Goal: Task Accomplishment & Management: Manage account settings

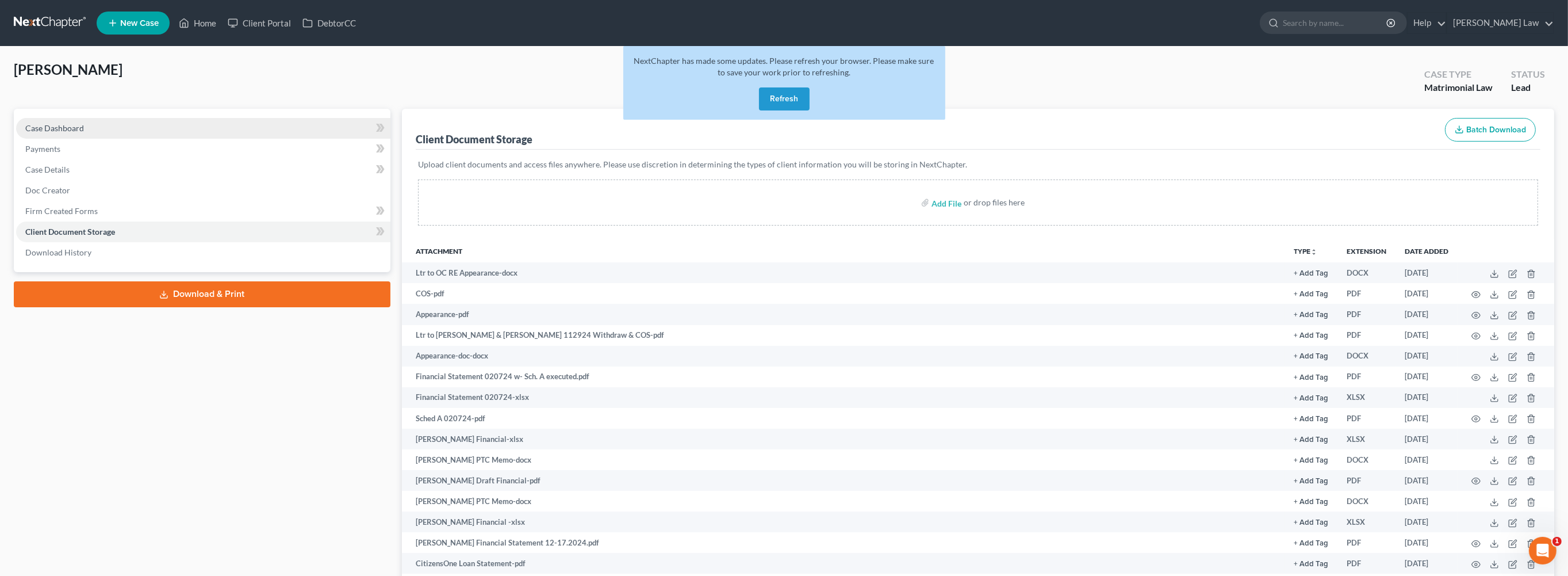
click at [84, 133] on span "Case Dashboard" at bounding box center [54, 128] width 59 height 10
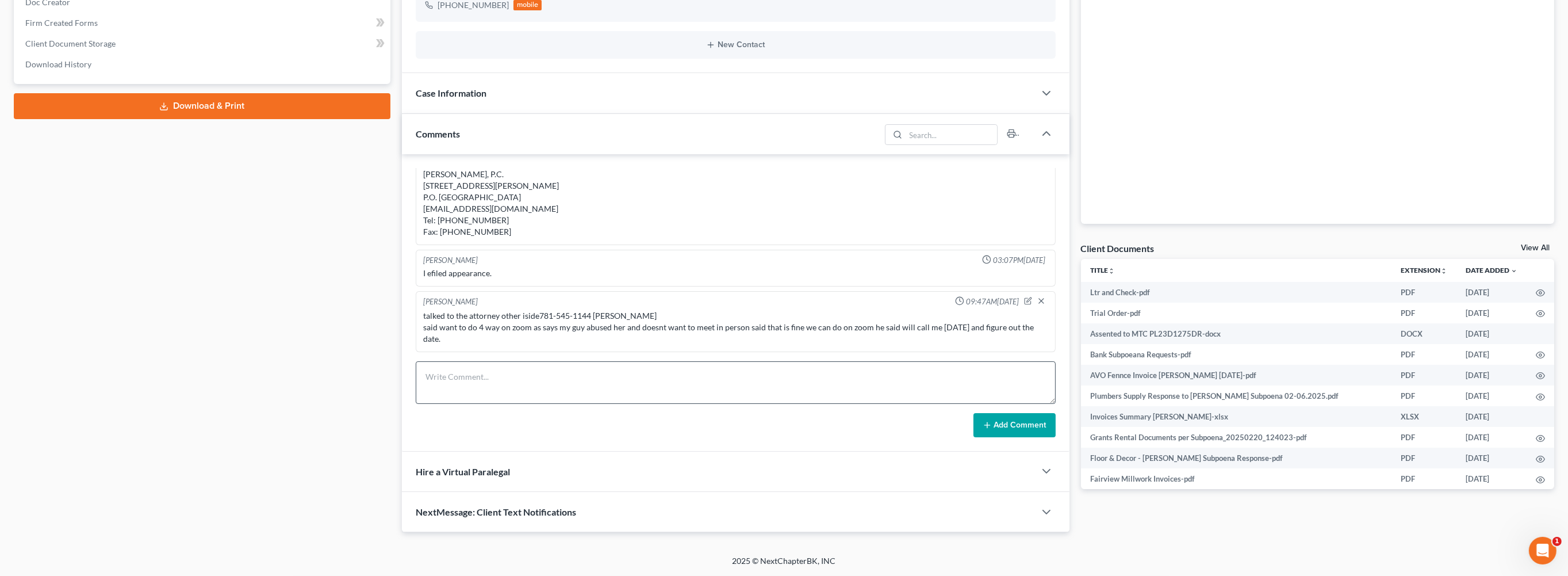
scroll to position [281, 0]
click at [475, 404] on textarea at bounding box center [736, 382] width 640 height 43
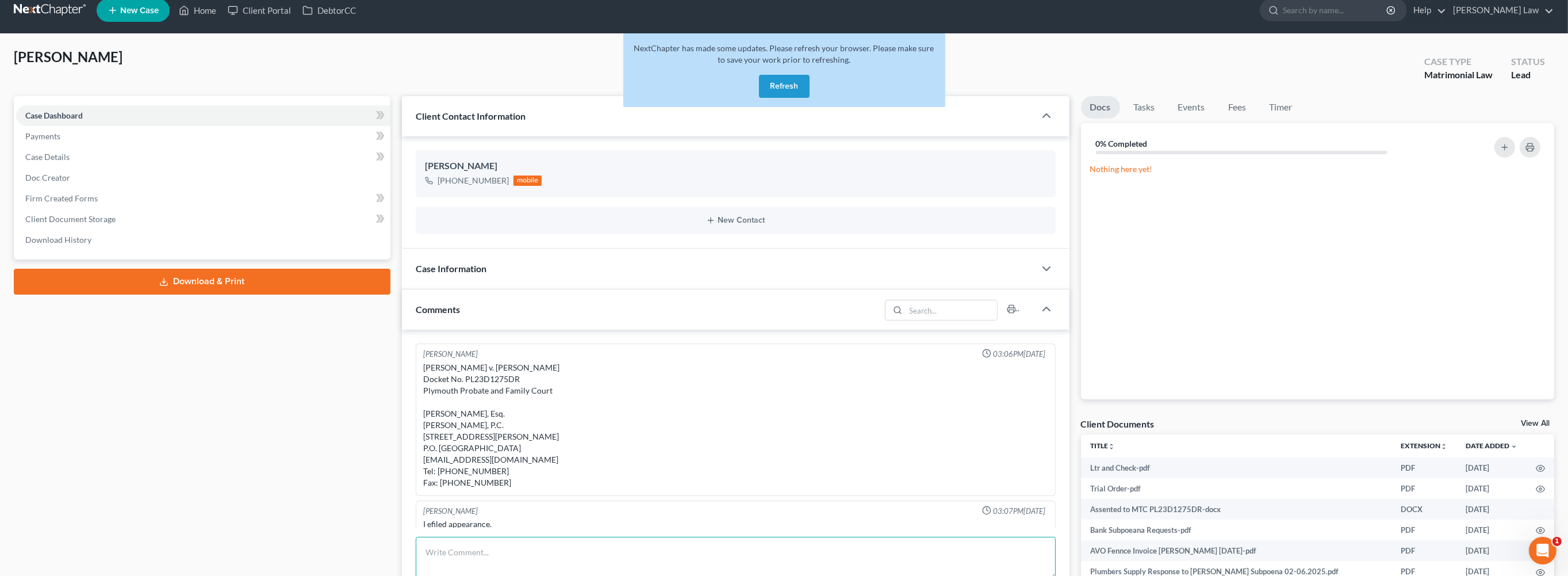
scroll to position [0, 0]
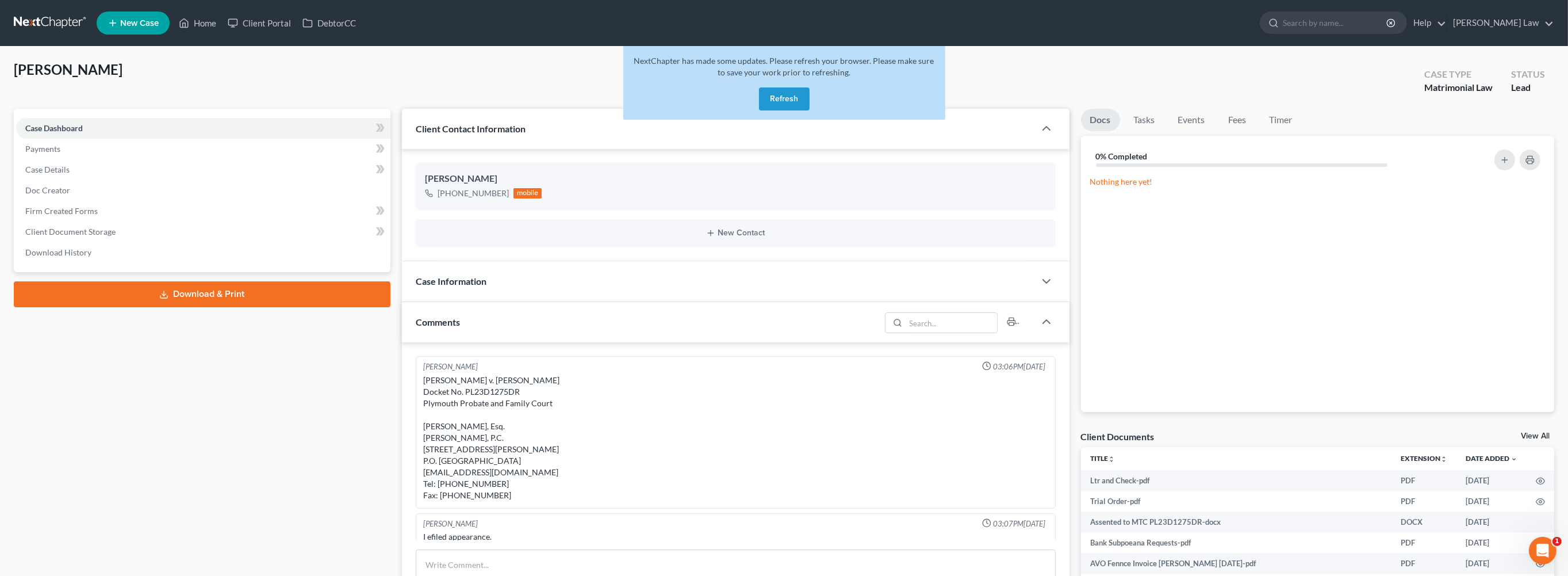
click at [776, 110] on button "Refresh" at bounding box center [784, 99] width 50 height 23
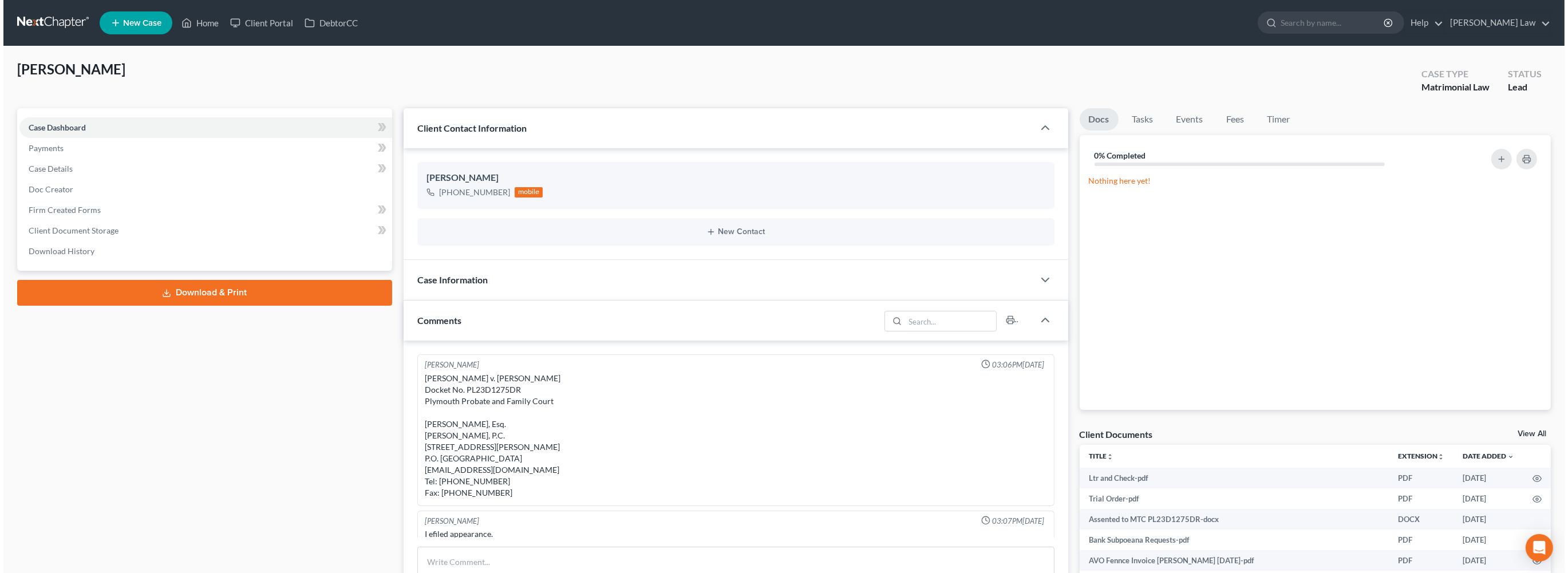
scroll to position [105, 0]
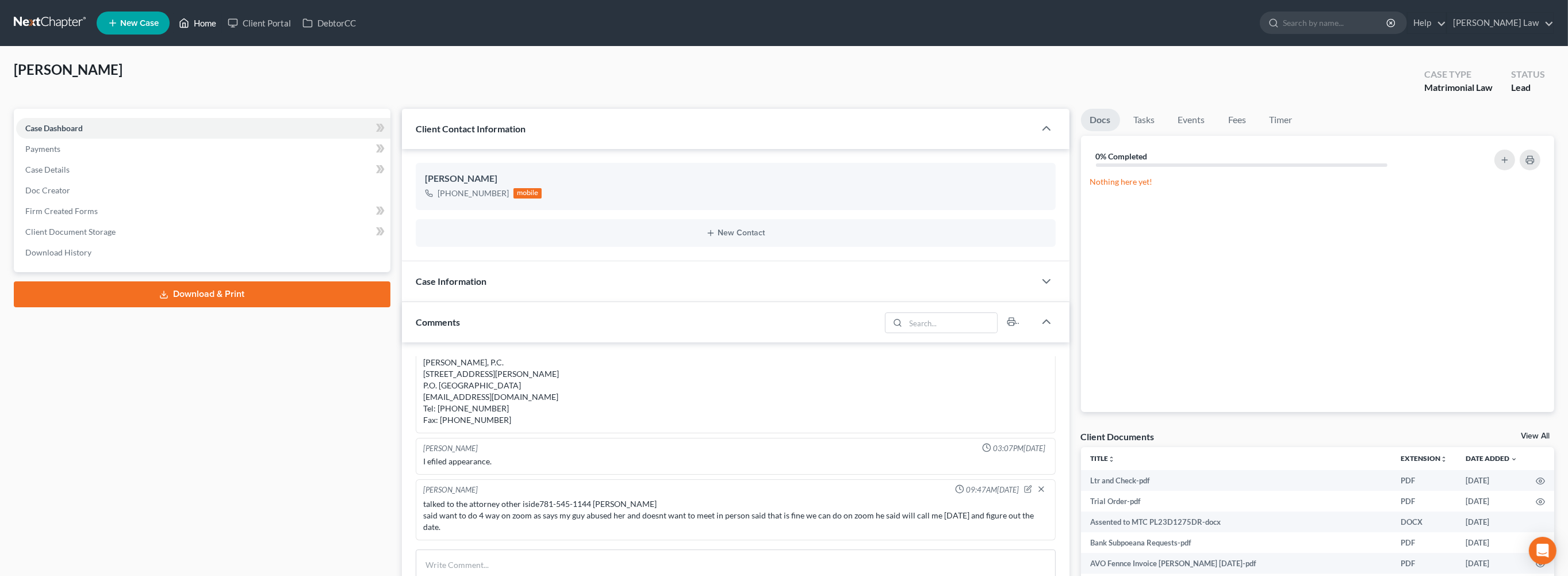
click at [222, 26] on link "Home" at bounding box center [197, 23] width 49 height 21
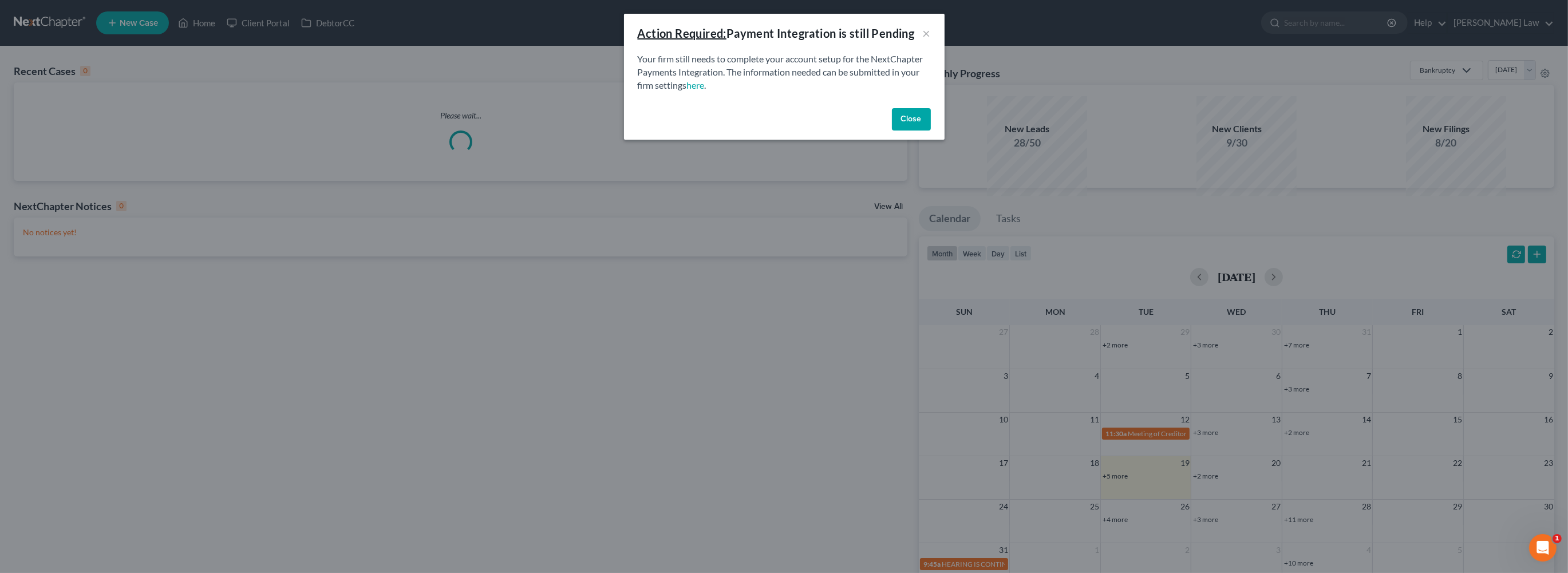
click at [931, 131] on button "Close" at bounding box center [911, 120] width 39 height 23
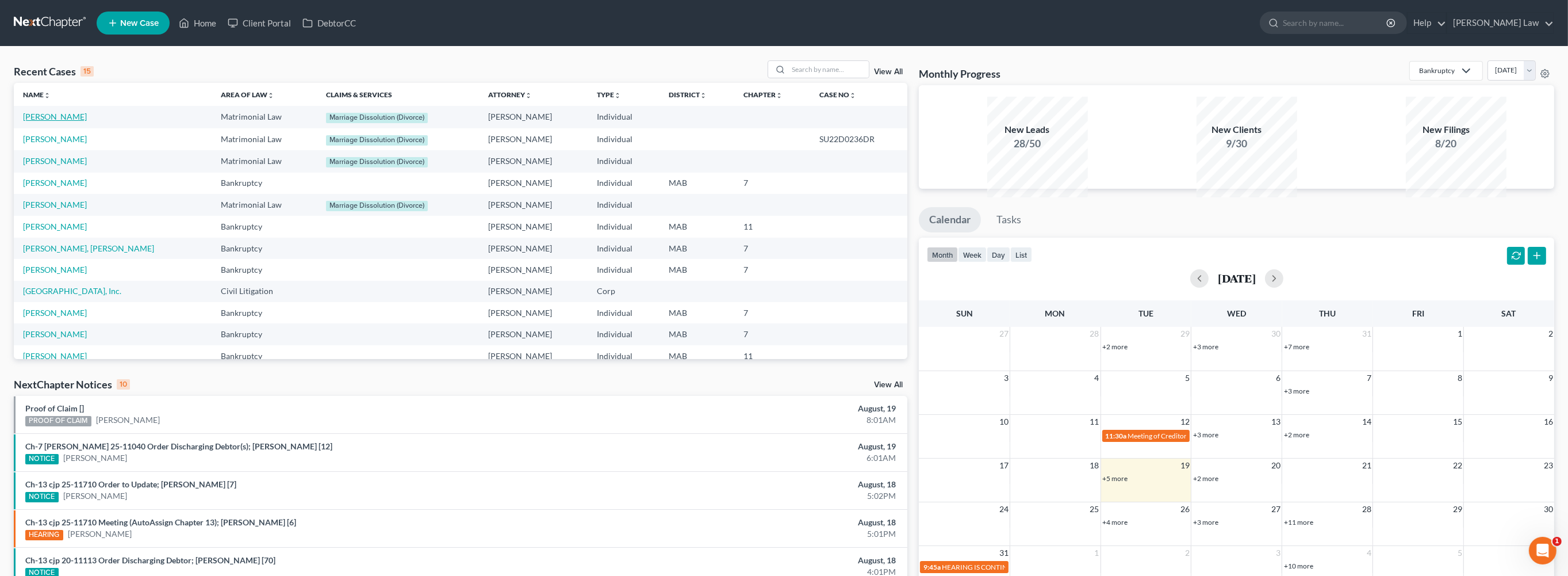
click at [64, 121] on link "[PERSON_NAME]" at bounding box center [55, 116] width 64 height 10
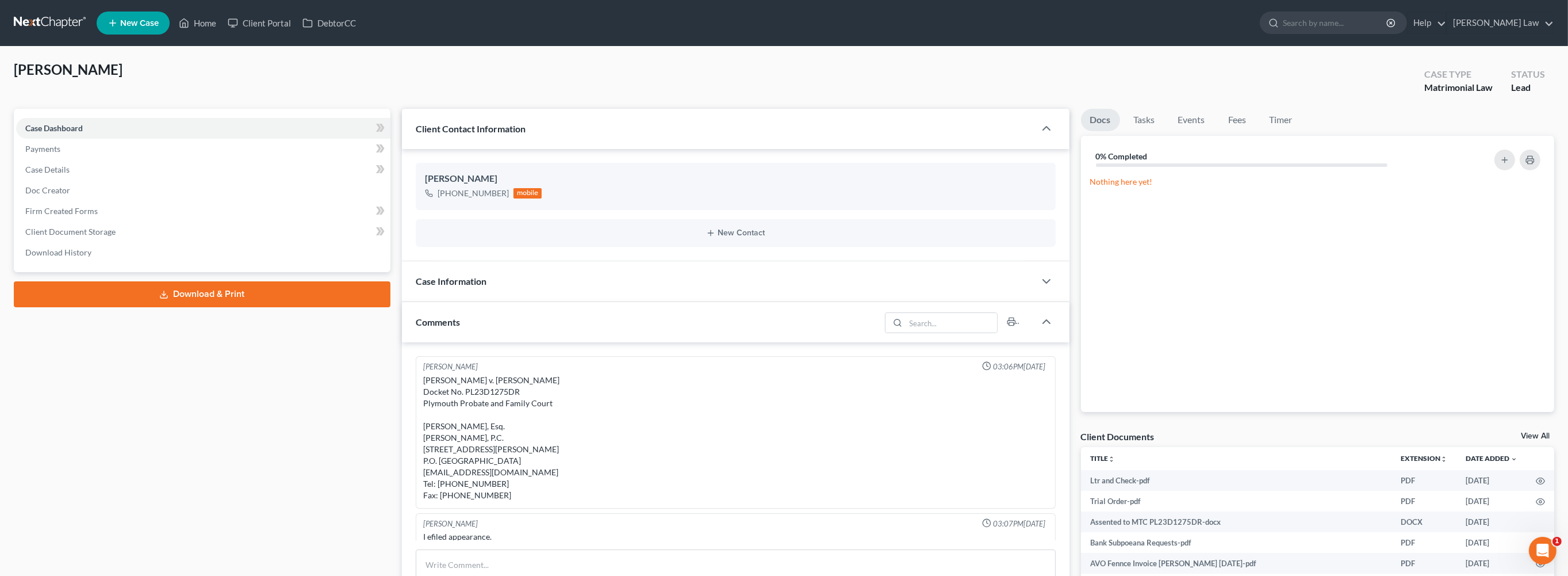
scroll to position [106, 0]
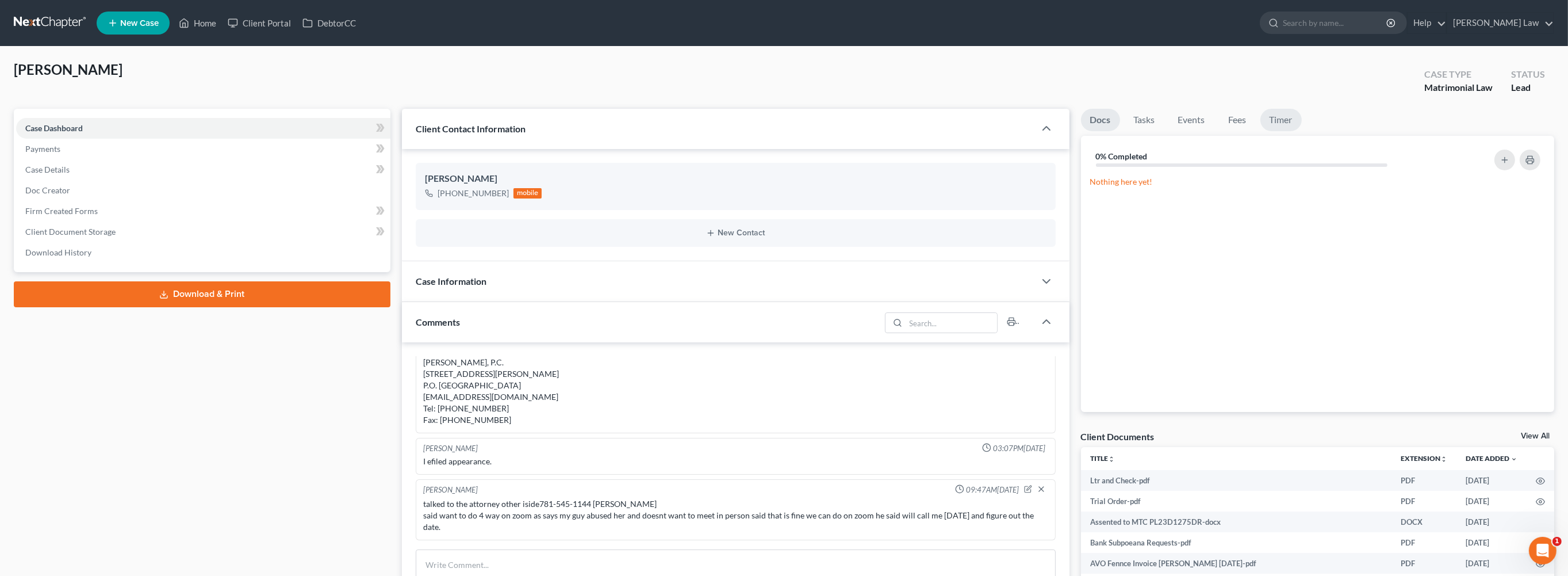
drag, startPoint x: 1338, startPoint y: 151, endPoint x: 1331, endPoint y: 151, distance: 7.0
click at [1302, 131] on link "Timer" at bounding box center [1281, 120] width 41 height 23
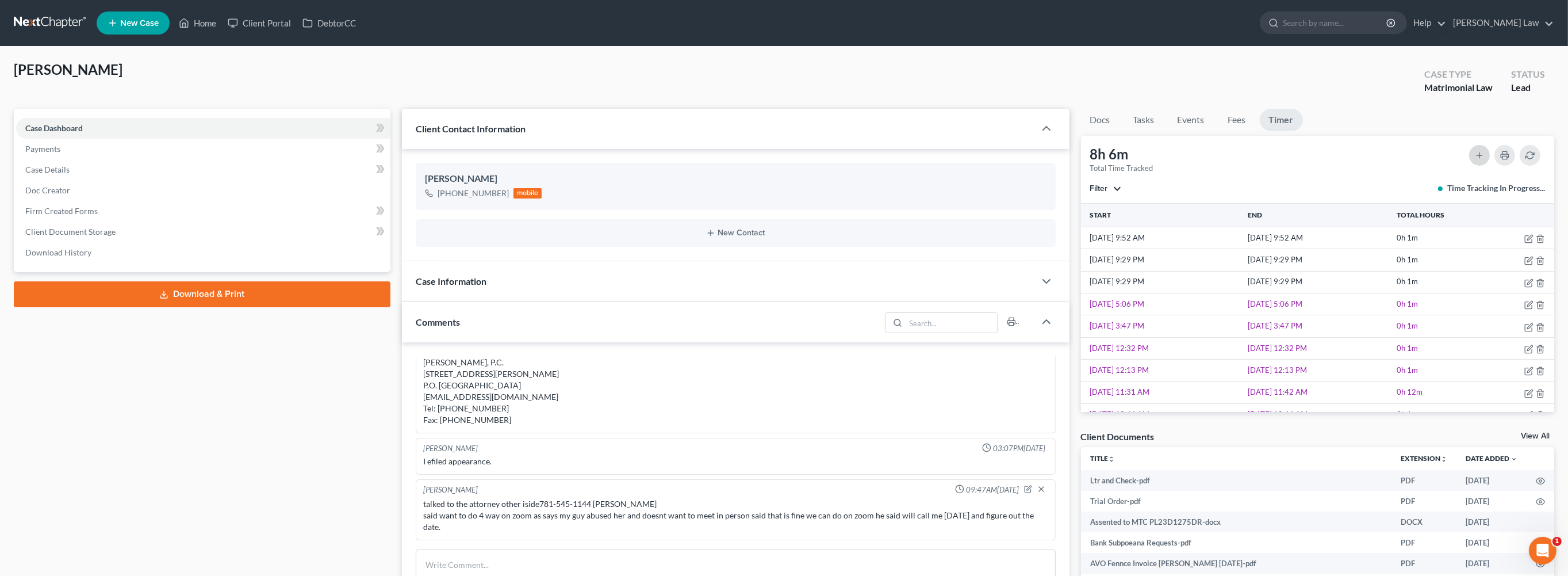
click at [1475, 160] on icon "button" at bounding box center [1479, 155] width 9 height 9
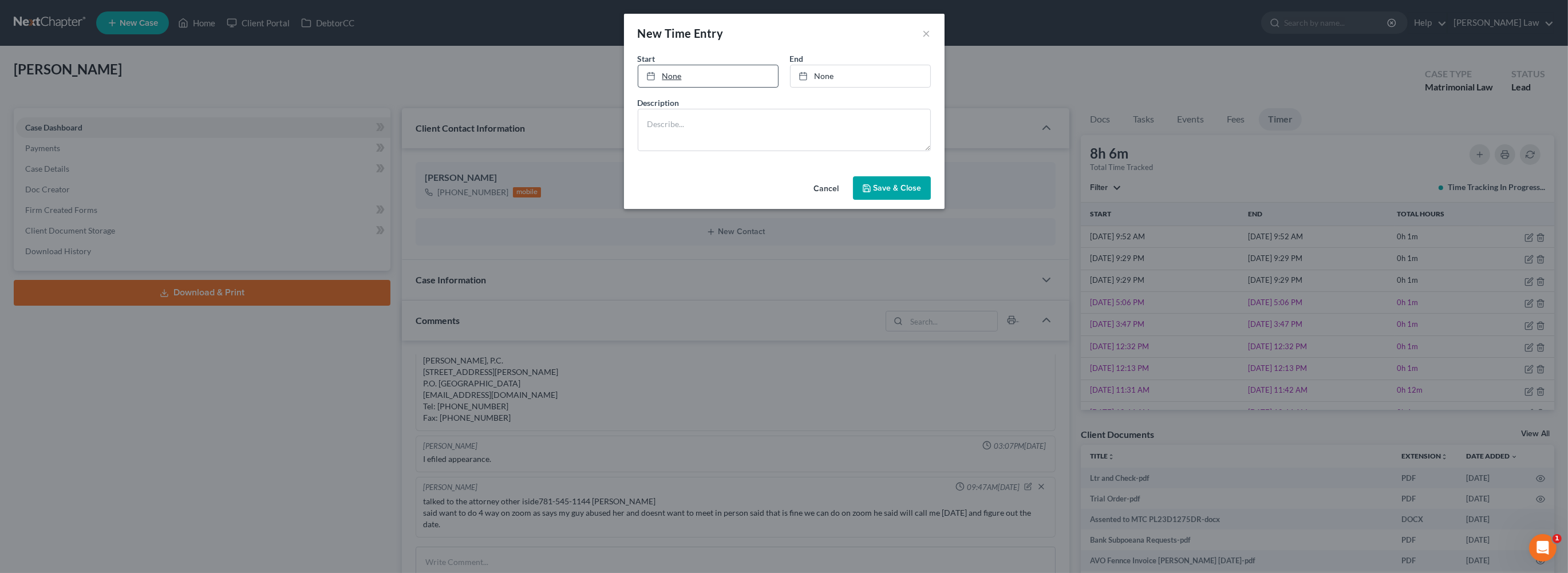
click at [646, 87] on link "None" at bounding box center [708, 76] width 140 height 22
click at [711, 87] on link "[DATE] 9:52 AM" at bounding box center [708, 76] width 140 height 22
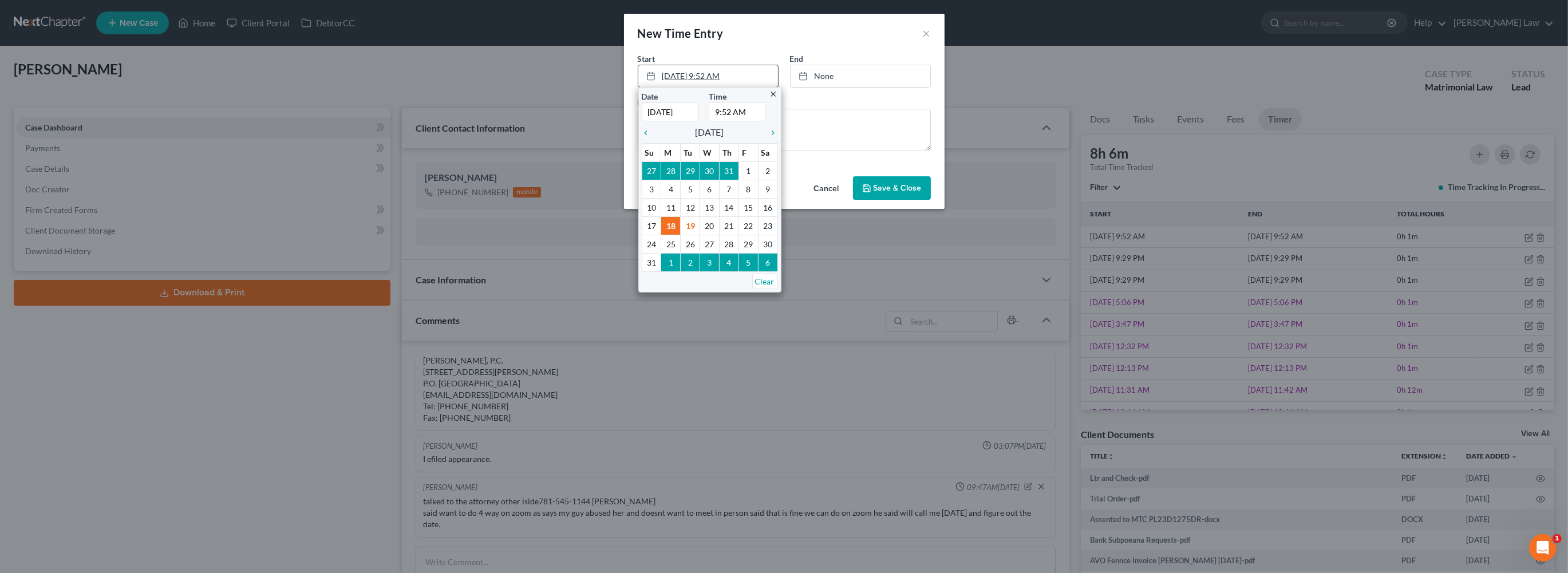
click at [697, 87] on link "[DATE] 9:52 AM" at bounding box center [708, 76] width 140 height 22
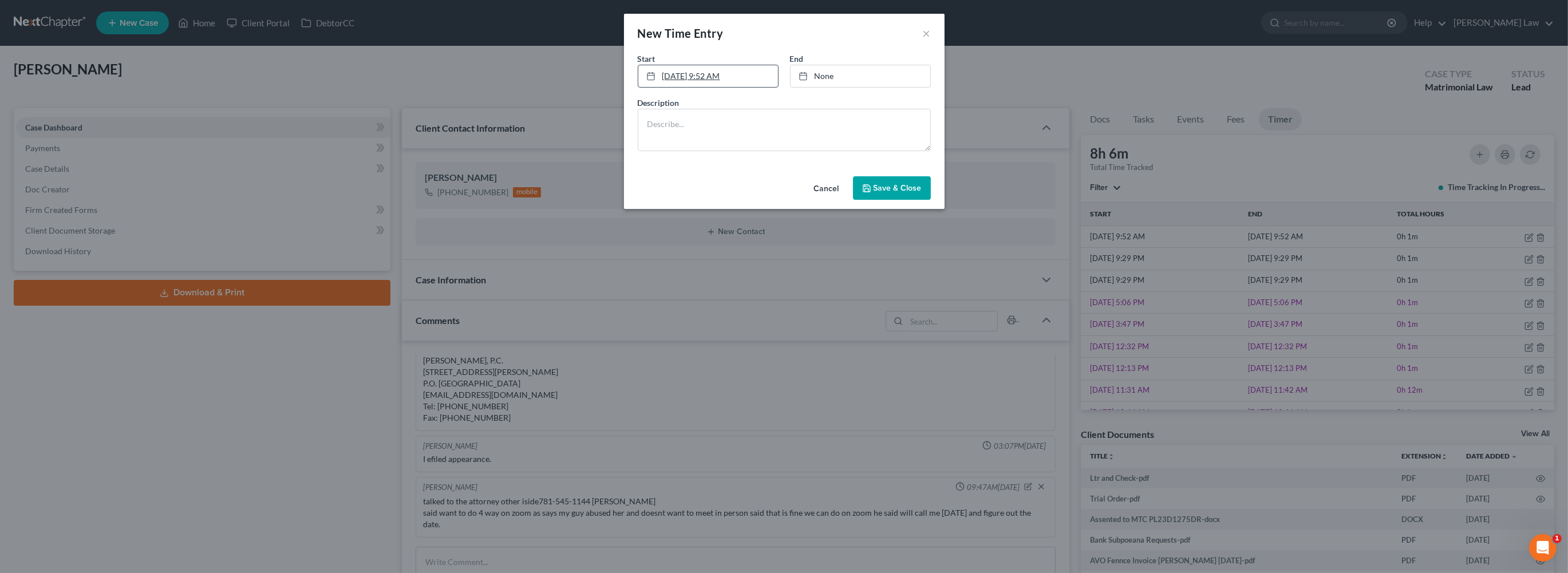
click at [694, 87] on link "[DATE] 9:52 AM" at bounding box center [708, 76] width 140 height 22
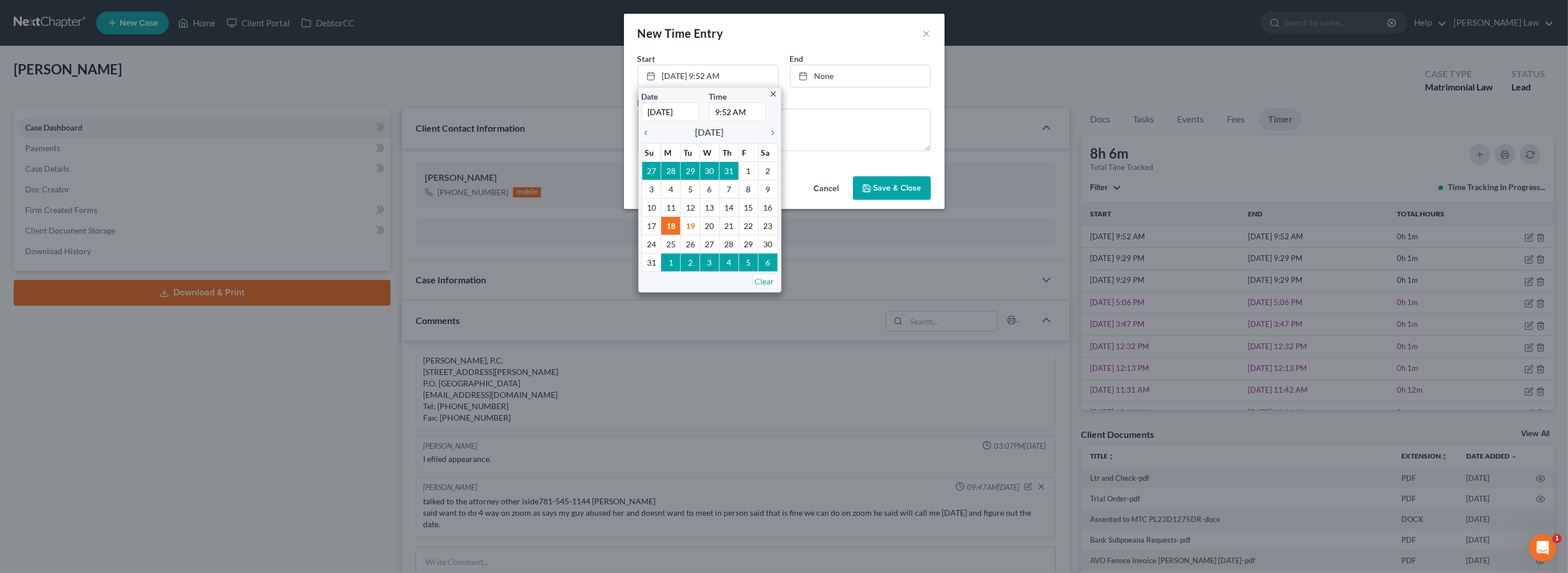
click at [709, 121] on input "9:52 AM" at bounding box center [737, 112] width 57 height 19
click at [709, 121] on input "9:AM" at bounding box center [737, 112] width 57 height 19
click at [709, 121] on input "8:AM" at bounding box center [737, 112] width 57 height 19
click at [709, 121] on input "8:PM" at bounding box center [737, 112] width 57 height 19
type input "8:00 PM"
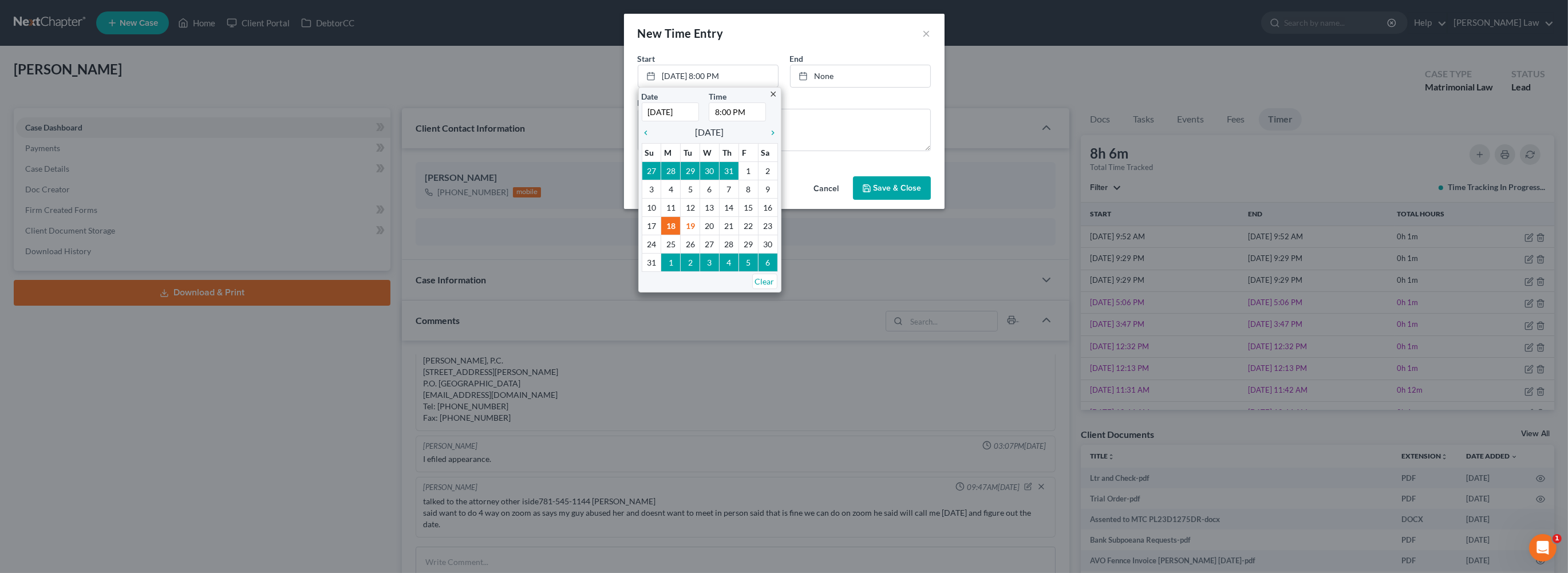
click at [931, 200] on button "Save & Close" at bounding box center [892, 188] width 78 height 24
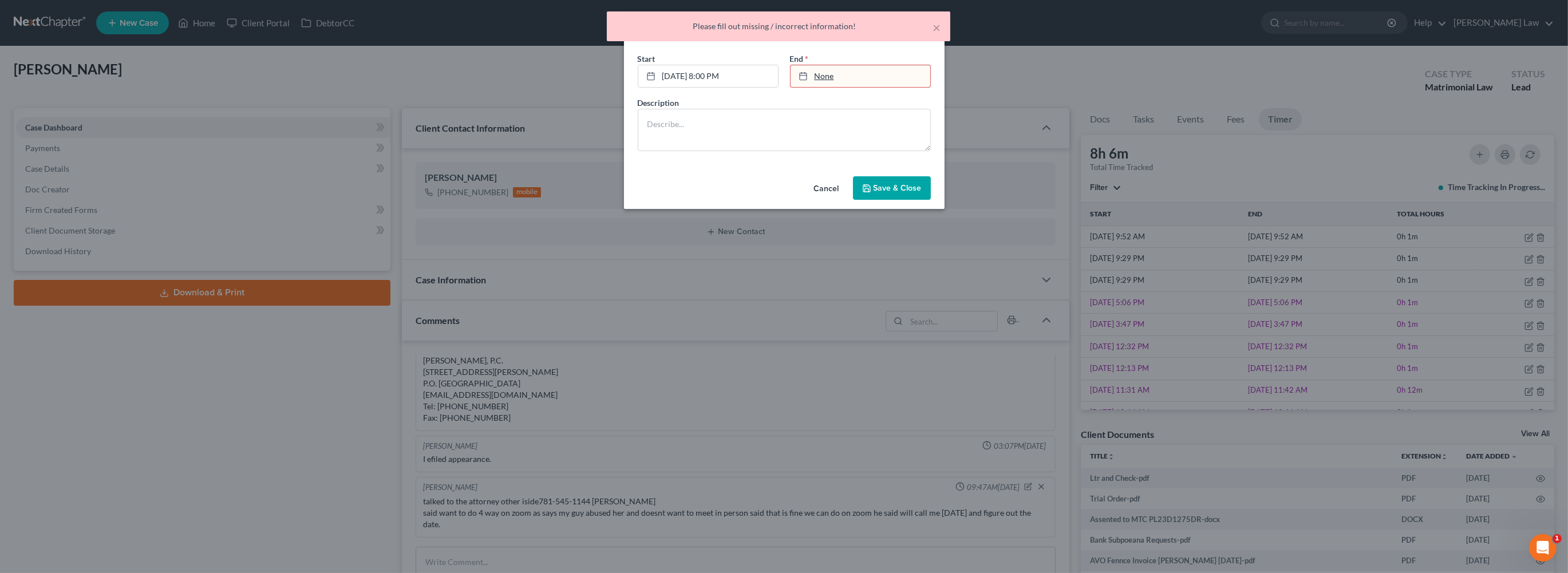
type input "[DATE]"
type input "9:53 AM"
click at [831, 87] on link "None" at bounding box center [861, 76] width 140 height 22
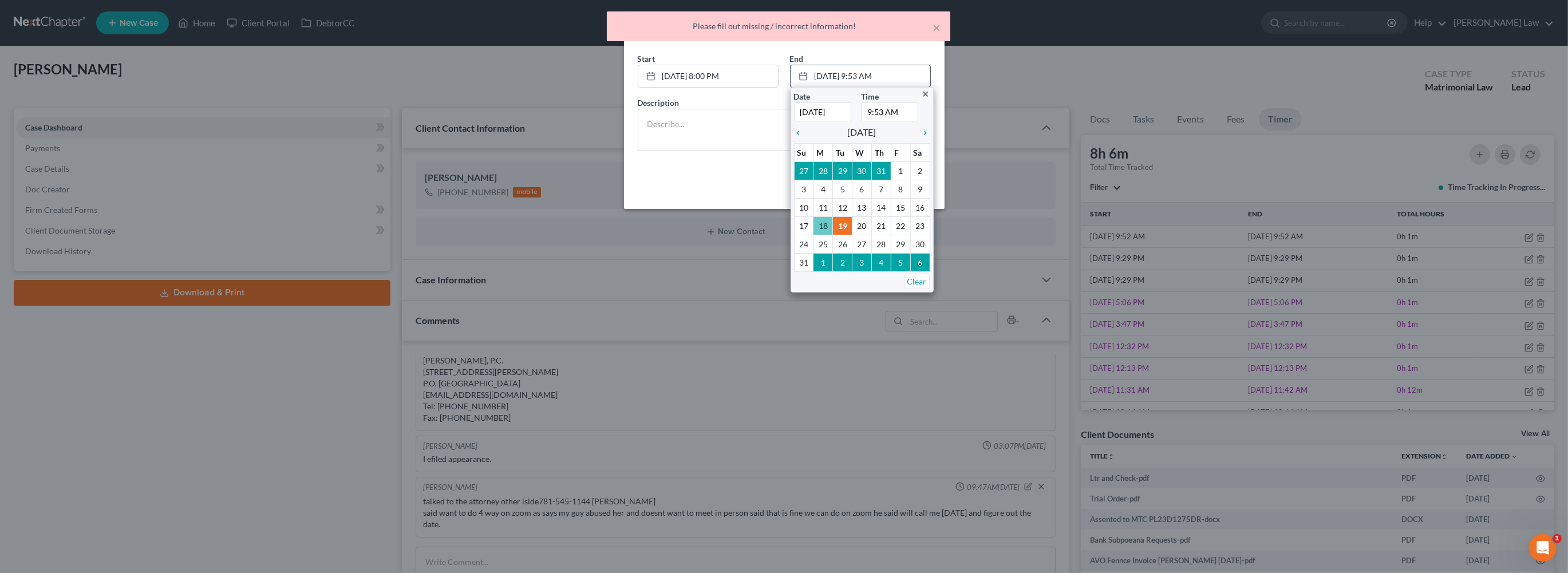
type input "[DATE]"
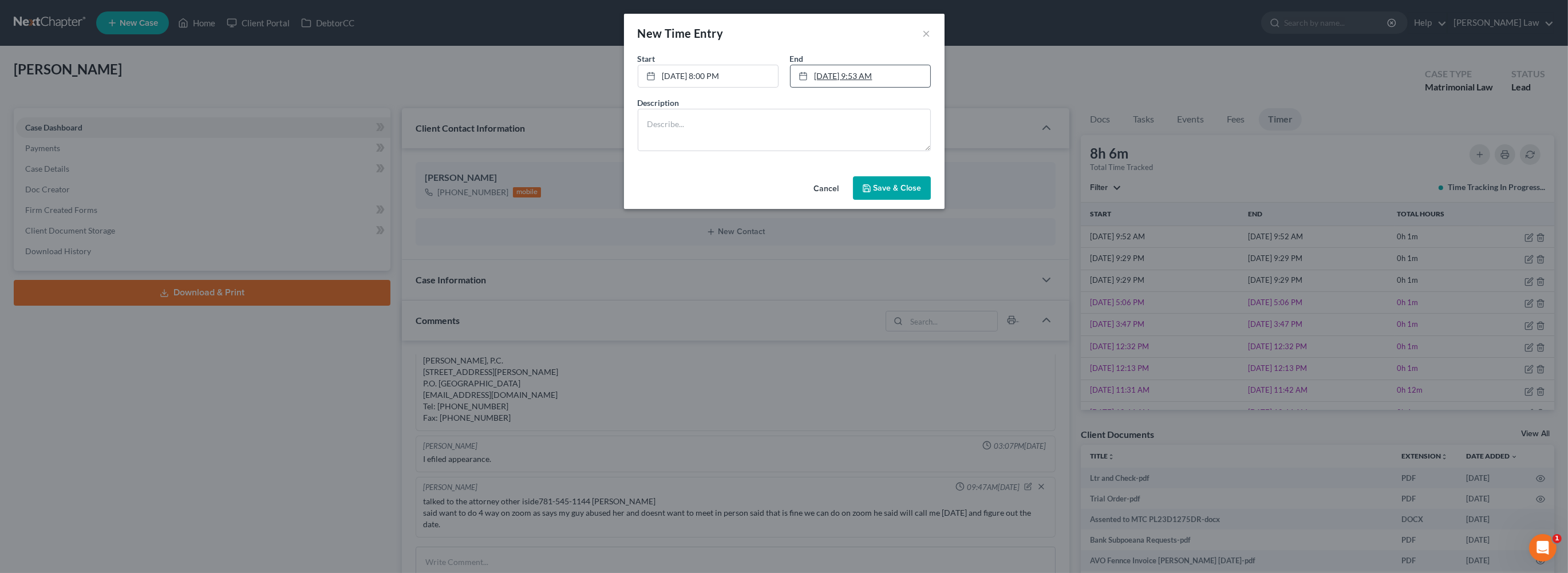
click at [883, 87] on link "[DATE] 9:53 AM" at bounding box center [861, 76] width 140 height 22
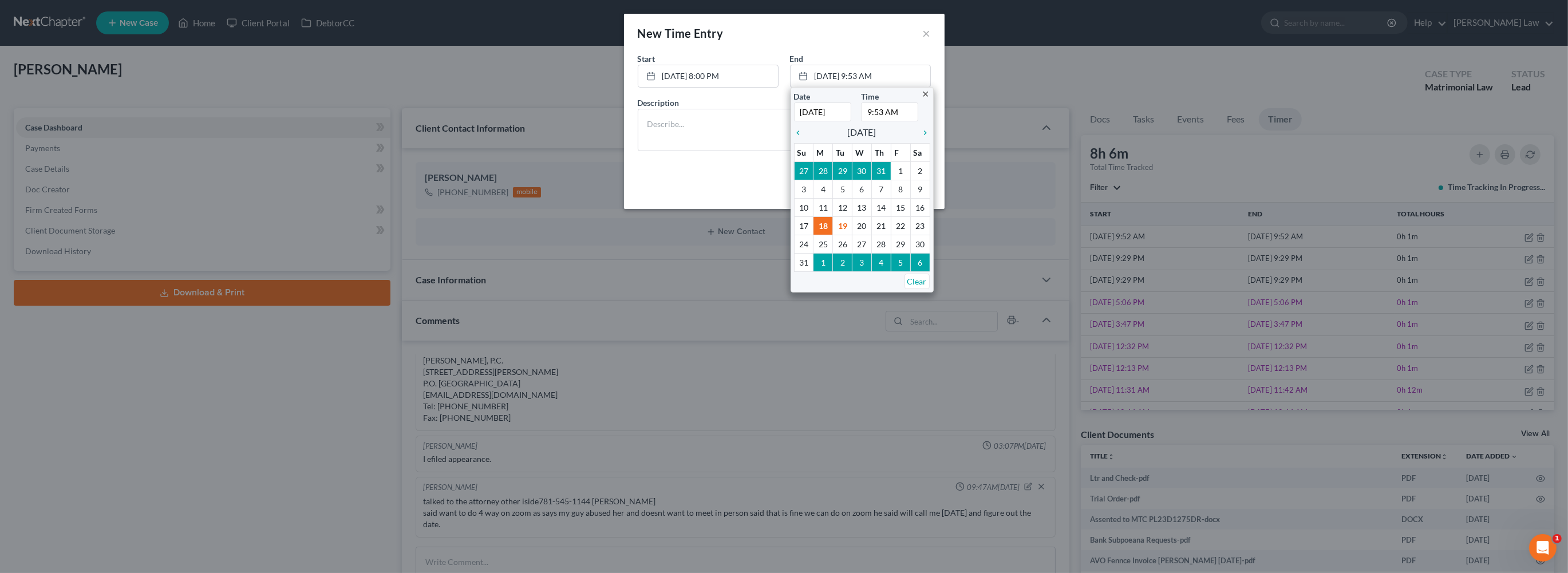
click at [873, 121] on input "9:53 AM" at bounding box center [889, 112] width 57 height 19
click at [893, 121] on input "10:53 AM" at bounding box center [889, 112] width 57 height 19
type input "10:00 PM"
click at [637, 151] on textarea at bounding box center [784, 130] width 293 height 42
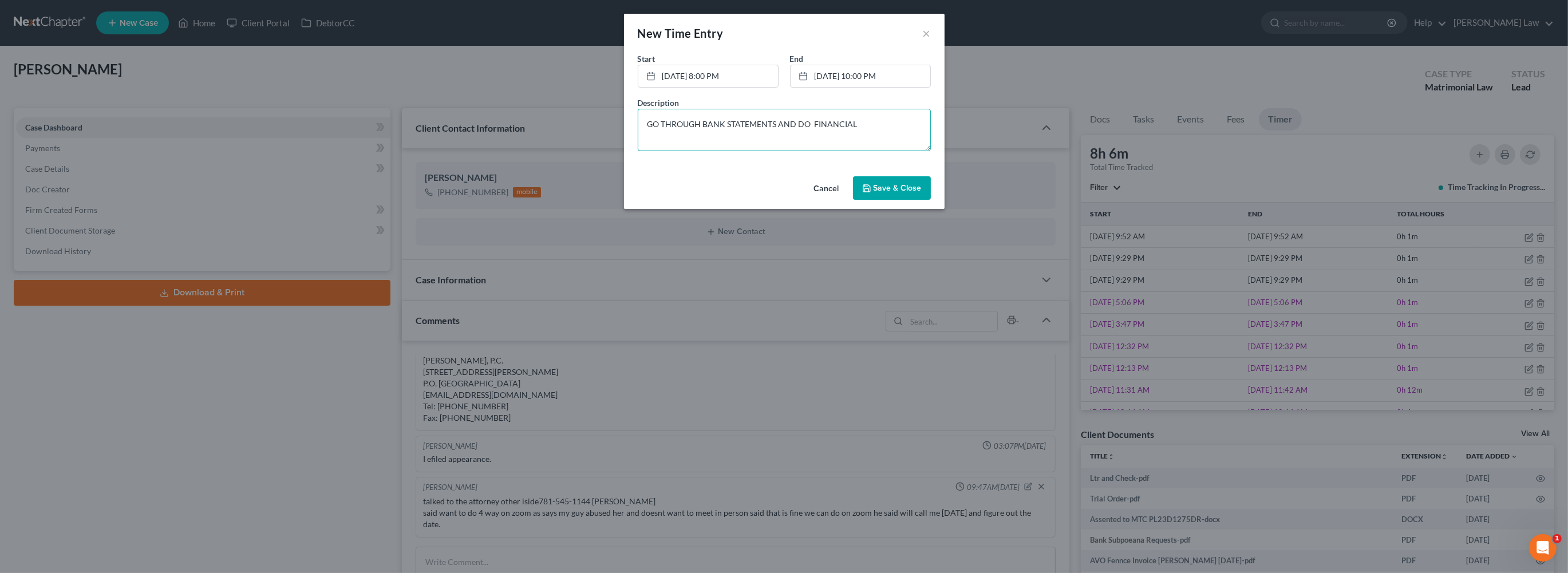
type textarea "GO THROUGH BANK STATEMENTS AND DO FINANCIAL"
click at [906, 200] on button "Save & Close" at bounding box center [892, 188] width 78 height 24
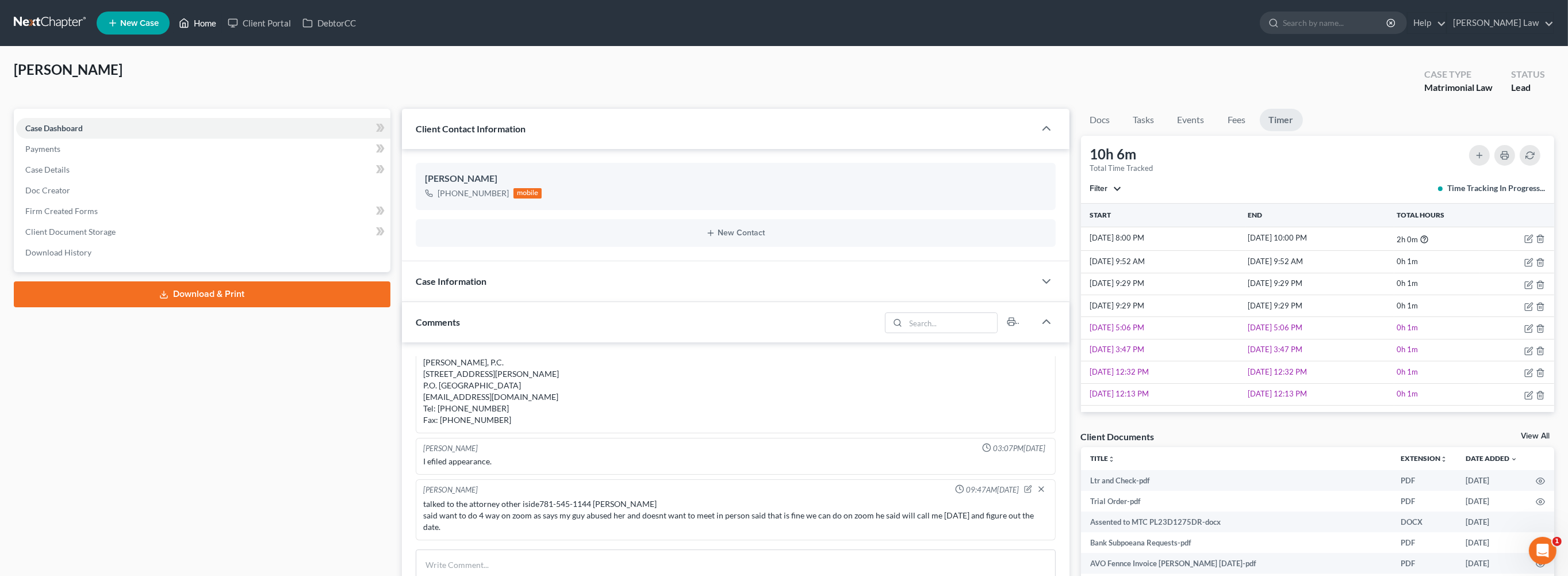
click at [222, 29] on link "Home" at bounding box center [197, 23] width 49 height 21
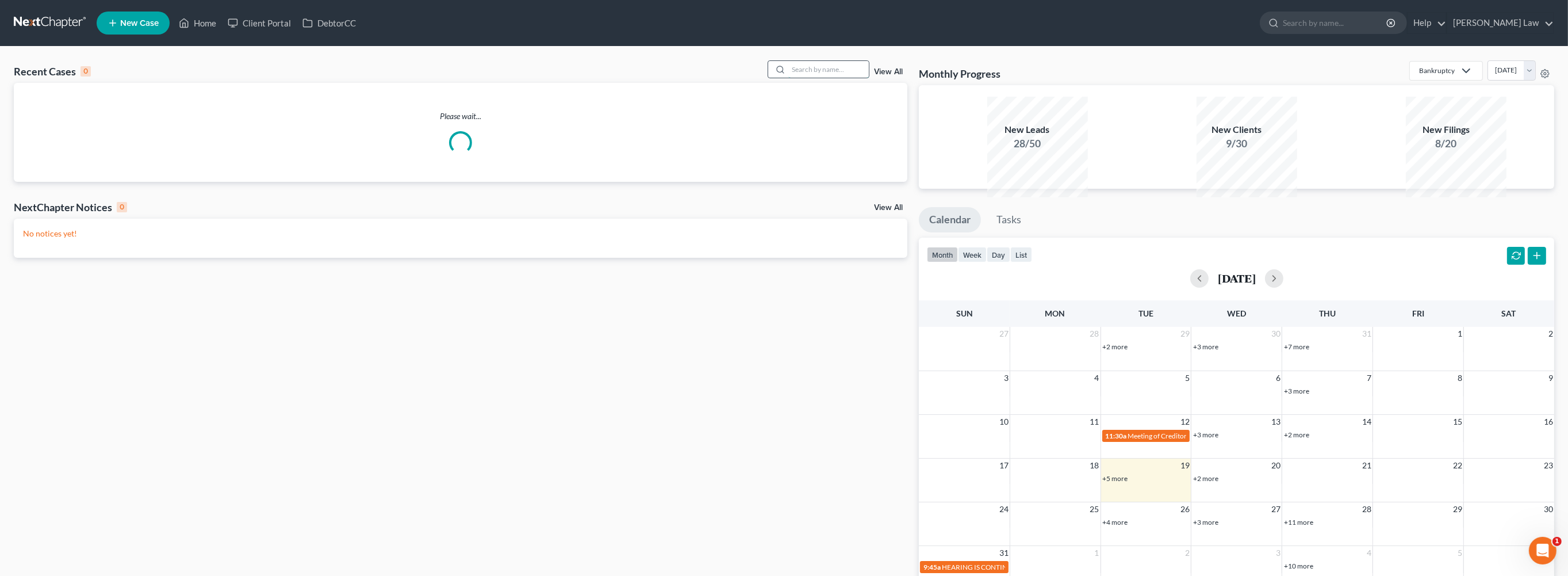
click at [817, 77] on input "search" at bounding box center [828, 70] width 81 height 17
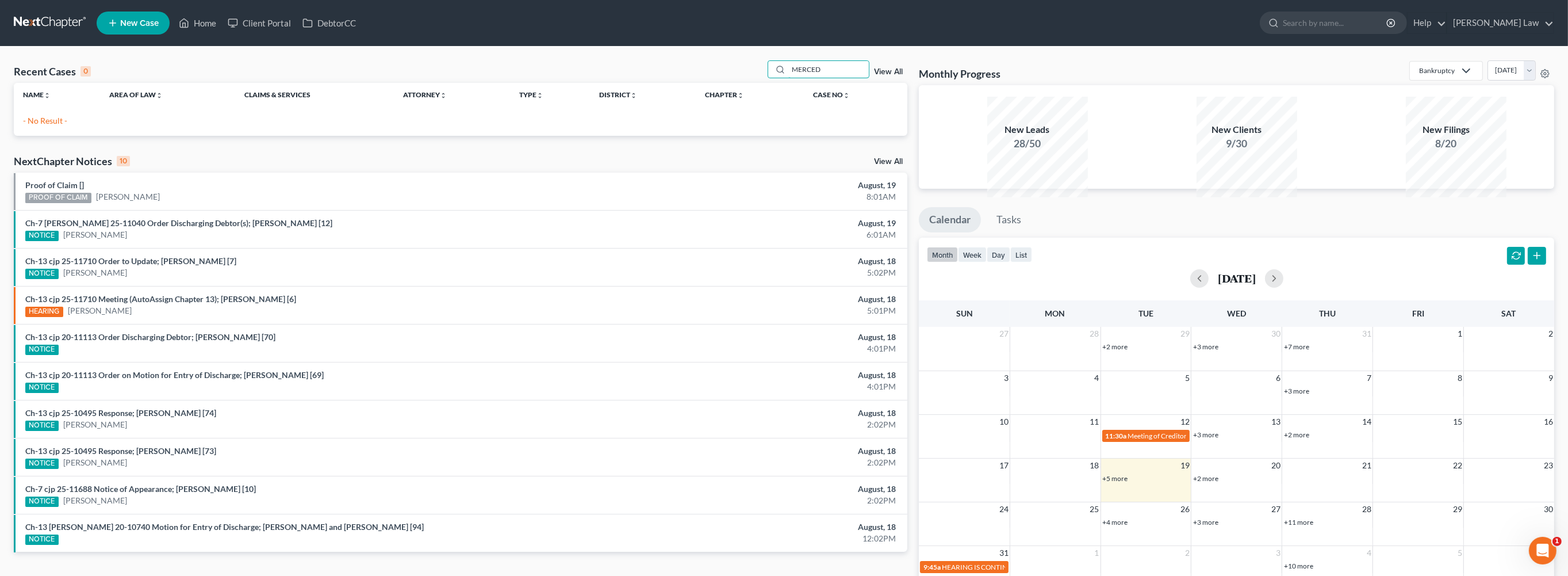
type input "MERCED"
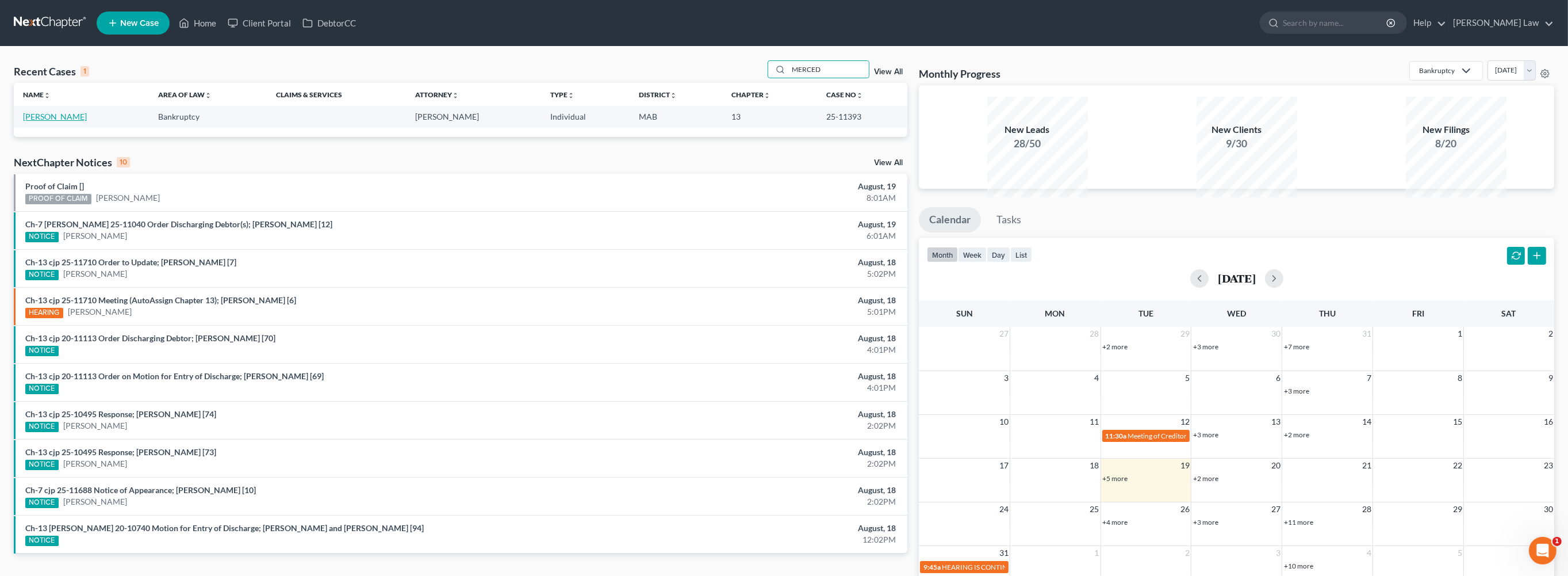
click at [72, 121] on link "[PERSON_NAME]" at bounding box center [55, 116] width 64 height 10
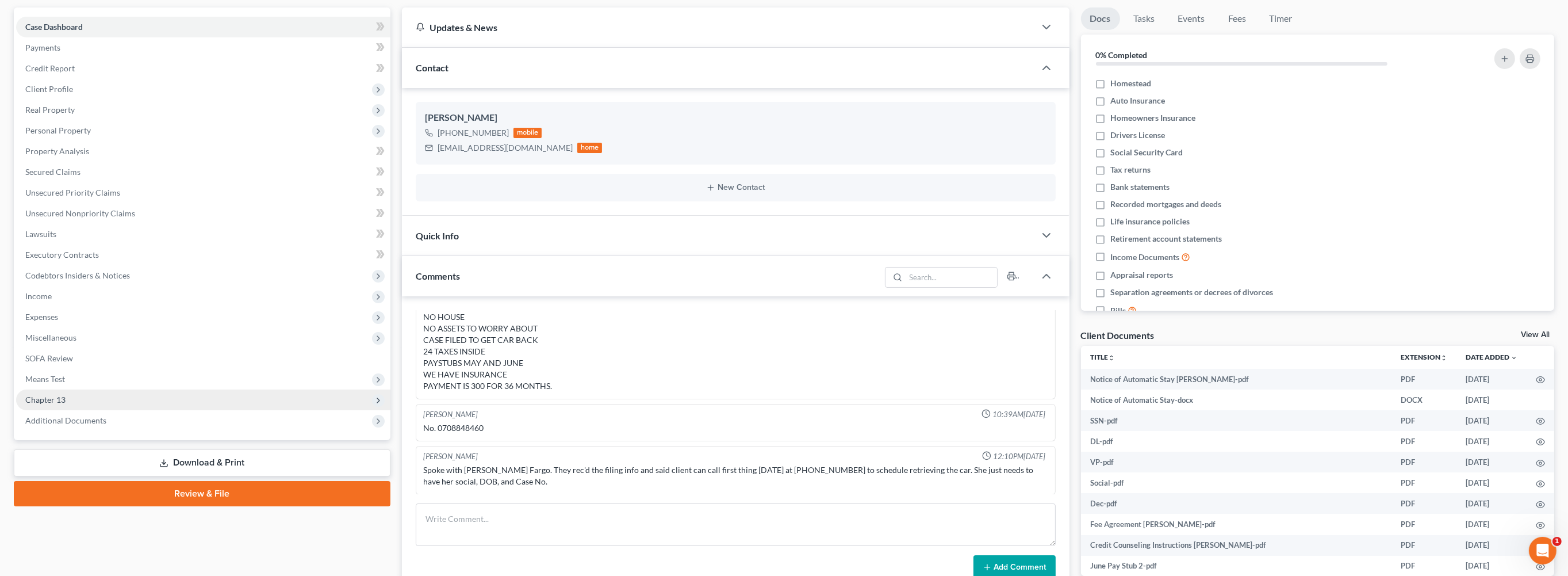
scroll to position [123, 0]
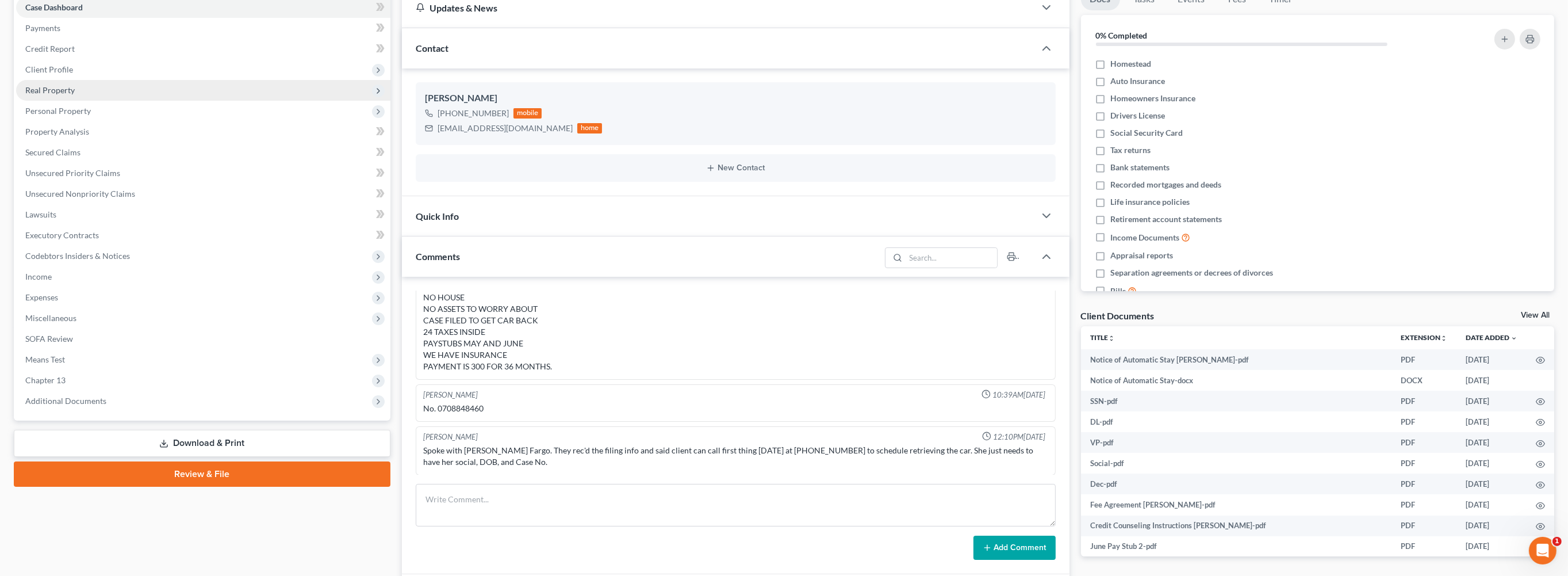
click at [75, 95] on span "Real Property" at bounding box center [50, 90] width 50 height 10
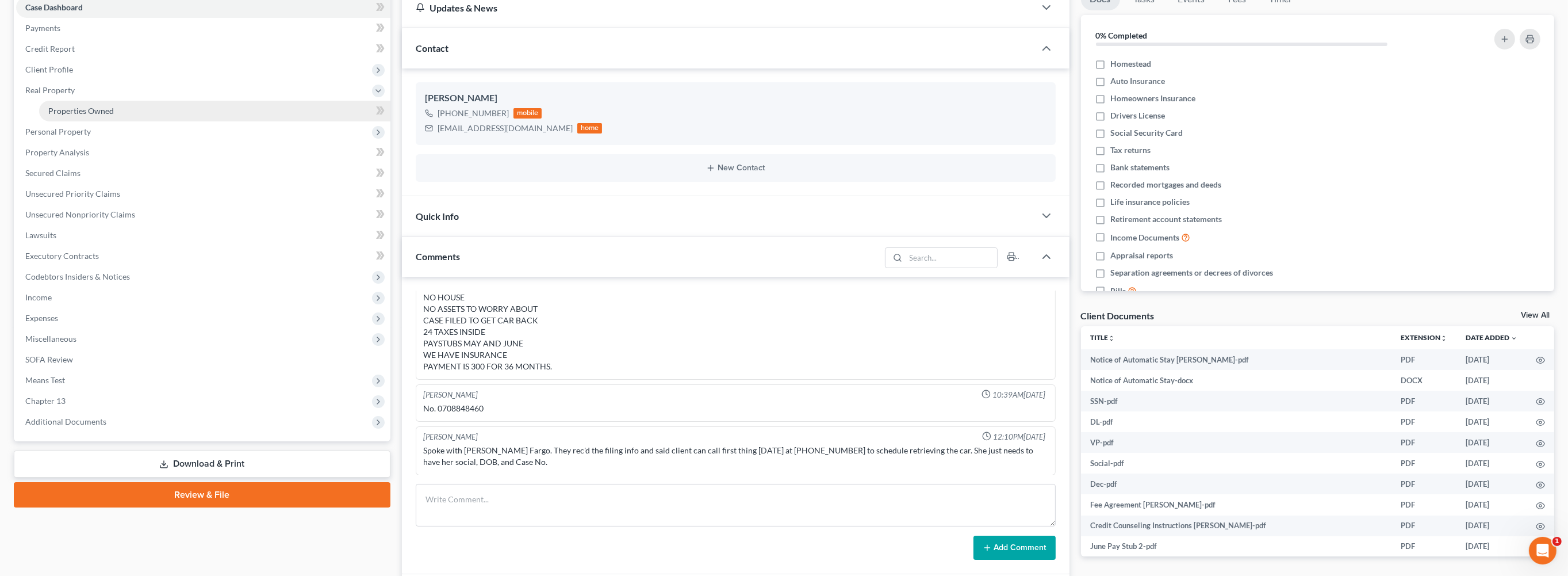
click at [114, 115] on span "Properties Owned" at bounding box center [81, 110] width 66 height 10
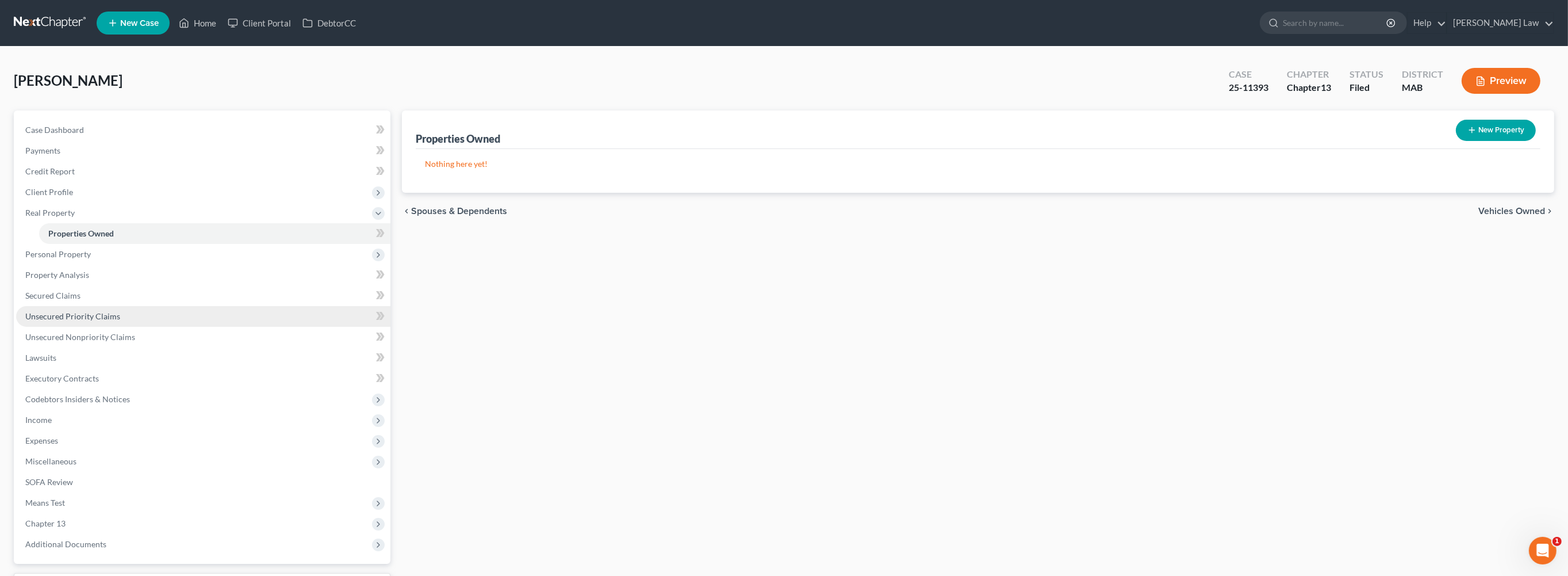
scroll to position [83, 0]
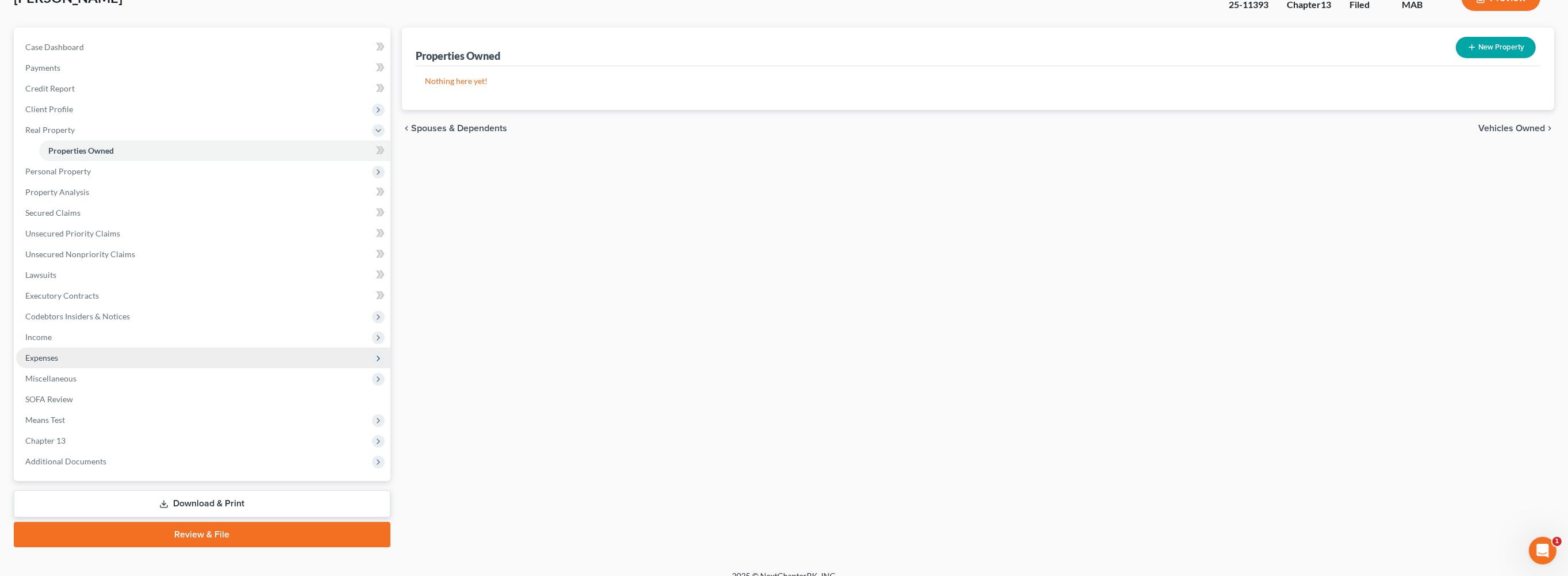
click at [58, 362] on span "Expenses" at bounding box center [41, 357] width 33 height 10
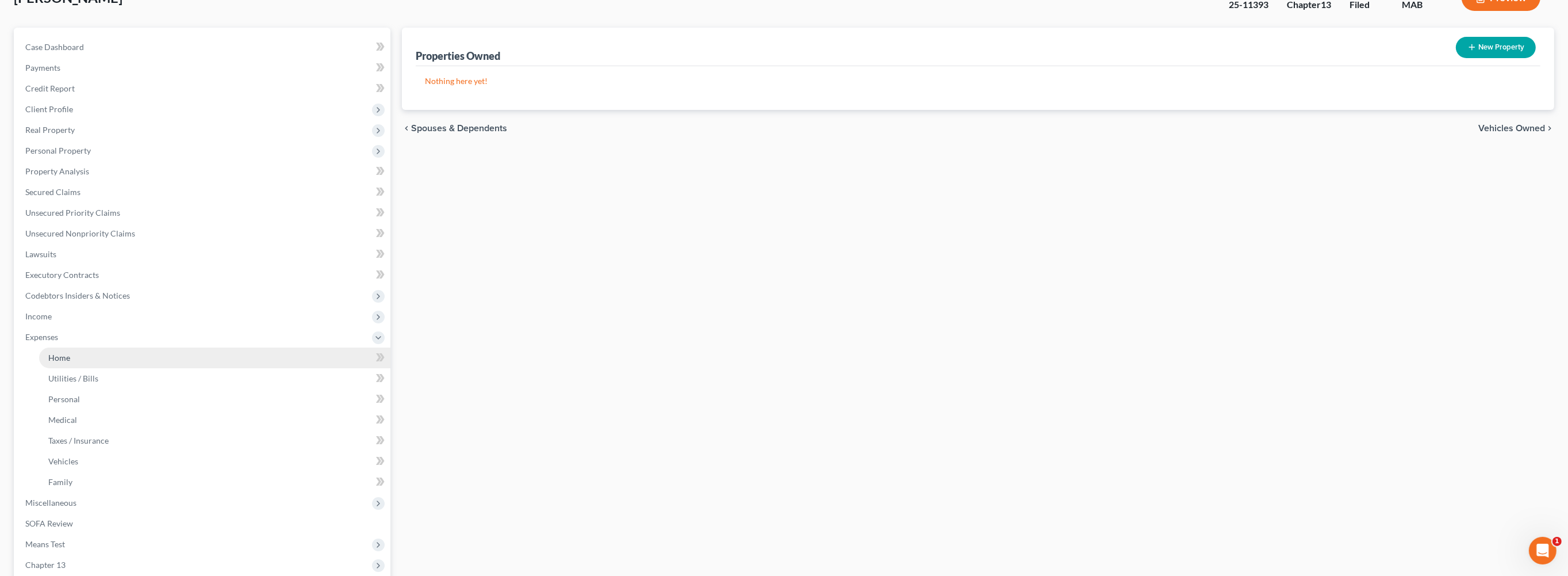
click at [70, 362] on span "Home" at bounding box center [59, 357] width 22 height 10
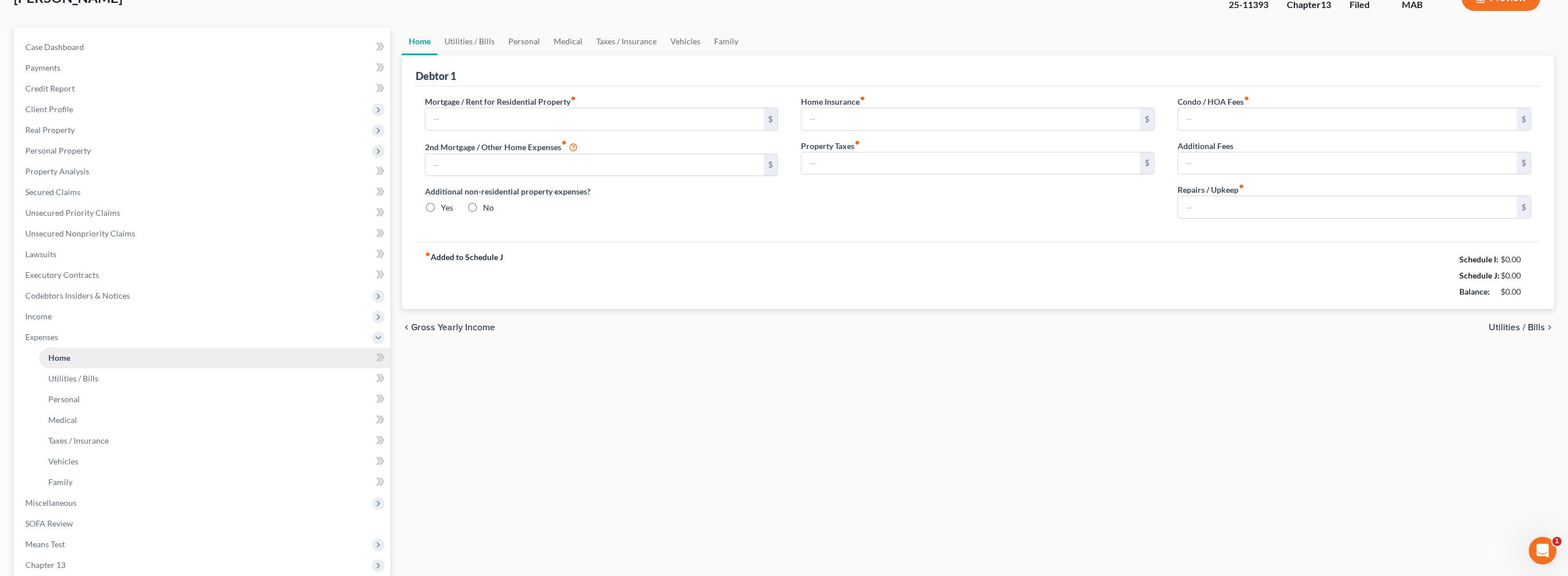
type input "1,500.00"
type input "0.00"
radio input "true"
type input "0.00"
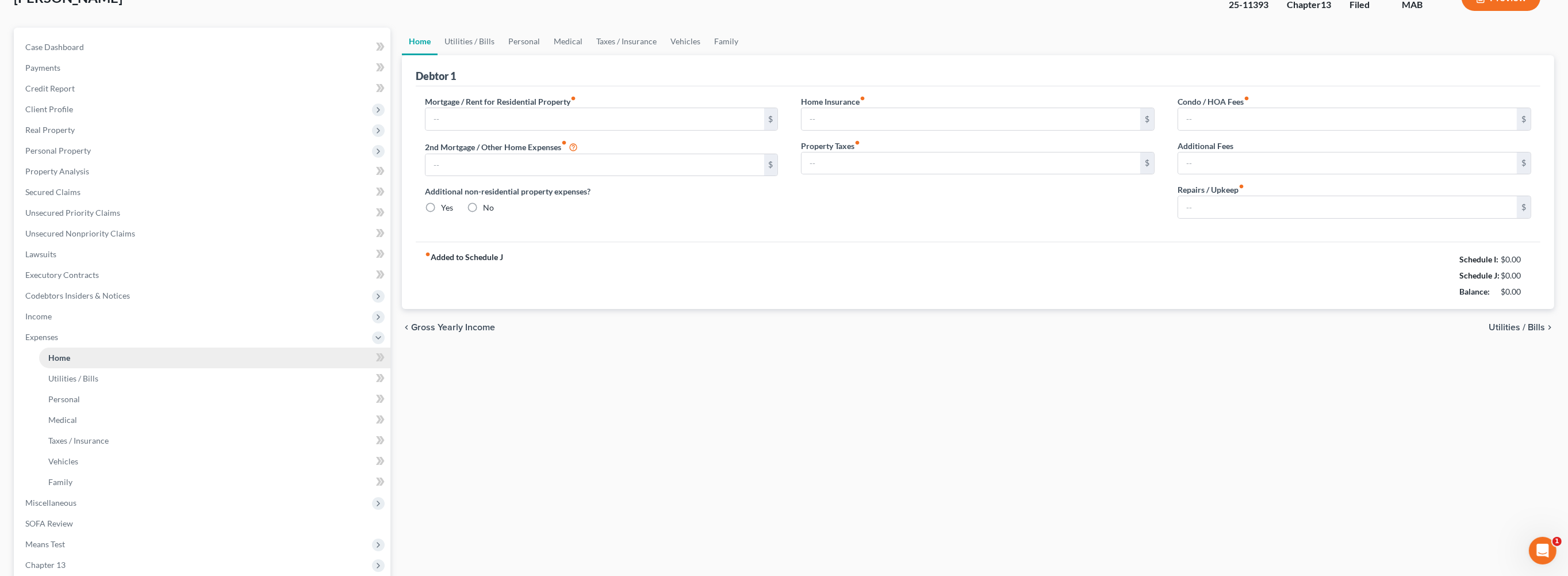
type input "0.00"
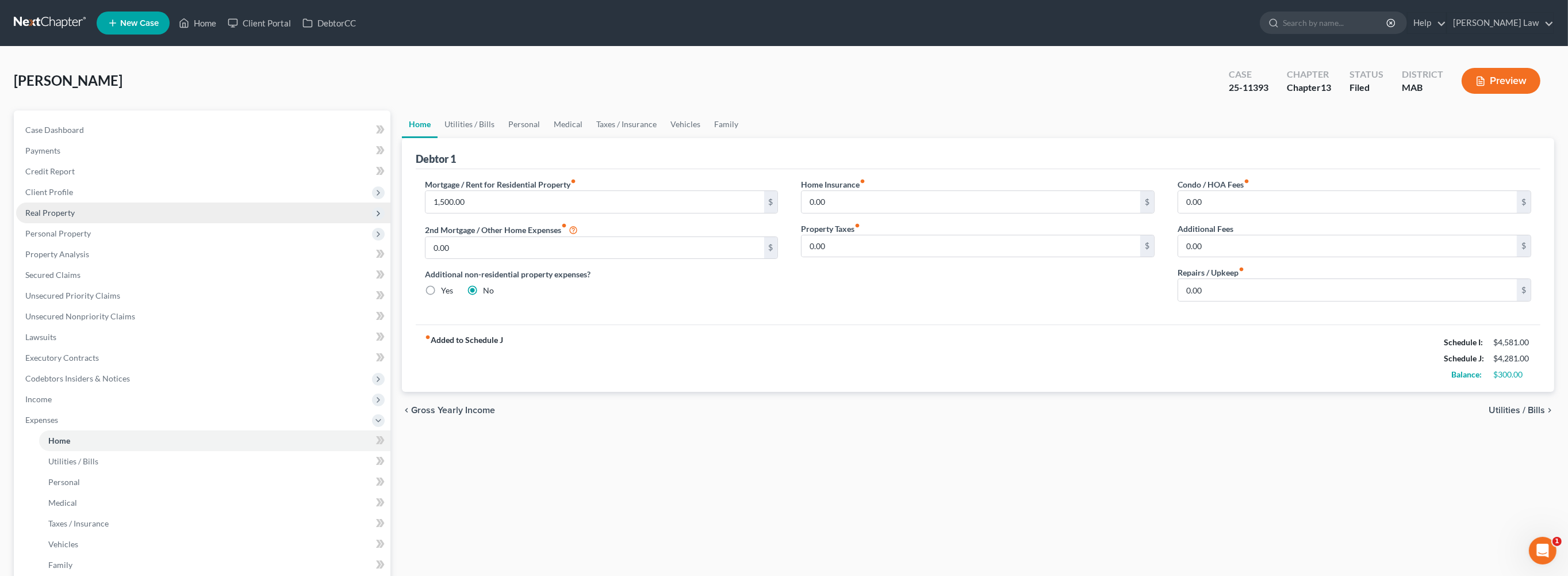
click at [67, 217] on span "Real Property" at bounding box center [50, 212] width 50 height 10
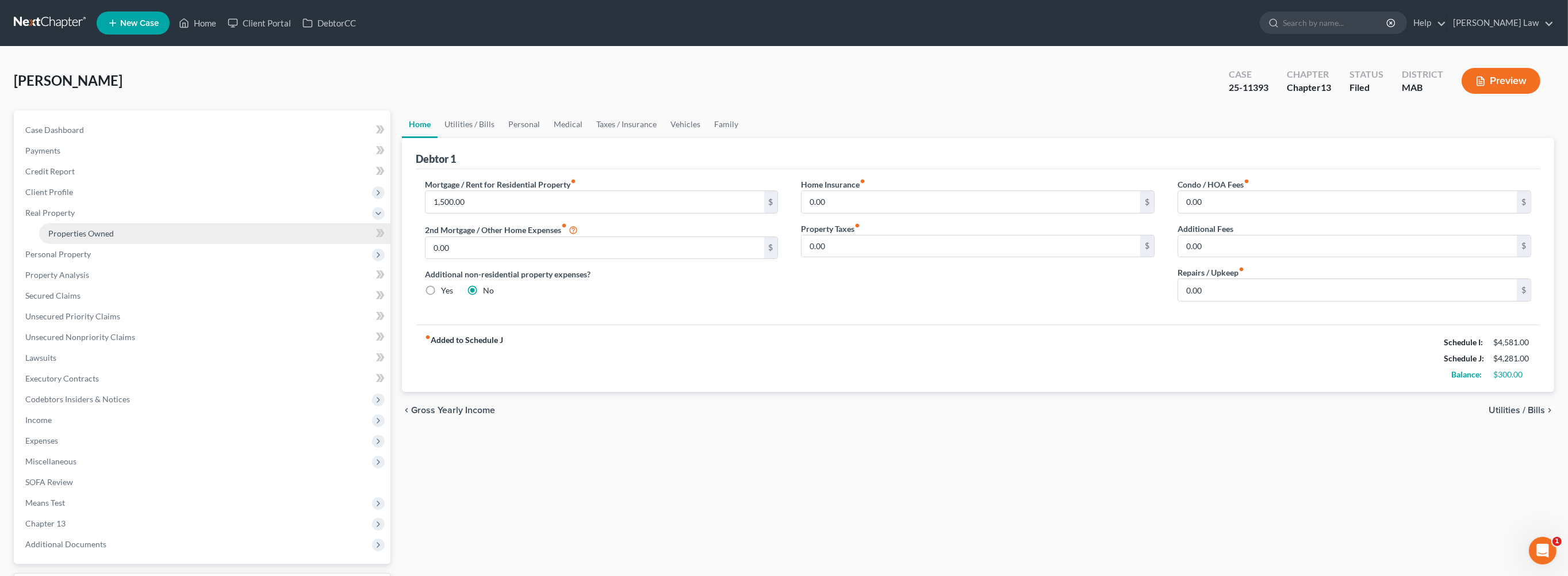
click at [114, 238] on span "Properties Owned" at bounding box center [81, 233] width 66 height 10
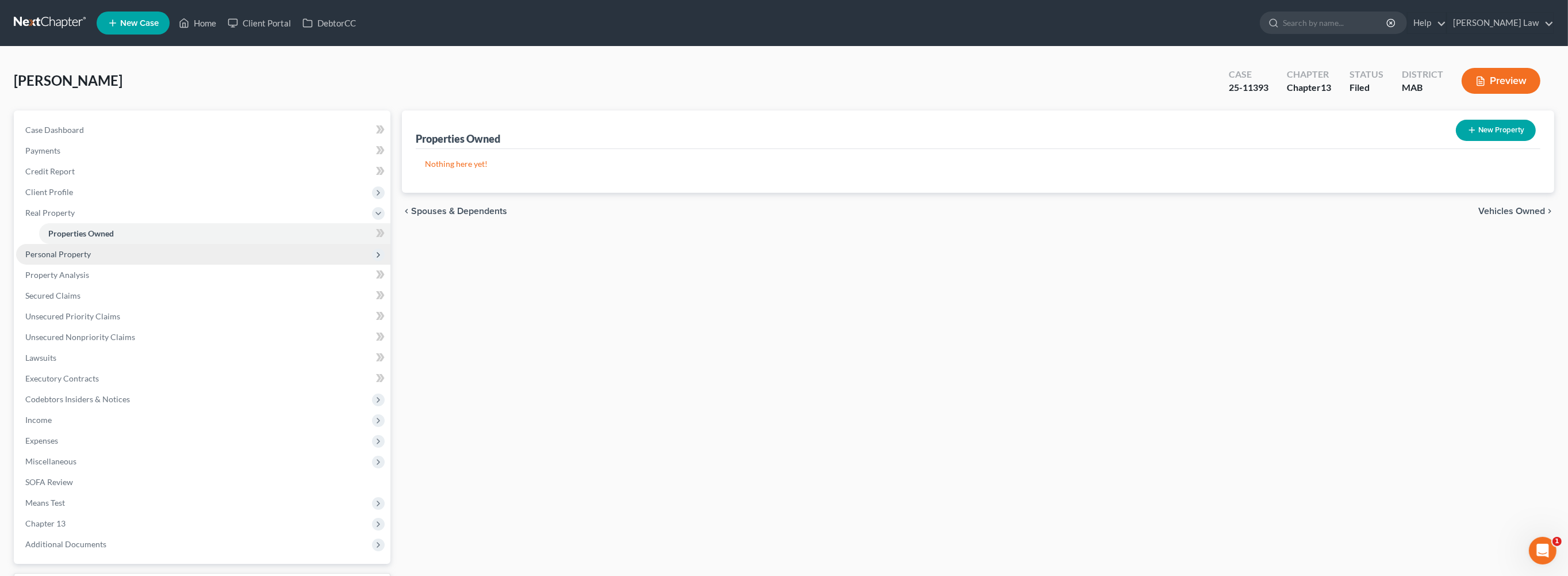
click at [86, 259] on span "Personal Property" at bounding box center [58, 253] width 66 height 10
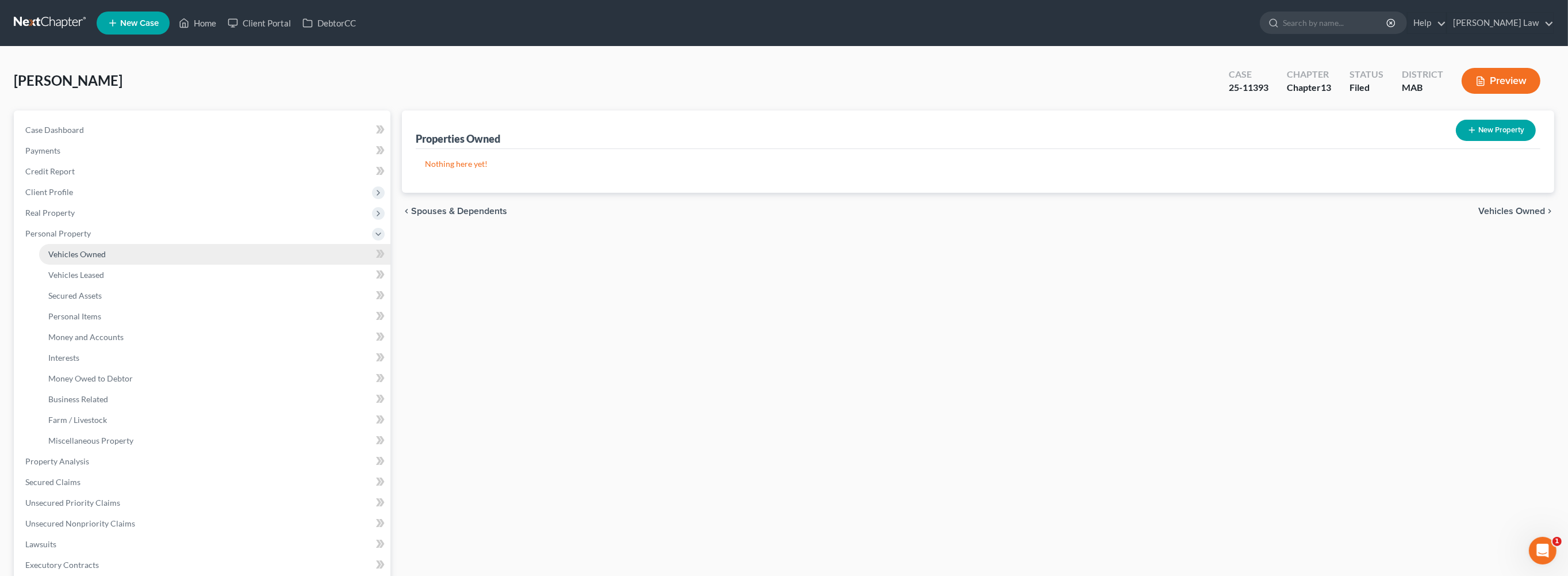
click at [88, 259] on span "Vehicles Owned" at bounding box center [77, 253] width 57 height 10
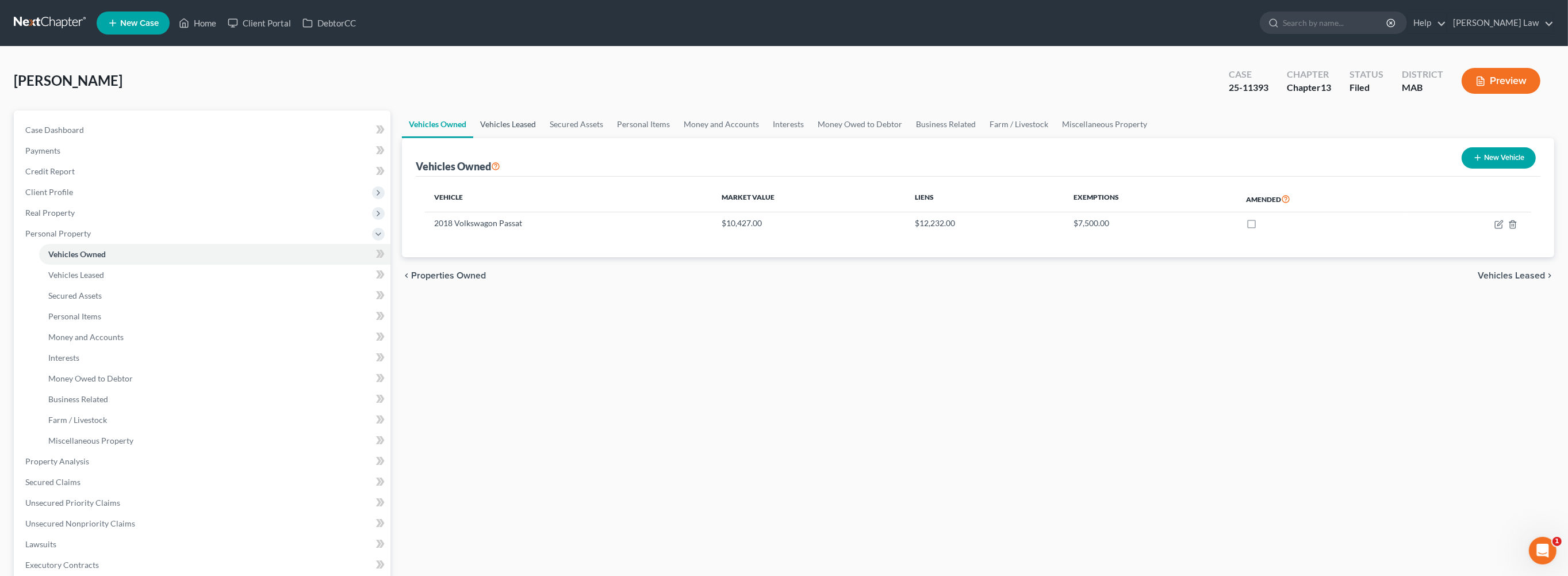
click at [543, 138] on link "Vehicles Leased" at bounding box center [508, 124] width 70 height 28
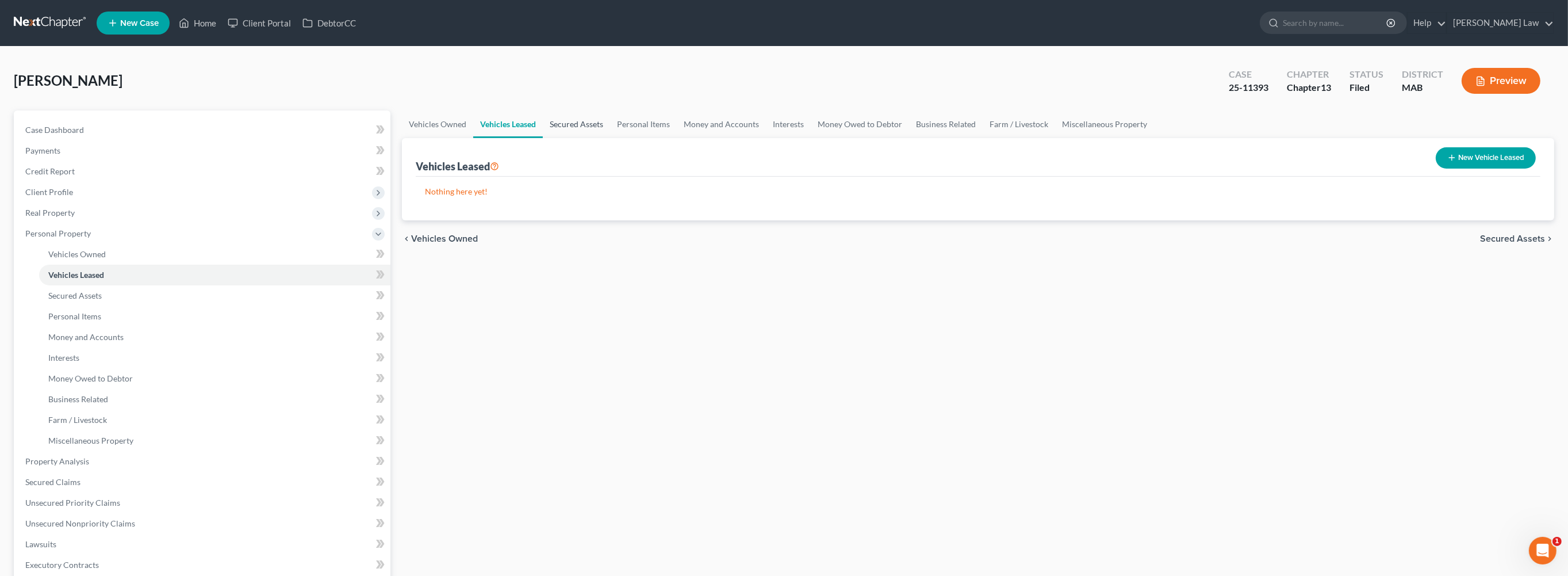
click at [610, 138] on link "Secured Assets" at bounding box center [576, 124] width 67 height 28
click at [677, 138] on link "Personal Items" at bounding box center [643, 124] width 66 height 28
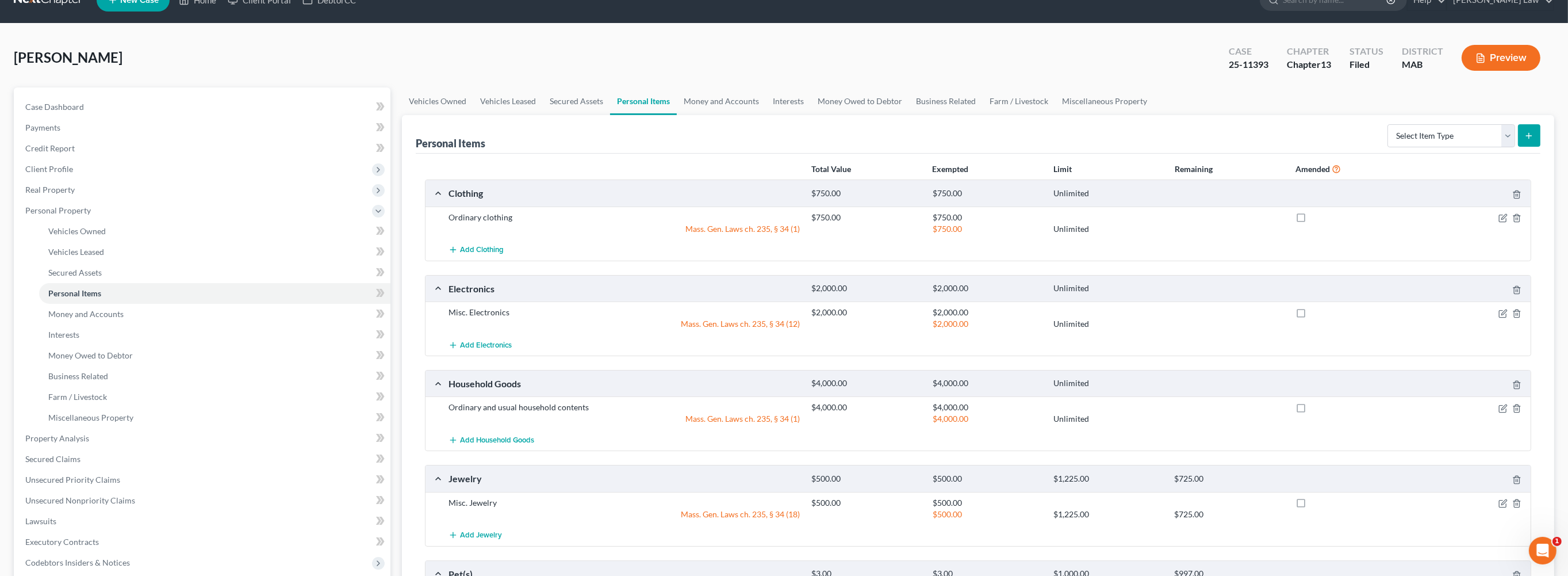
scroll to position [3, 0]
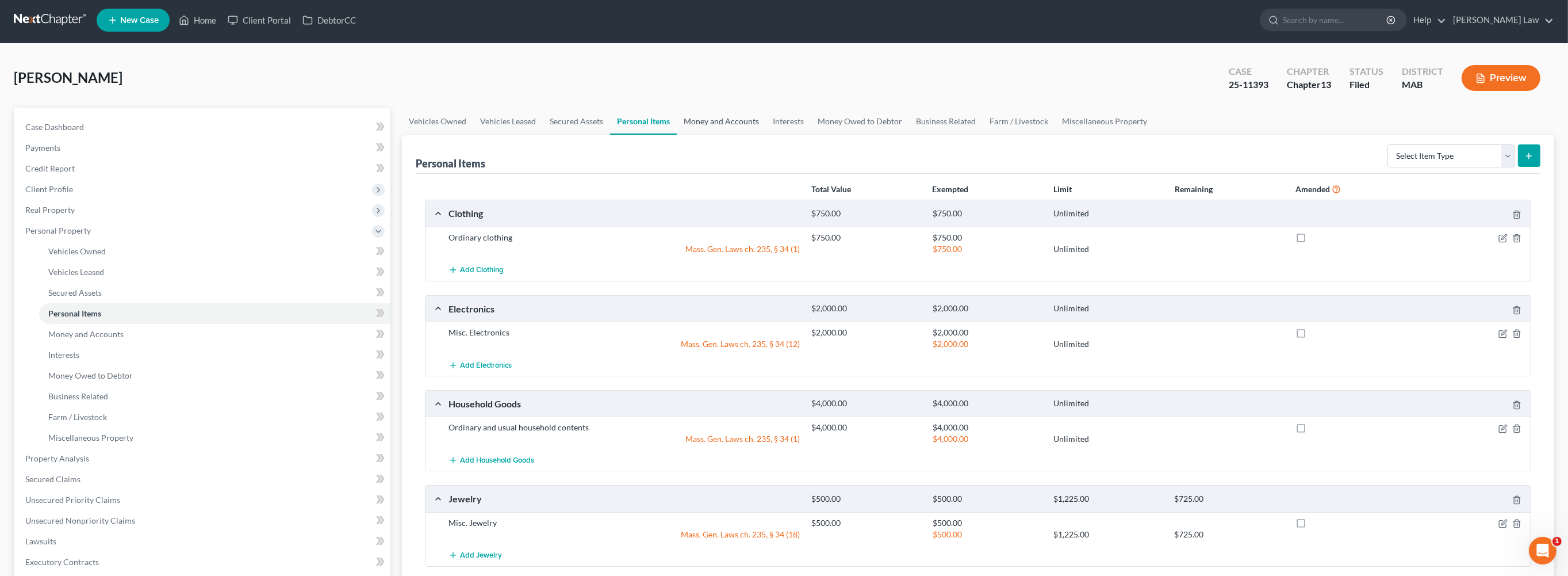
click at [766, 135] on link "Money and Accounts" at bounding box center [721, 121] width 89 height 28
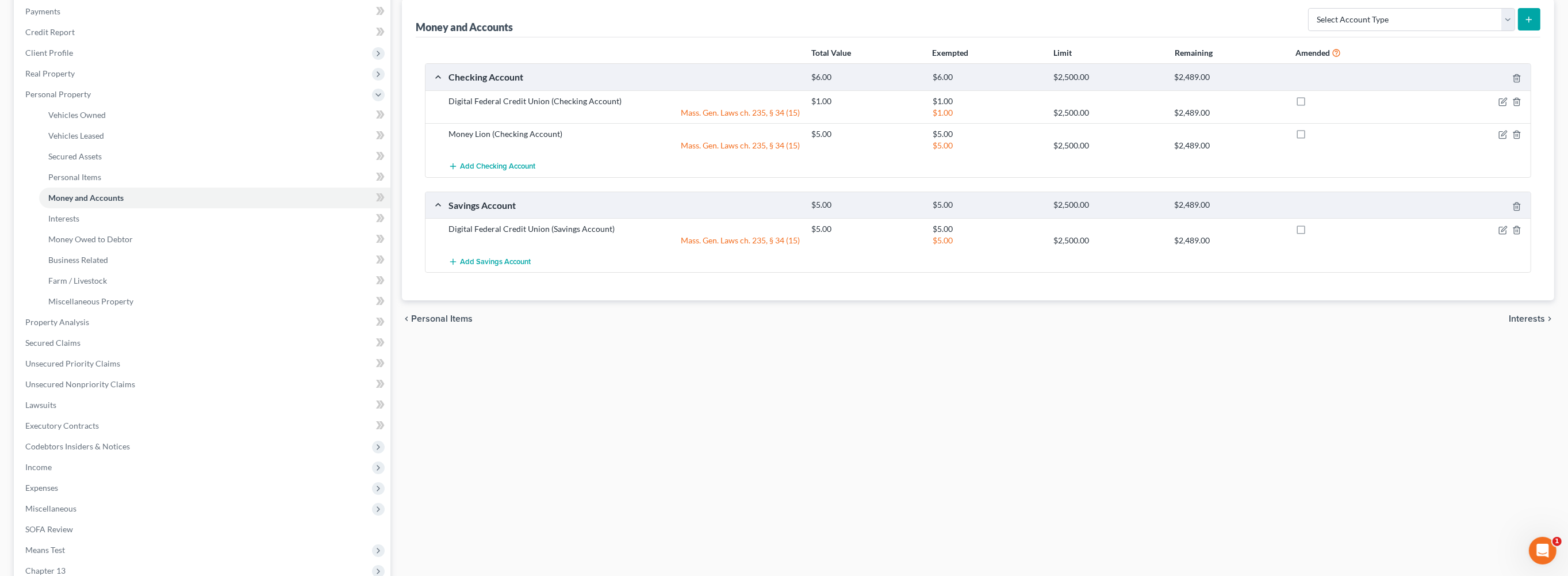
scroll to position [71, 0]
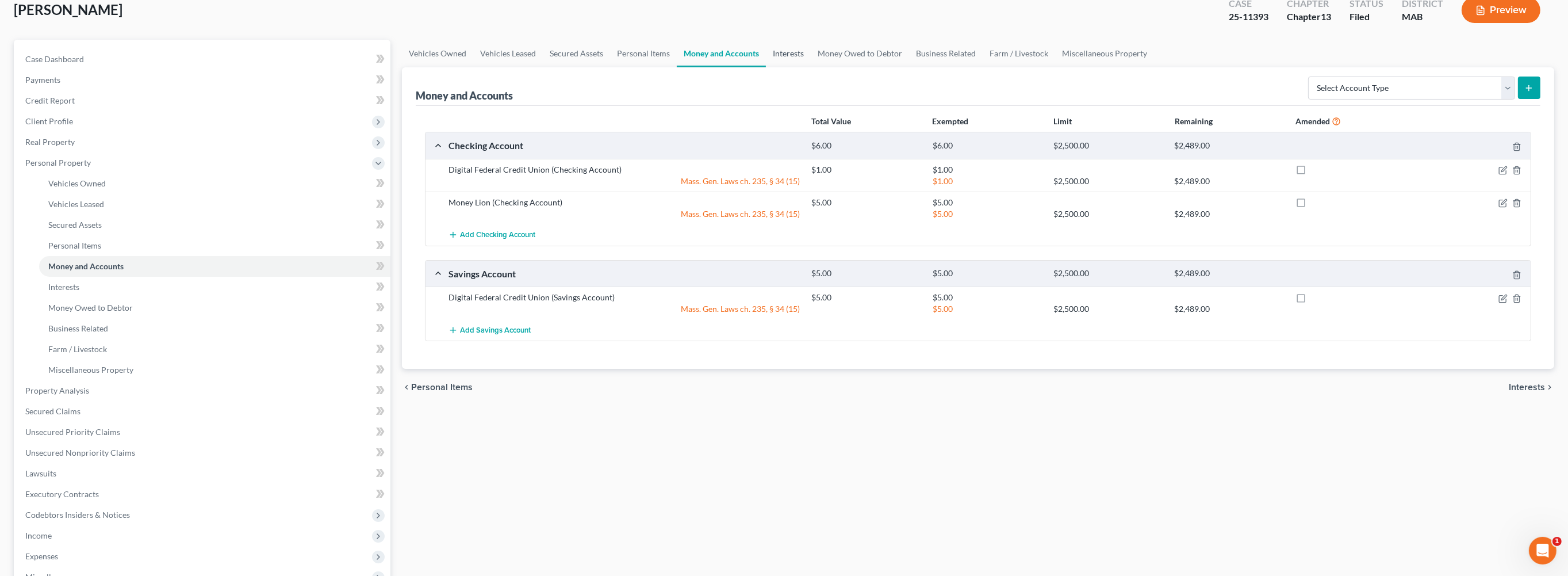
click at [810, 67] on link "Interests" at bounding box center [789, 54] width 45 height 28
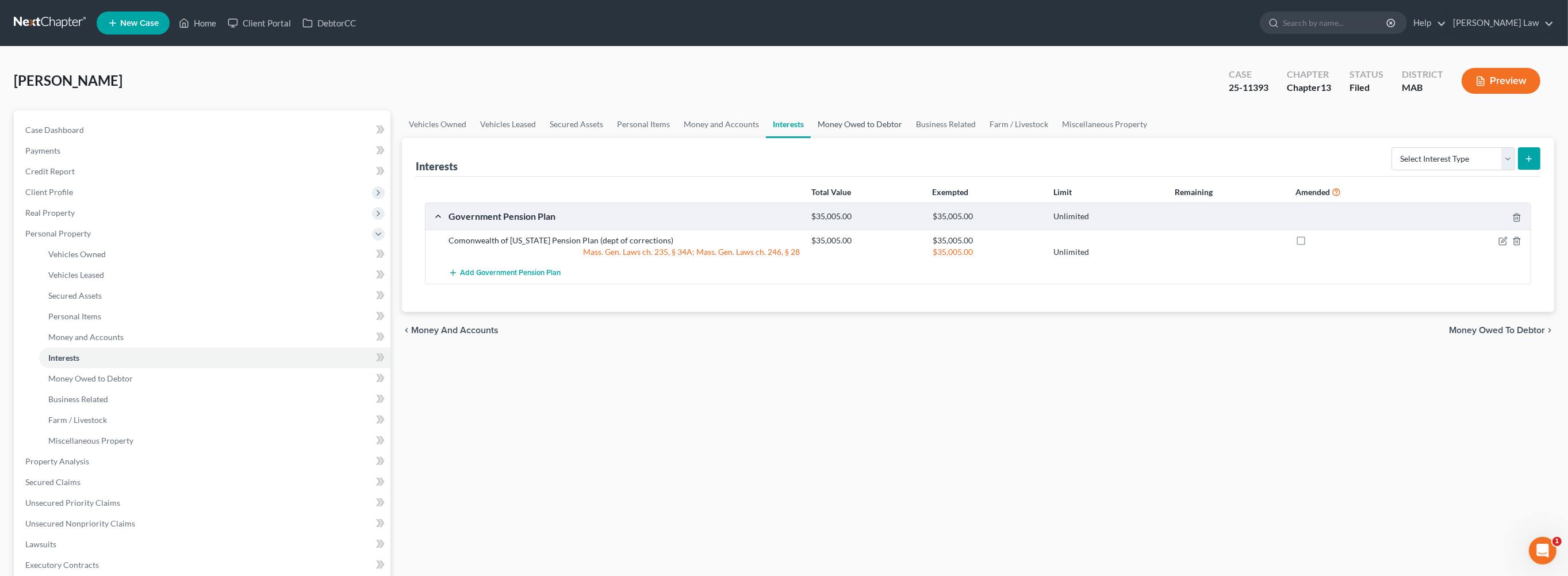
click at [909, 138] on link "Money Owed to Debtor" at bounding box center [859, 124] width 98 height 28
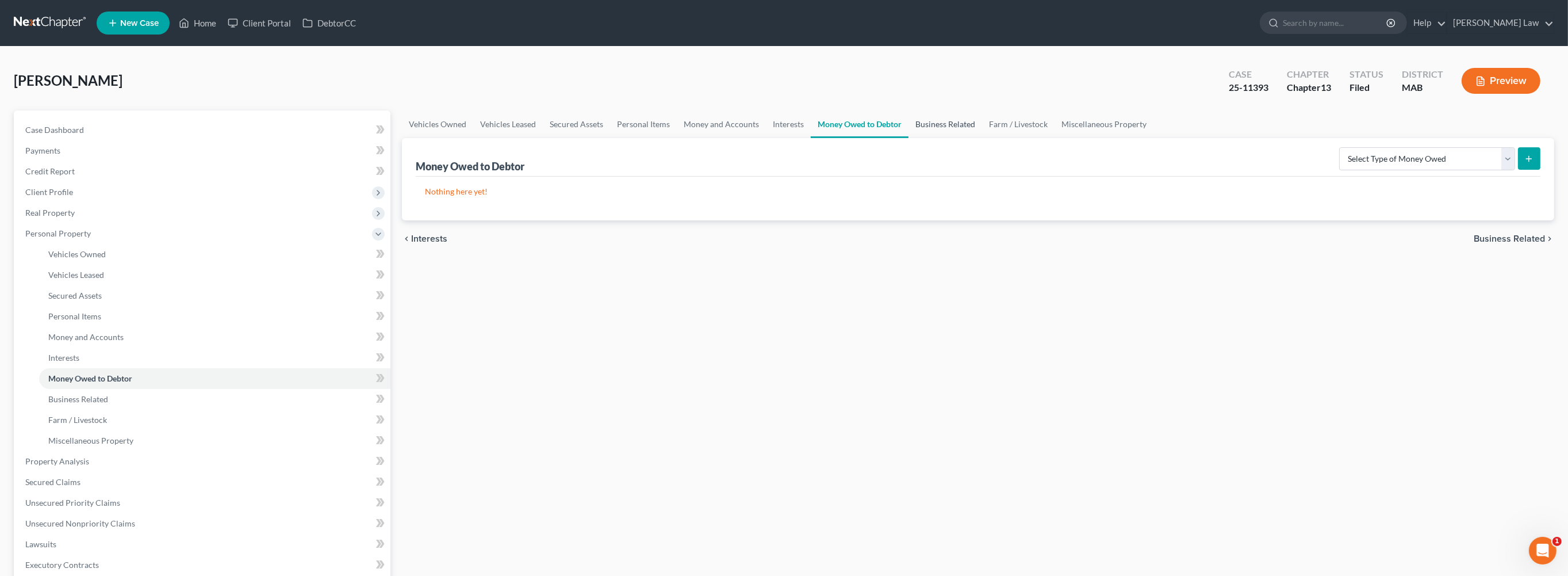
click at [982, 138] on link "Business Related" at bounding box center [945, 124] width 74 height 28
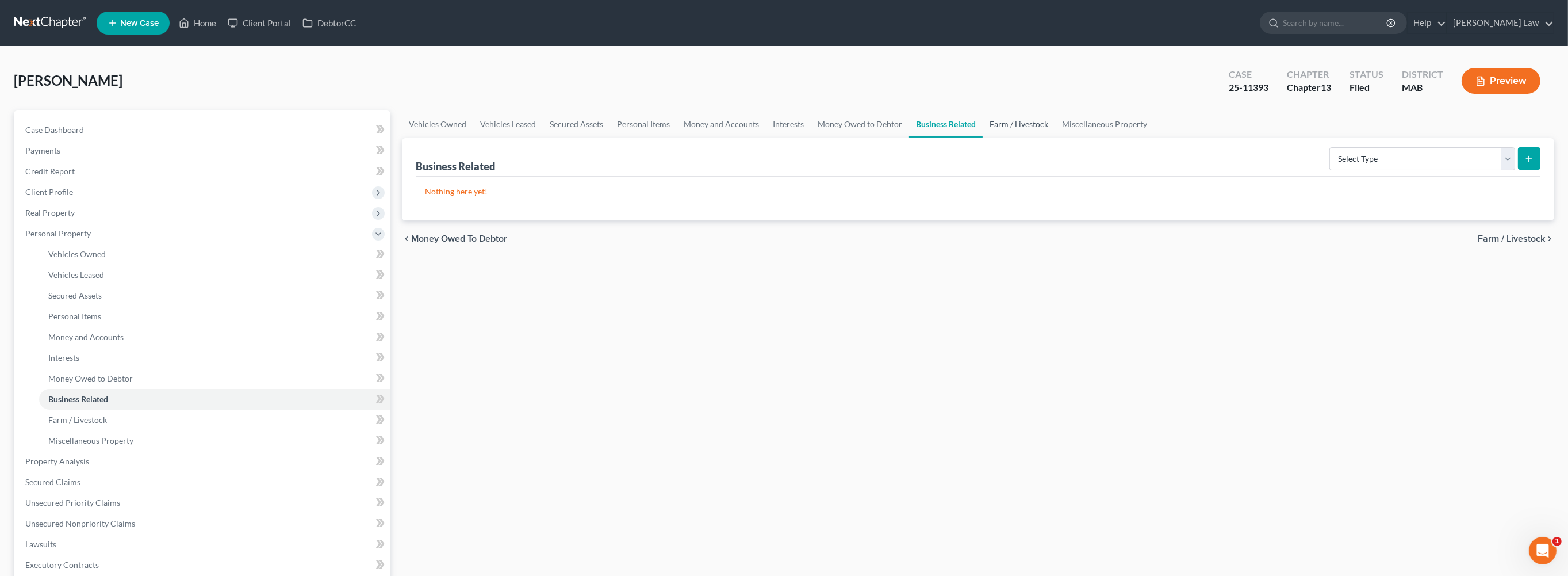
click at [1055, 138] on link "Farm / Livestock" at bounding box center [1019, 124] width 72 height 28
click at [1155, 138] on link "Miscellaneous Property" at bounding box center [1104, 124] width 99 height 28
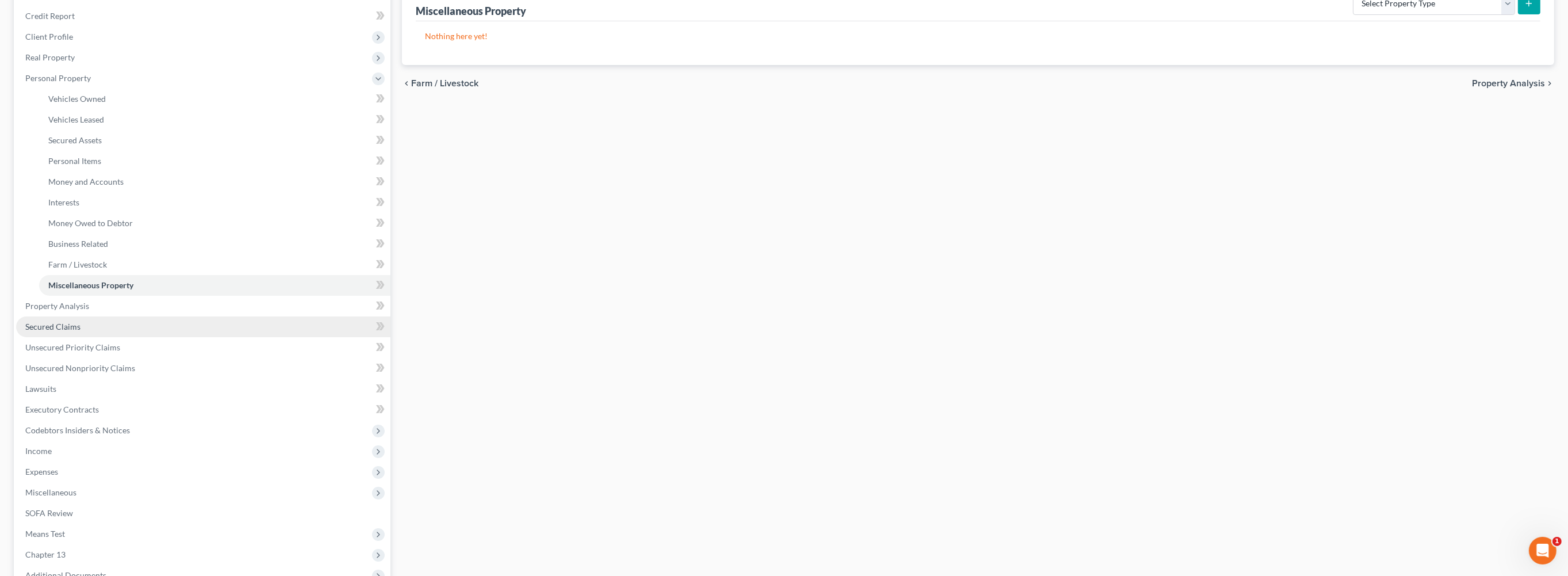
click at [81, 332] on span "Secured Claims" at bounding box center [53, 326] width 55 height 10
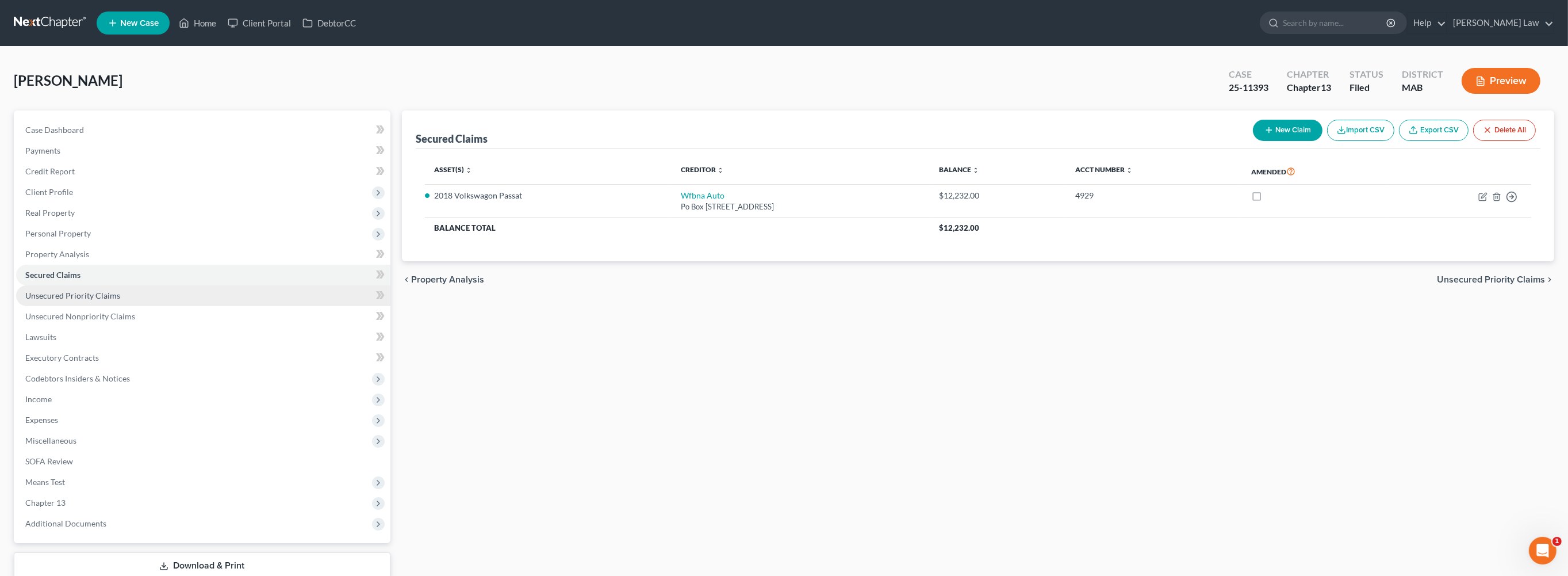
click at [82, 306] on link "Unsecured Priority Claims" at bounding box center [203, 295] width 375 height 21
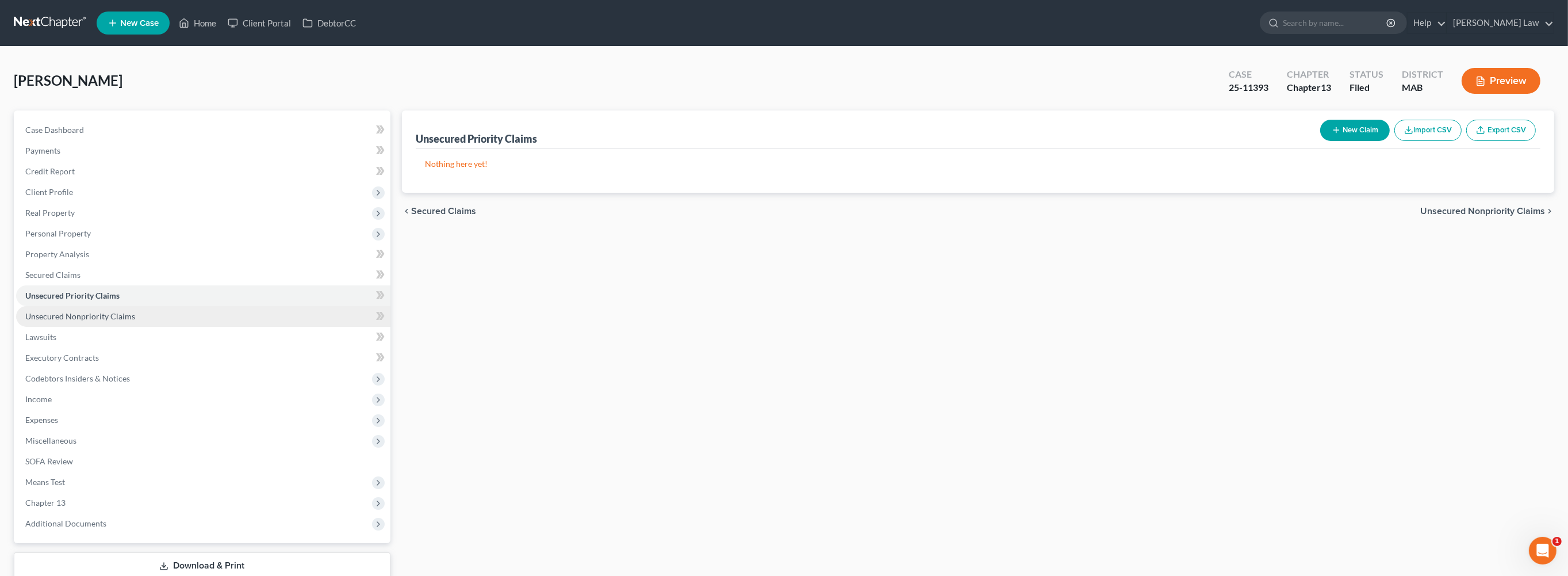
click at [110, 321] on span "Unsecured Nonpriority Claims" at bounding box center [80, 315] width 110 height 10
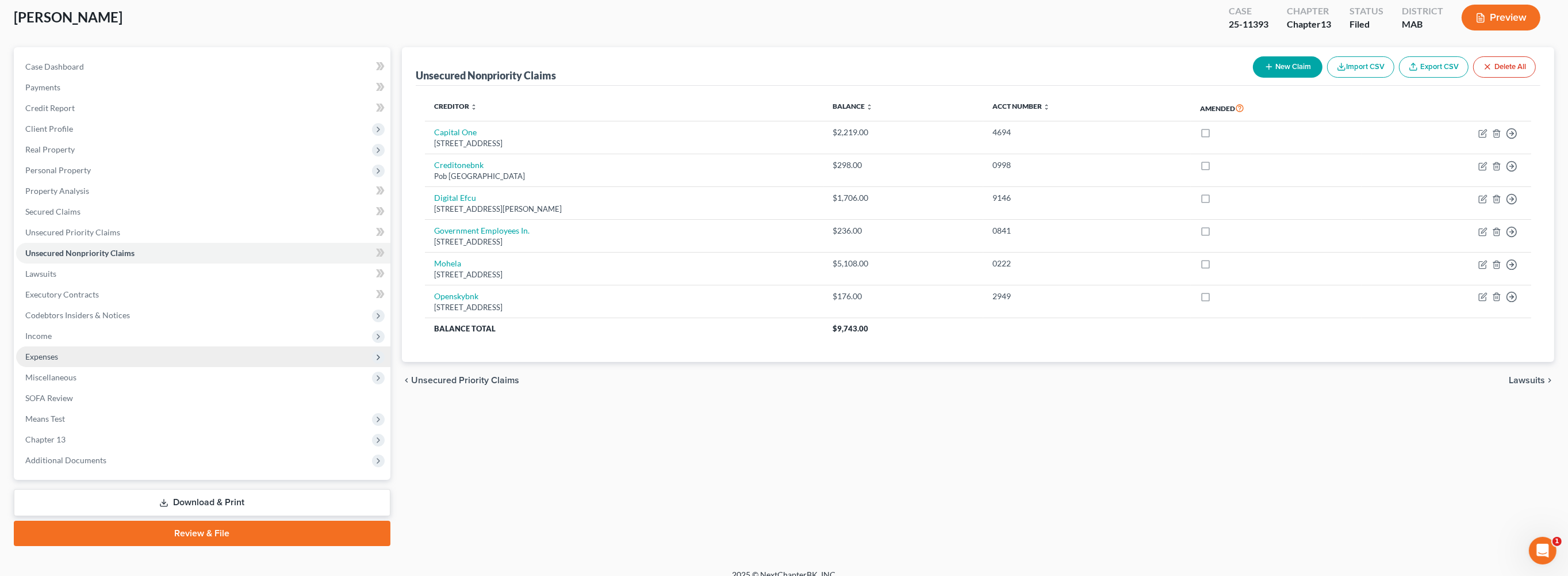
scroll to position [66, 0]
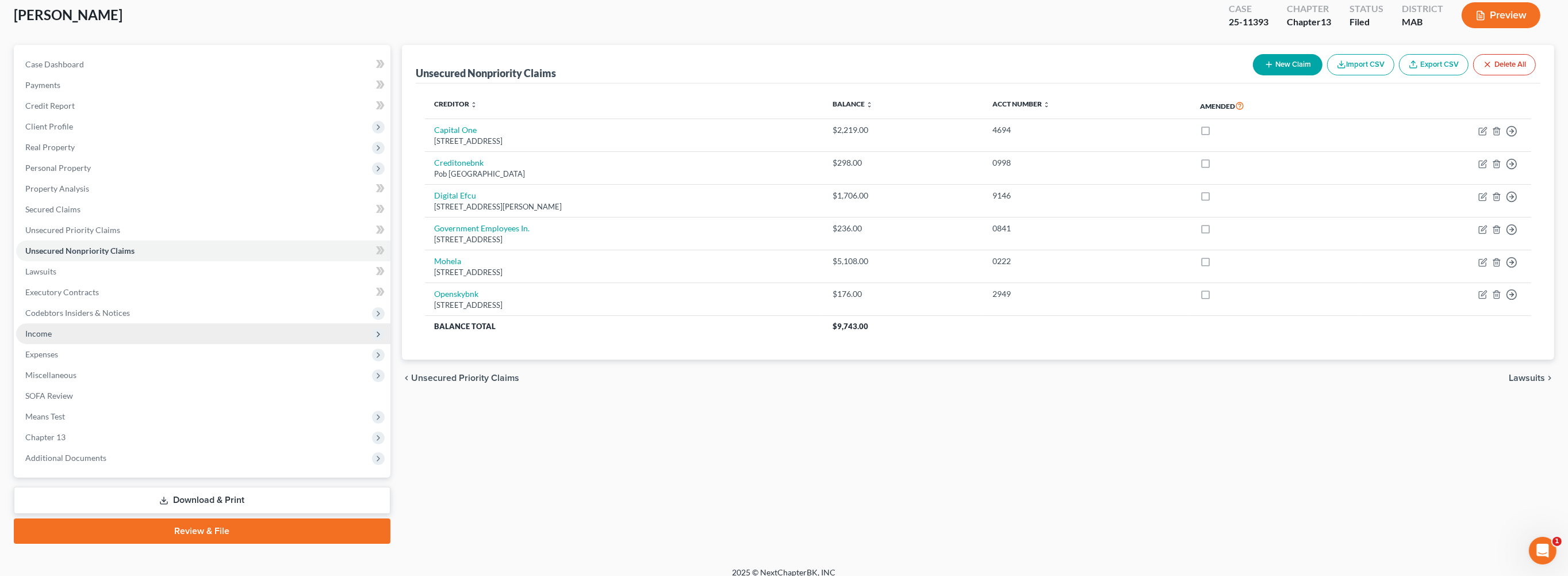
click at [52, 338] on span "Income" at bounding box center [38, 333] width 26 height 10
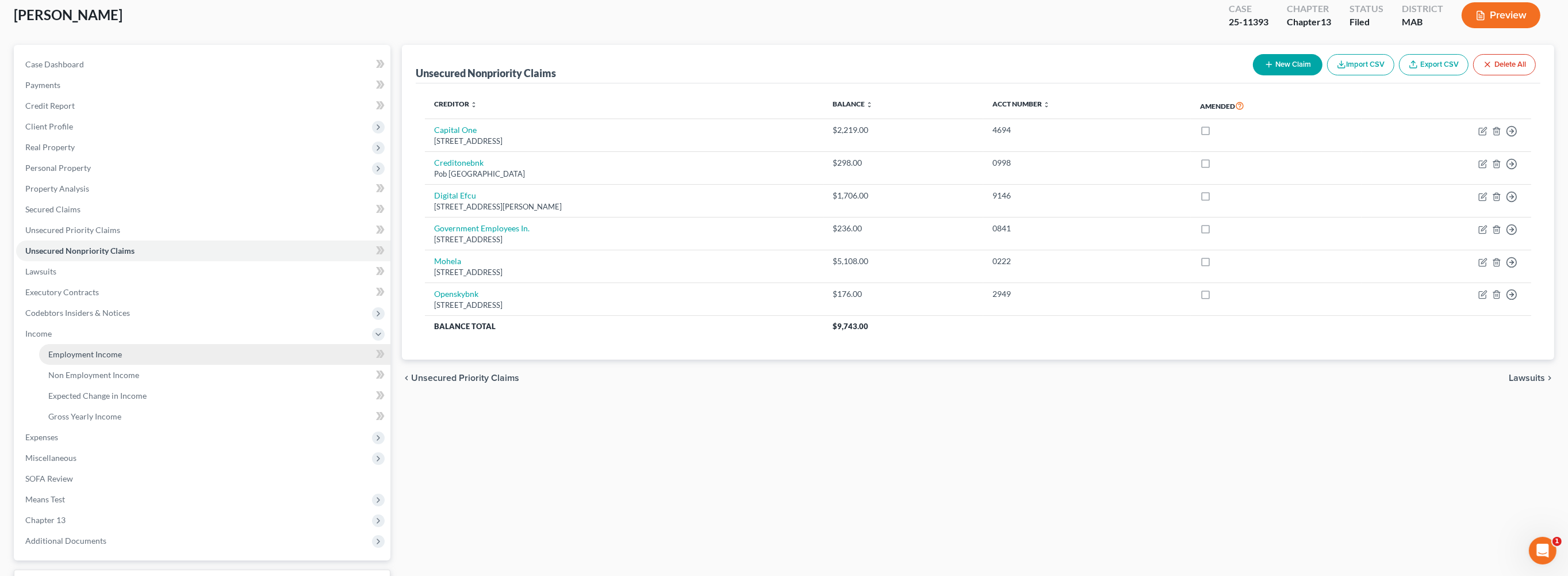
click at [100, 359] on span "Employment Income" at bounding box center [85, 353] width 74 height 10
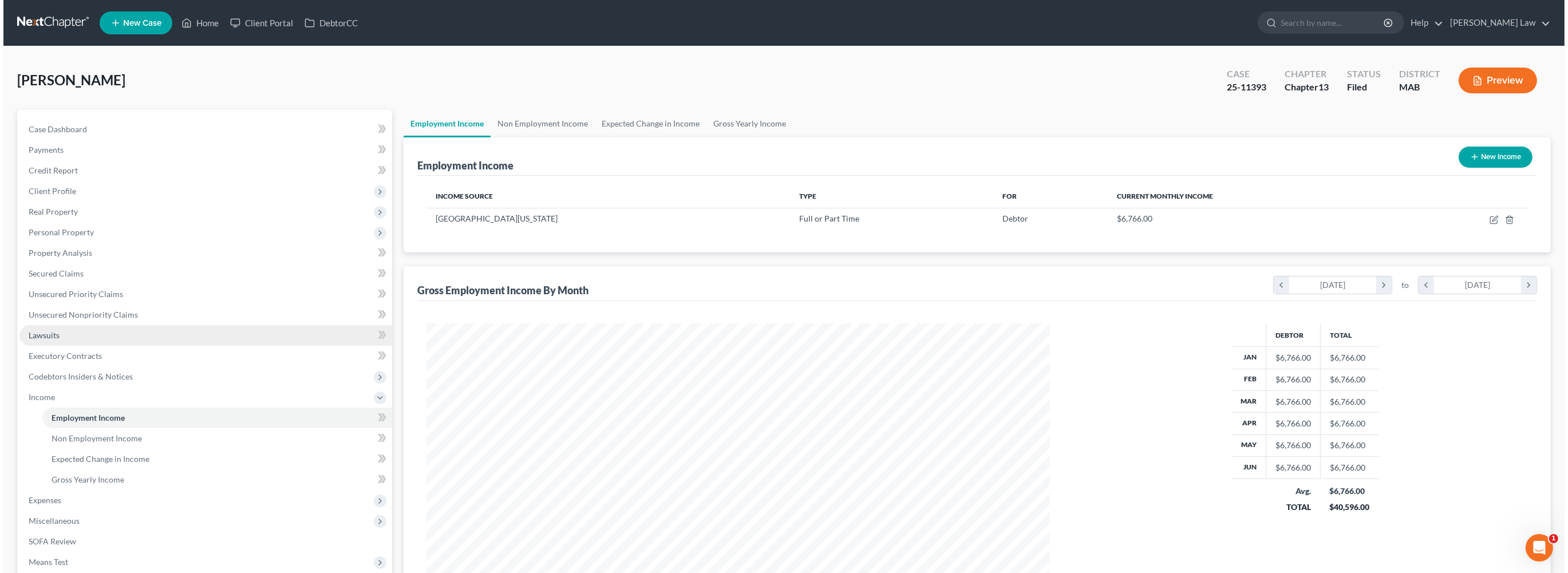
scroll to position [311, 646]
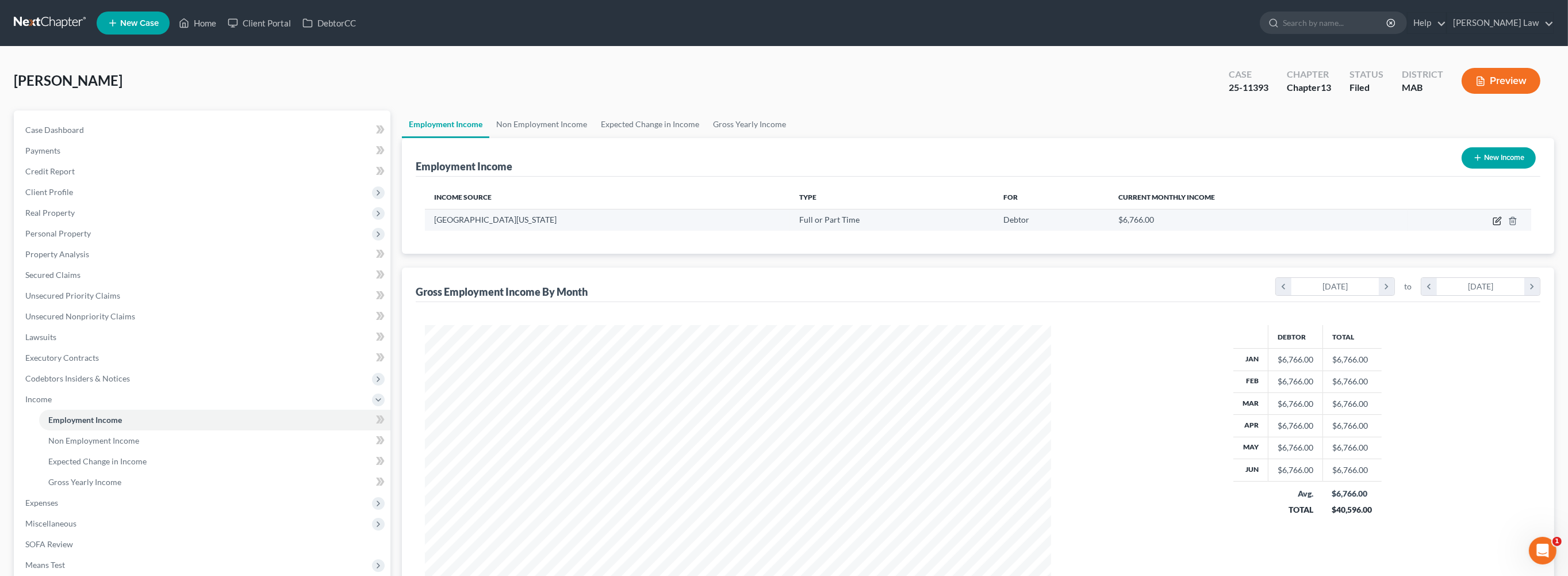
click at [1495, 222] on icon "button" at bounding box center [1498, 219] width 5 height 5
select select "0"
select select "22"
select select "0"
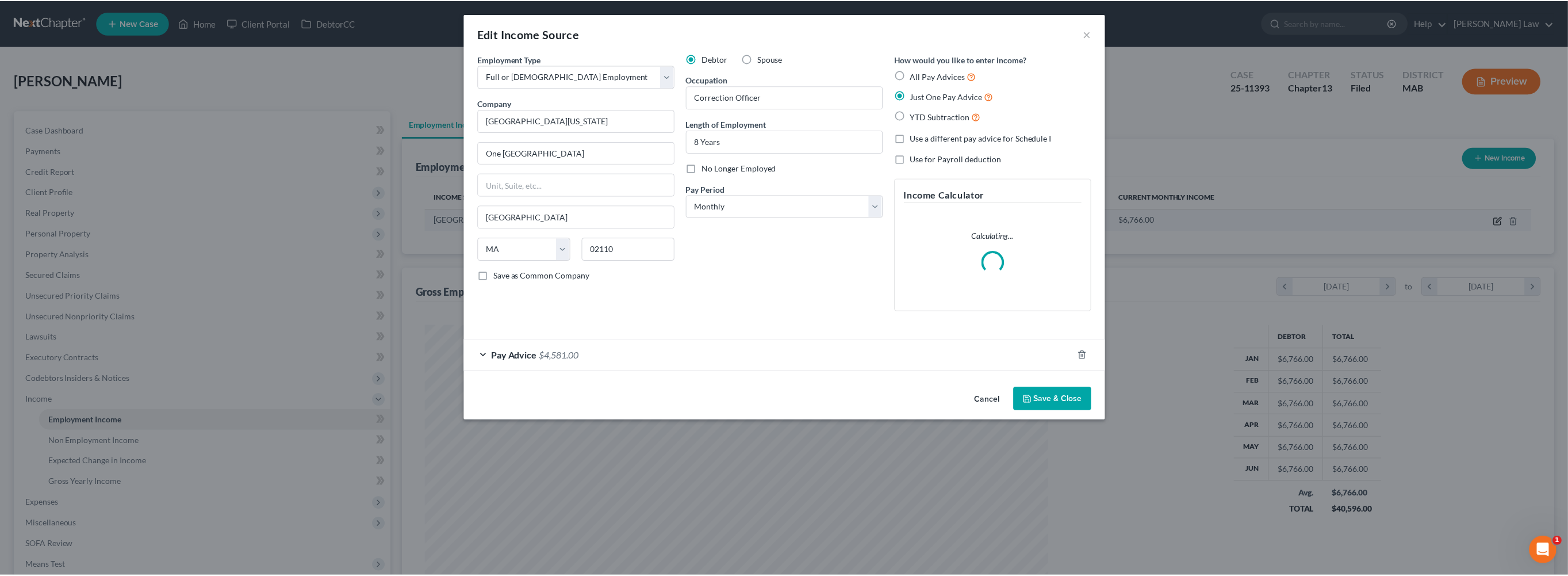
scroll to position [315, 652]
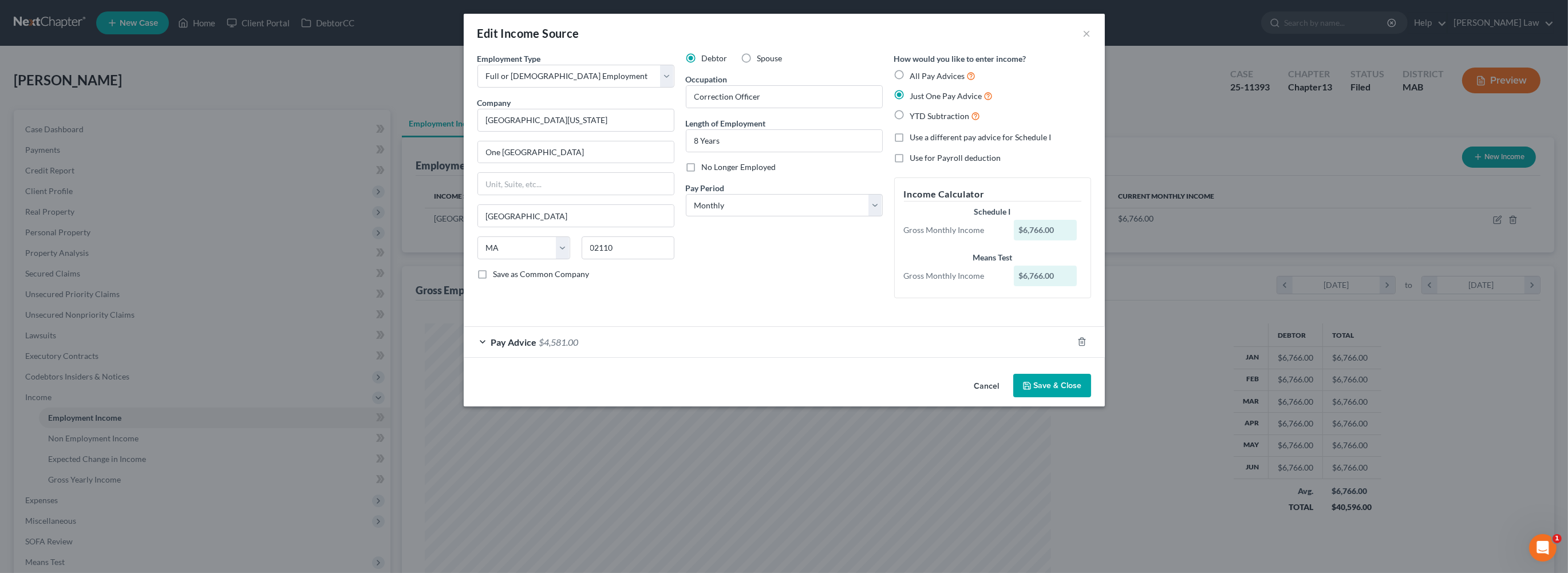
click at [1096, 407] on div "Cancel Save & Close" at bounding box center [784, 388] width 641 height 38
click at [1091, 398] on button "Save & Close" at bounding box center [1051, 385] width 78 height 24
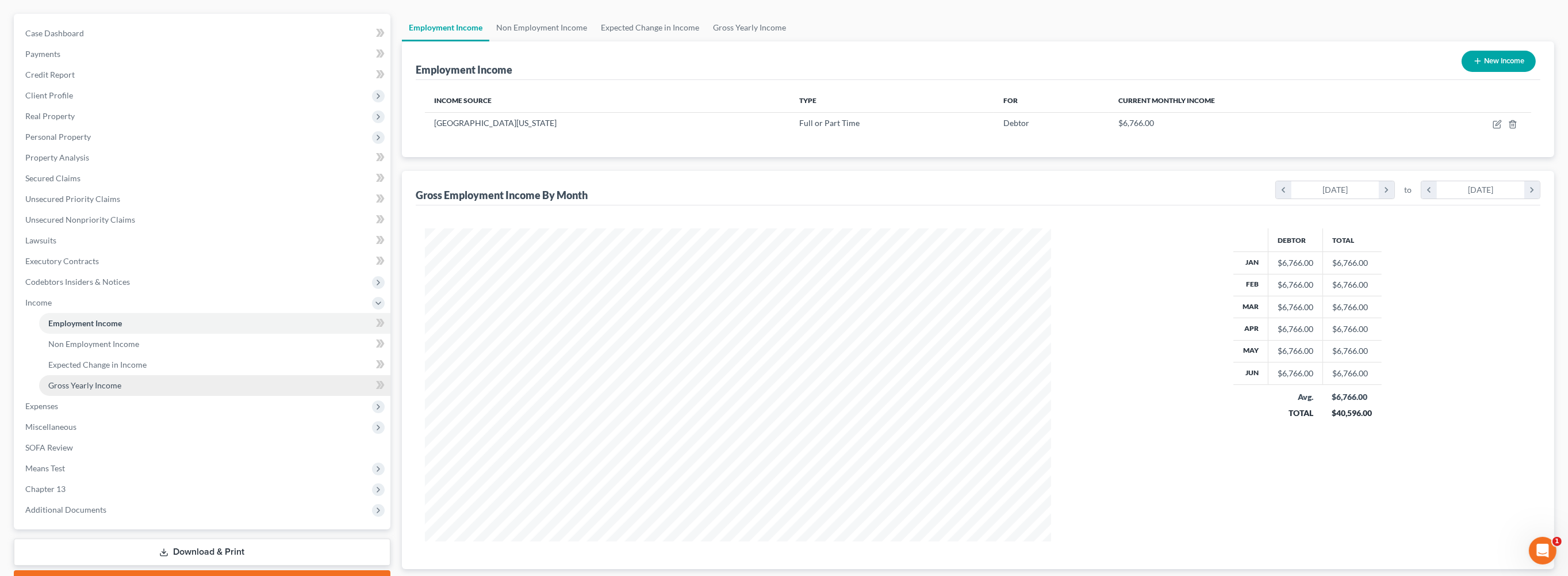
scroll to position [101, 0]
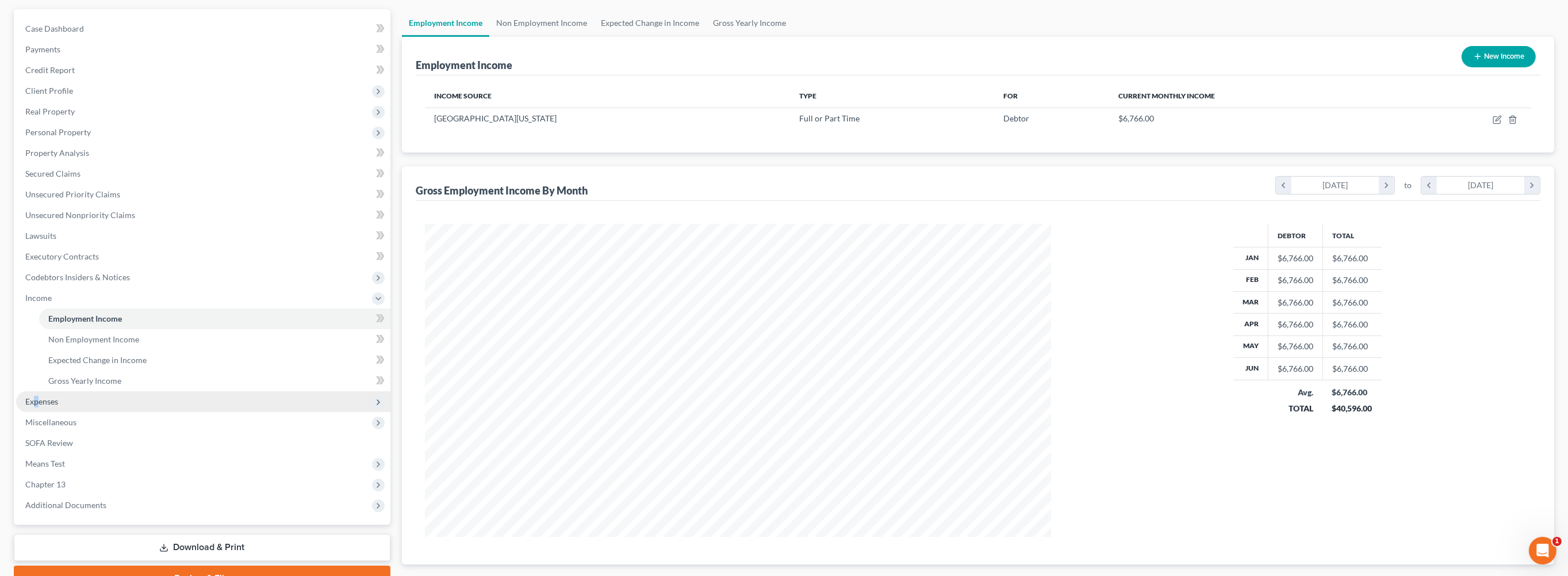
click at [45, 406] on span "Expenses" at bounding box center [41, 401] width 33 height 10
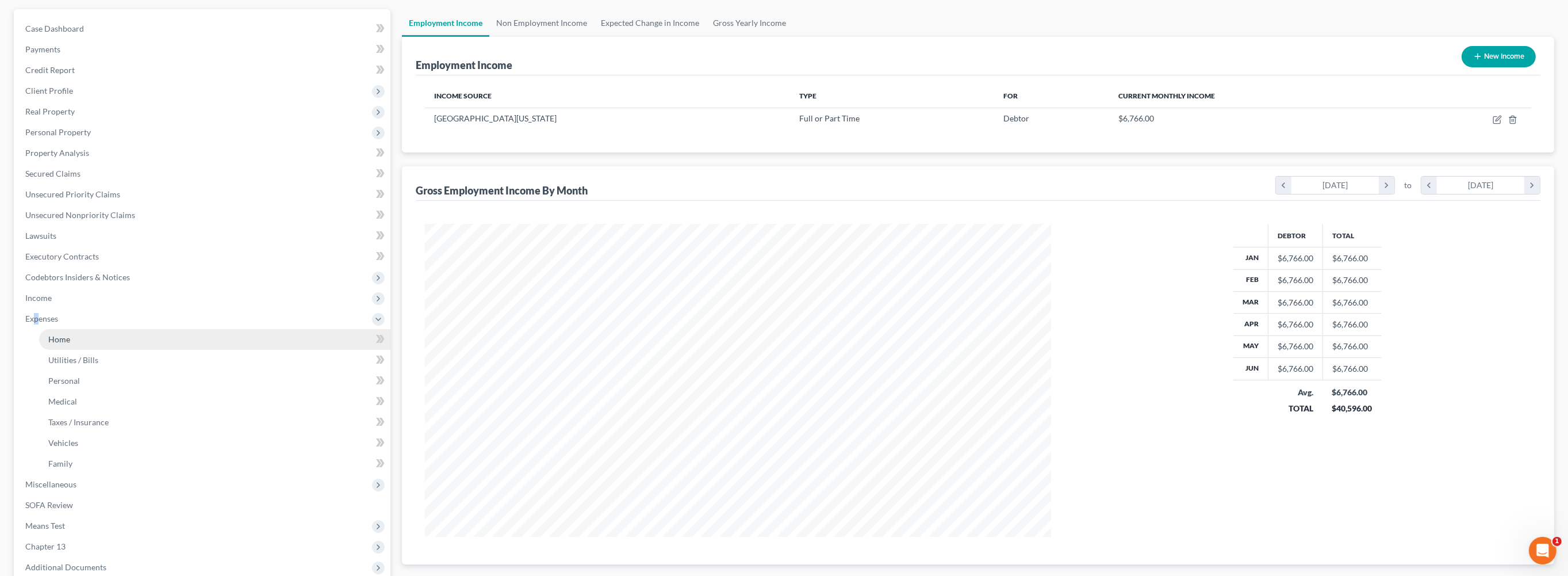
click at [70, 344] on span "Home" at bounding box center [59, 339] width 22 height 10
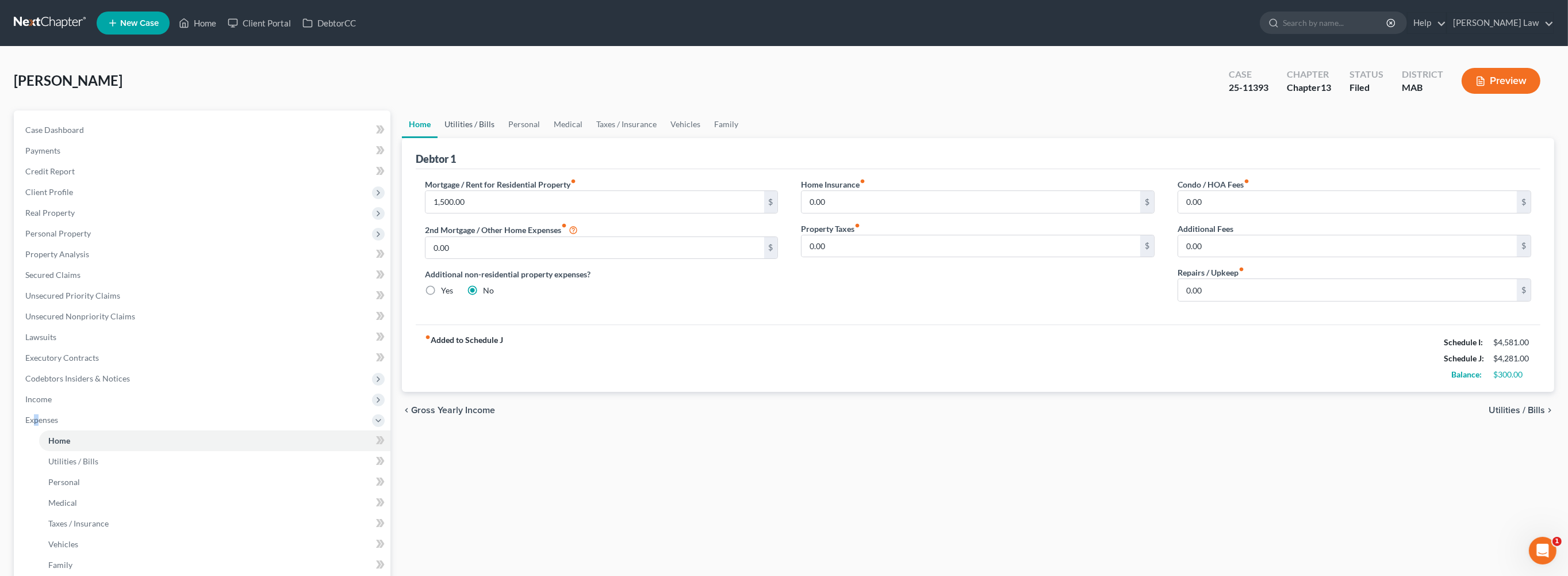
click at [492, 138] on link "Utilities / Bills" at bounding box center [469, 124] width 64 height 28
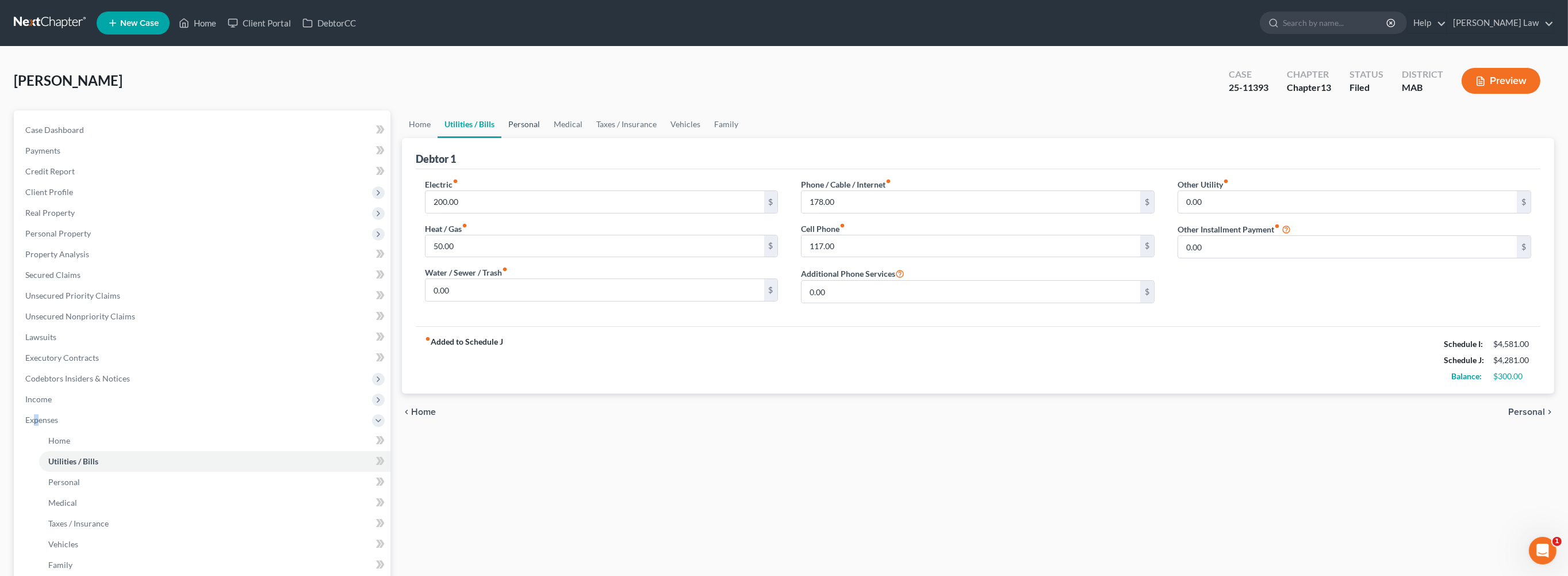
click at [547, 138] on link "Personal" at bounding box center [524, 124] width 45 height 28
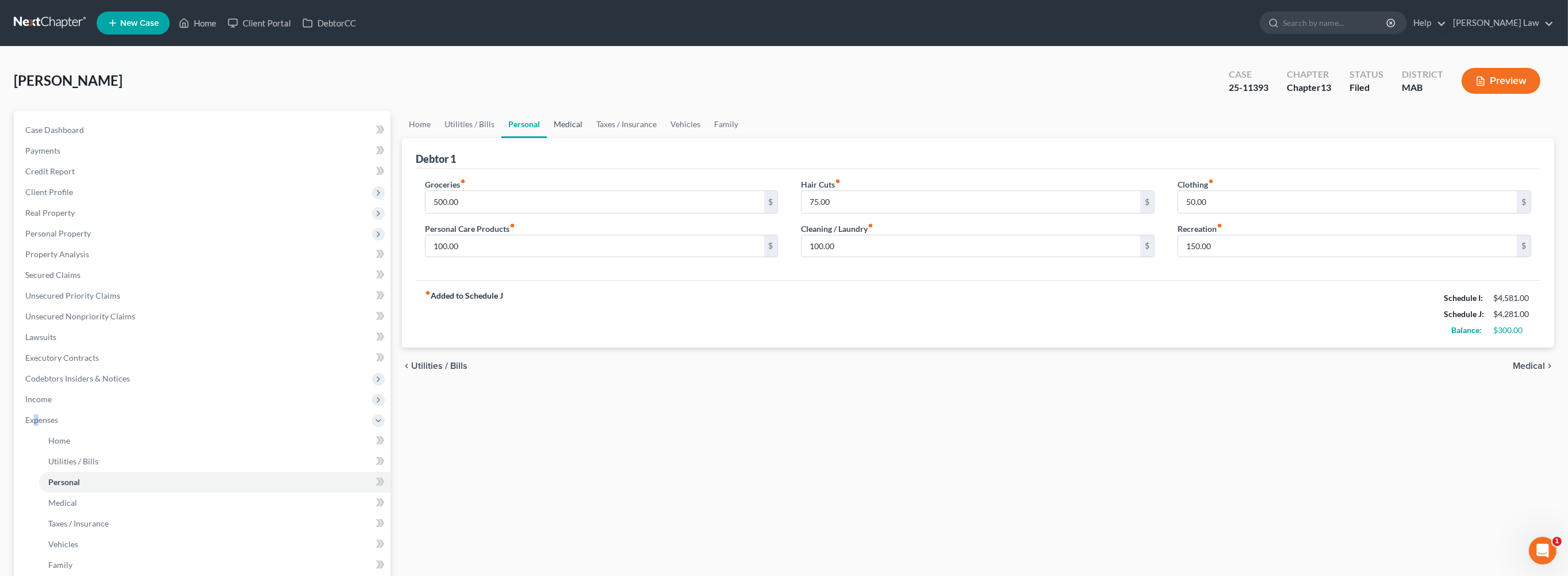
click at [589, 138] on link "Medical" at bounding box center [568, 124] width 43 height 28
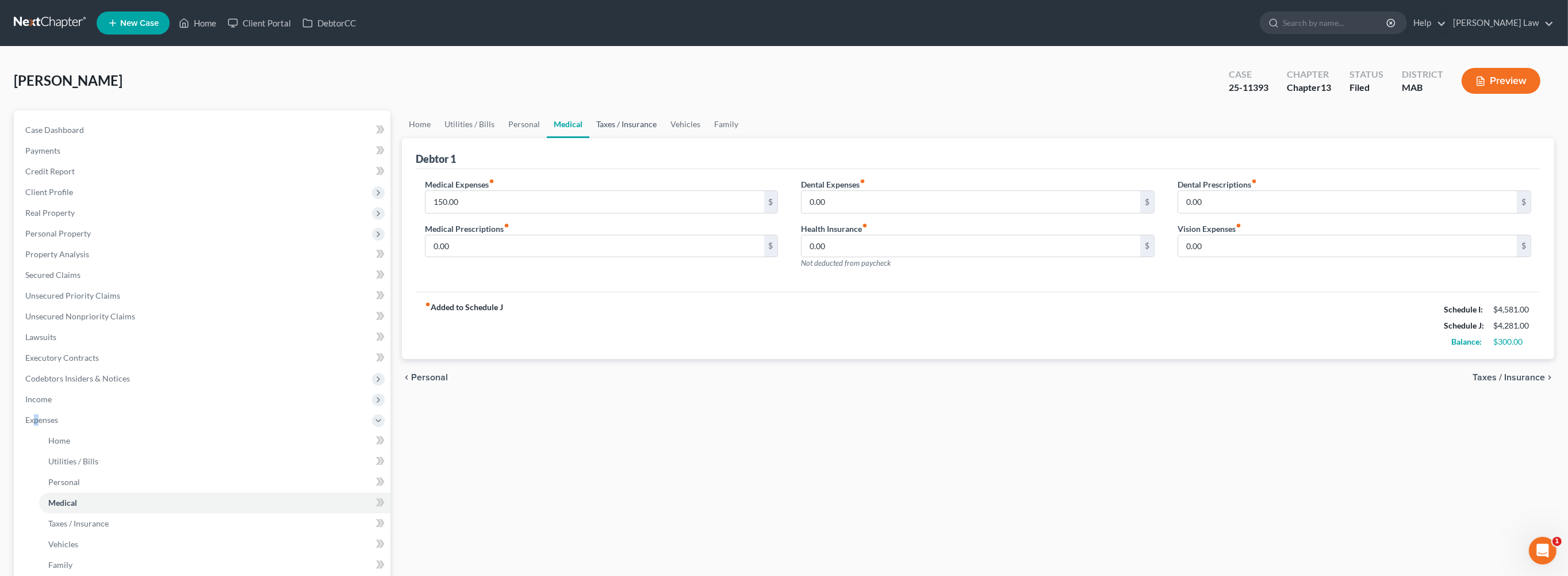
click at [663, 138] on link "Taxes / Insurance" at bounding box center [626, 124] width 74 height 28
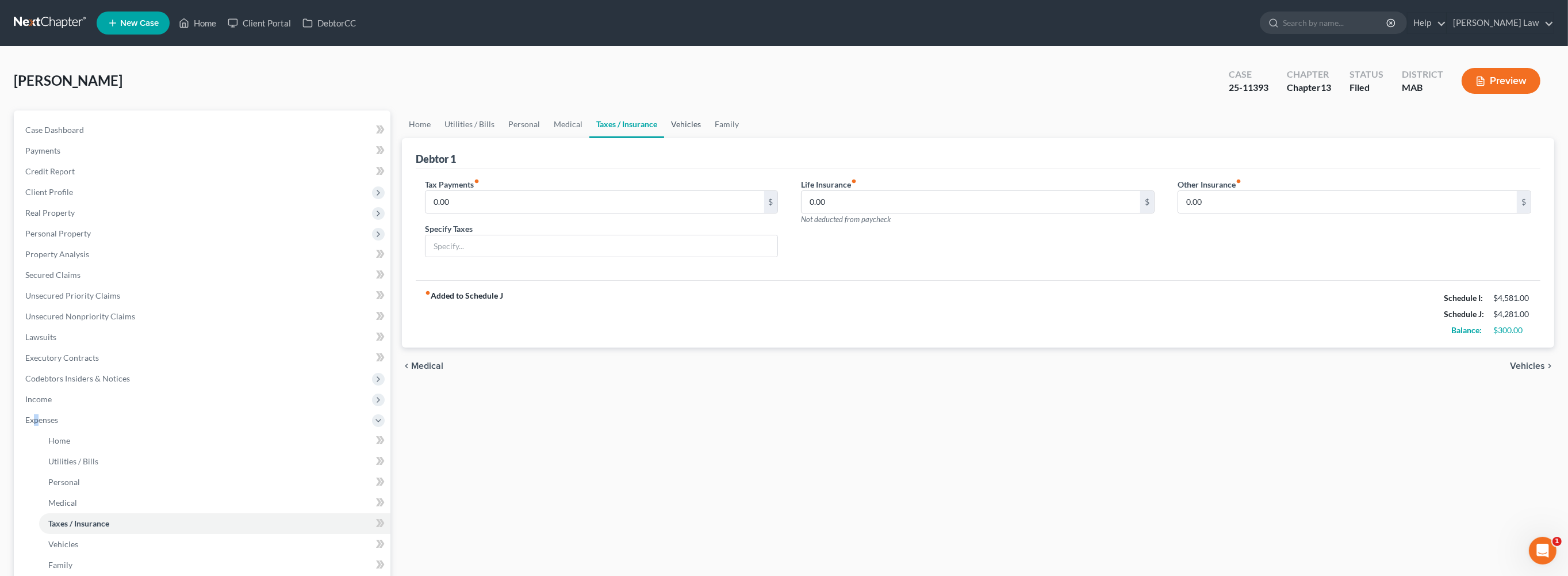
click at [708, 138] on link "Vehicles" at bounding box center [686, 124] width 44 height 28
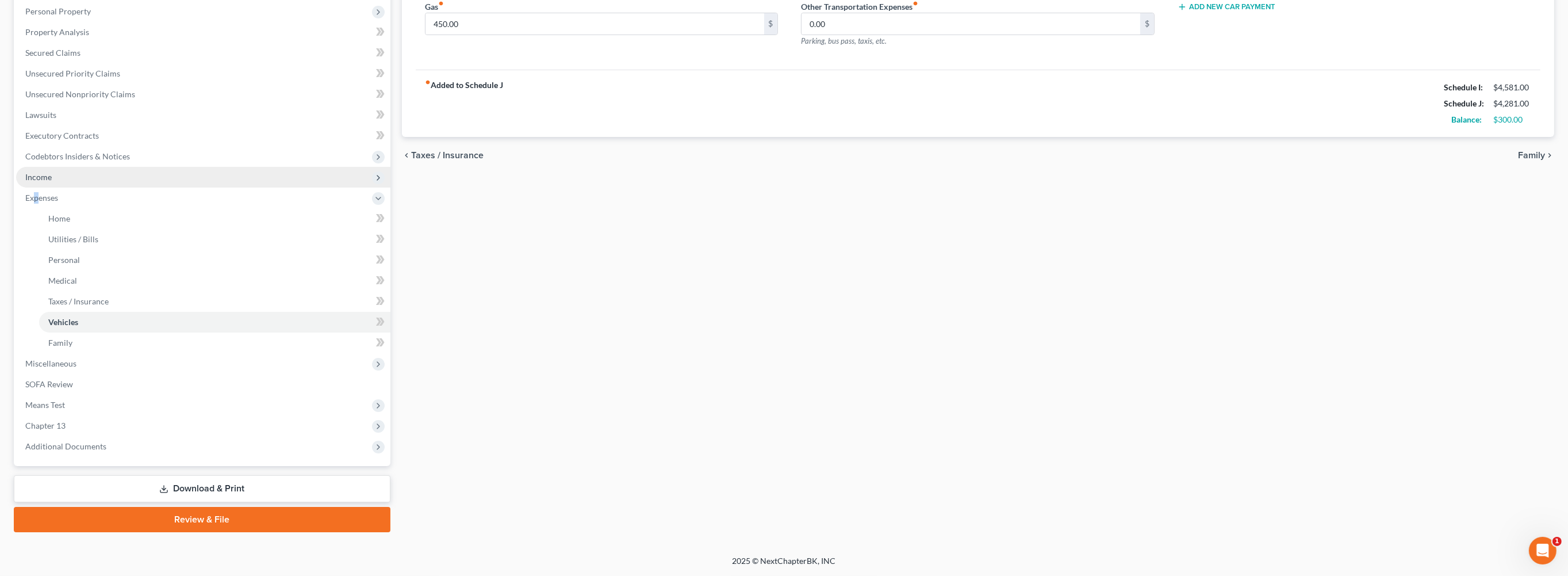
scroll to position [327, 0]
click at [98, 436] on span "Chapter 13" at bounding box center [203, 426] width 375 height 21
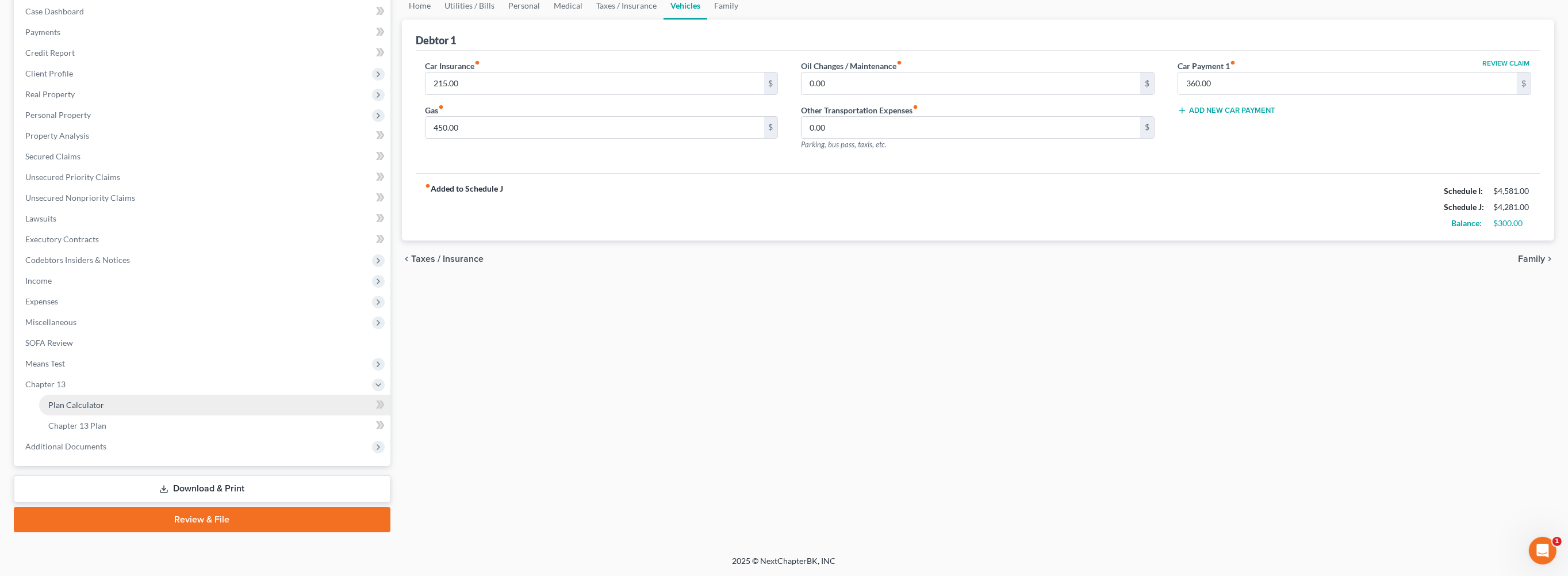
click at [104, 400] on span "Plan Calculator" at bounding box center [76, 404] width 55 height 10
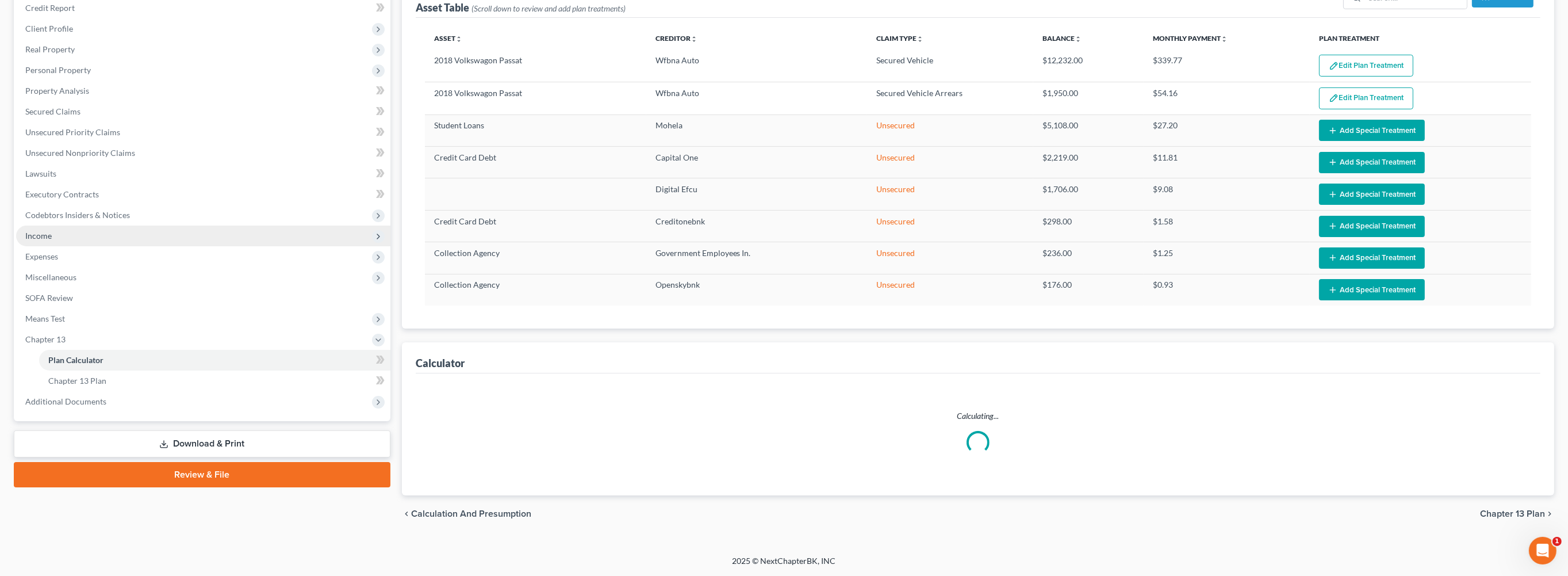
select select "35"
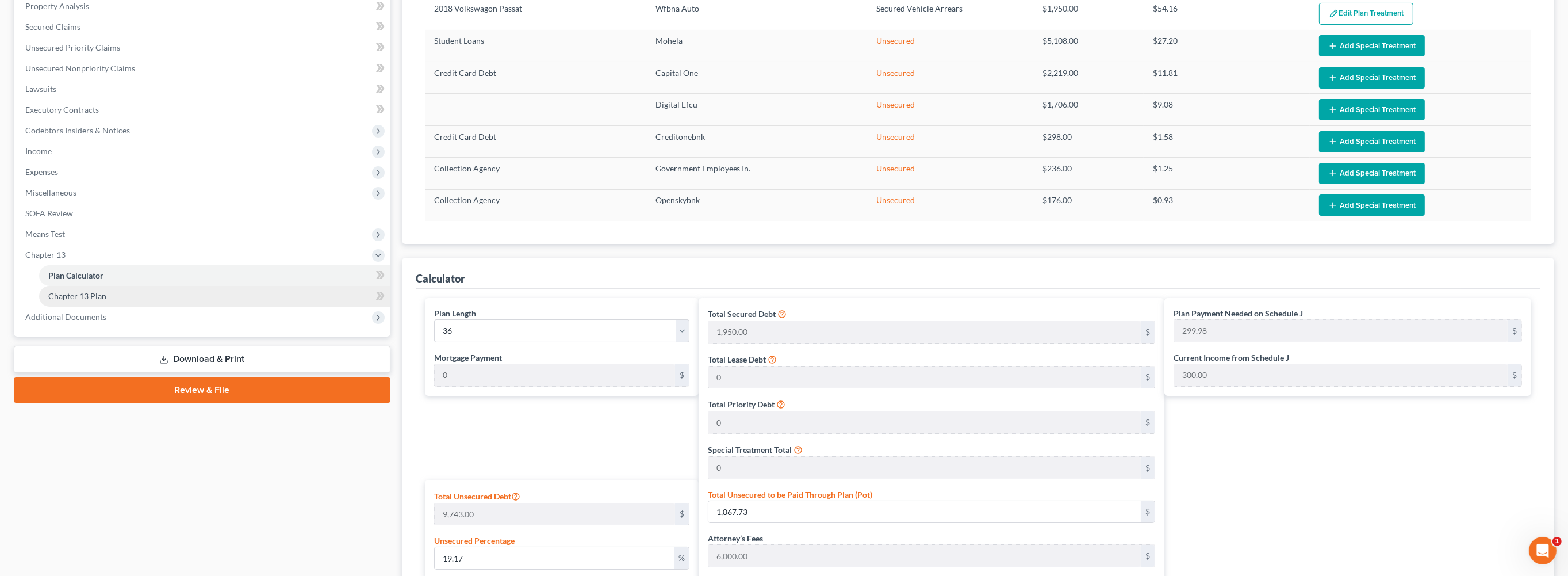
click at [128, 306] on link "Chapter 13 Plan" at bounding box center [215, 296] width 351 height 21
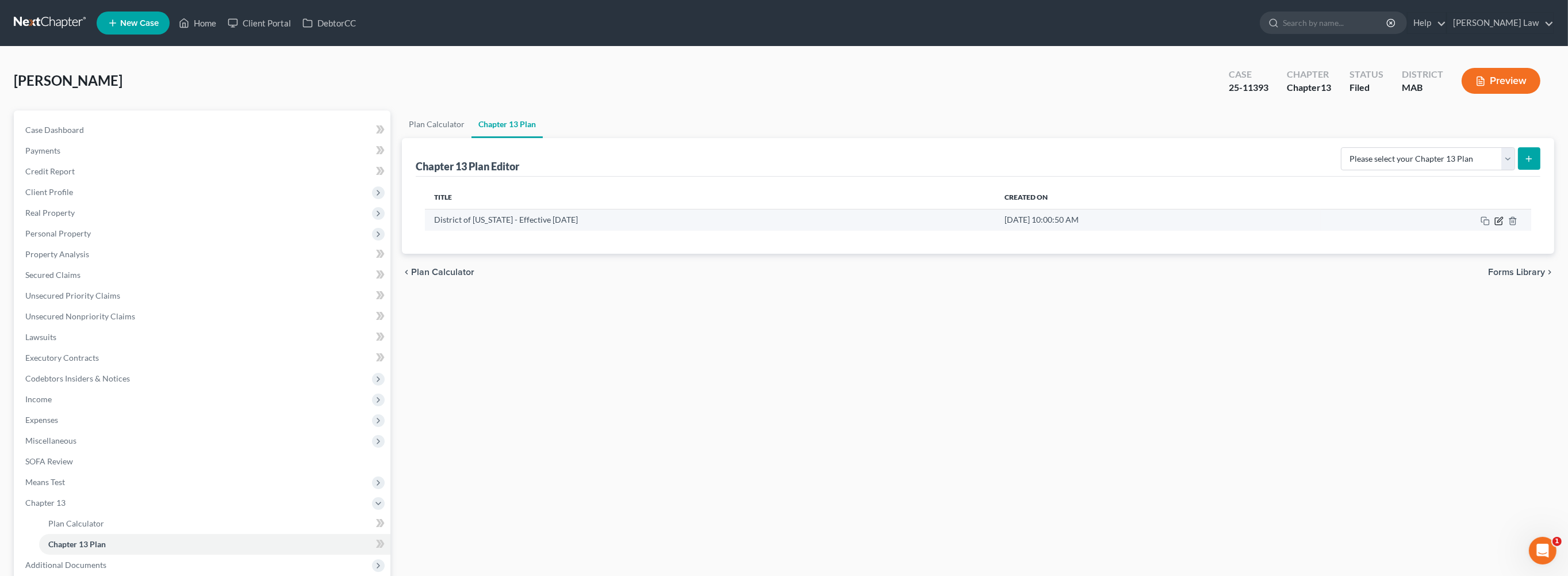
click at [1494, 226] on icon "button" at bounding box center [1499, 221] width 9 height 9
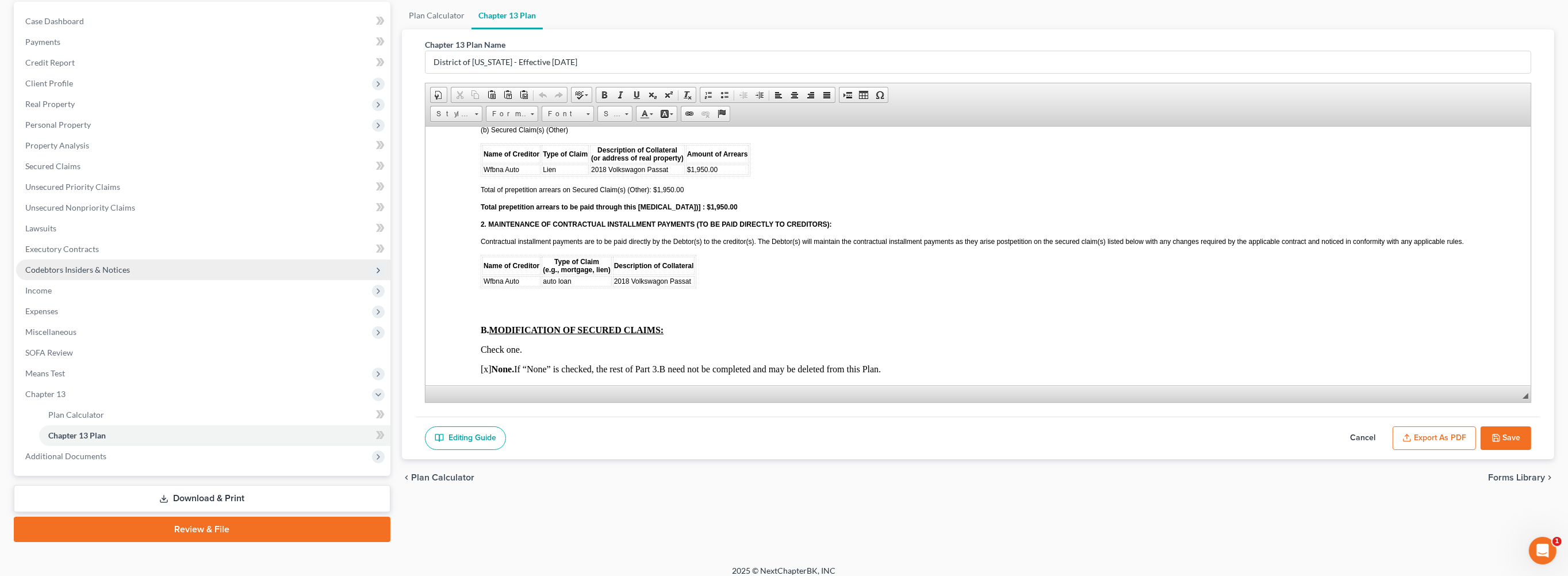
scroll to position [284, 0]
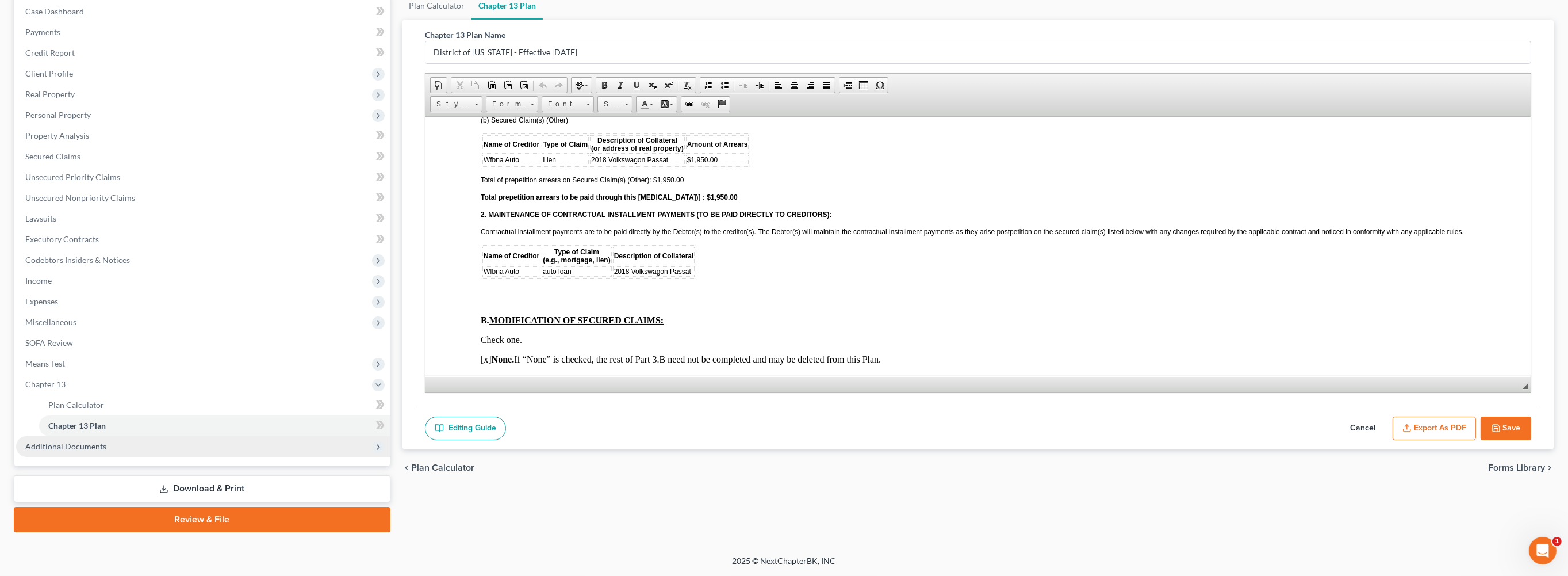
click at [106, 441] on span "Additional Documents" at bounding box center [66, 446] width 81 height 10
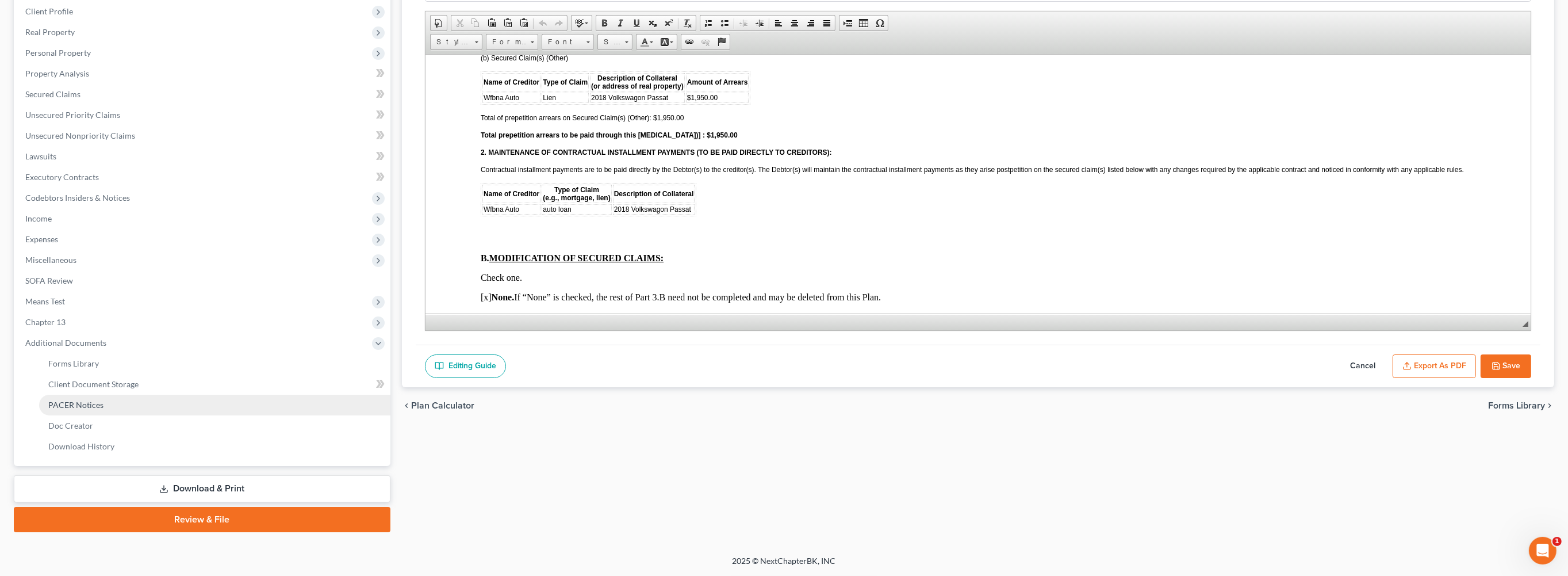
click at [104, 410] on span "PACER Notices" at bounding box center [76, 404] width 55 height 10
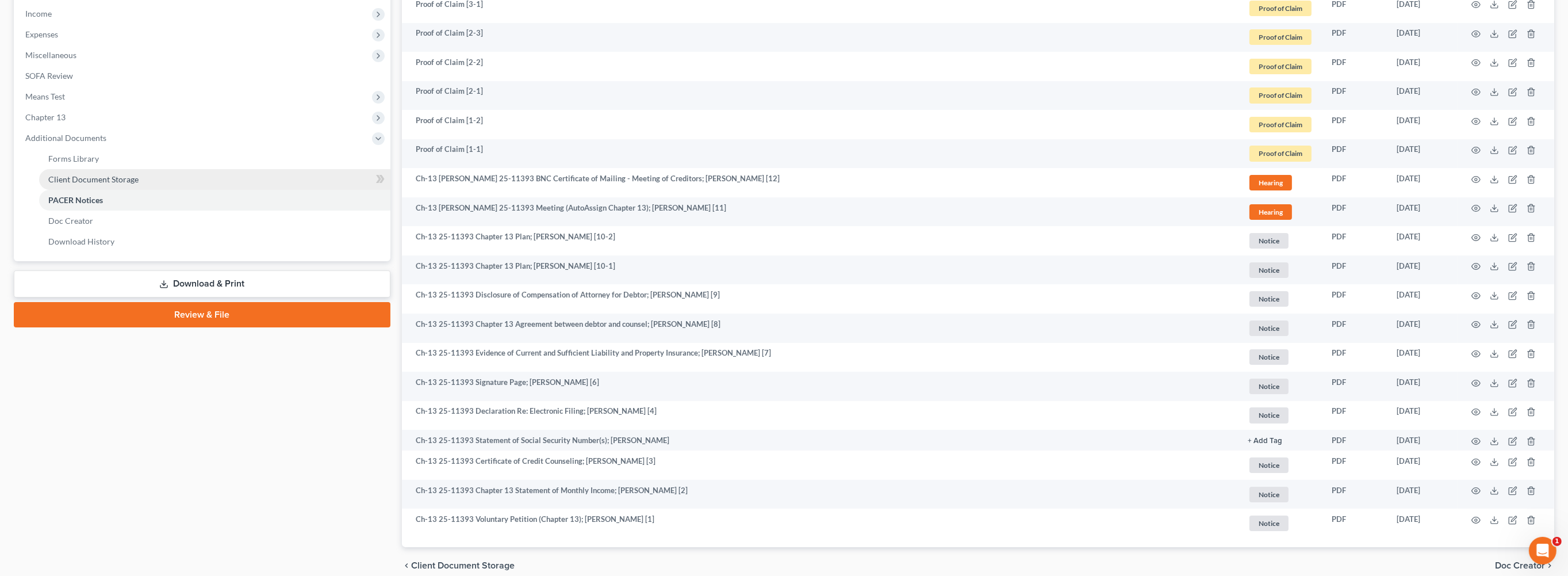
scroll to position [375, 0]
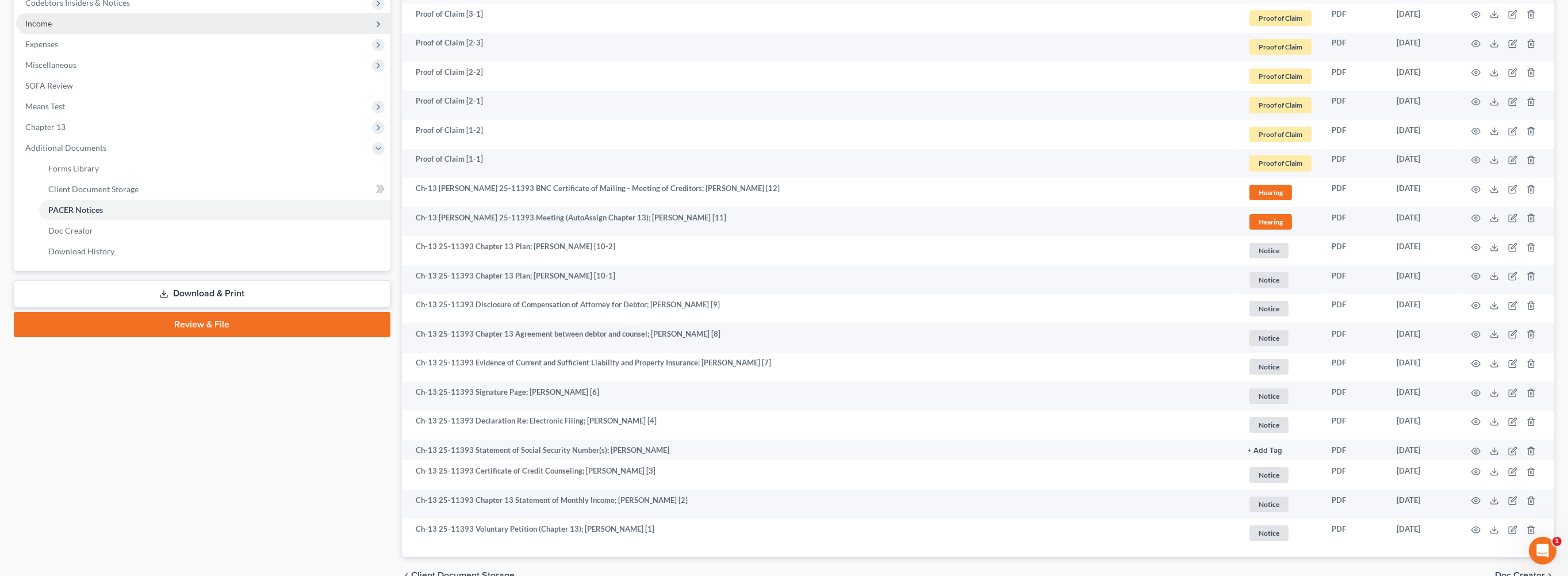
click at [70, 34] on span "Income" at bounding box center [203, 24] width 375 height 21
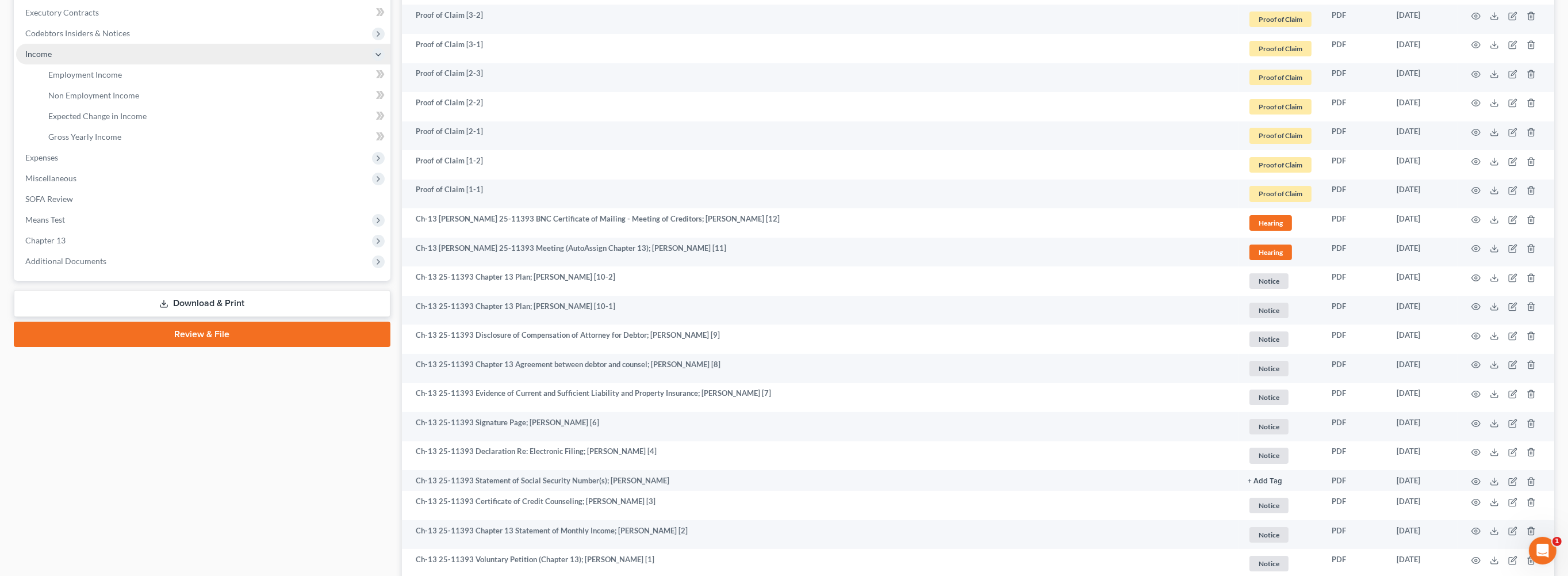
scroll to position [188, 0]
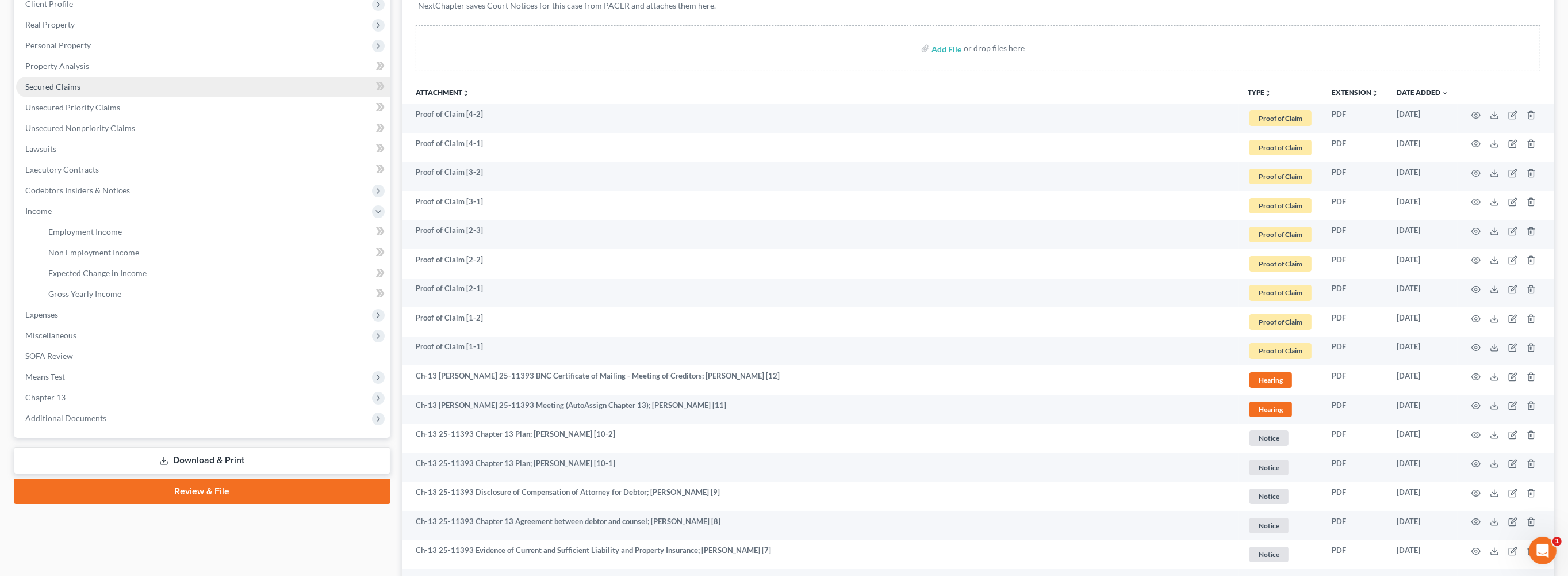
click at [72, 97] on link "Secured Claims" at bounding box center [203, 87] width 375 height 21
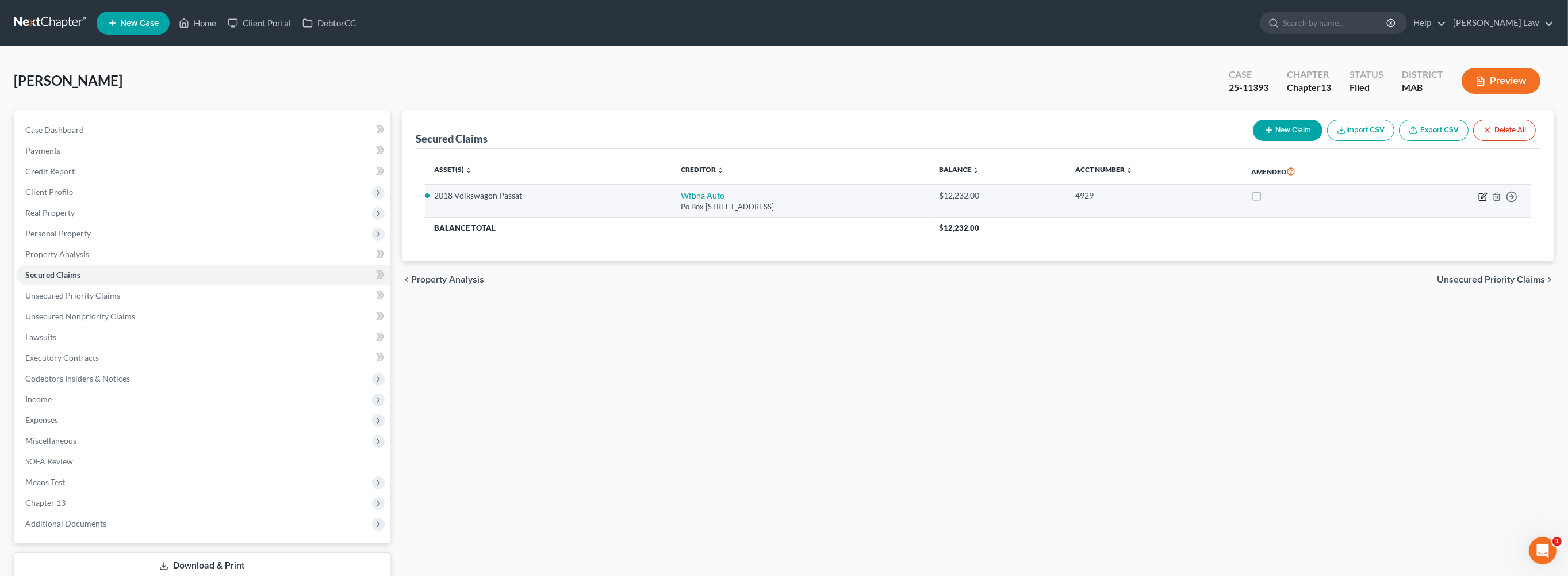
click at [1478, 201] on icon "button" at bounding box center [1483, 197] width 9 height 9
select select "4"
select select "2"
select select "0"
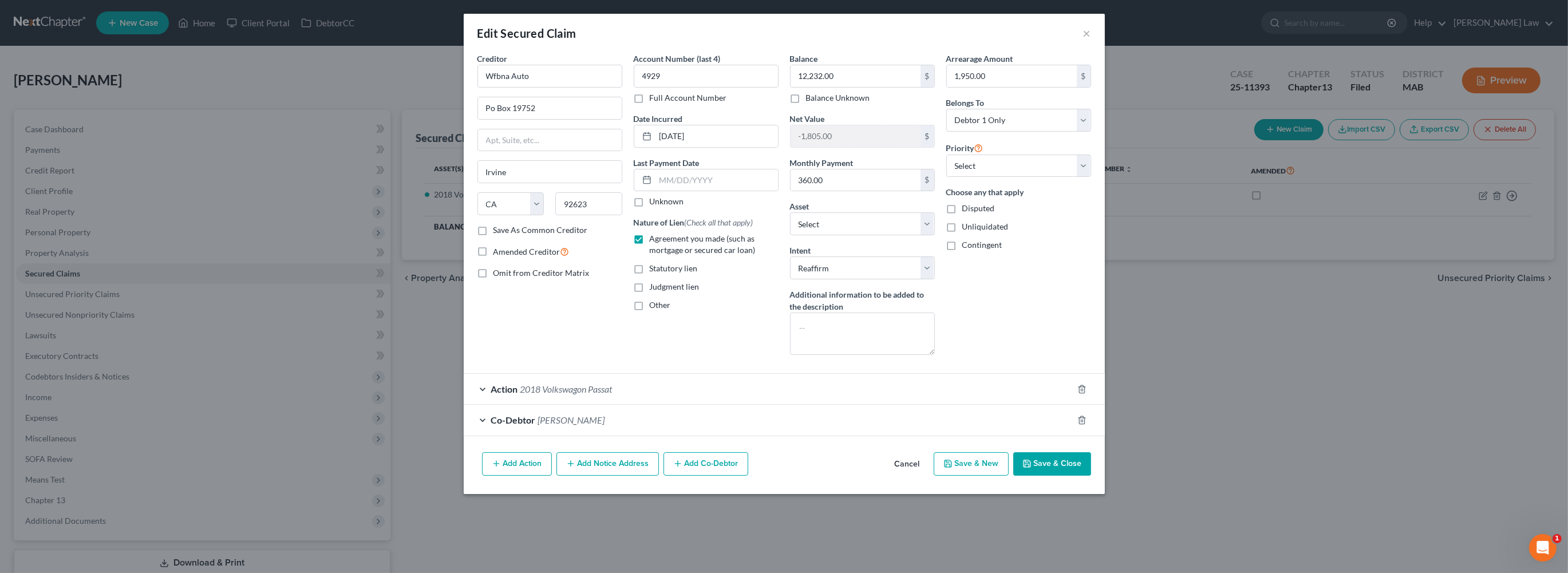
scroll to position [57, 0]
click at [557, 435] on div "Co-Debtor [PERSON_NAME]" at bounding box center [768, 419] width 609 height 30
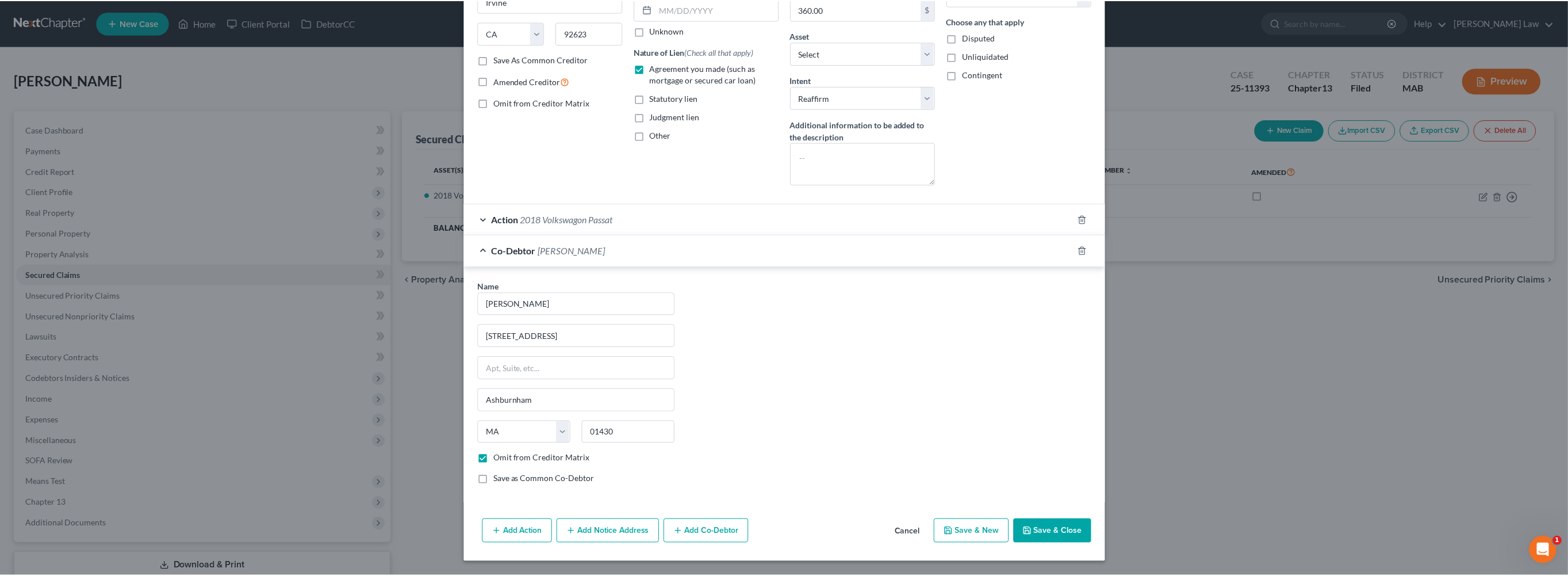
scroll to position [351, 0]
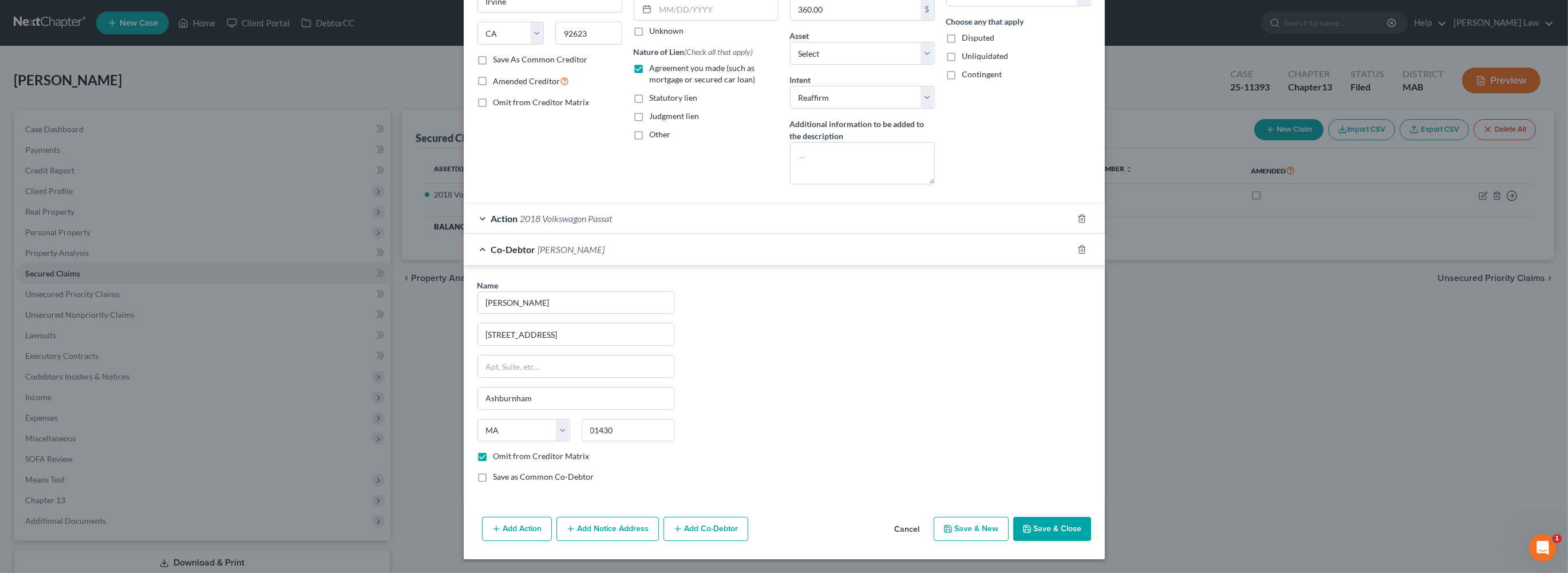
click at [1091, 517] on button "Save & Close" at bounding box center [1051, 528] width 78 height 24
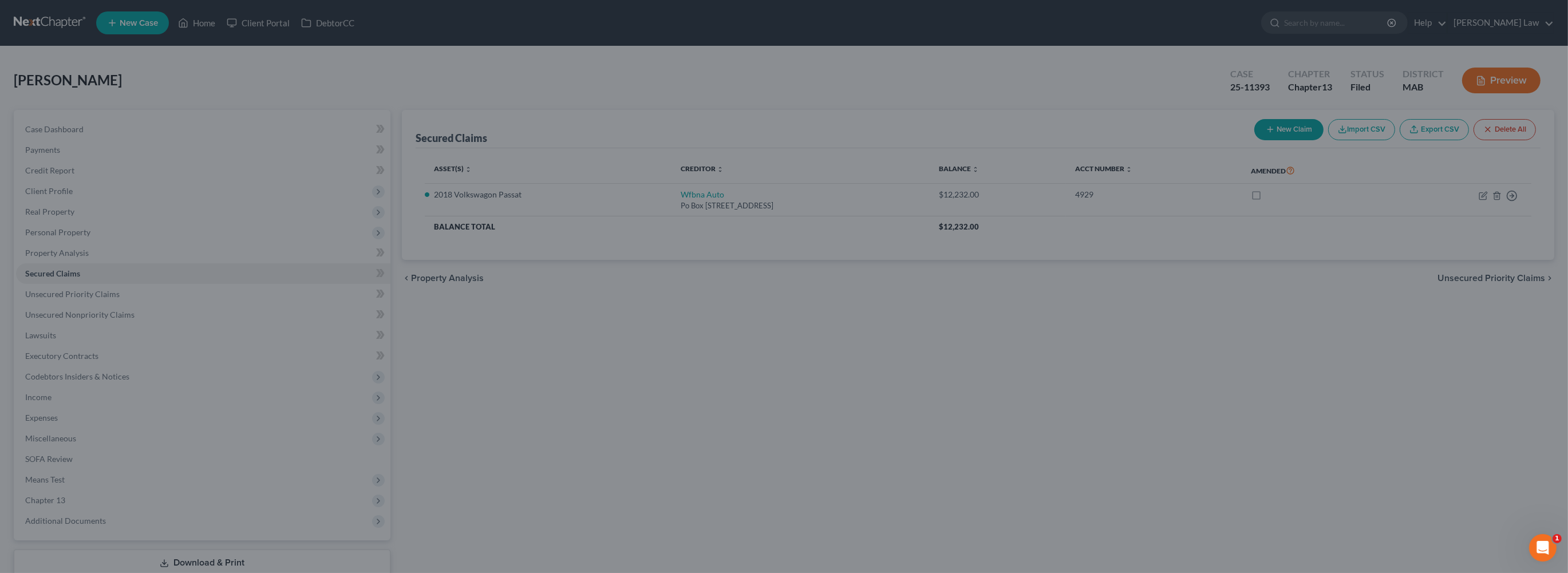
select select "9"
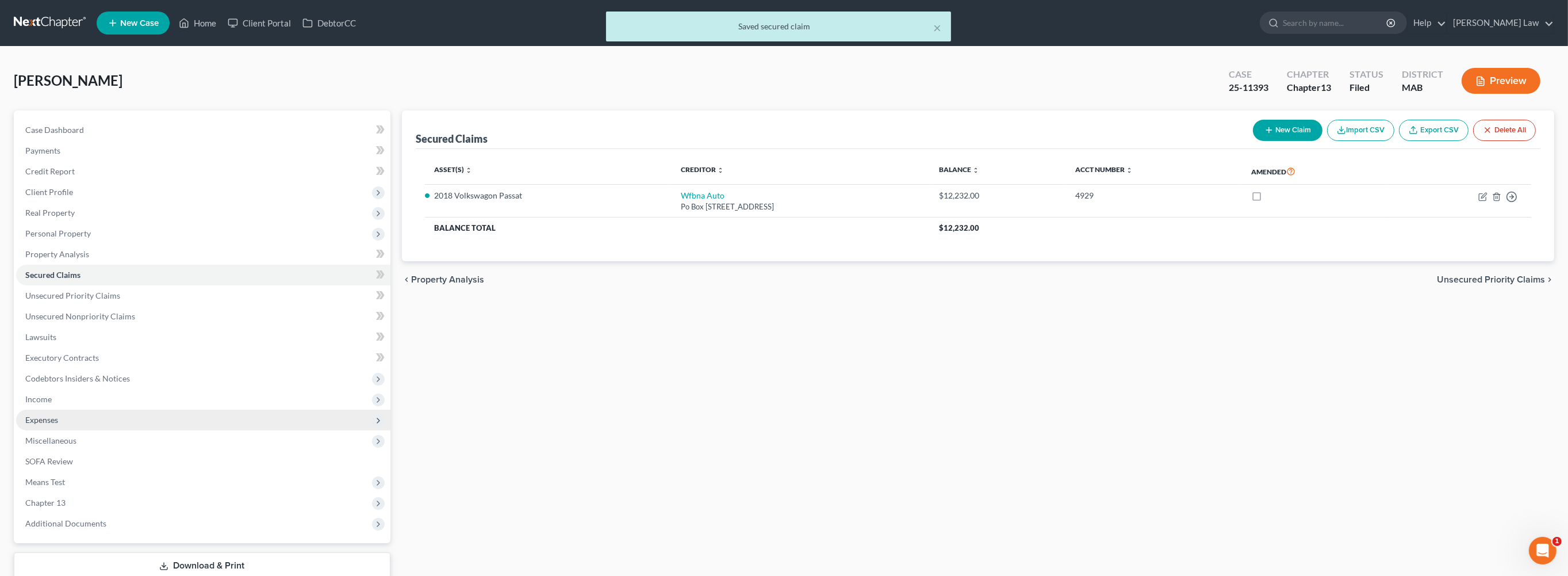
click at [76, 430] on span "Expenses" at bounding box center [203, 420] width 375 height 21
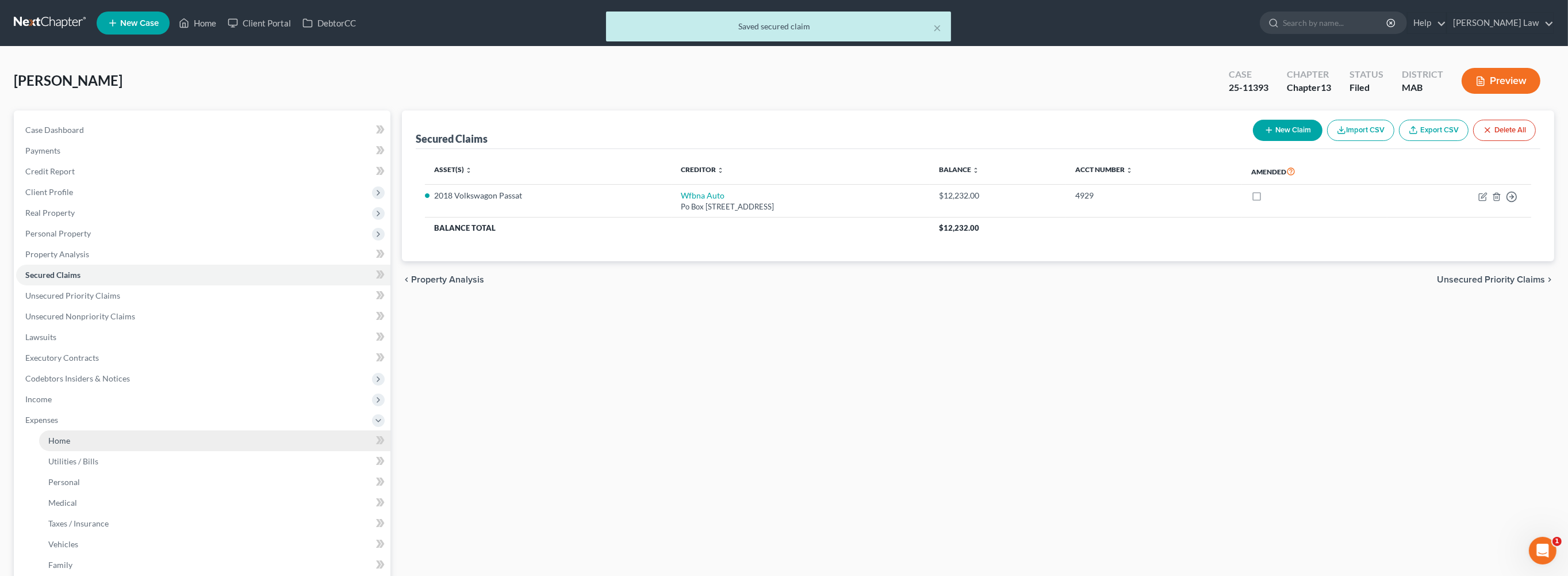
click at [70, 445] on span "Home" at bounding box center [59, 440] width 22 height 10
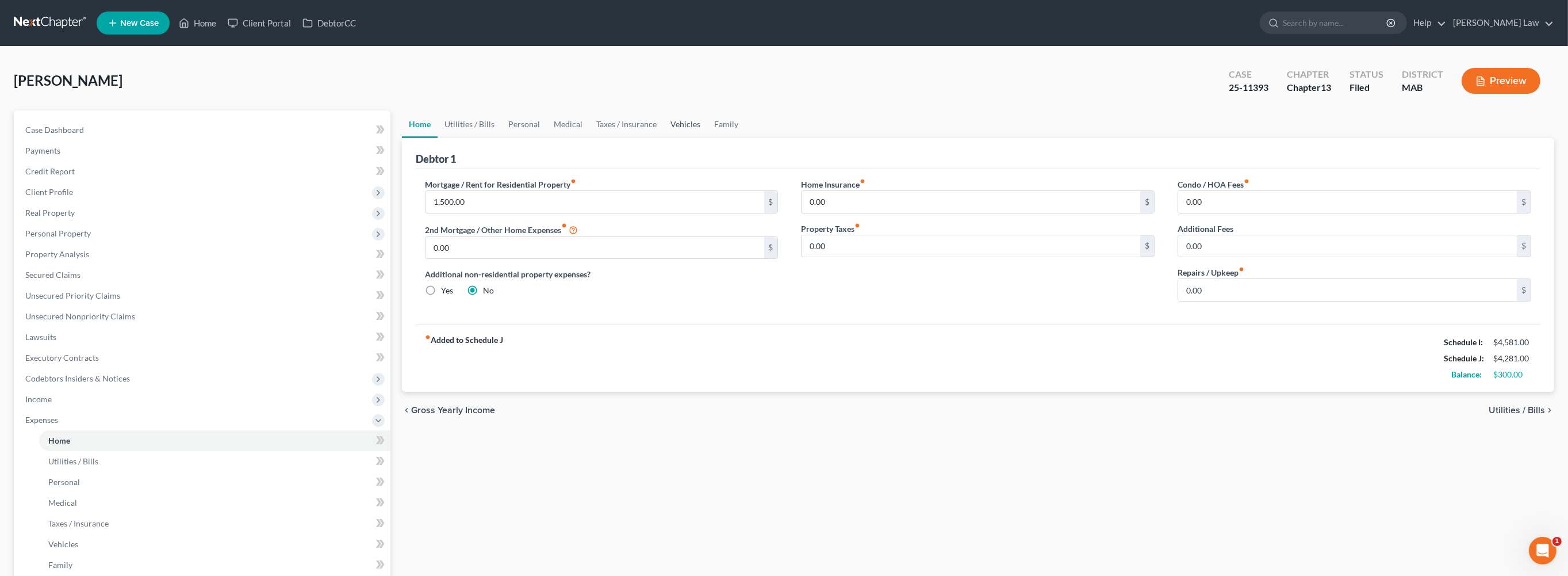
click at [707, 138] on link "Vehicles" at bounding box center [685, 124] width 44 height 28
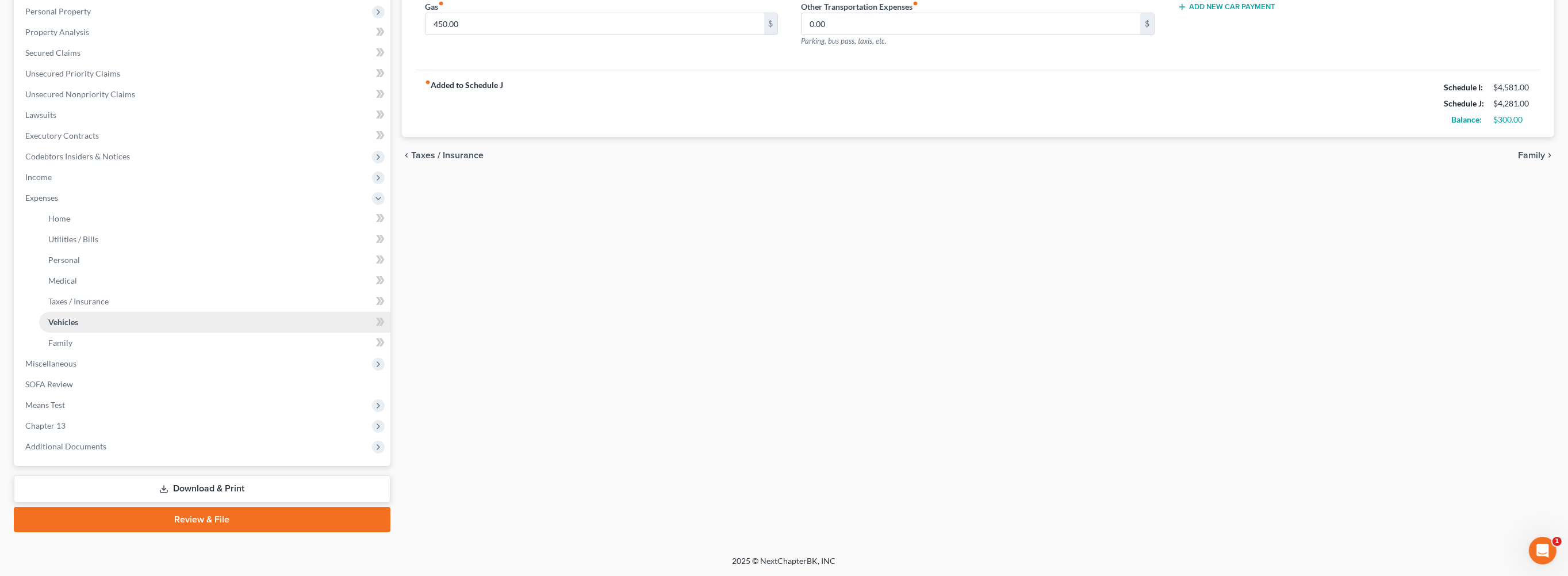
scroll to position [348, 0]
click at [60, 374] on span "Miscellaneous" at bounding box center [203, 364] width 375 height 21
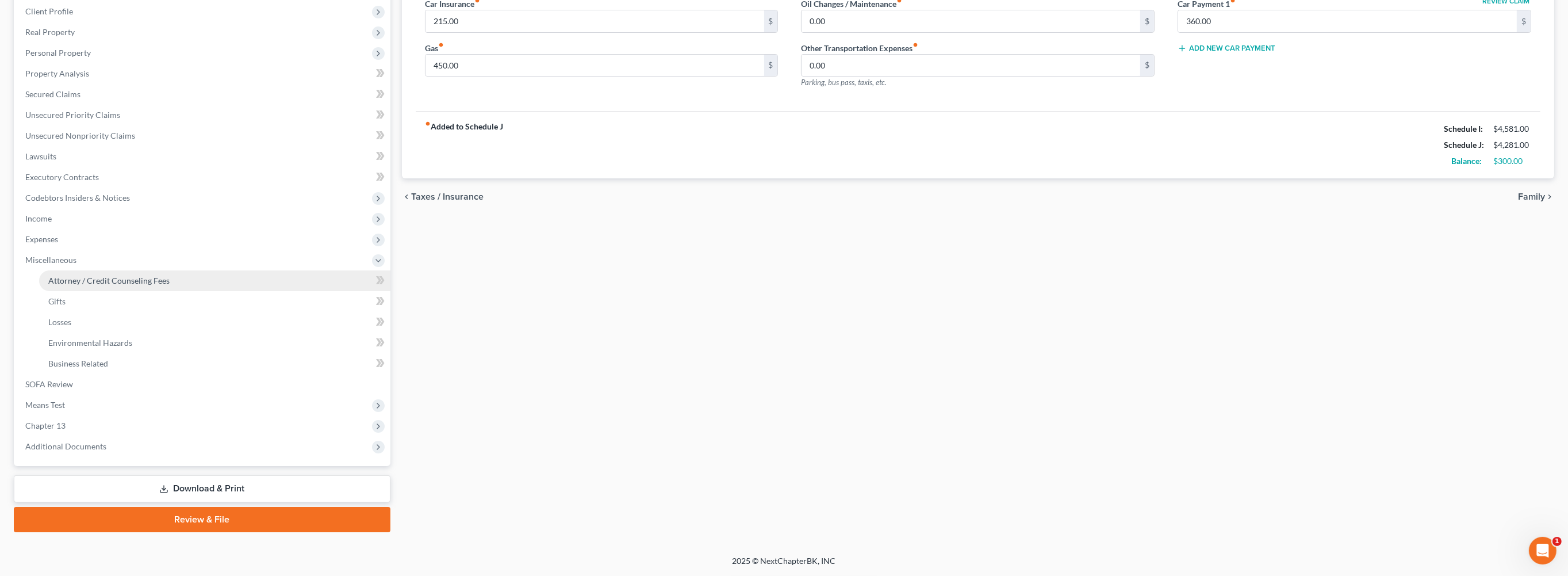
click at [119, 275] on span "Attorney / Credit Counseling Fees" at bounding box center [109, 280] width 121 height 10
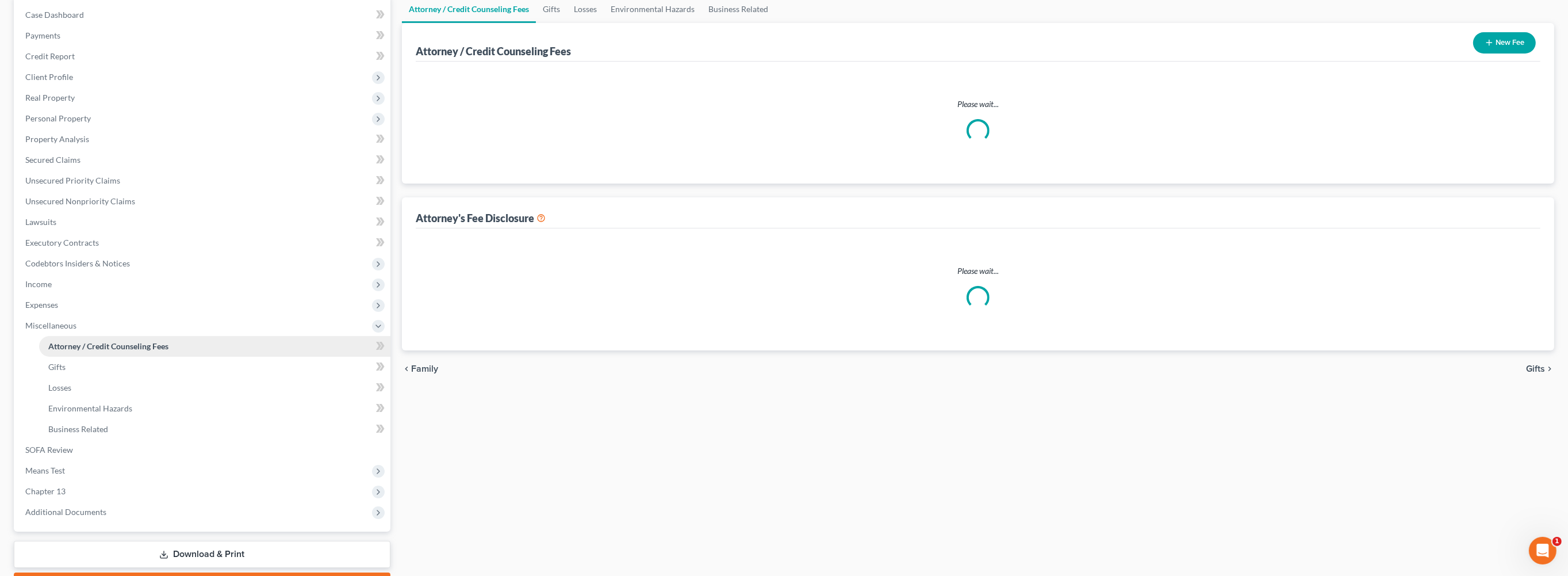
select select "0"
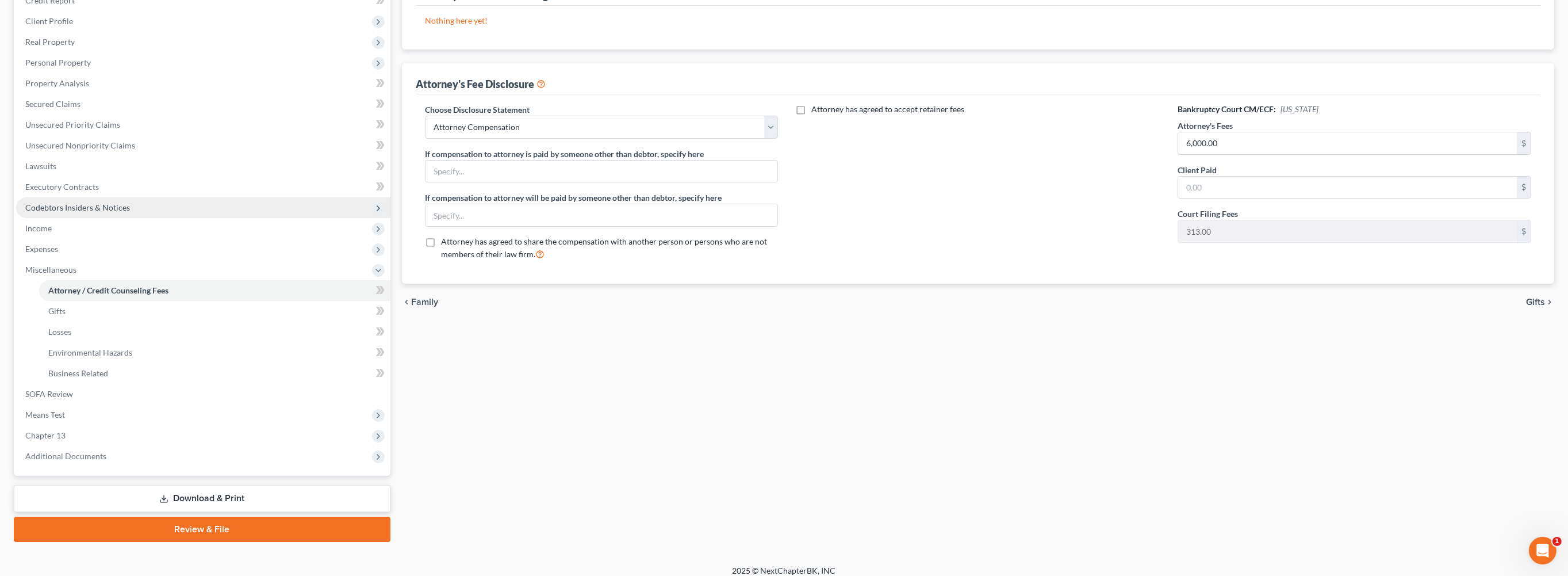
scroll to position [183, 0]
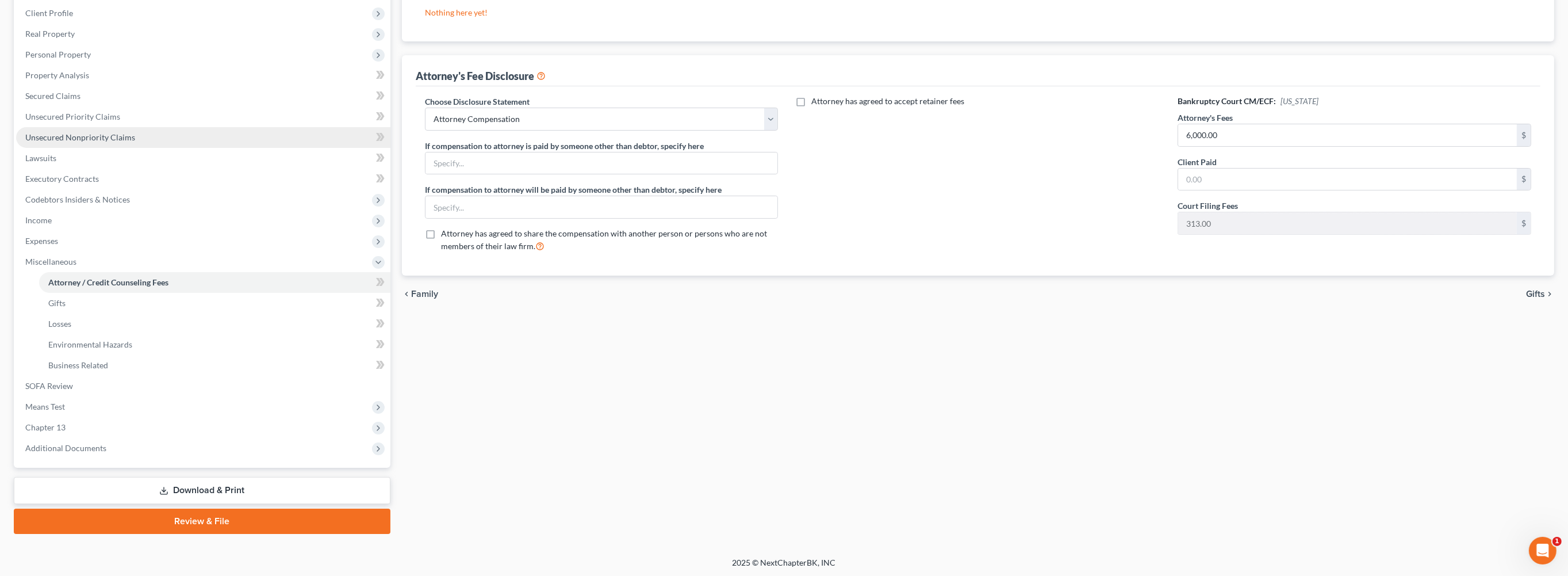
click at [119, 142] on span "Unsecured Nonpriority Claims" at bounding box center [80, 137] width 110 height 10
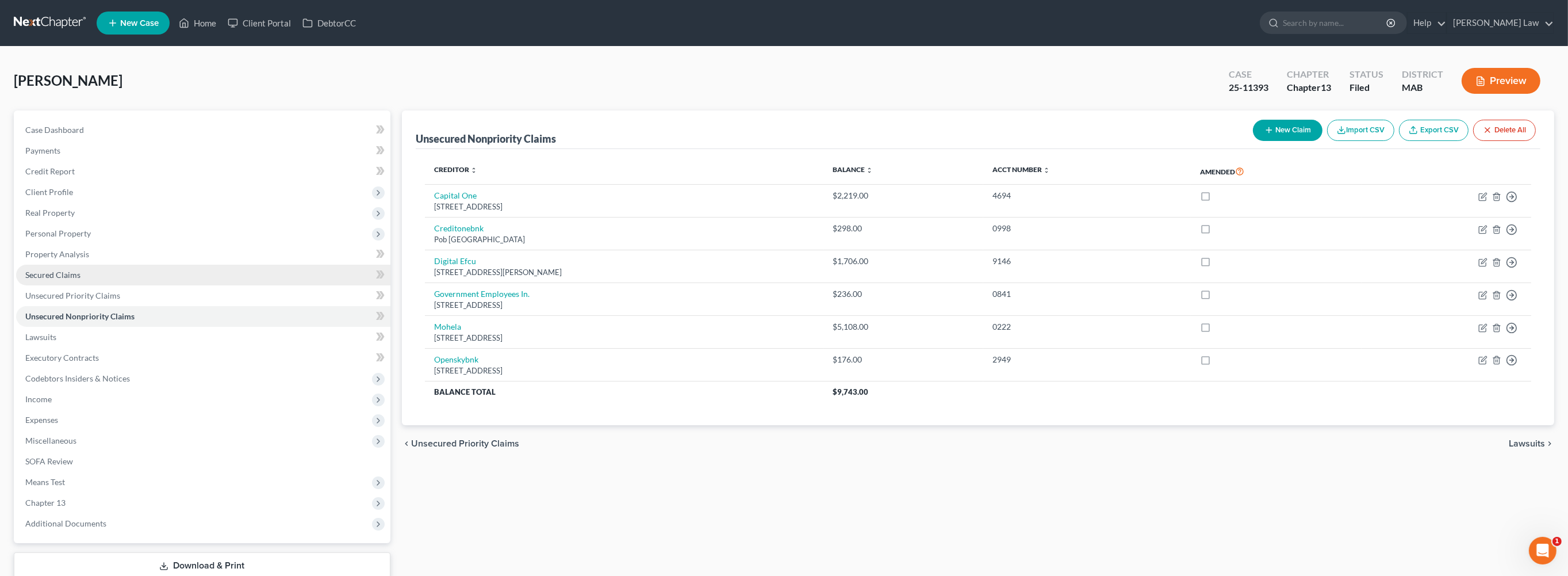
click at [81, 279] on span "Secured Claims" at bounding box center [53, 274] width 55 height 10
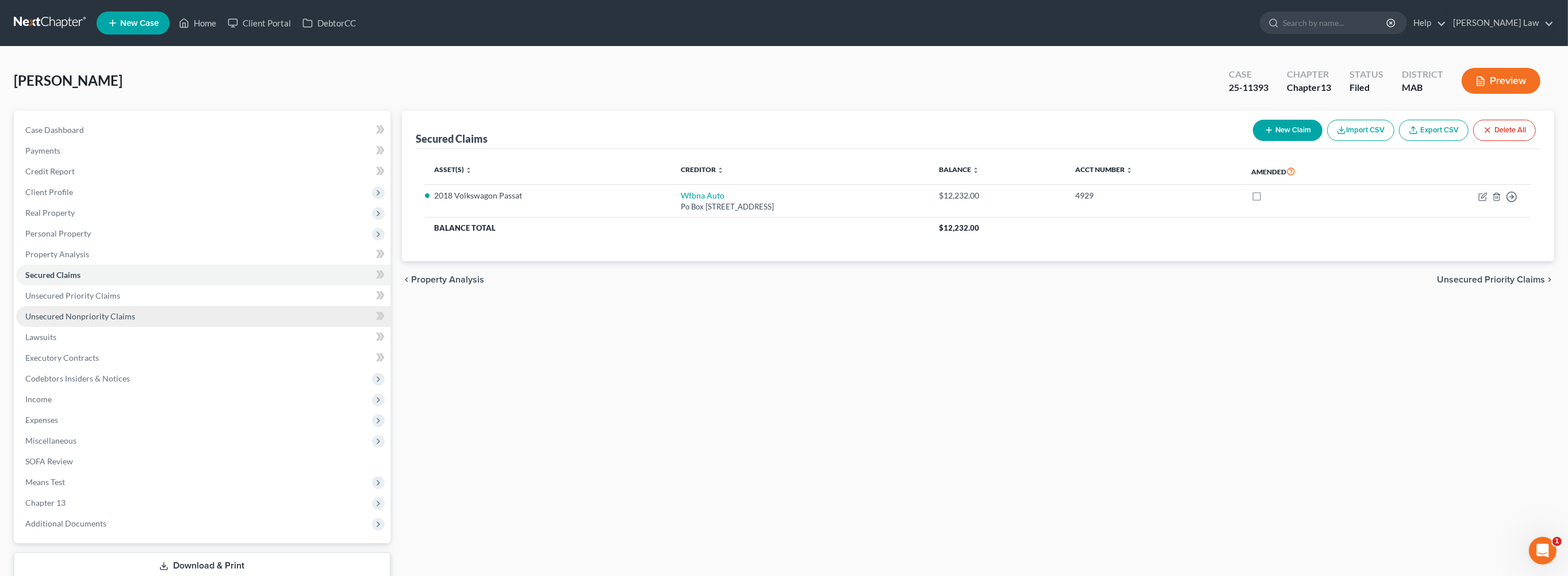
click at [99, 321] on span "Unsecured Nonpriority Claims" at bounding box center [80, 315] width 110 height 10
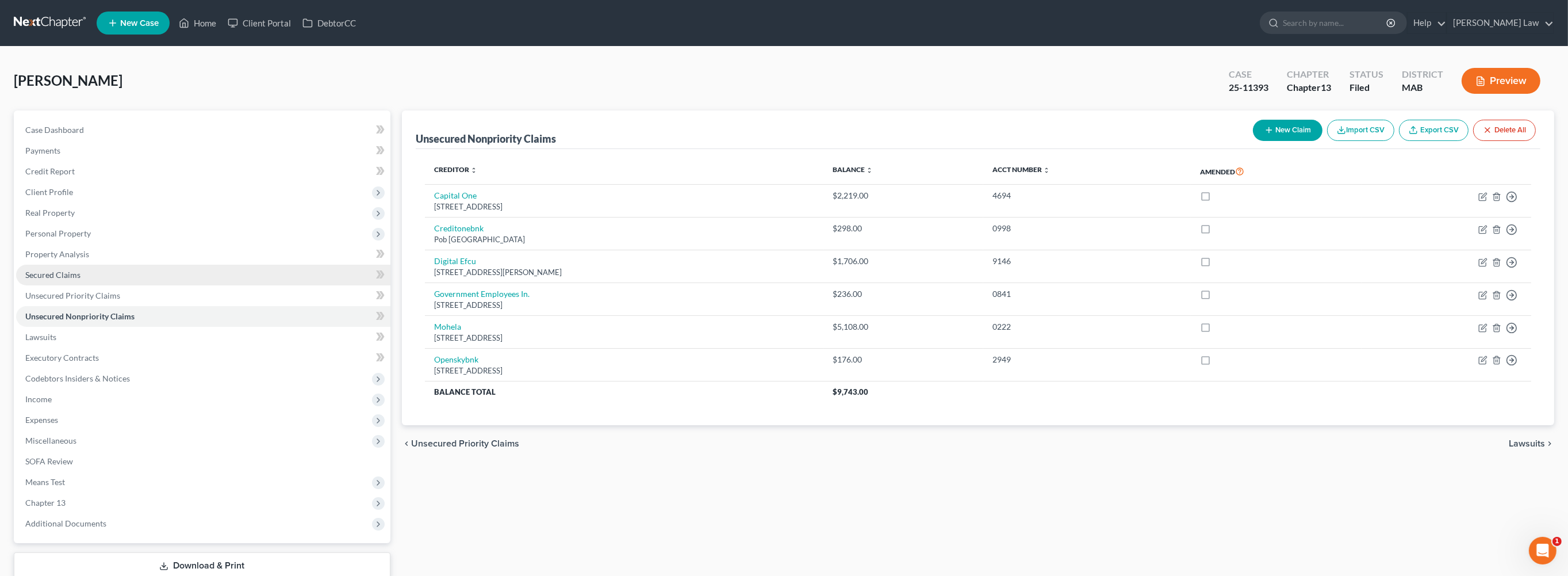
click at [81, 279] on span "Secured Claims" at bounding box center [53, 274] width 55 height 10
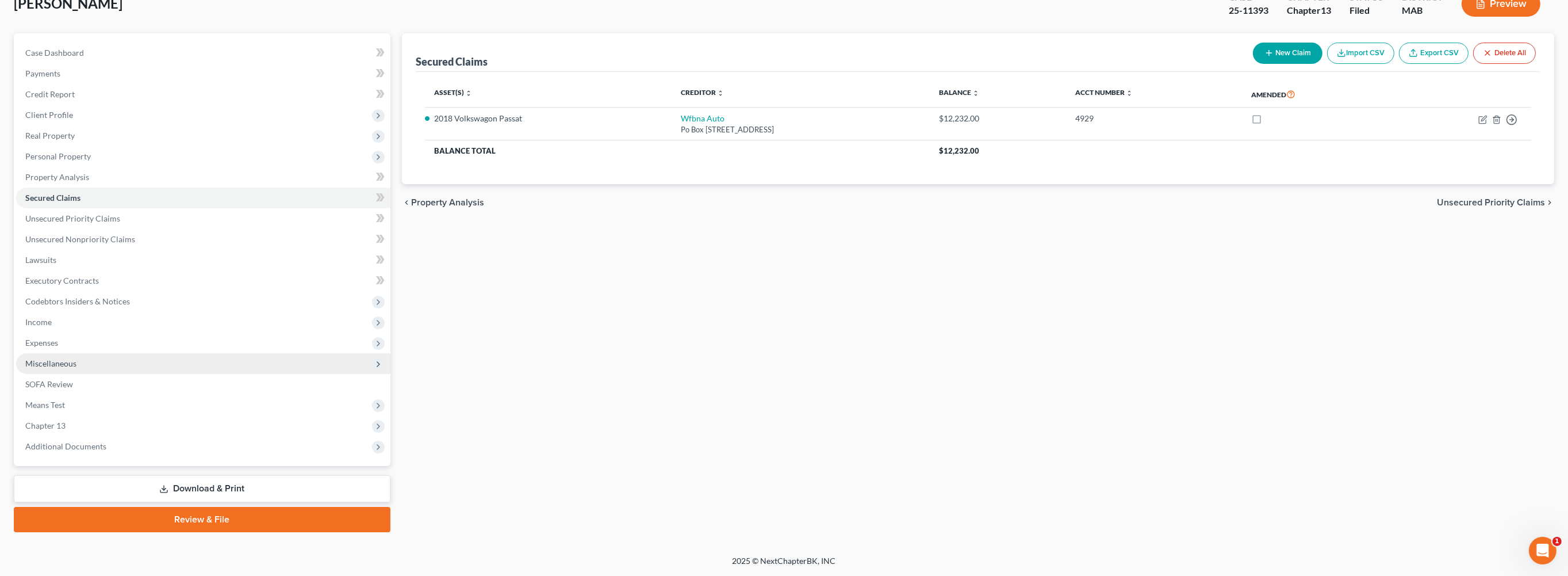
scroll to position [237, 0]
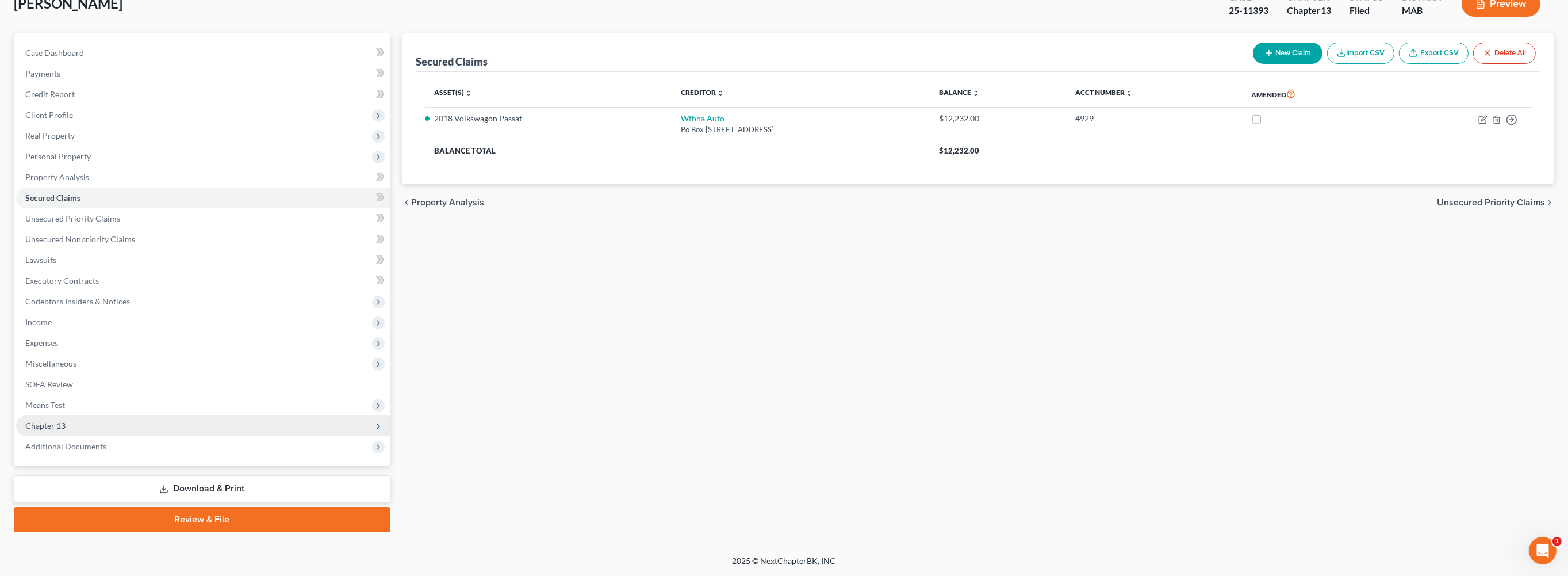
click at [66, 421] on span "Chapter 13" at bounding box center [45, 425] width 40 height 10
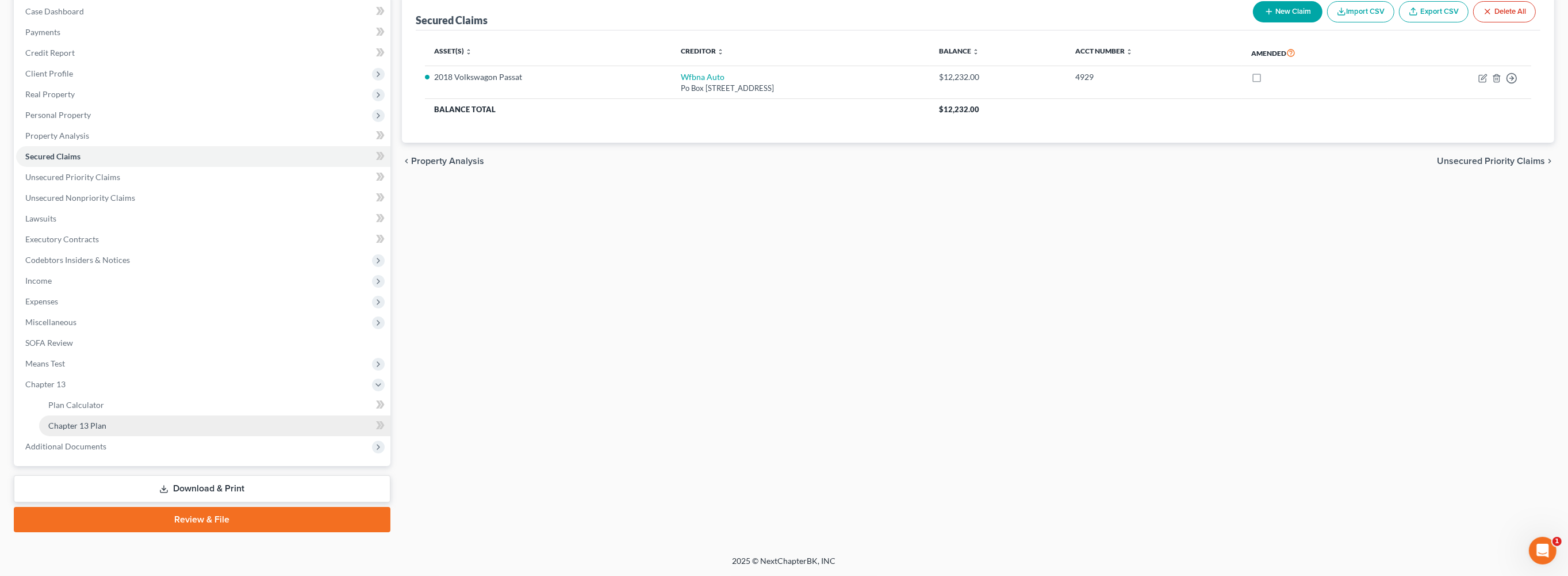
click at [106, 430] on span "Chapter 13 Plan" at bounding box center [77, 425] width 58 height 10
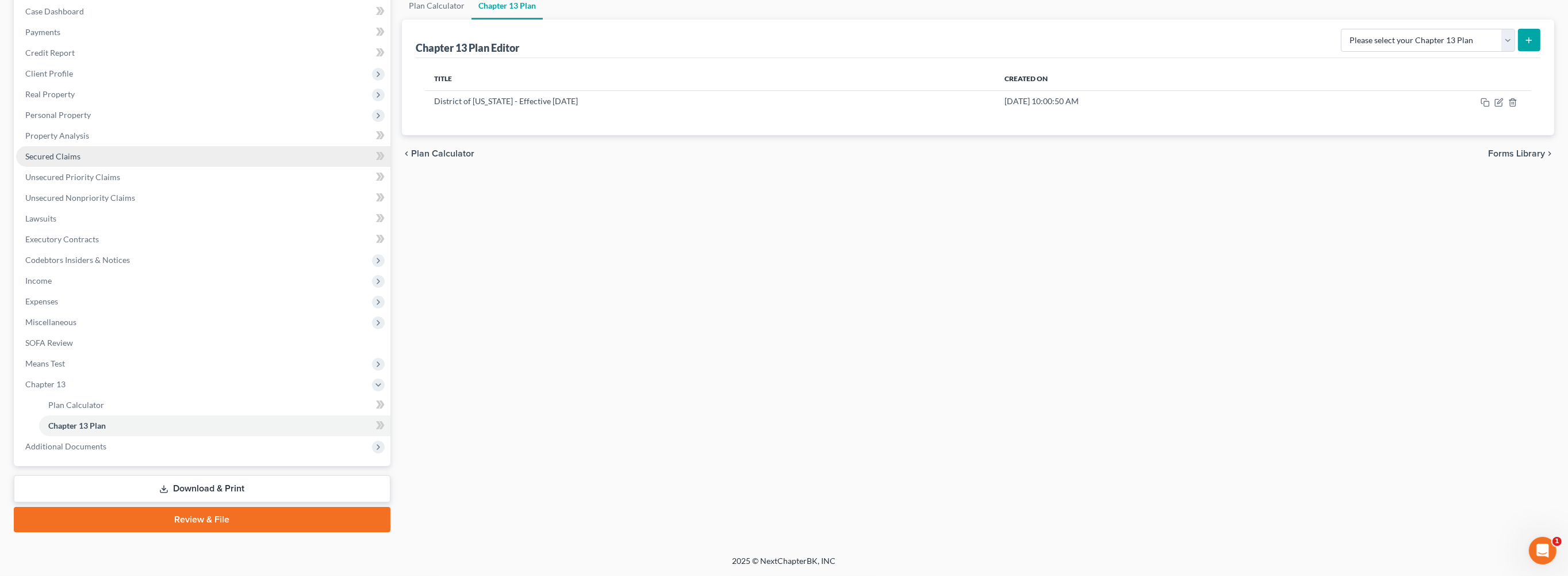
scroll to position [135, 0]
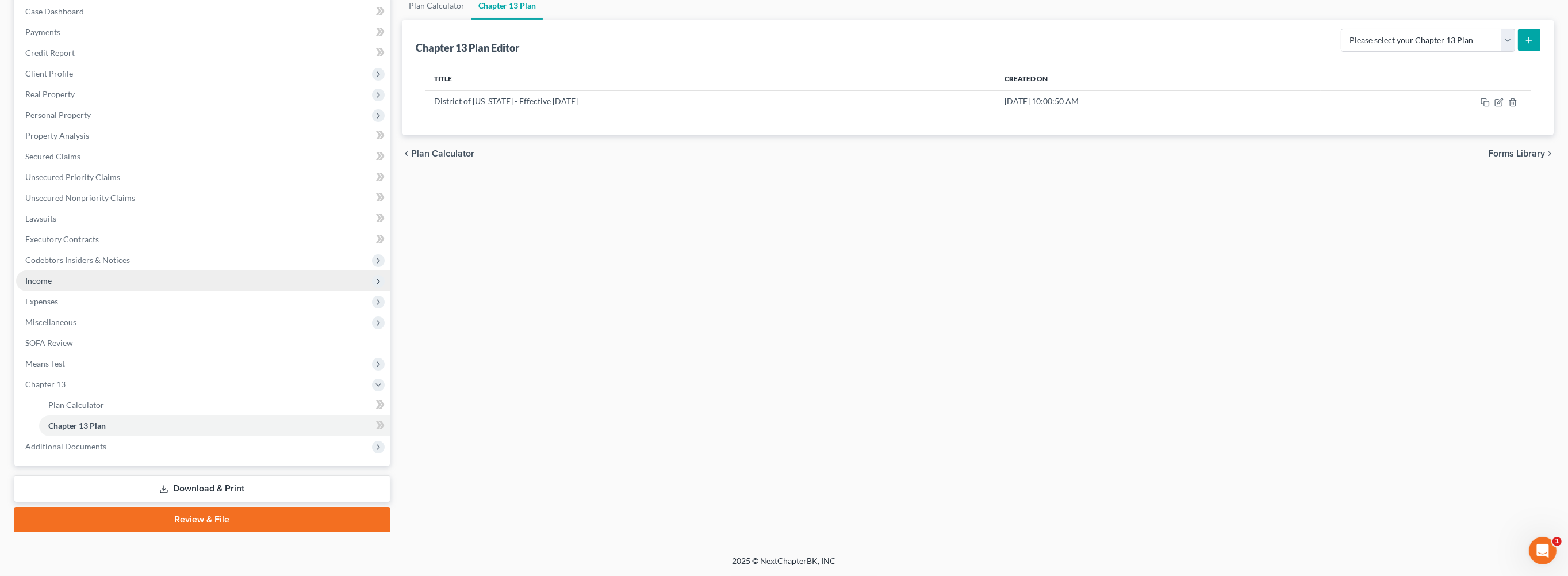
click at [73, 291] on span "Income" at bounding box center [203, 281] width 375 height 21
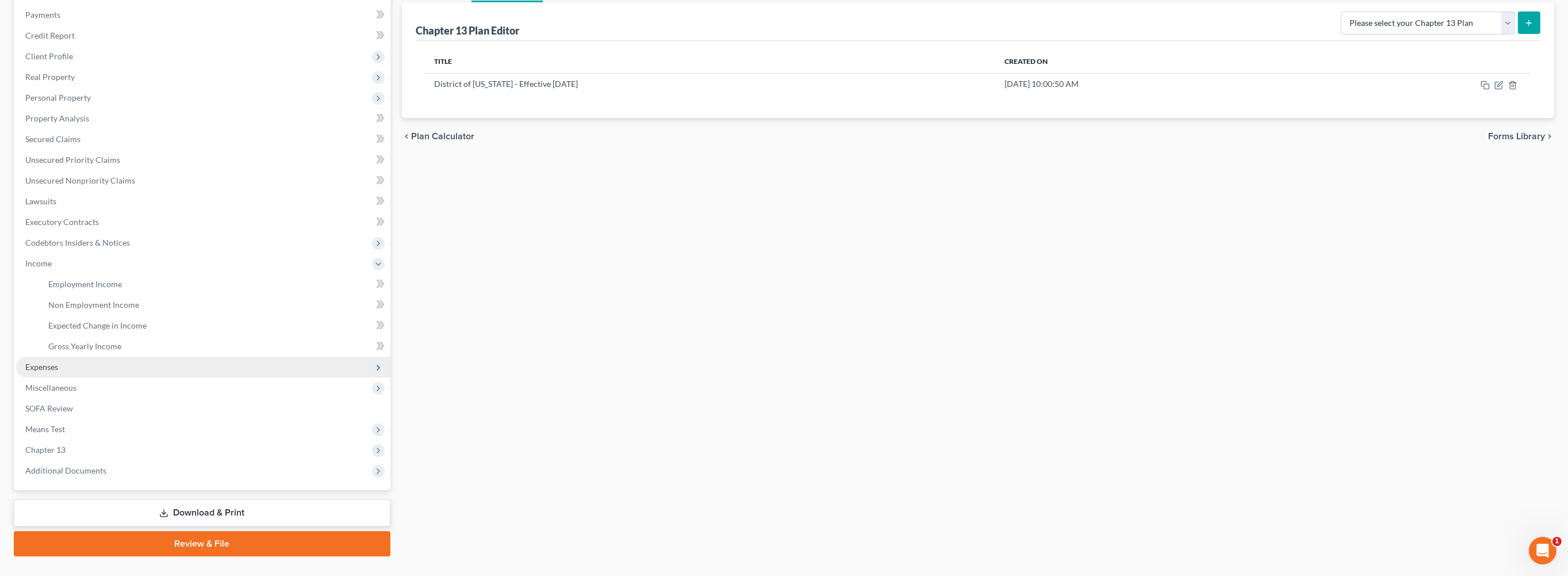
click at [74, 377] on span "Expenses" at bounding box center [203, 367] width 375 height 21
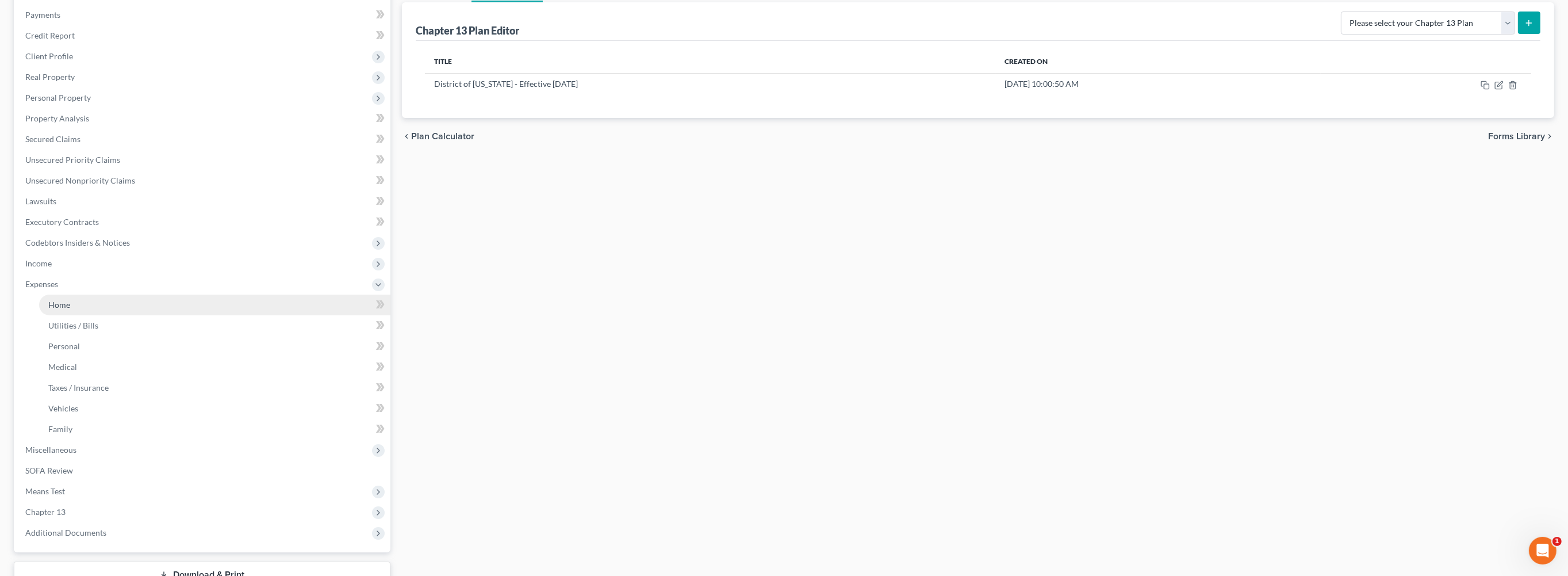
click at [63, 310] on span "Home" at bounding box center [59, 304] width 22 height 10
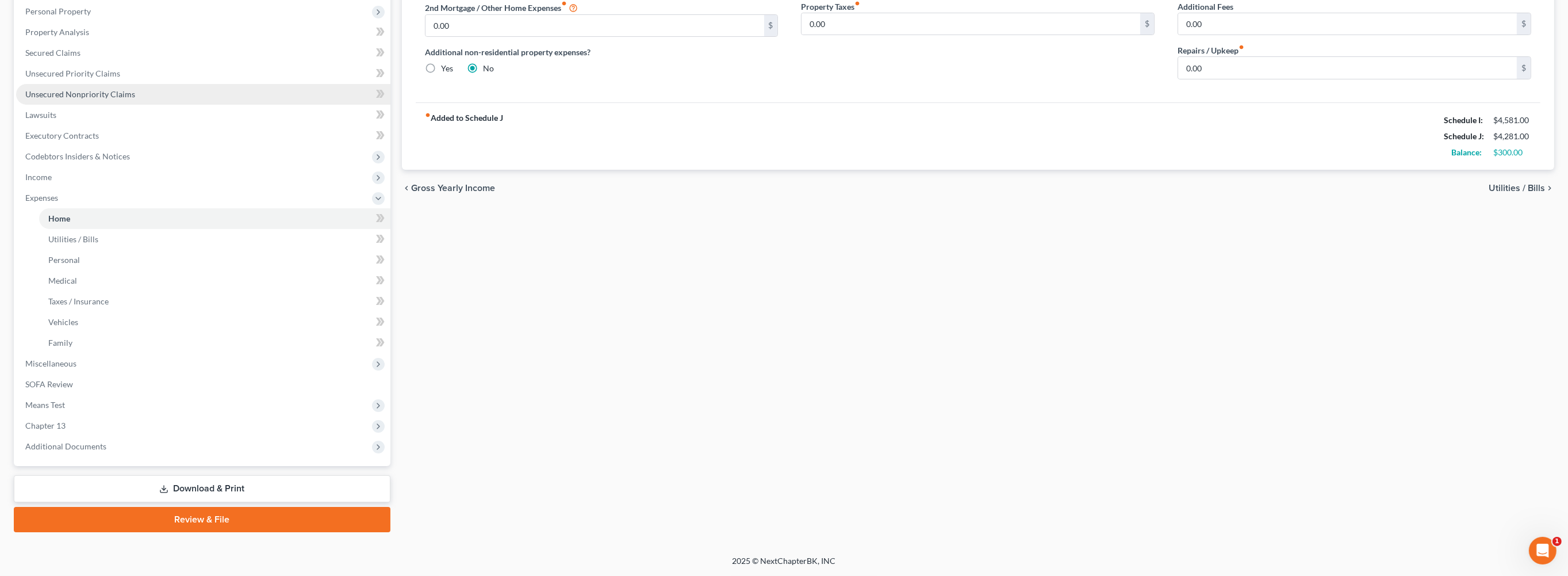
scroll to position [375, 0]
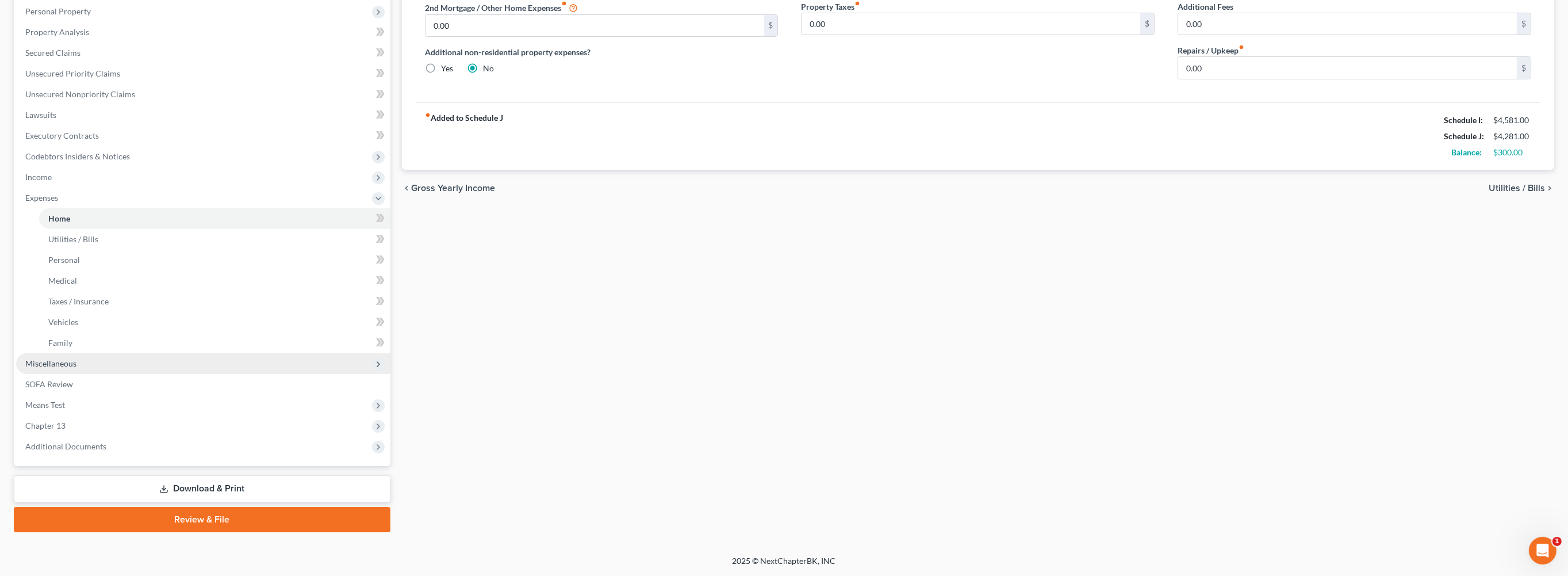
click at [79, 364] on span "Miscellaneous" at bounding box center [203, 364] width 375 height 21
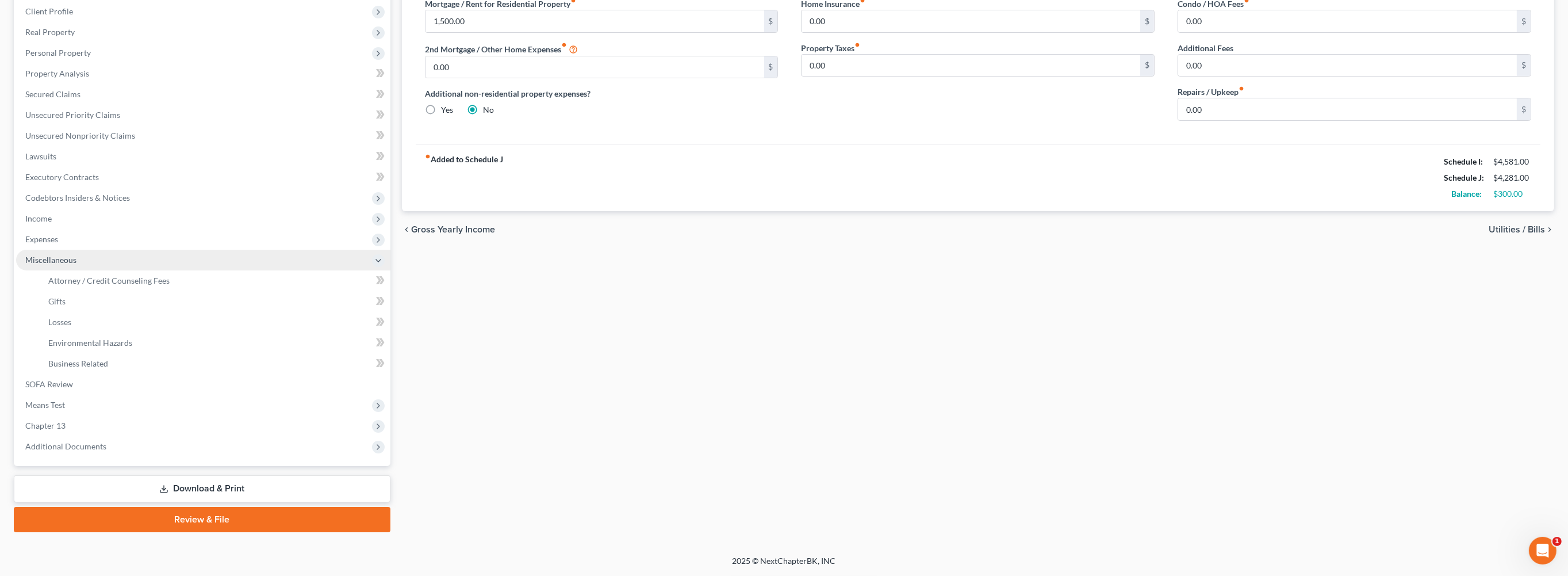
scroll to position [366, 0]
click at [146, 275] on span "Attorney / Credit Counseling Fees" at bounding box center [109, 280] width 121 height 10
select select "0"
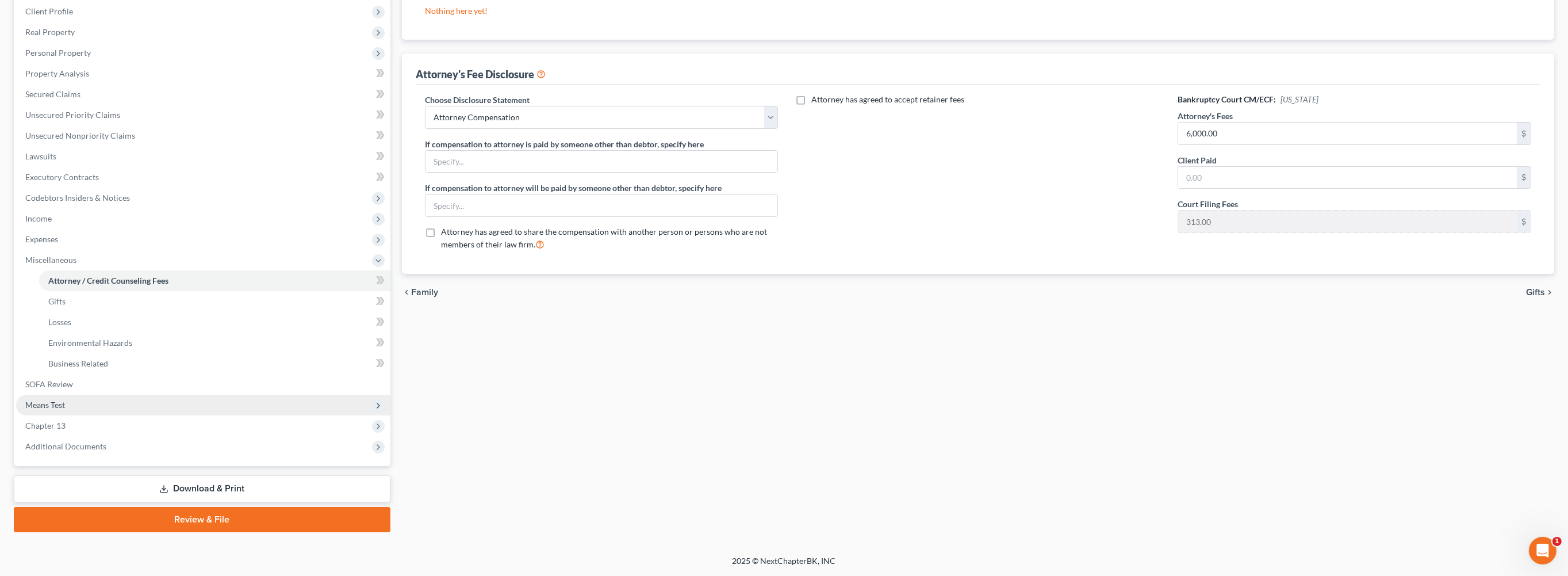
scroll to position [278, 0]
click at [97, 436] on span "Chapter 13" at bounding box center [203, 426] width 375 height 21
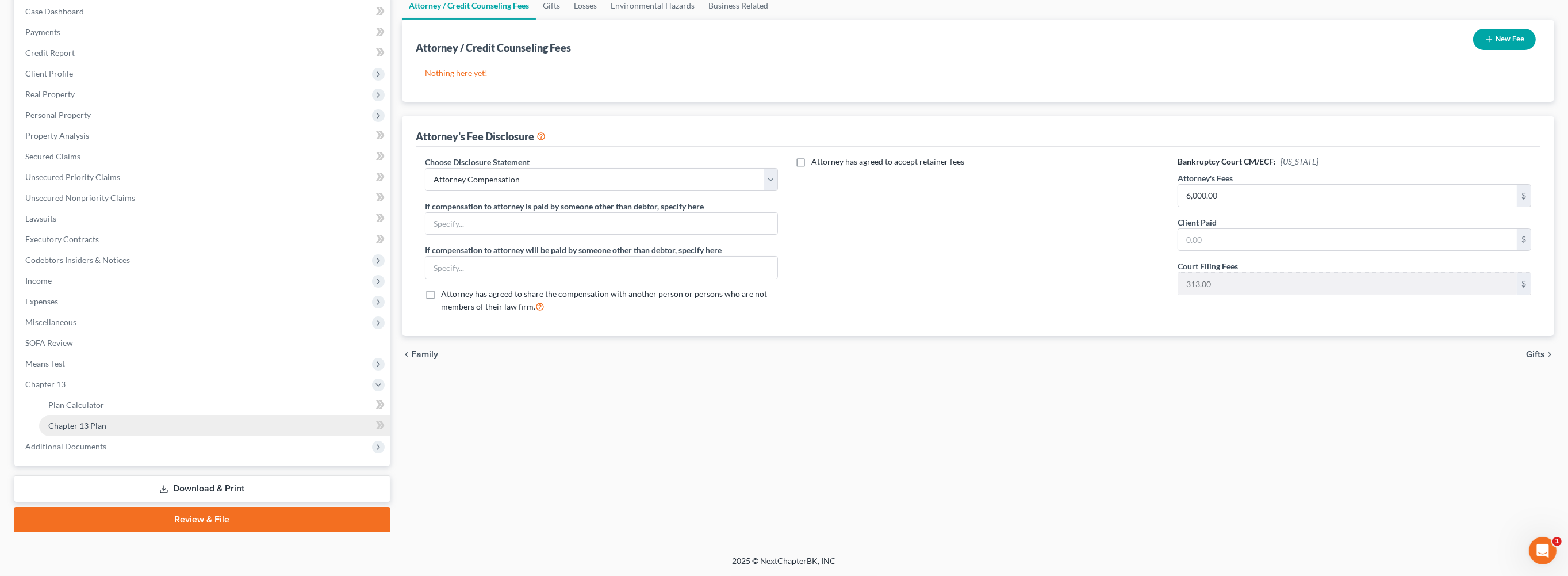
click at [126, 415] on link "Chapter 13 Plan" at bounding box center [215, 426] width 351 height 21
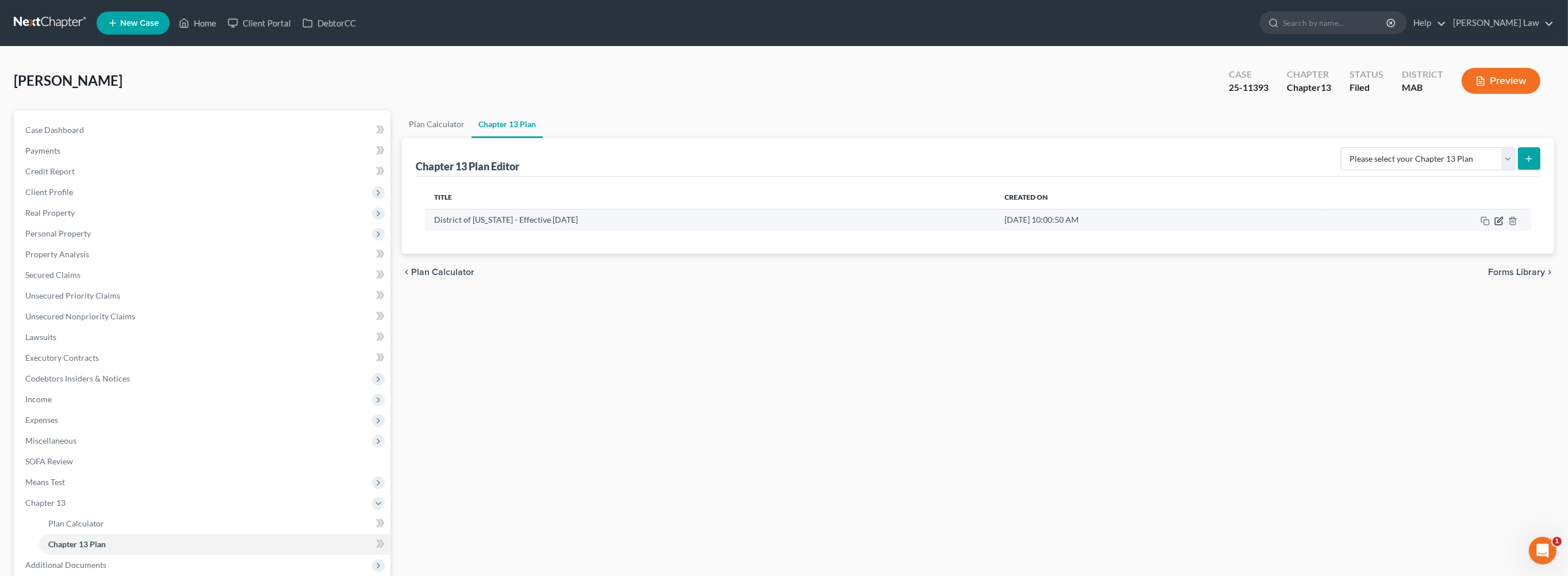
click at [1494, 226] on icon "button" at bounding box center [1499, 221] width 9 height 9
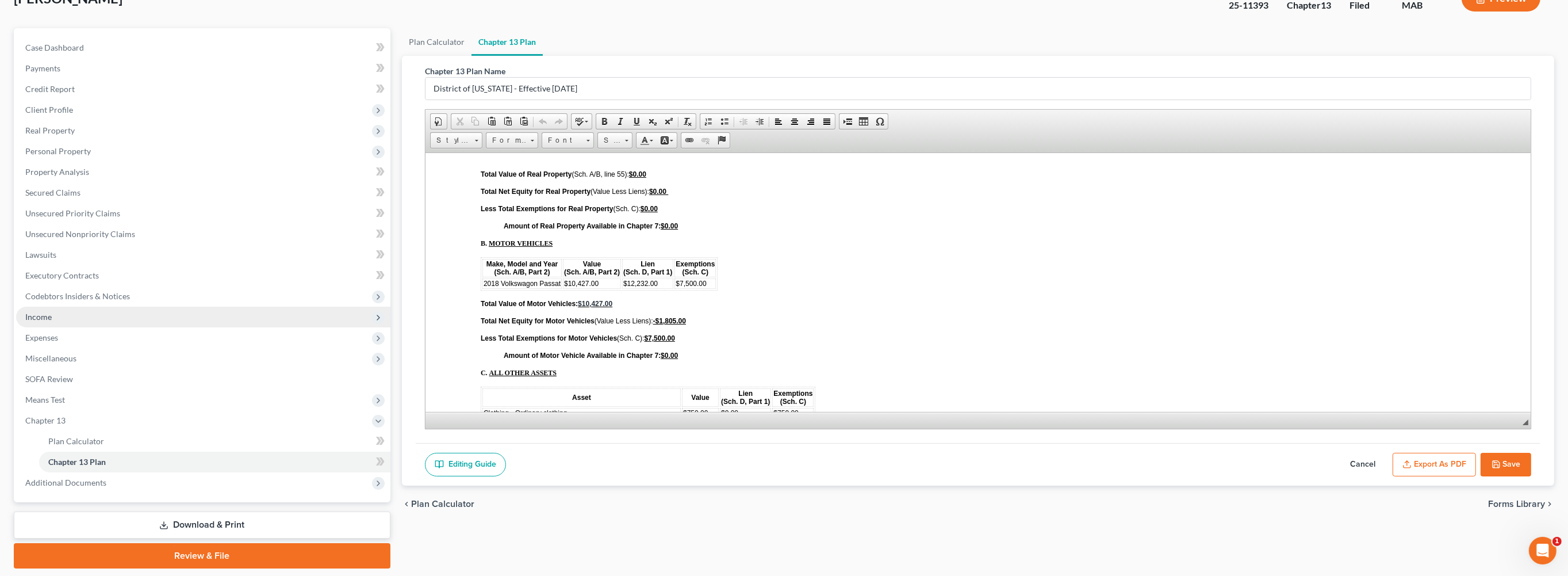
scroll to position [290, 0]
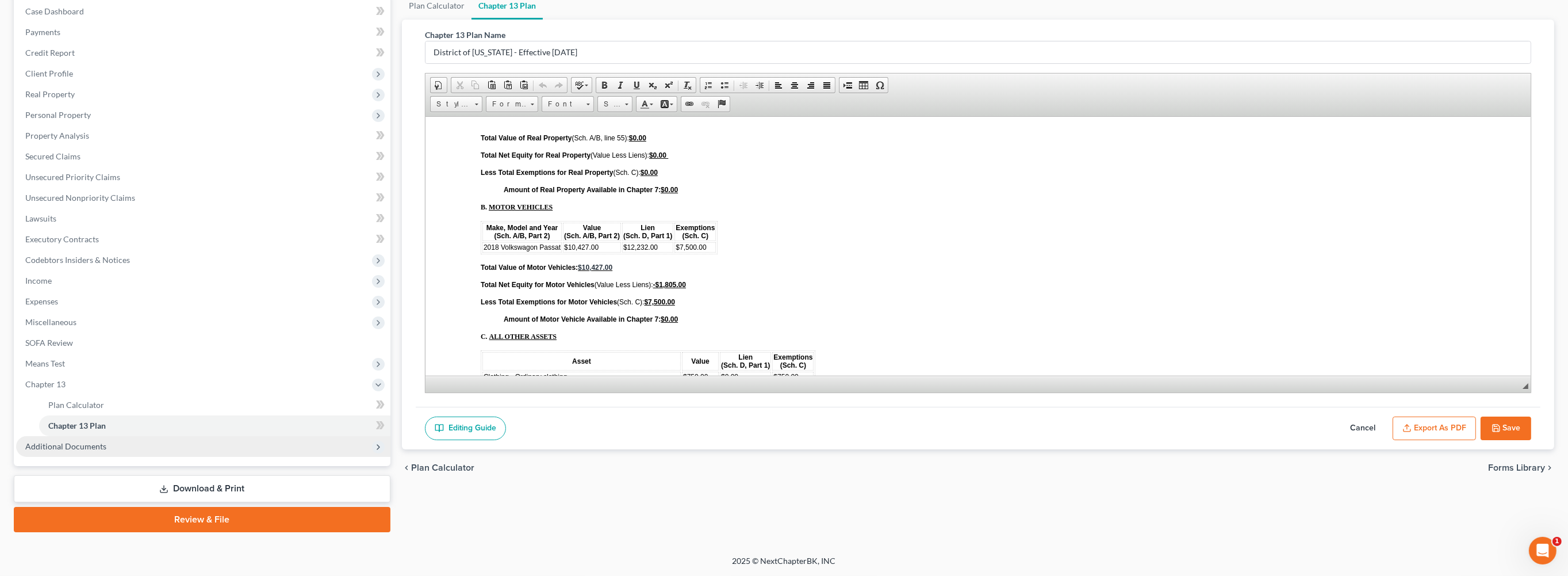
click at [106, 441] on span "Additional Documents" at bounding box center [66, 446] width 81 height 10
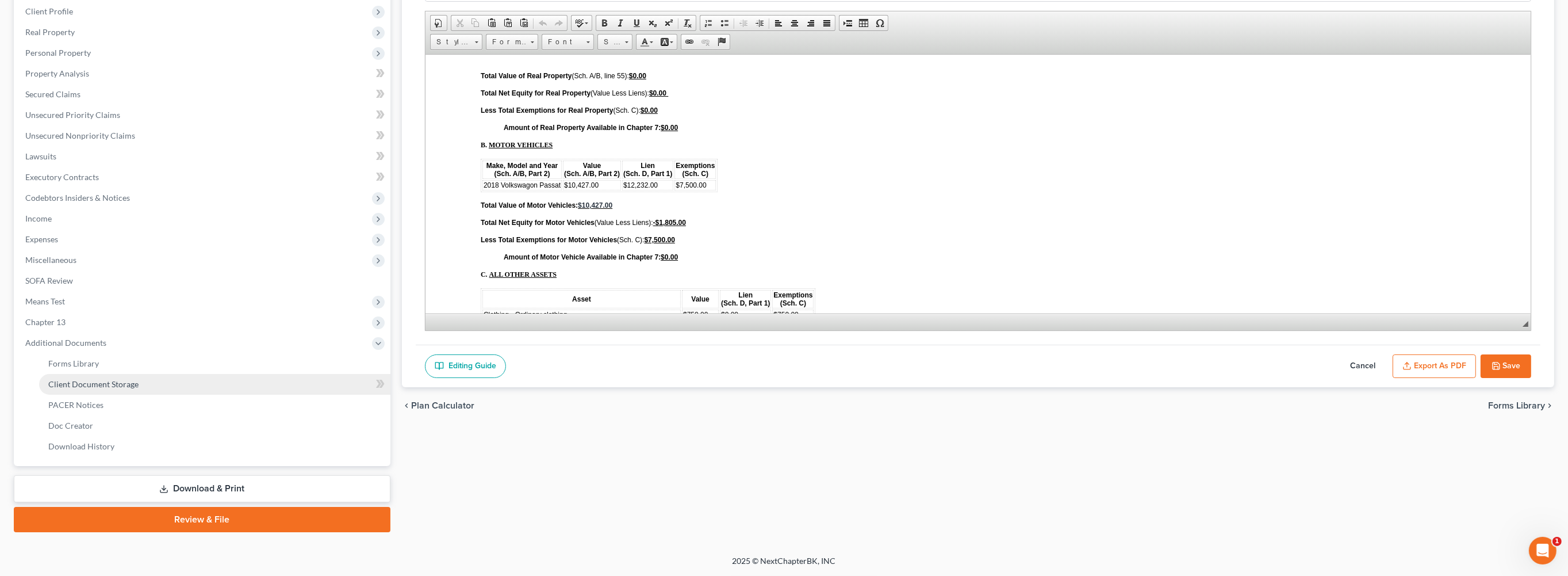
click at [158, 395] on link "Client Document Storage" at bounding box center [215, 384] width 351 height 21
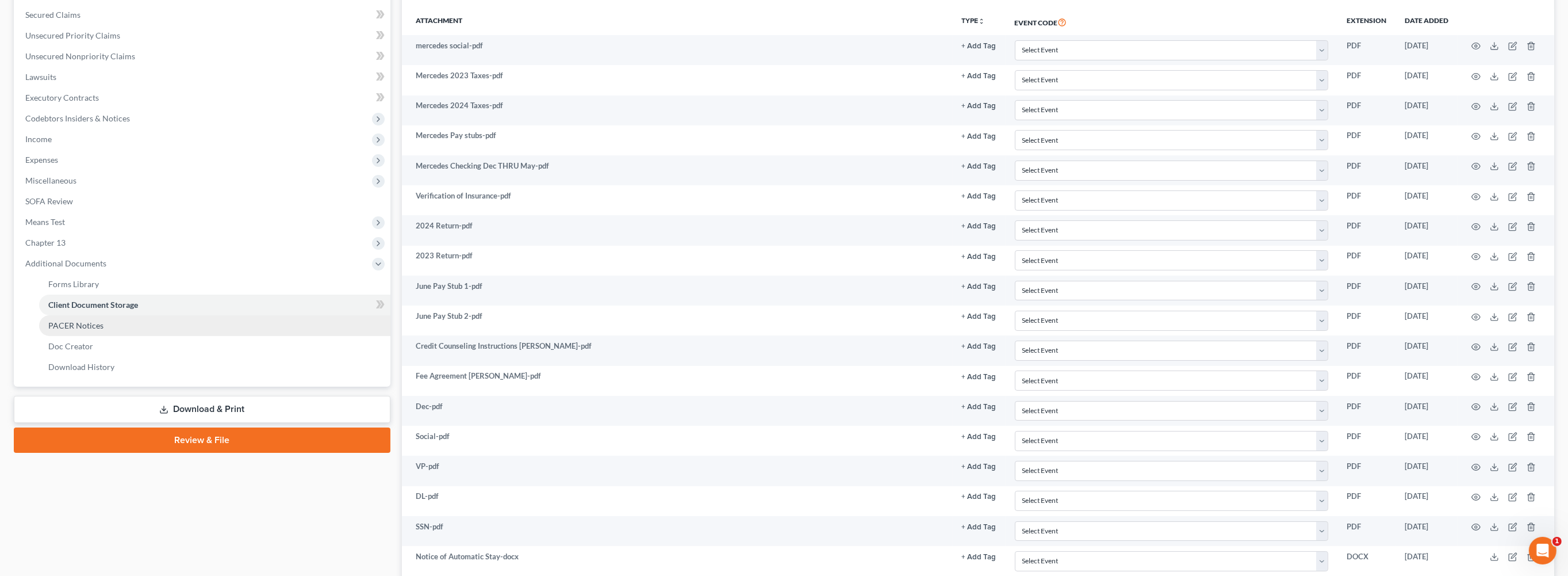
click at [104, 330] on span "PACER Notices" at bounding box center [76, 325] width 55 height 10
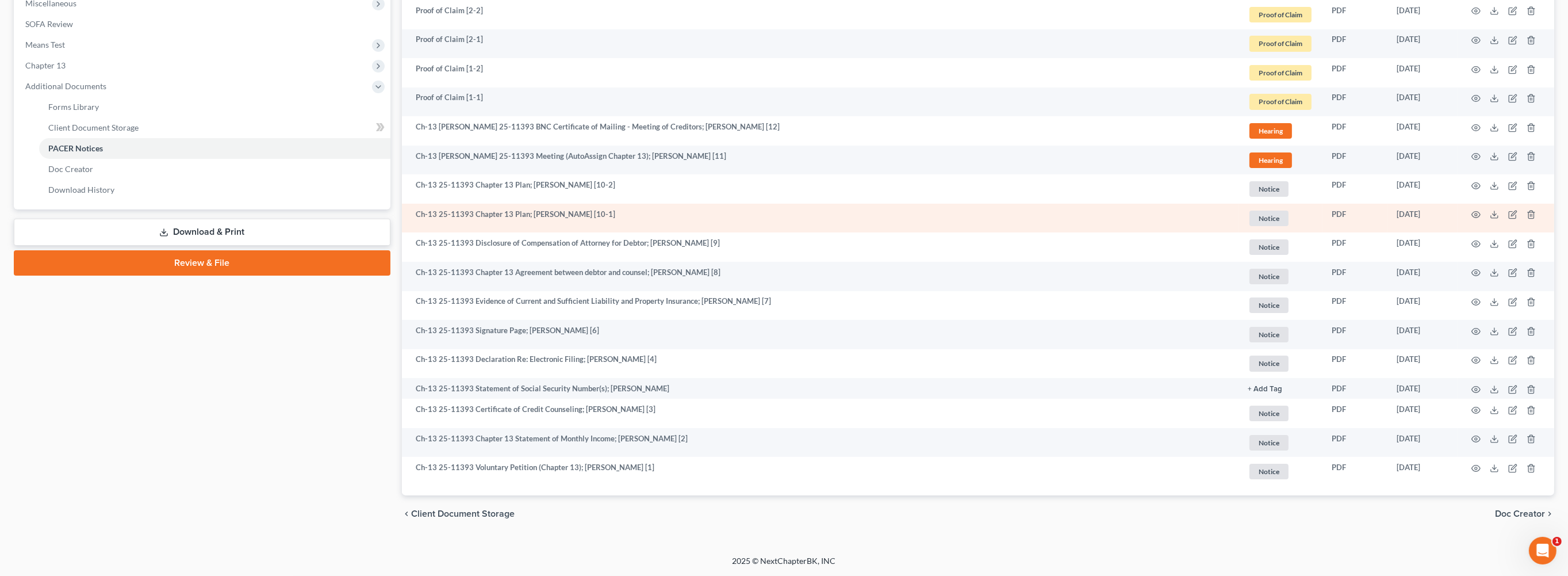
scroll to position [318, 0]
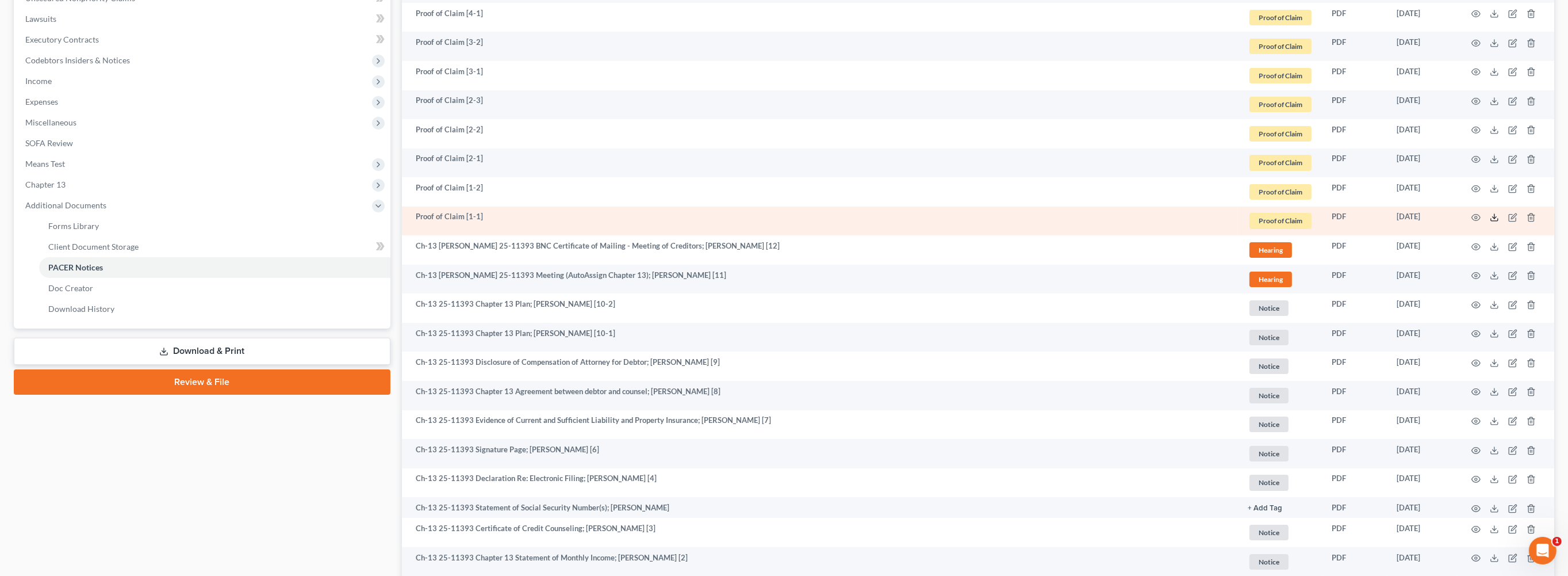
click at [1490, 222] on icon at bounding box center [1494, 217] width 9 height 9
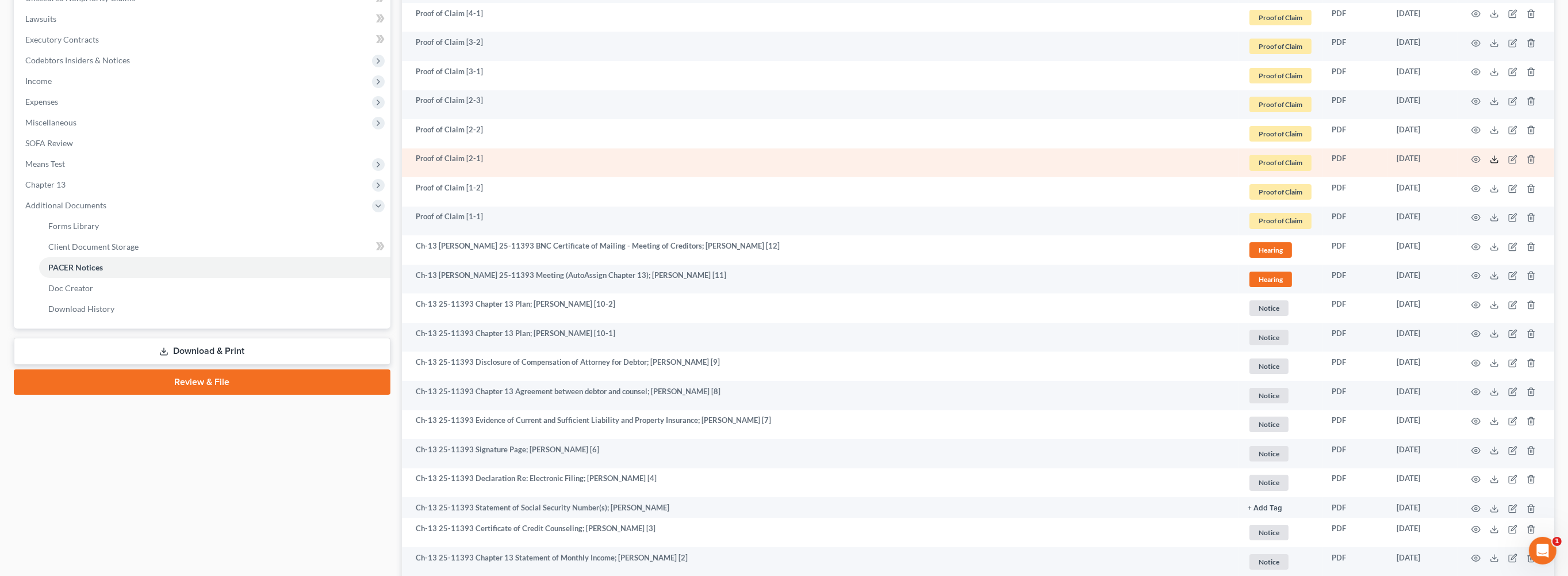
click at [1490, 164] on icon at bounding box center [1494, 159] width 9 height 9
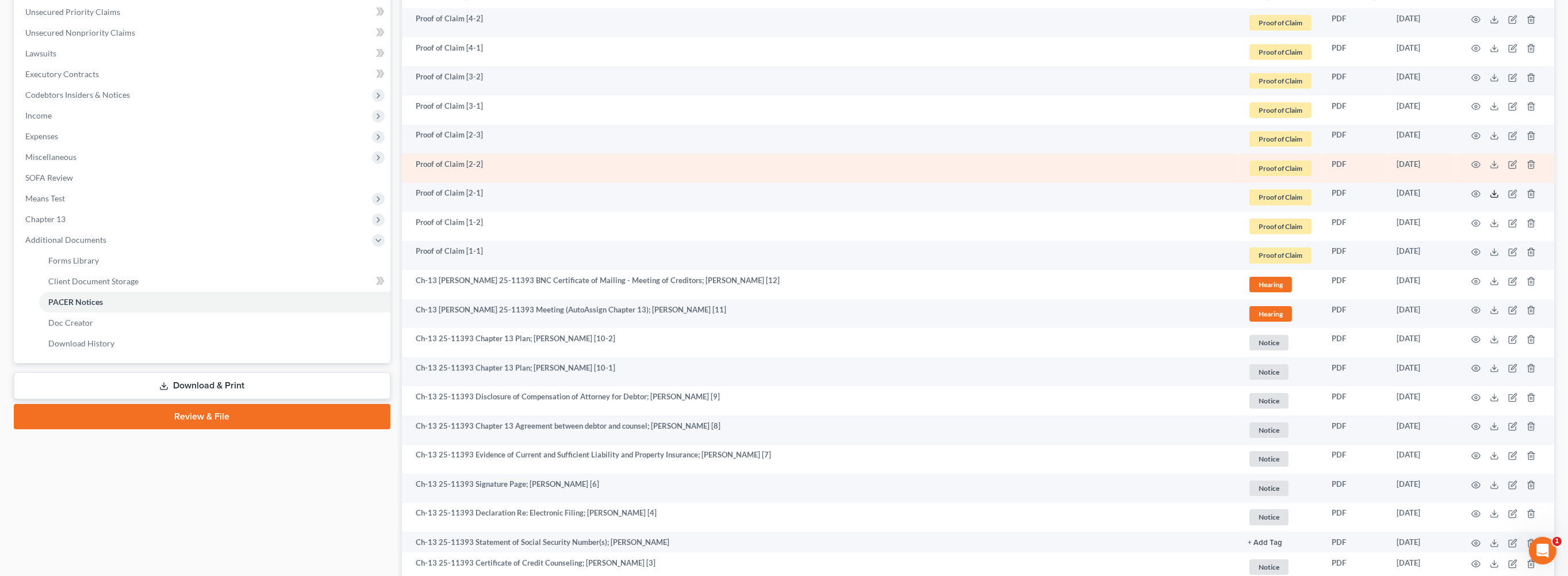
scroll to position [193, 0]
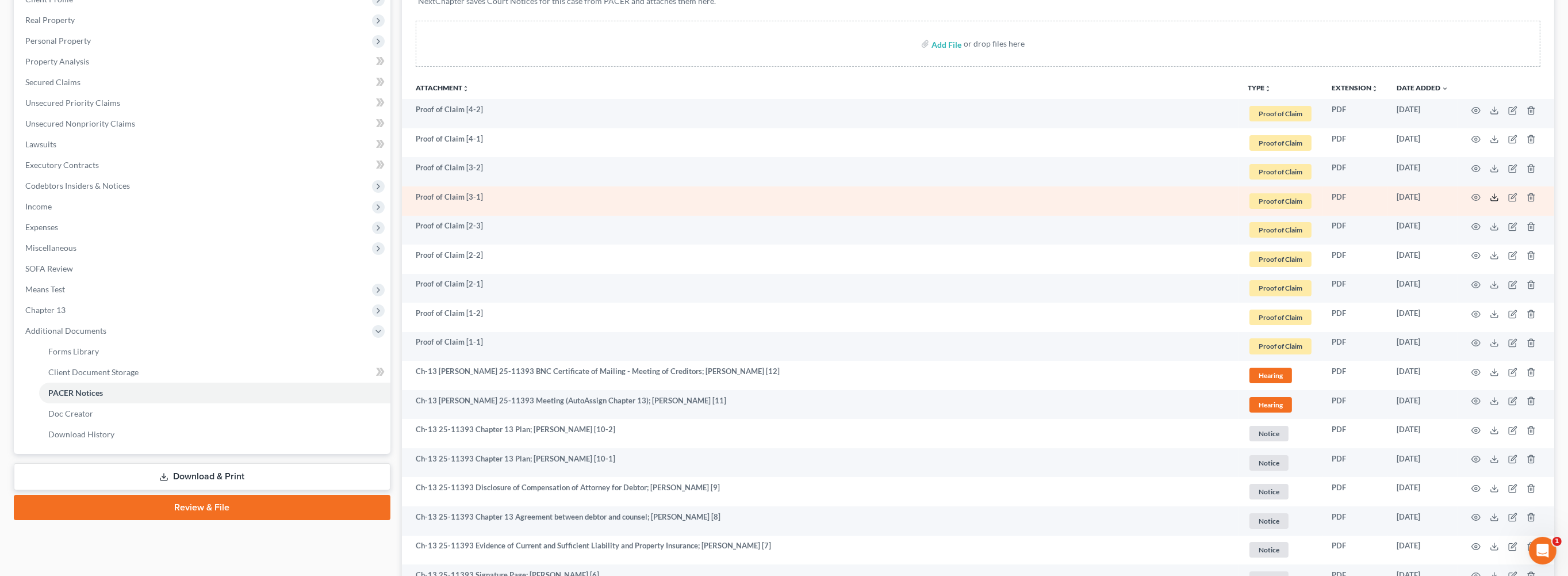
click at [1490, 202] on icon at bounding box center [1494, 197] width 9 height 9
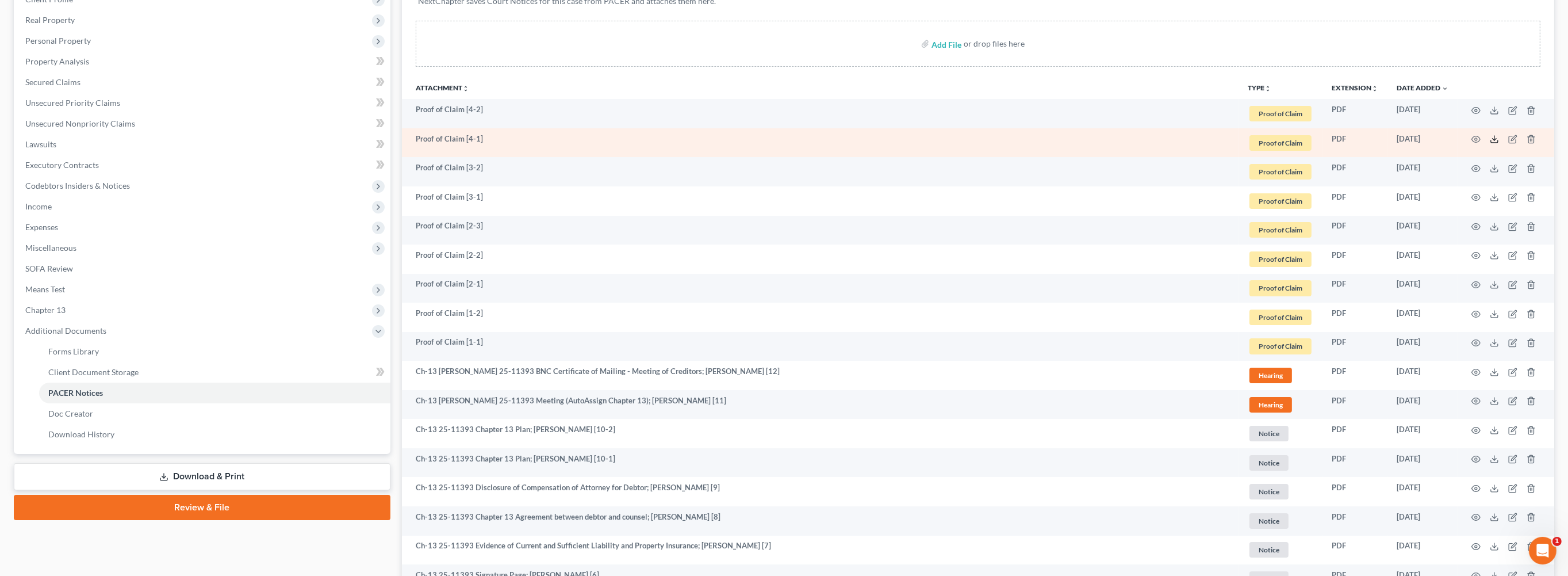
click at [1490, 144] on icon at bounding box center [1494, 139] width 9 height 9
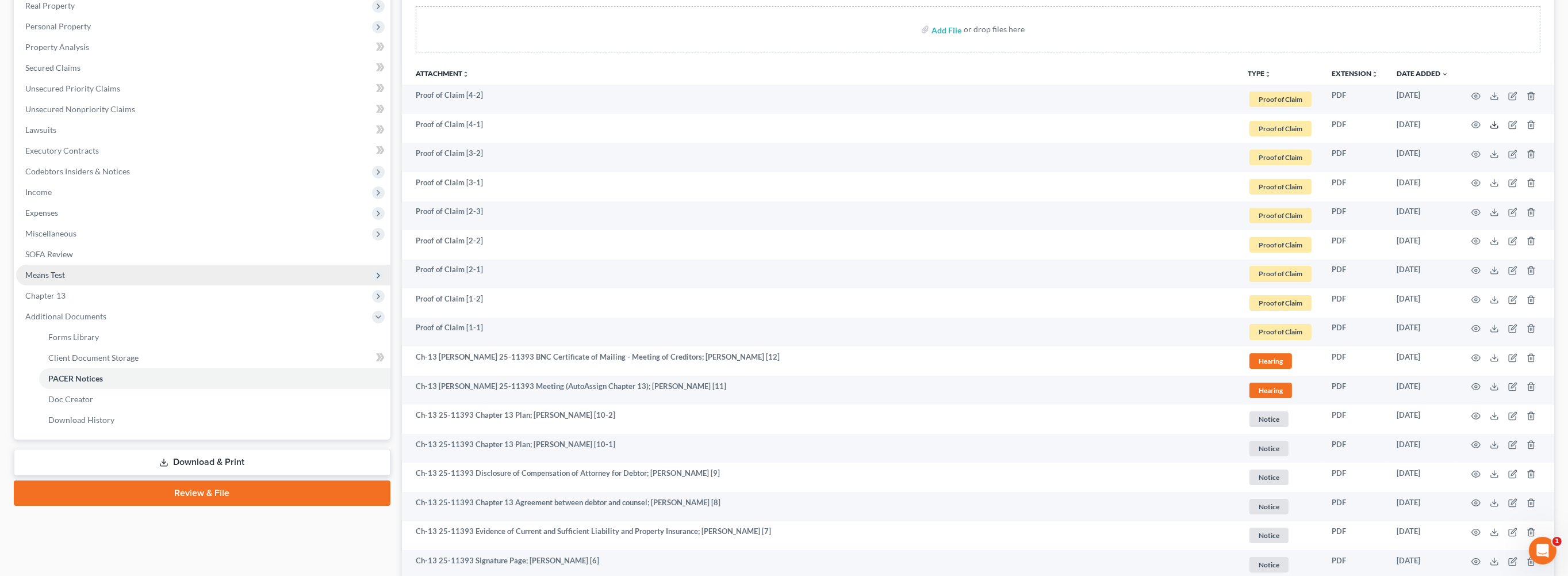
scroll to position [364, 0]
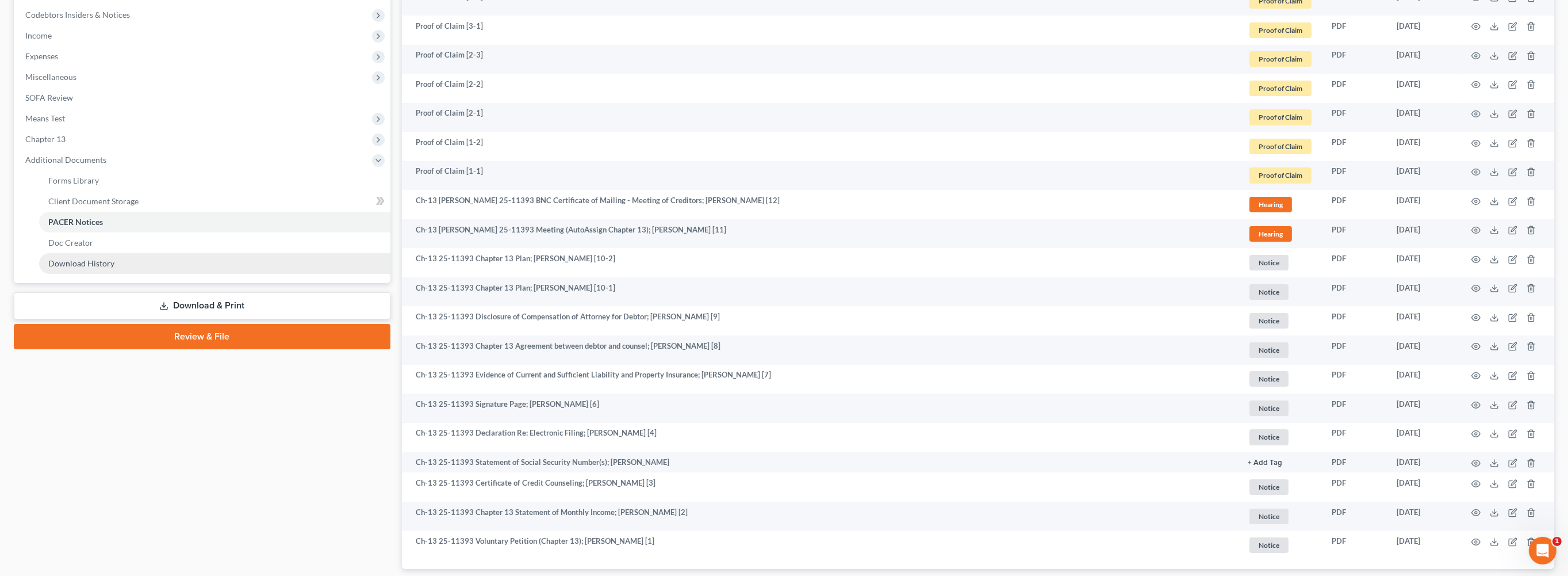
click at [114, 268] on span "Download History" at bounding box center [81, 263] width 66 height 10
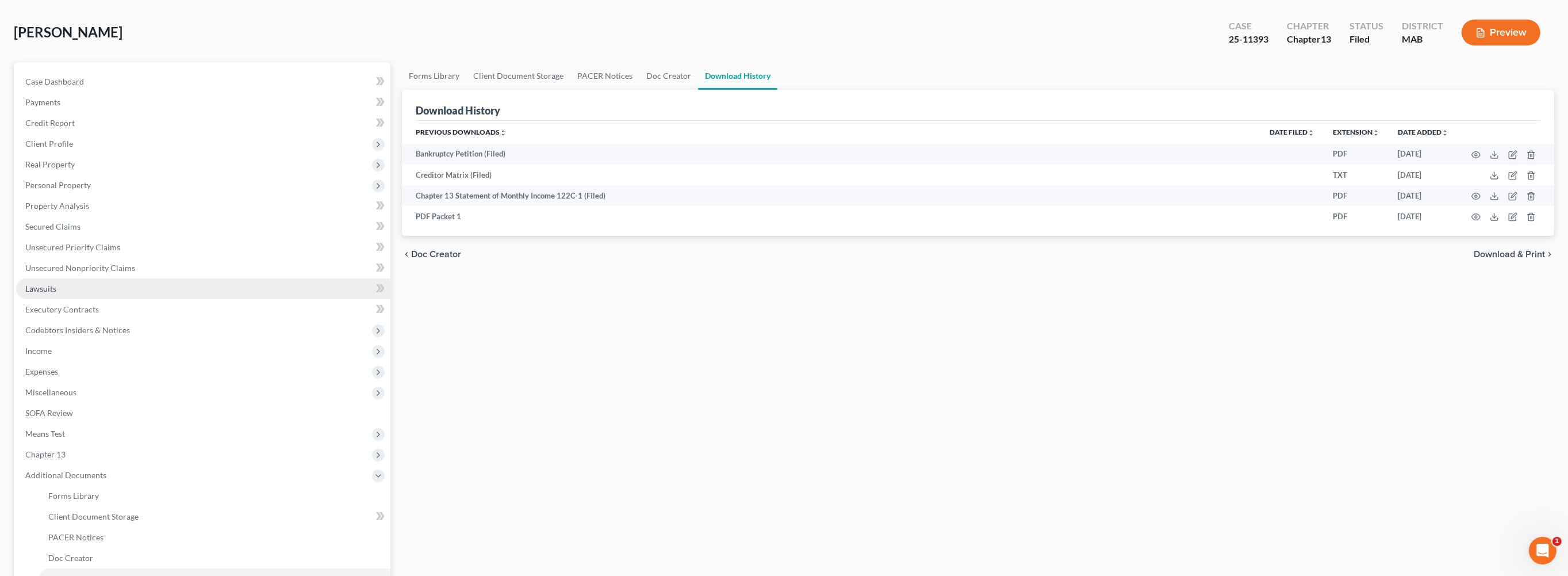
scroll to position [304, 0]
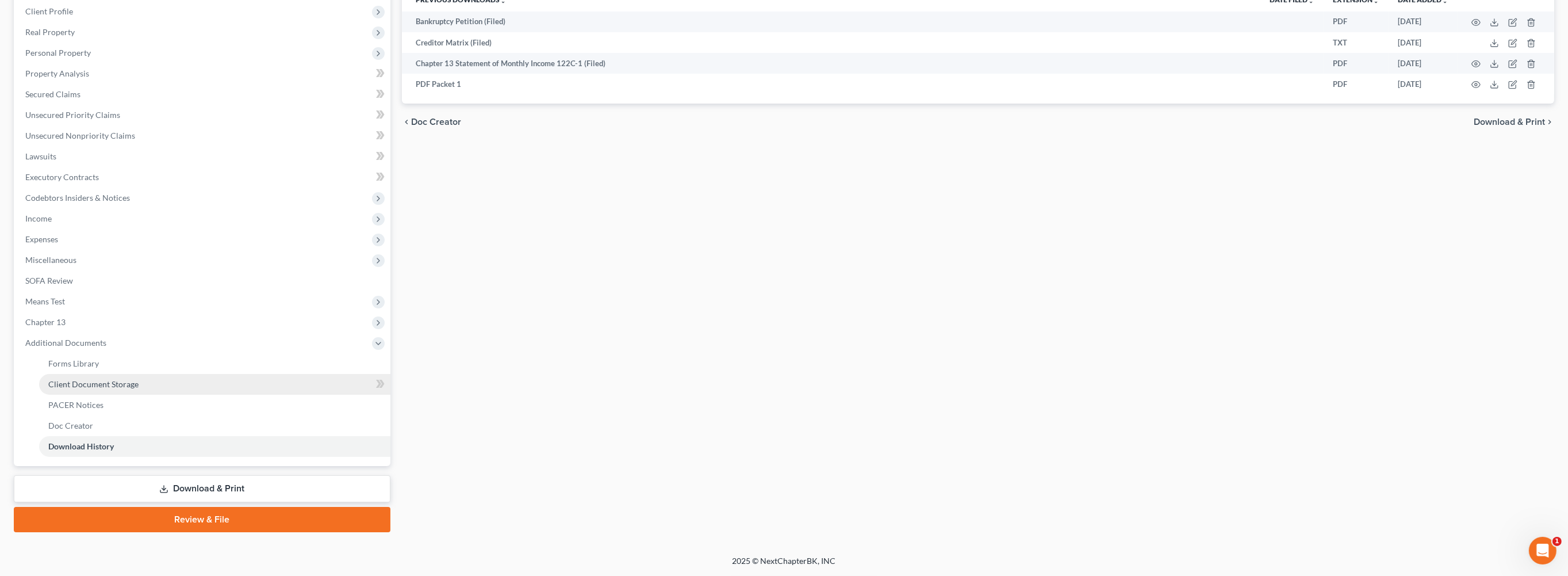
click at [139, 389] on span "Client Document Storage" at bounding box center [93, 384] width 90 height 10
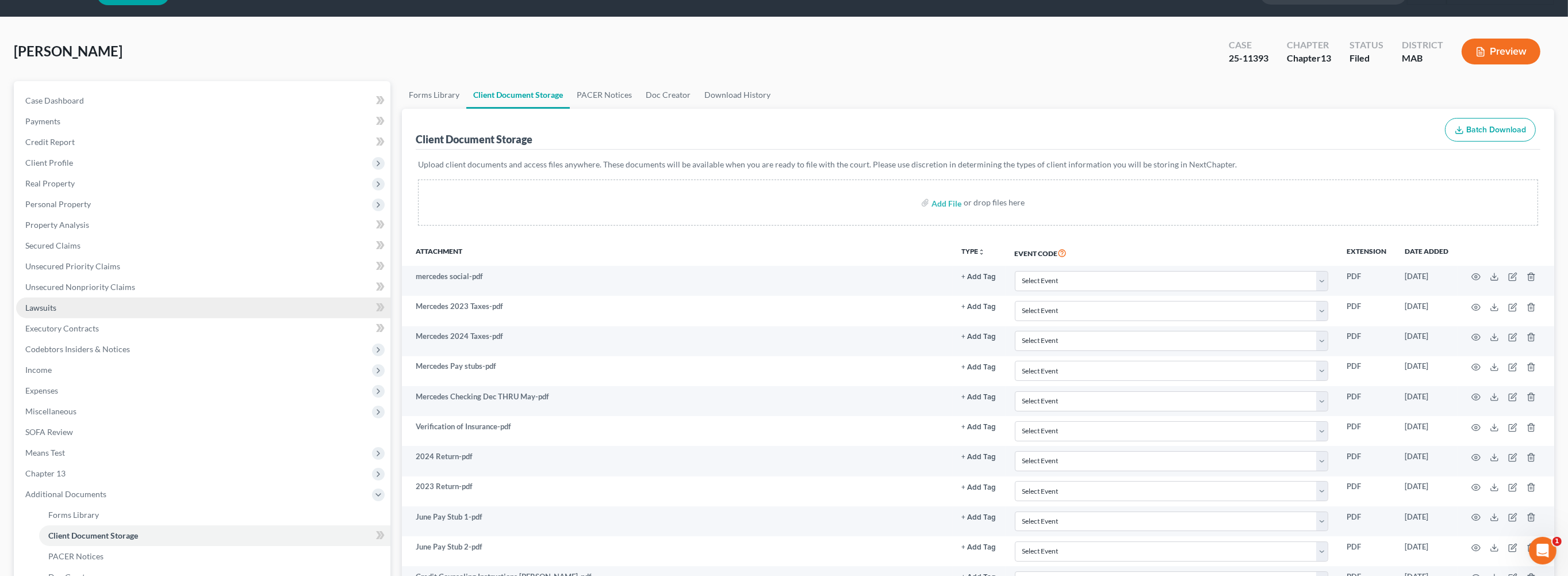
scroll to position [184, 0]
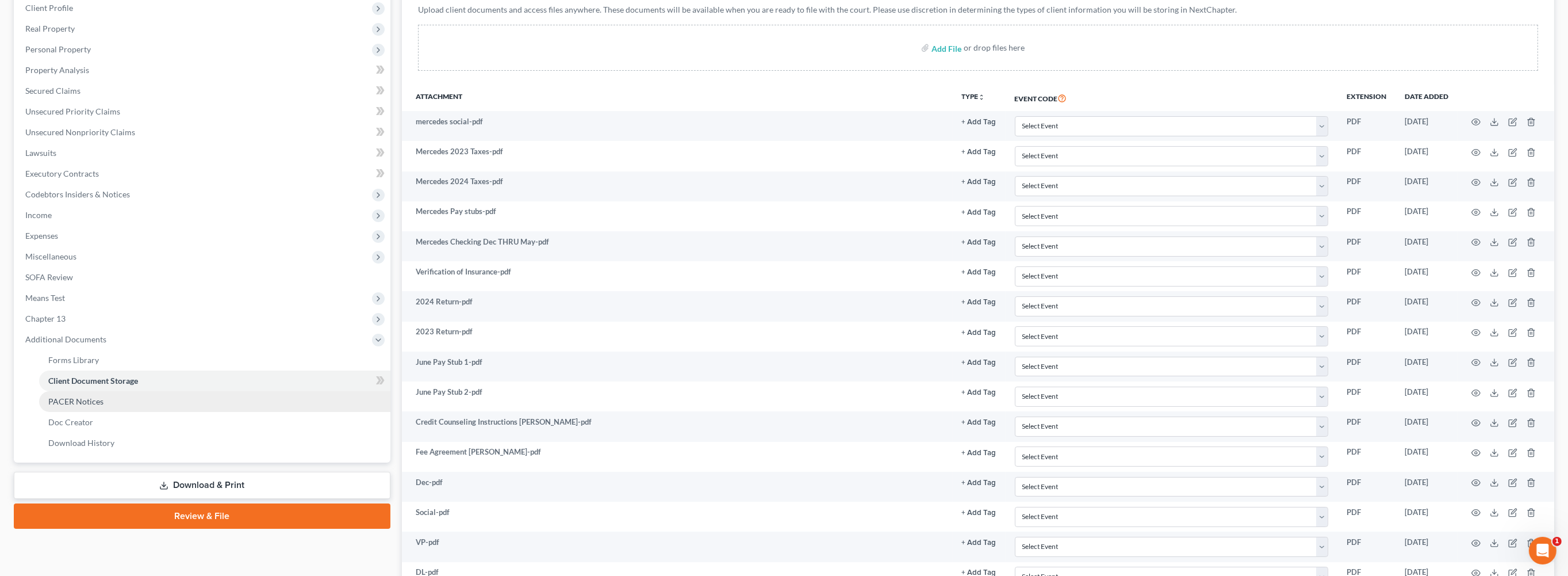
click at [97, 406] on span "PACER Notices" at bounding box center [76, 401] width 55 height 10
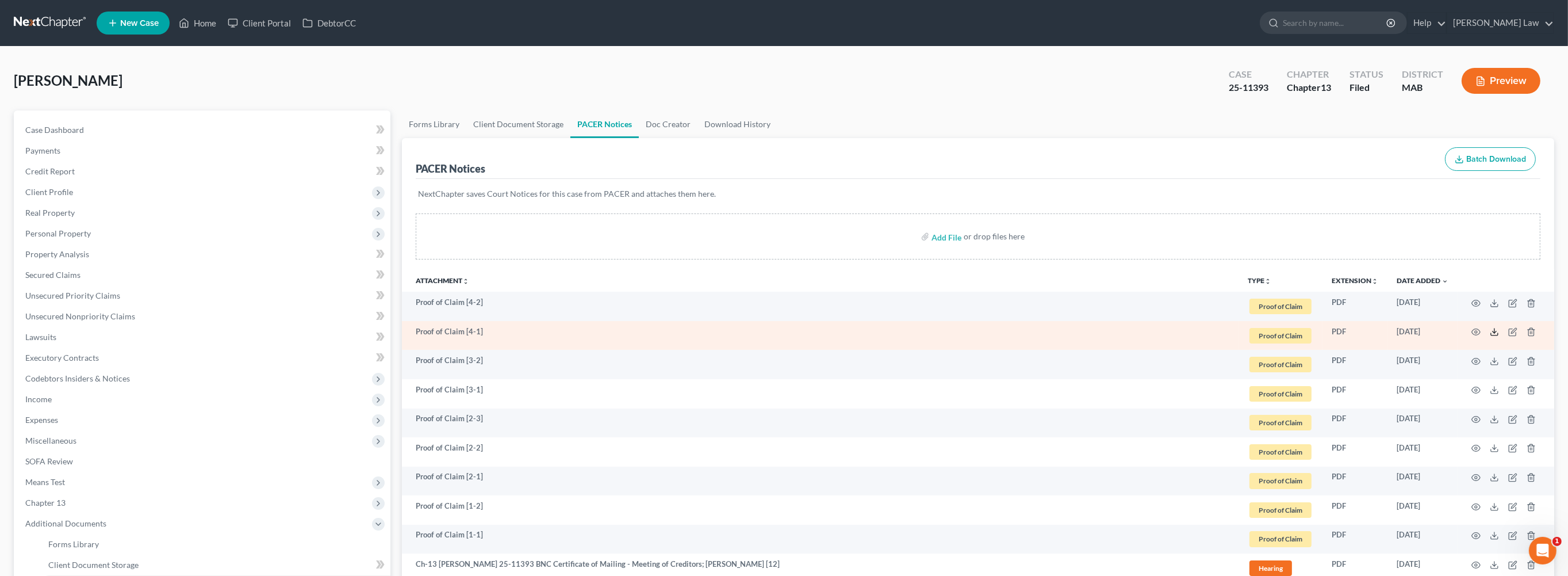
click at [1494, 333] on line at bounding box center [1494, 330] width 0 height 5
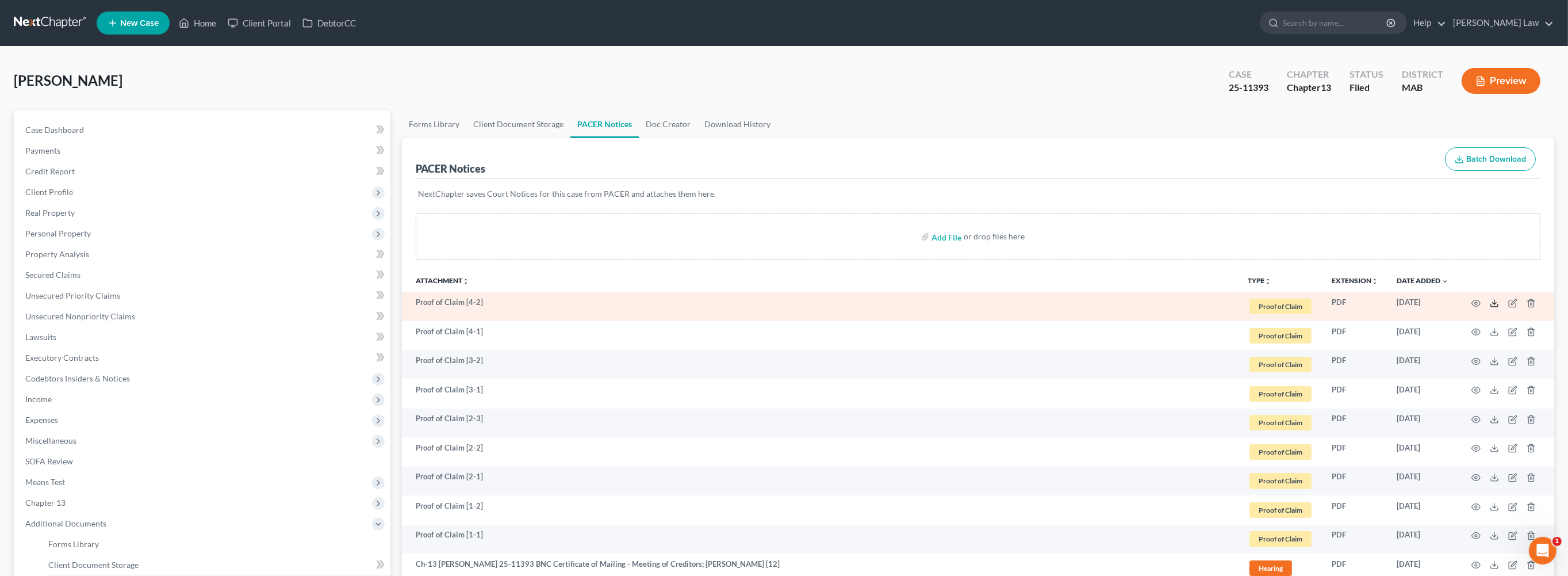
click at [1490, 308] on icon at bounding box center [1494, 303] width 9 height 9
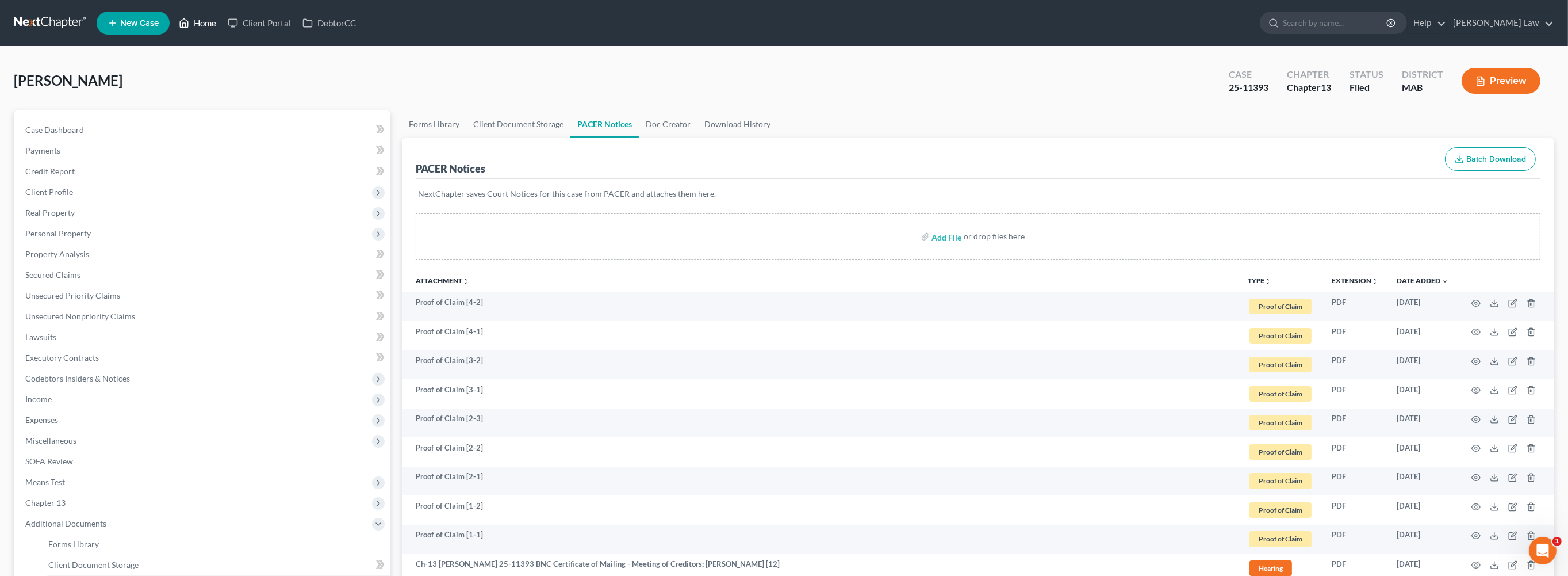
click at [222, 27] on link "Home" at bounding box center [197, 23] width 49 height 21
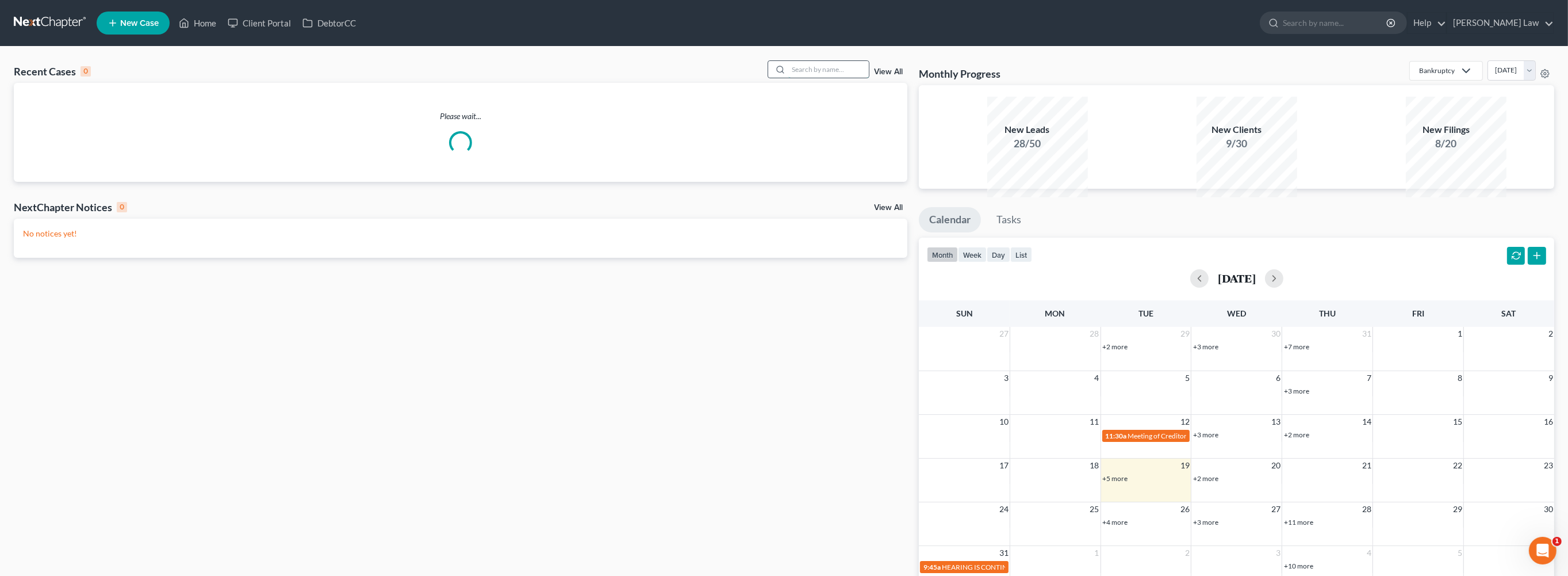
click at [798, 77] on input "search" at bounding box center [828, 70] width 81 height 17
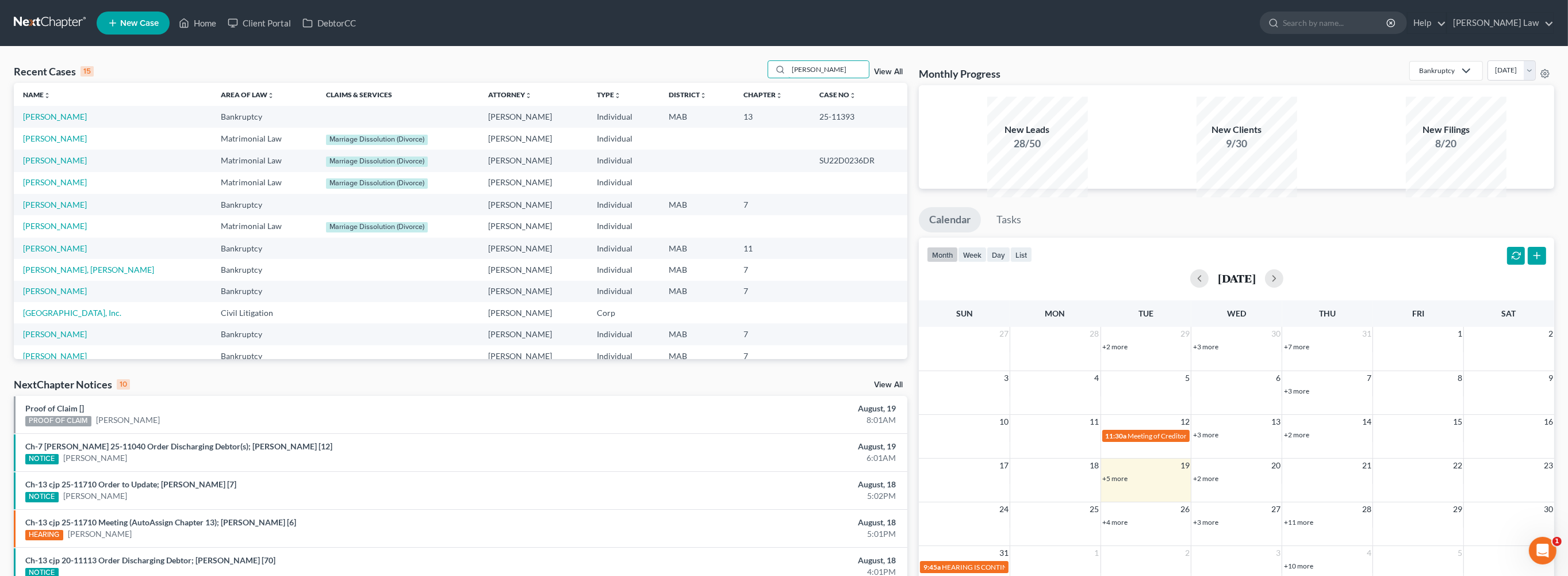
type input "[PERSON_NAME]"
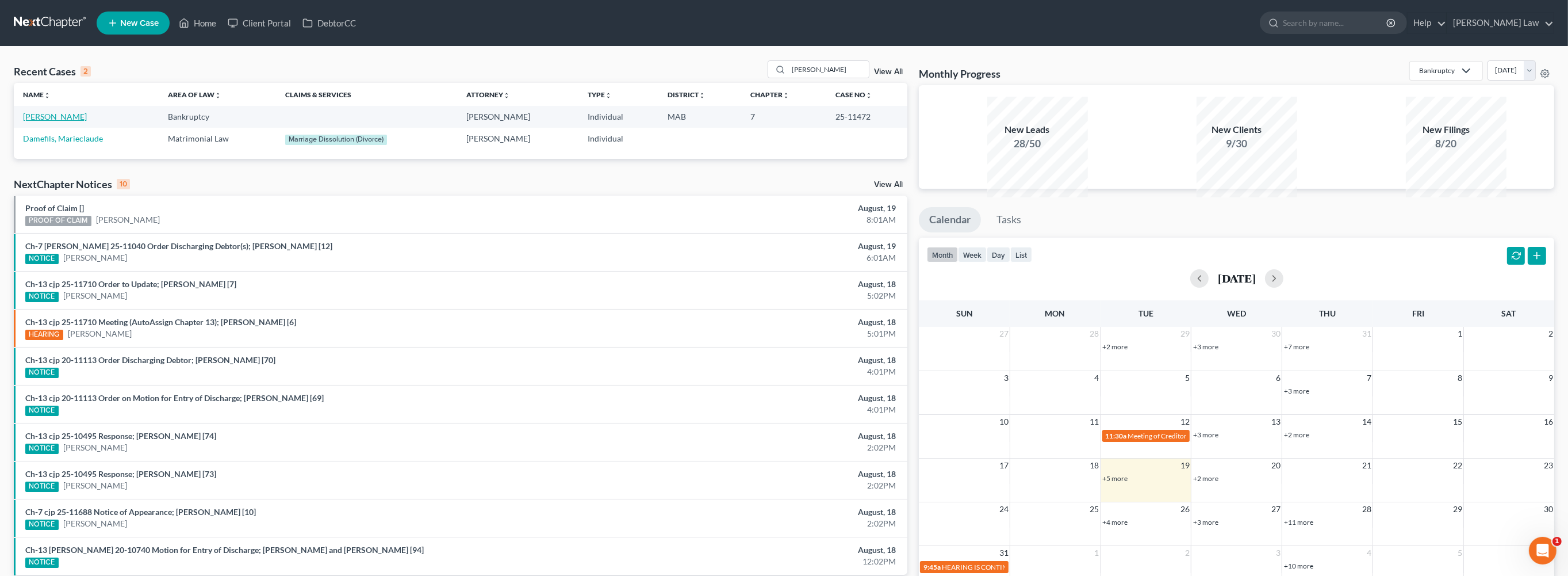
click at [58, 121] on link "[PERSON_NAME]" at bounding box center [55, 116] width 64 height 10
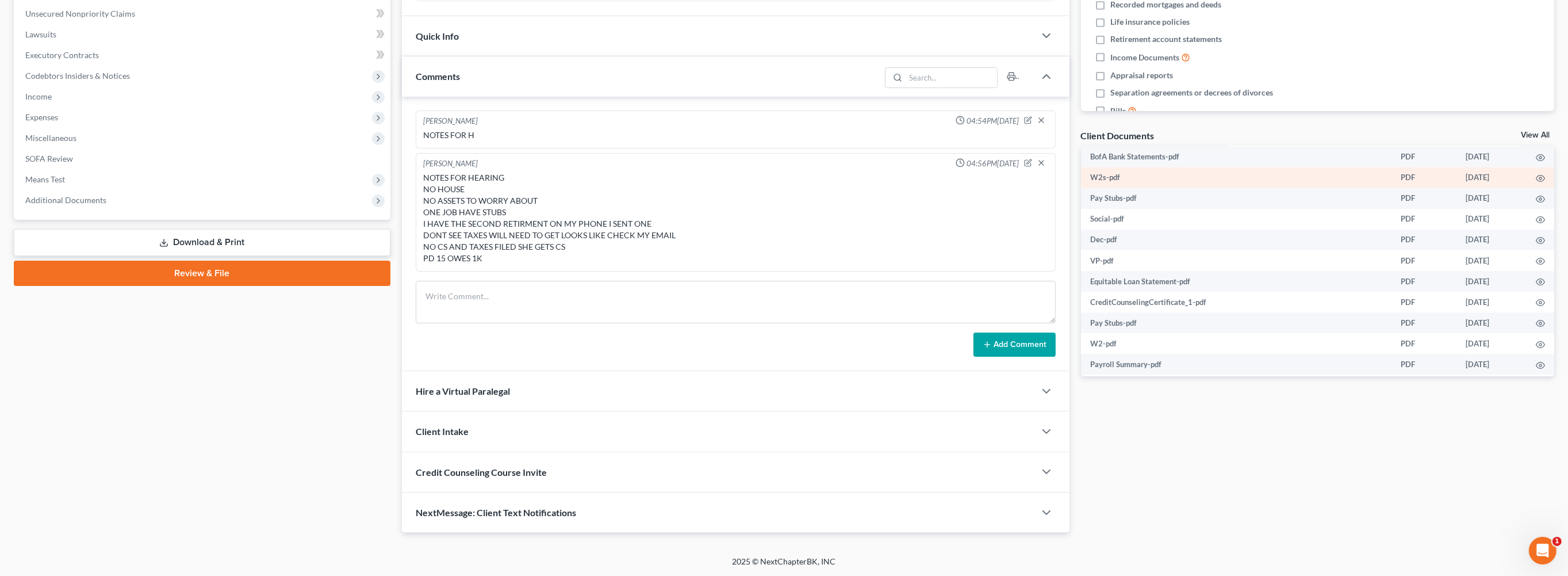
scroll to position [148, 0]
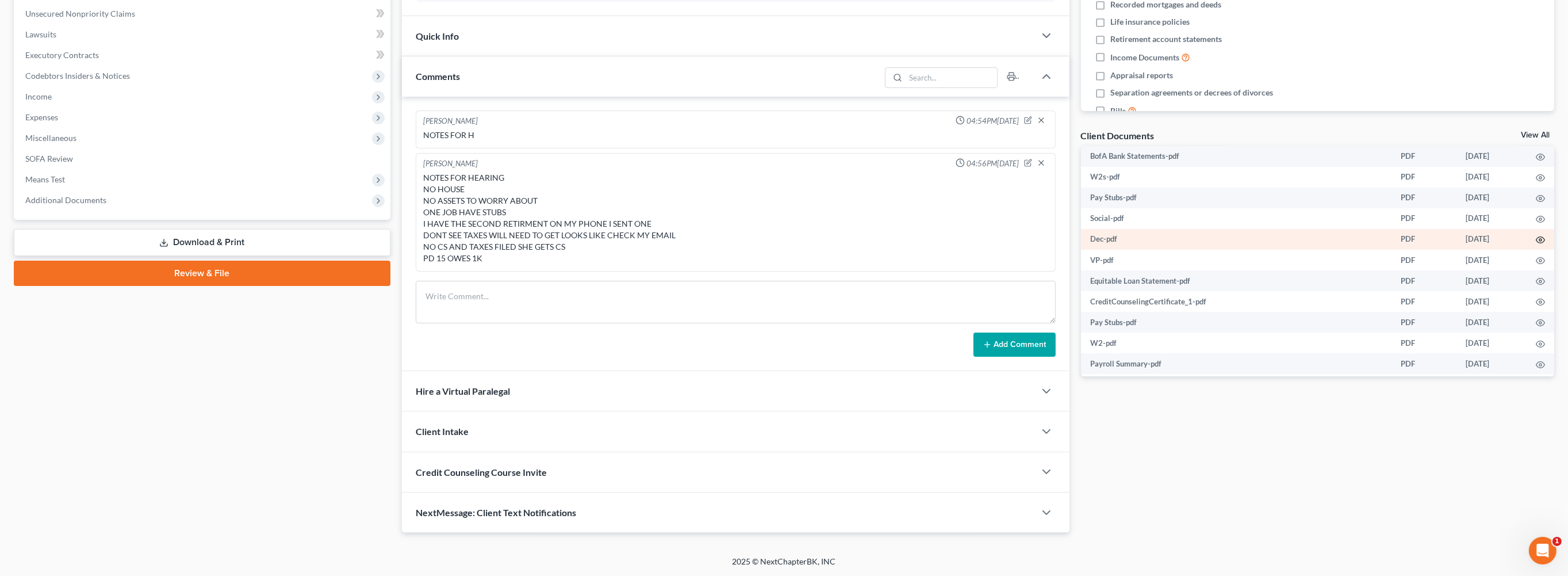
click at [1539, 241] on circle "button" at bounding box center [1540, 240] width 3 height 3
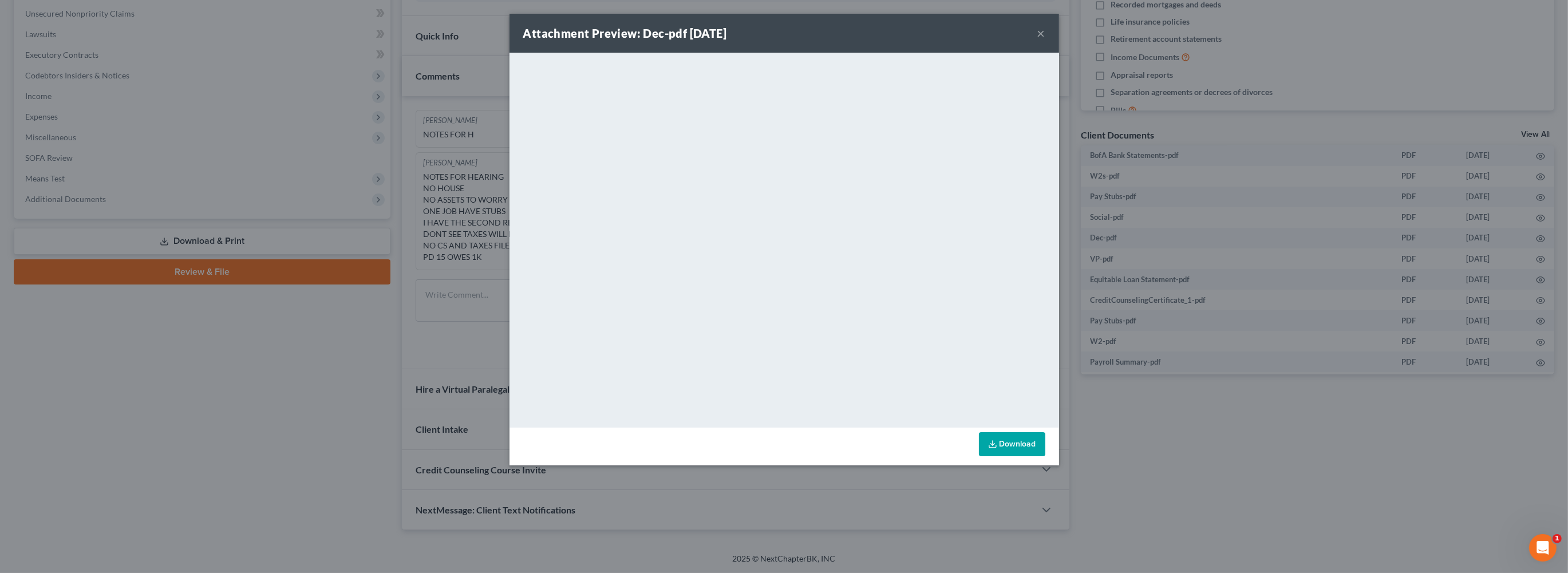
click at [1045, 40] on button "×" at bounding box center [1041, 33] width 8 height 13
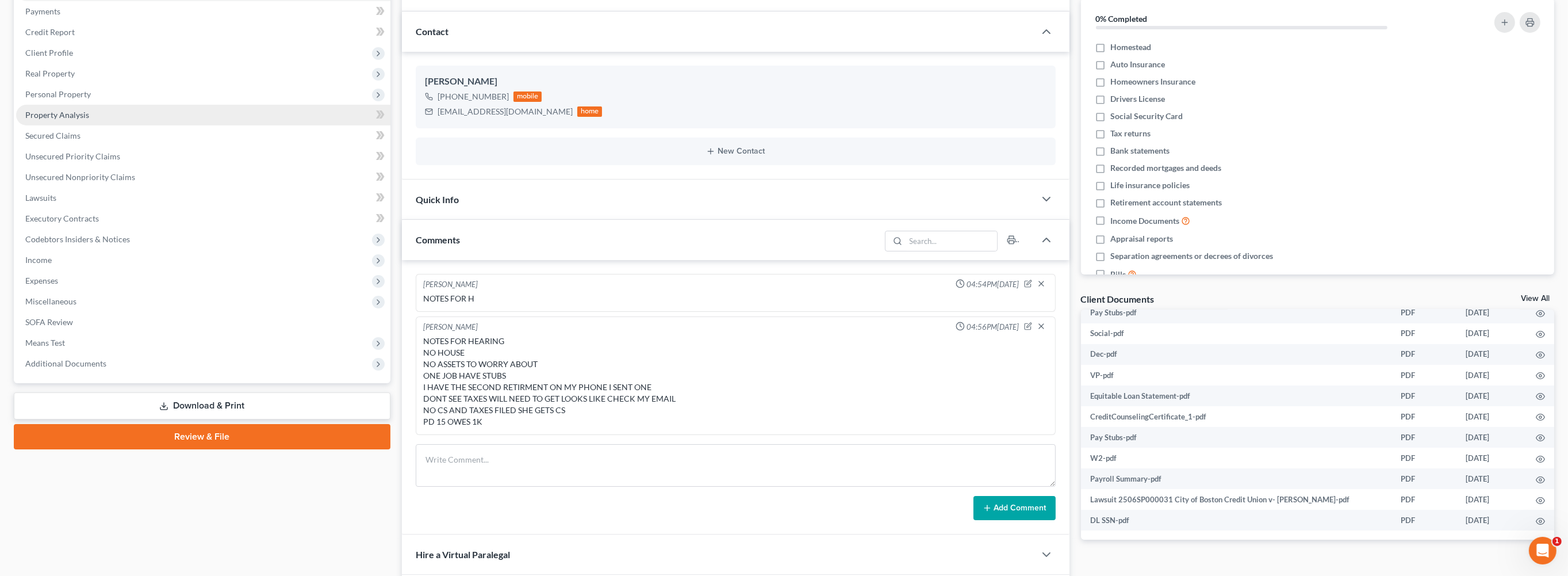
scroll to position [139, 0]
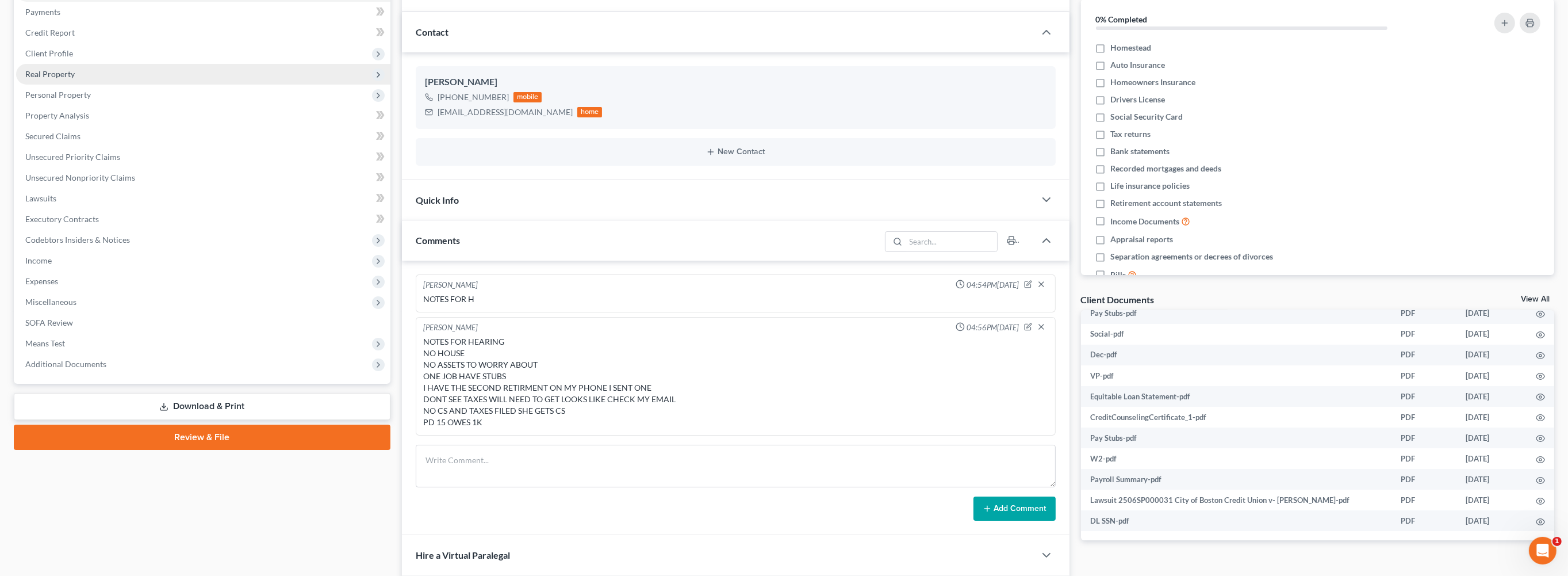
click at [75, 79] on span "Real Property" at bounding box center [50, 74] width 50 height 10
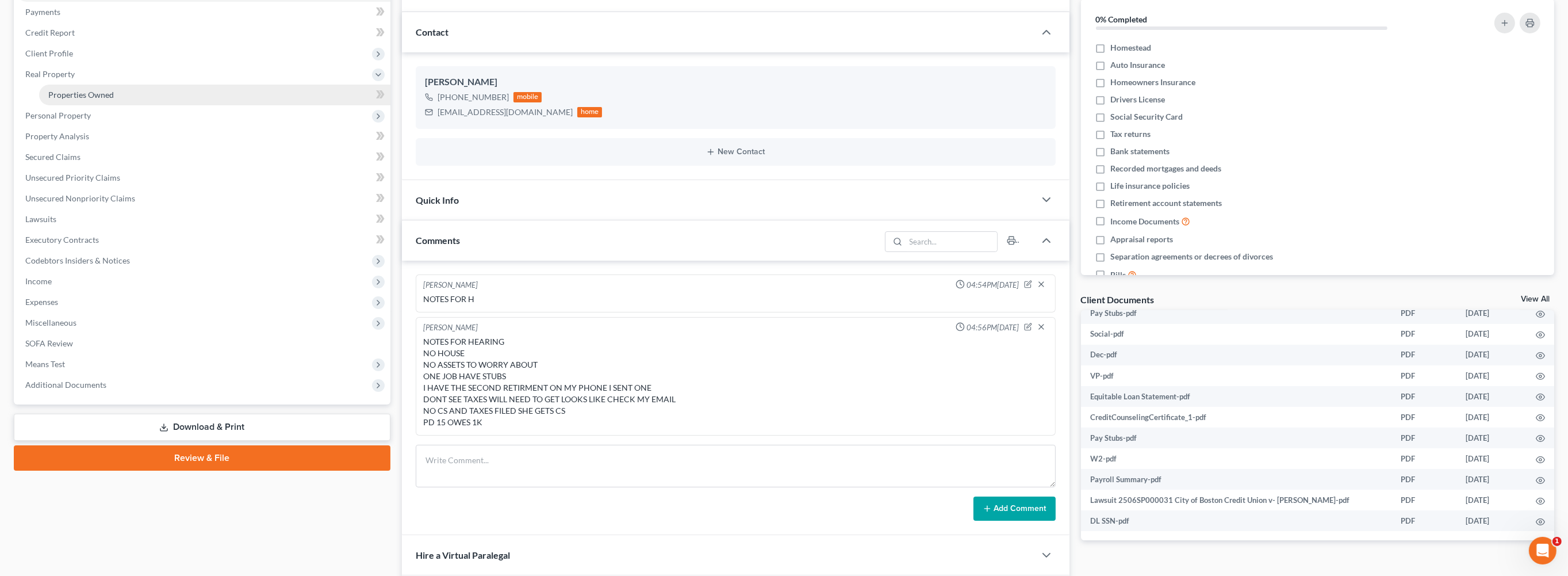
click at [99, 99] on span "Properties Owned" at bounding box center [81, 94] width 66 height 10
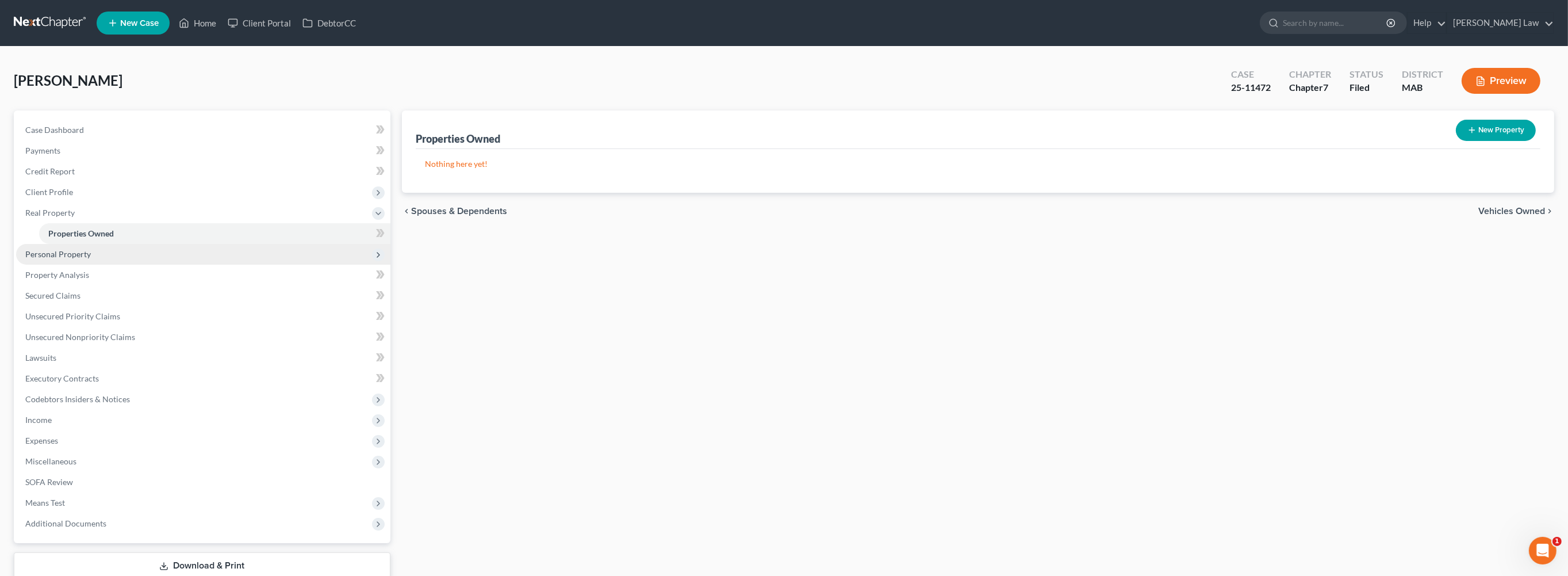
click at [85, 259] on span "Personal Property" at bounding box center [58, 253] width 66 height 10
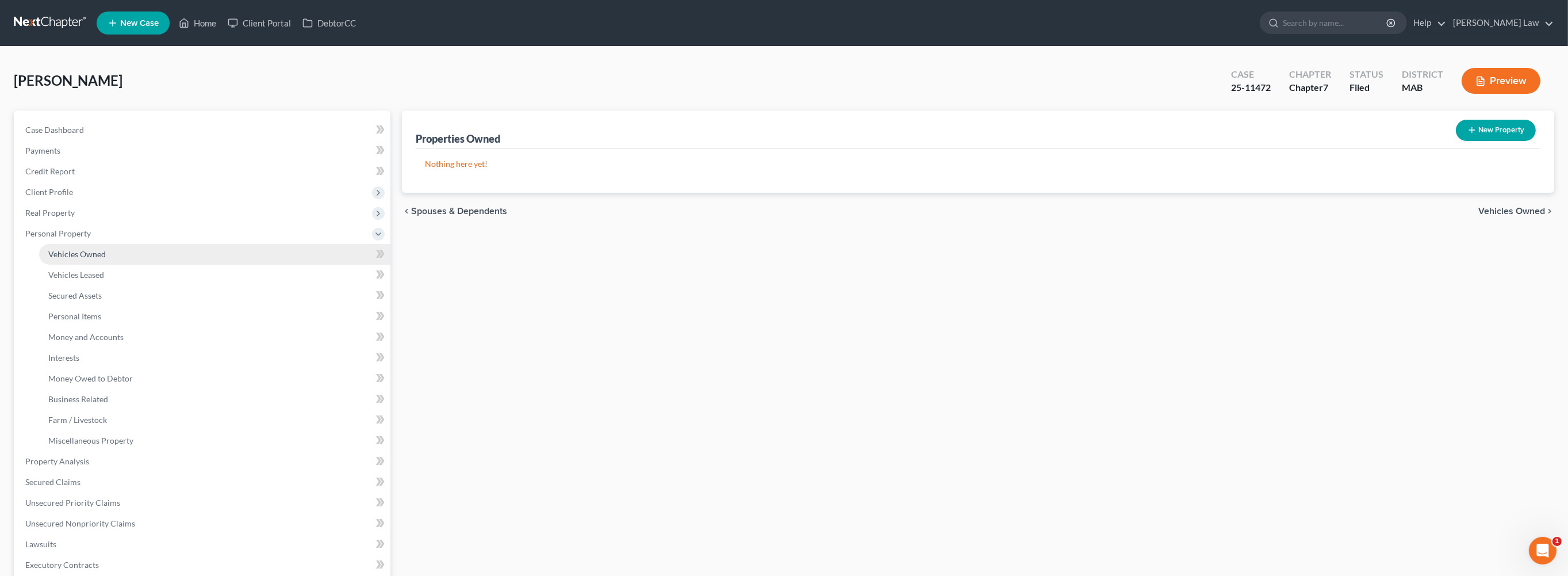
click at [88, 259] on span "Vehicles Owned" at bounding box center [77, 253] width 57 height 10
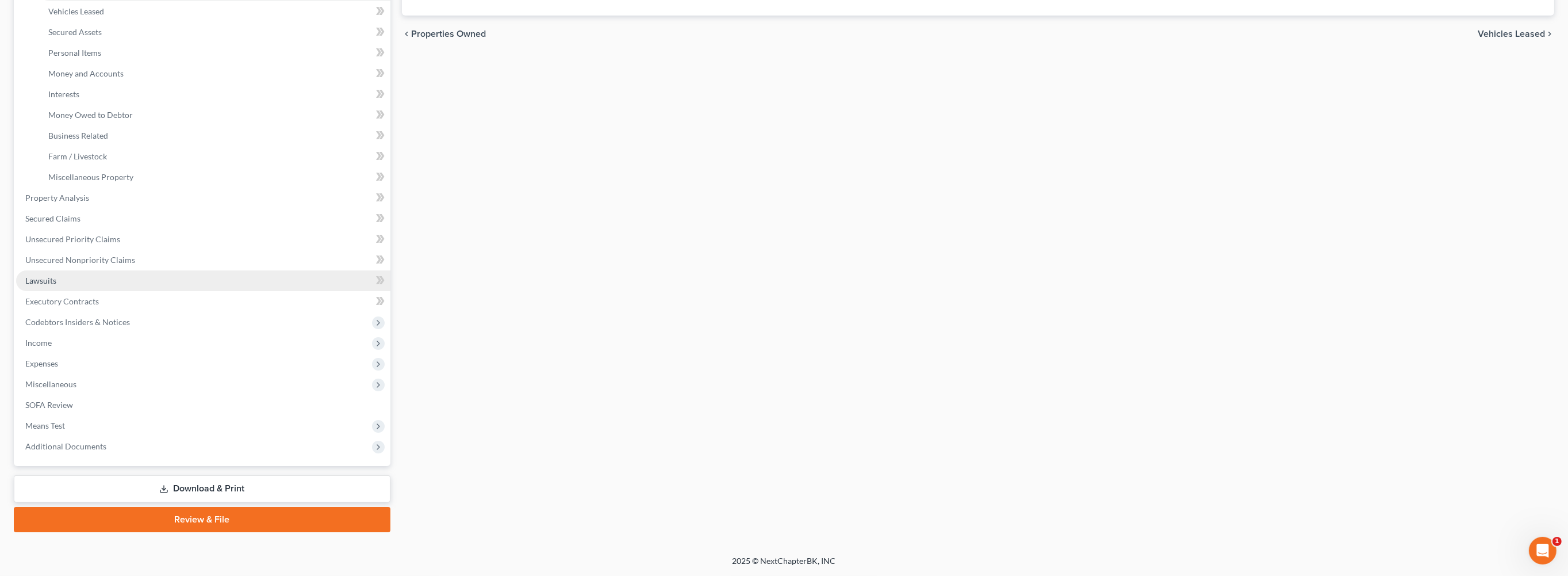
scroll to position [370, 0]
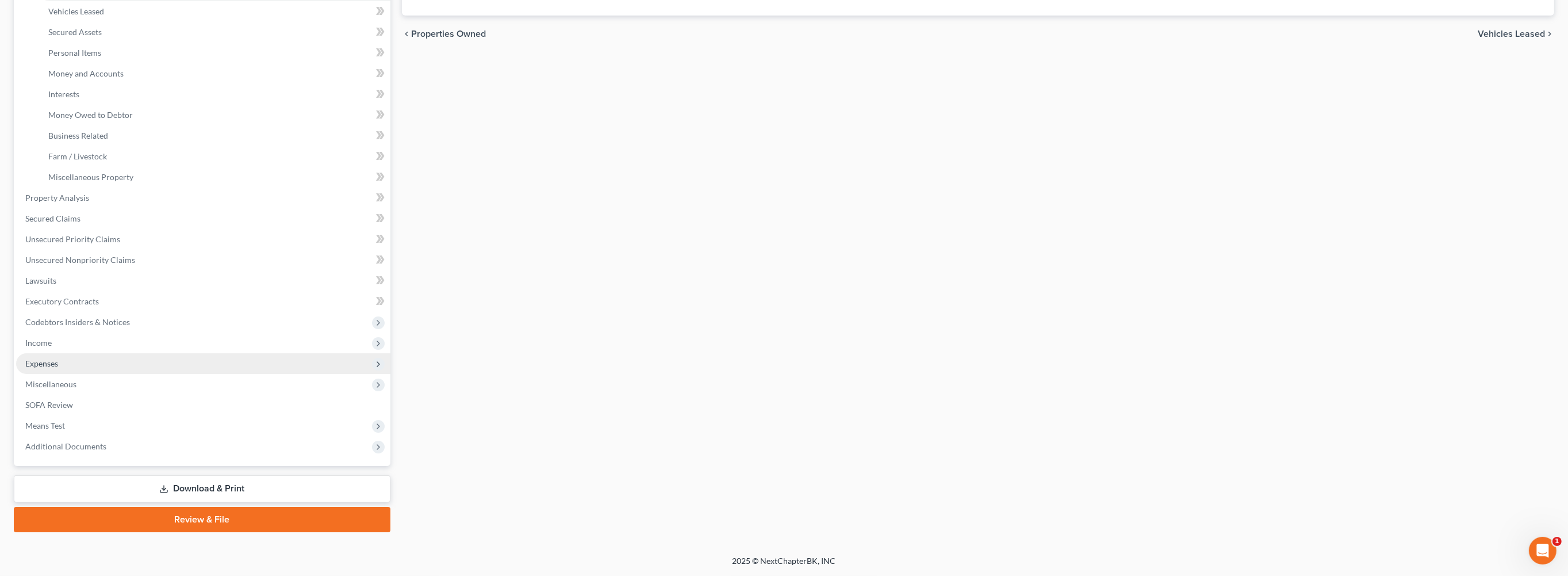
click at [58, 368] on span "Expenses" at bounding box center [41, 363] width 33 height 10
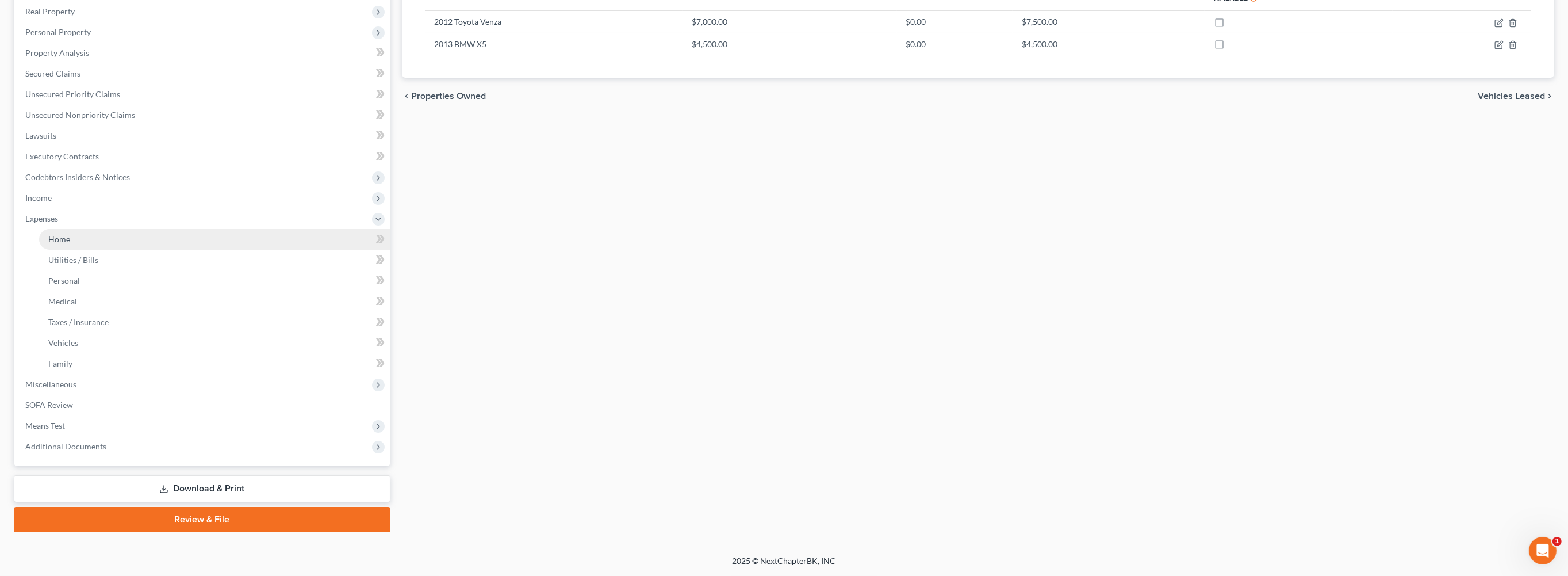
click at [70, 234] on span "Home" at bounding box center [59, 239] width 22 height 10
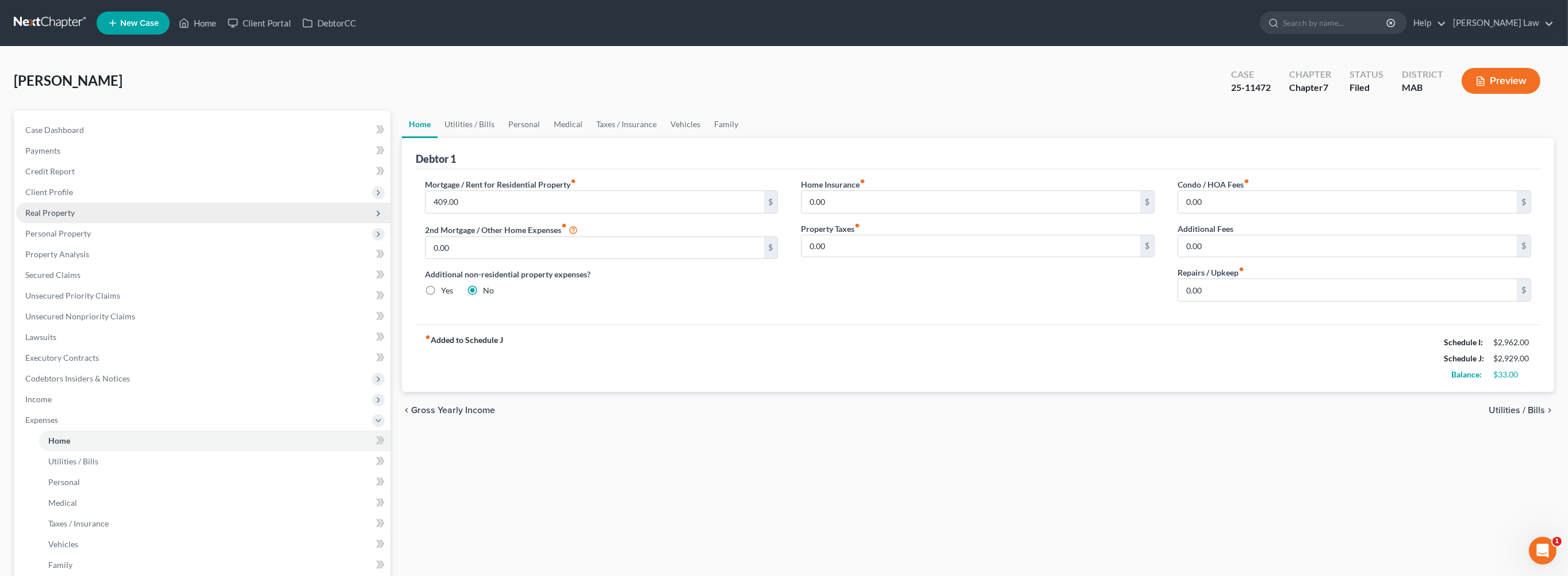
click at [75, 217] on span "Real Property" at bounding box center [50, 212] width 50 height 10
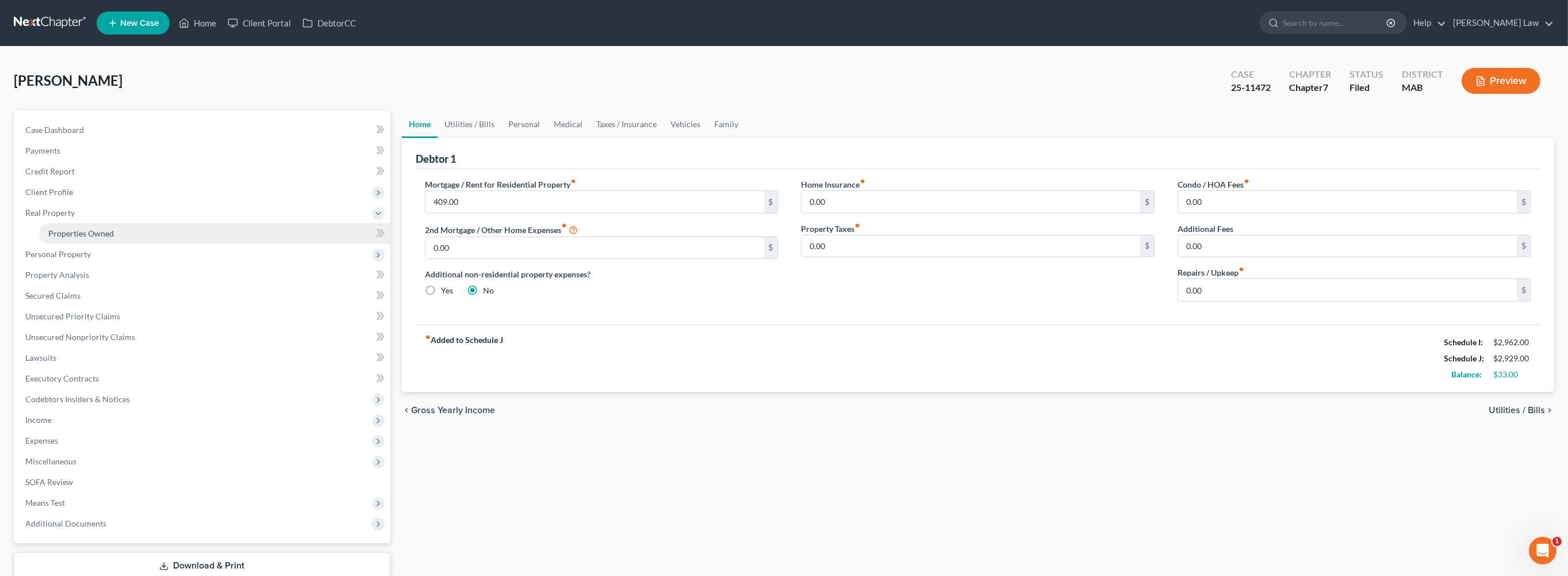
click at [111, 238] on span "Properties Owned" at bounding box center [81, 233] width 66 height 10
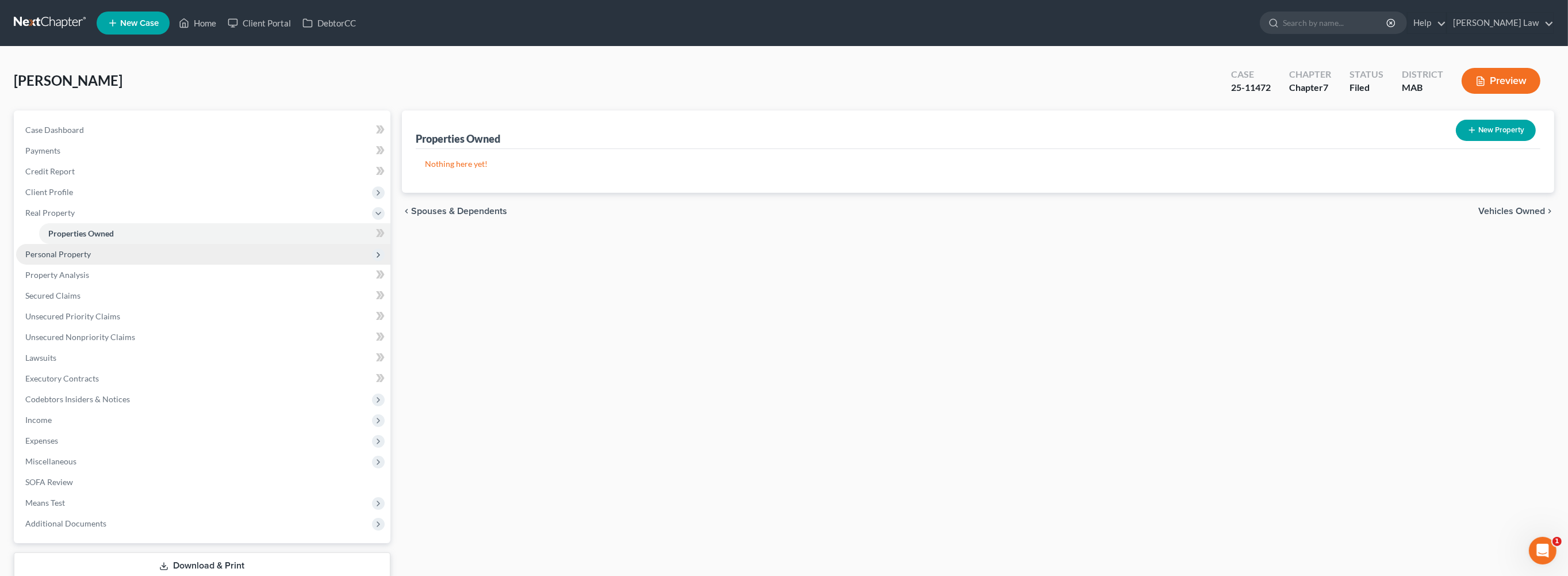
click at [91, 259] on span "Personal Property" at bounding box center [58, 253] width 66 height 10
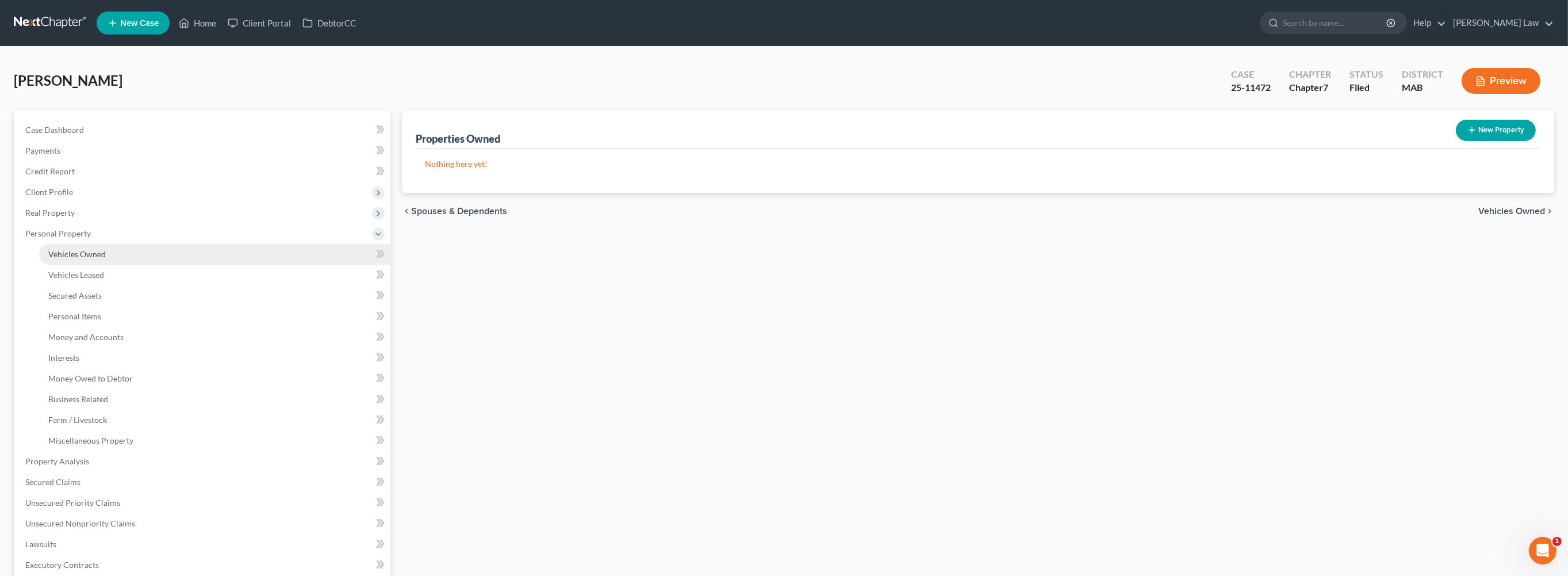
click at [98, 259] on span "Vehicles Owned" at bounding box center [77, 253] width 57 height 10
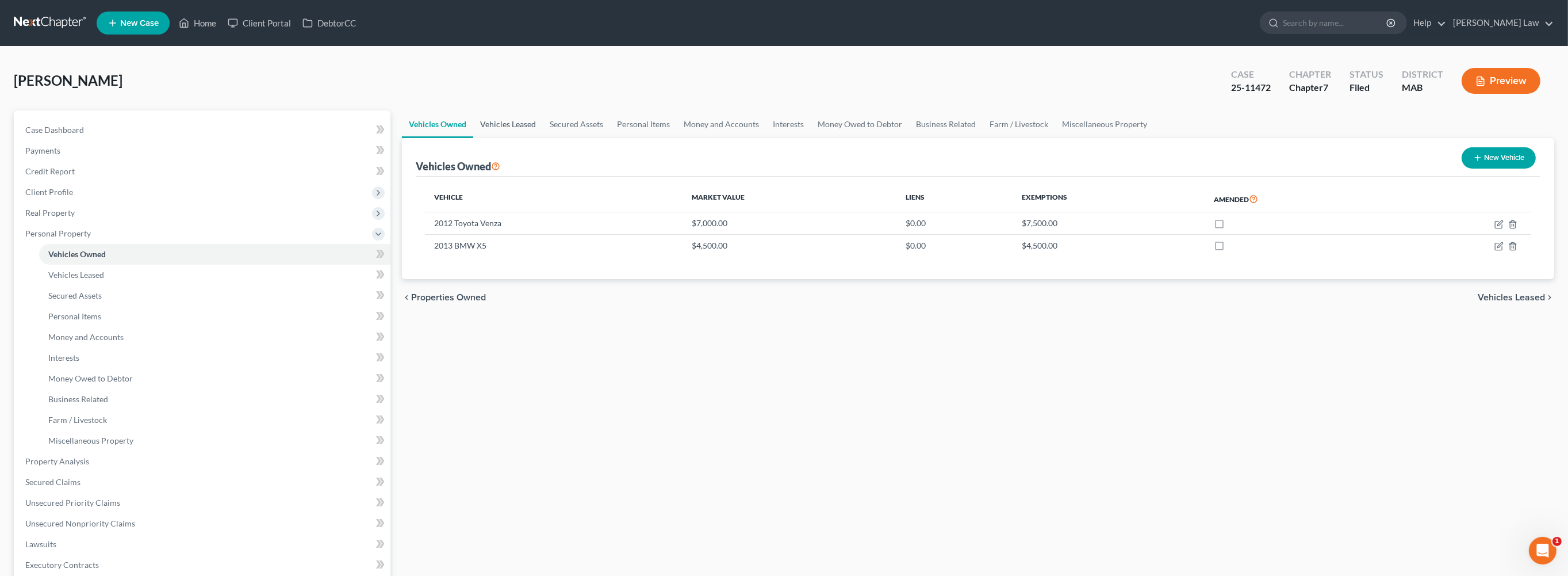
click at [543, 138] on link "Vehicles Leased" at bounding box center [508, 124] width 70 height 28
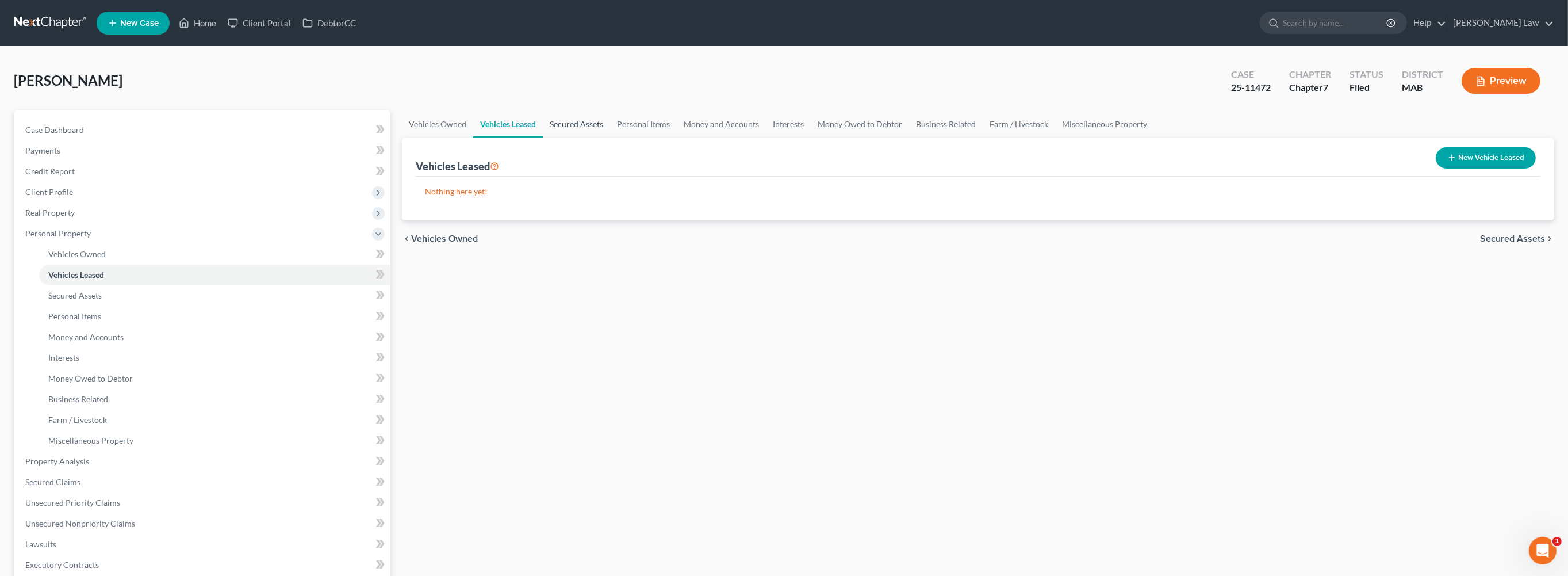
click at [610, 138] on link "Secured Assets" at bounding box center [576, 124] width 67 height 28
click at [677, 138] on link "Personal Items" at bounding box center [643, 124] width 66 height 28
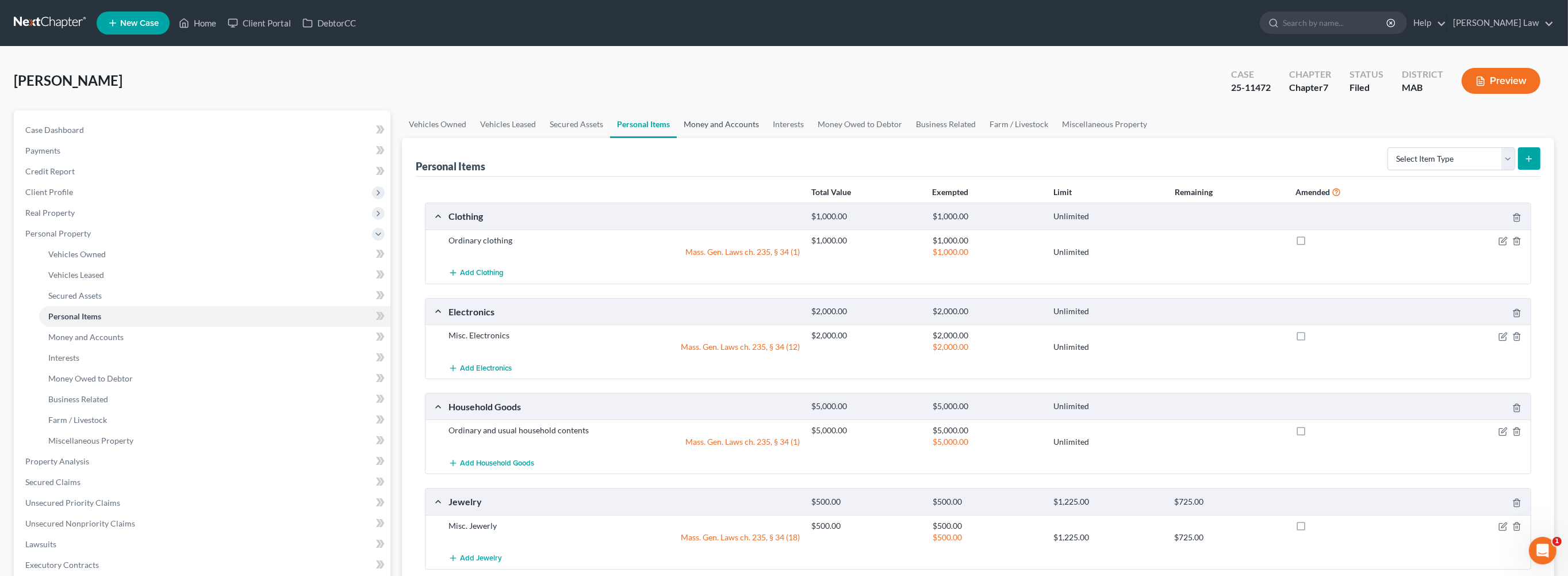
click at [766, 138] on link "Money and Accounts" at bounding box center [721, 124] width 89 height 28
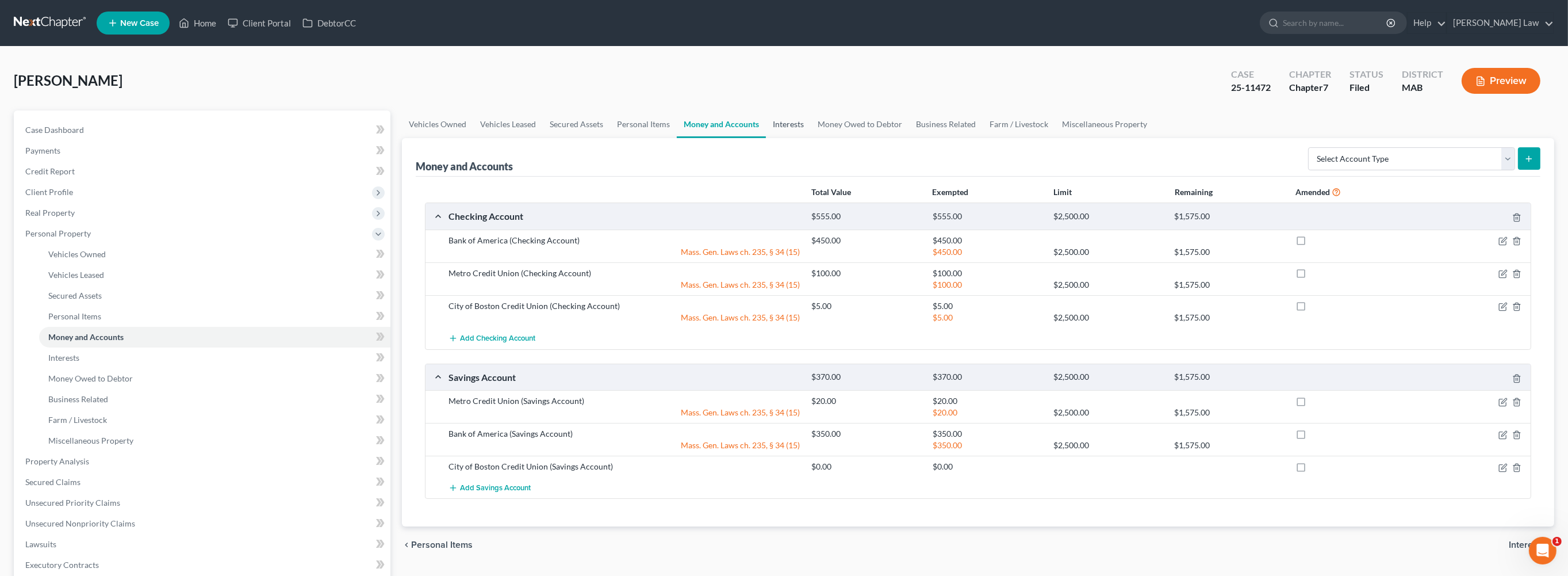
click at [810, 138] on link "Interests" at bounding box center [789, 124] width 45 height 28
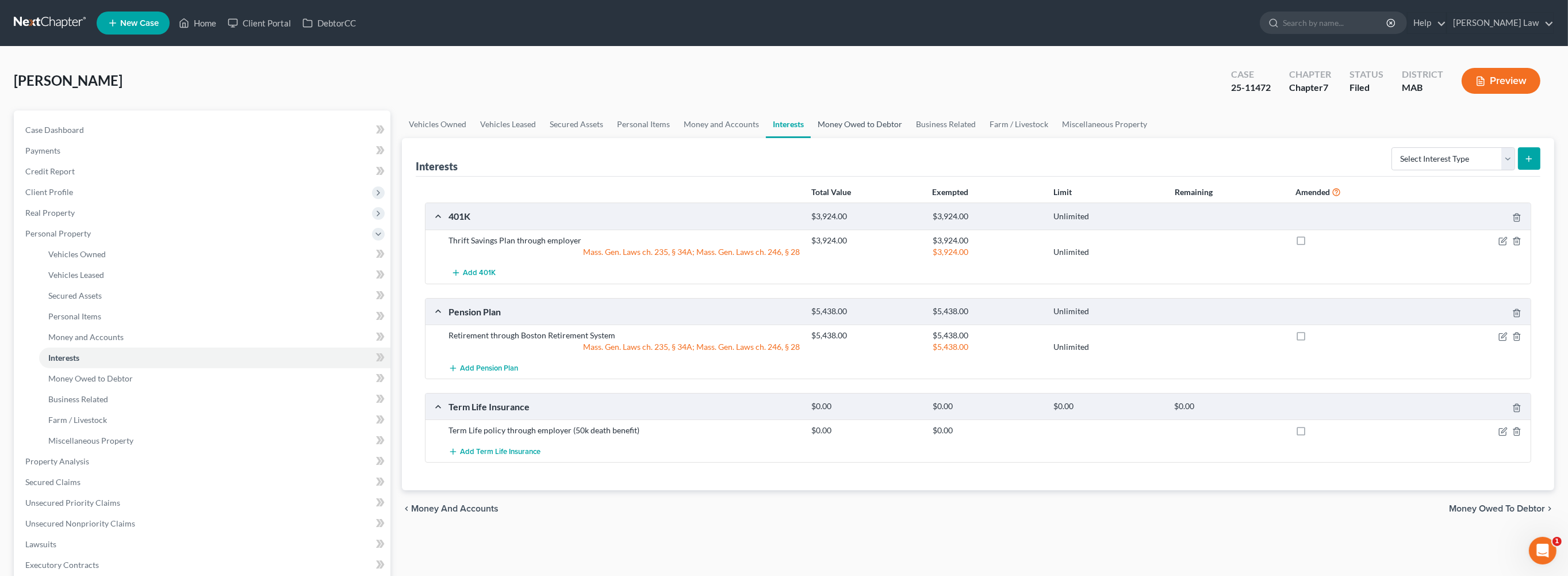
click at [909, 138] on link "Money Owed to Debtor" at bounding box center [859, 124] width 98 height 28
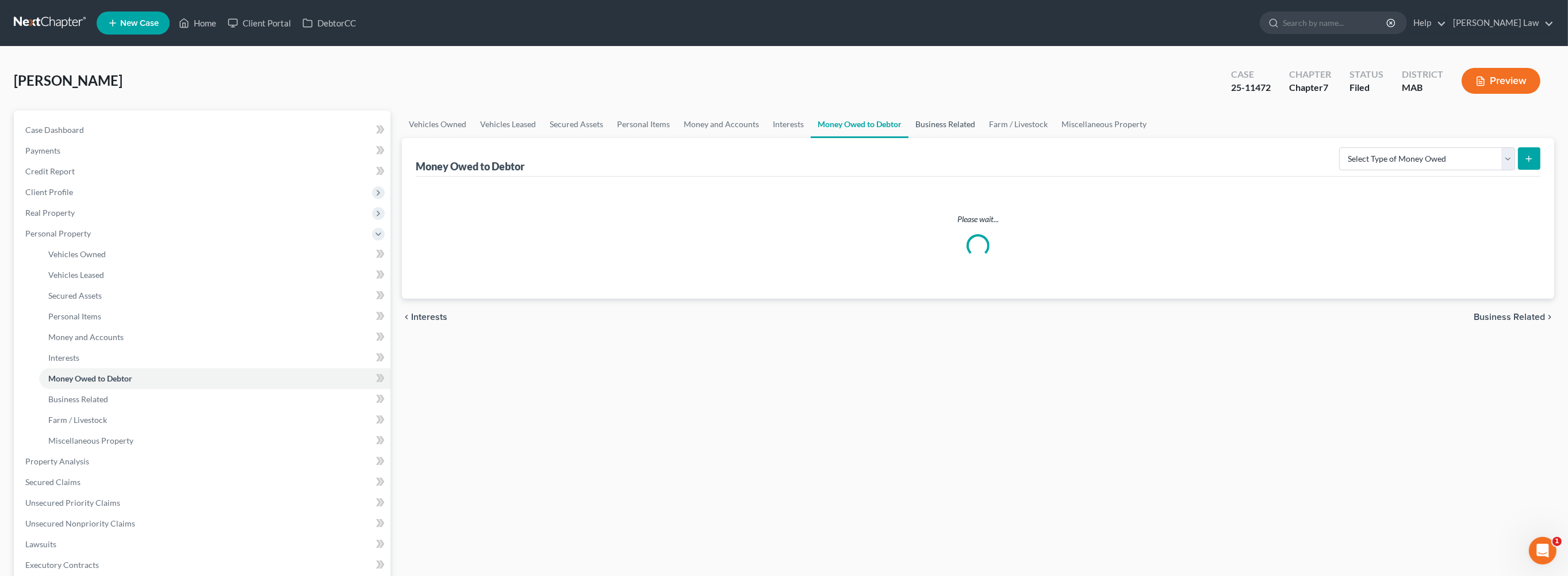
click at [982, 138] on link "Business Related" at bounding box center [945, 124] width 74 height 28
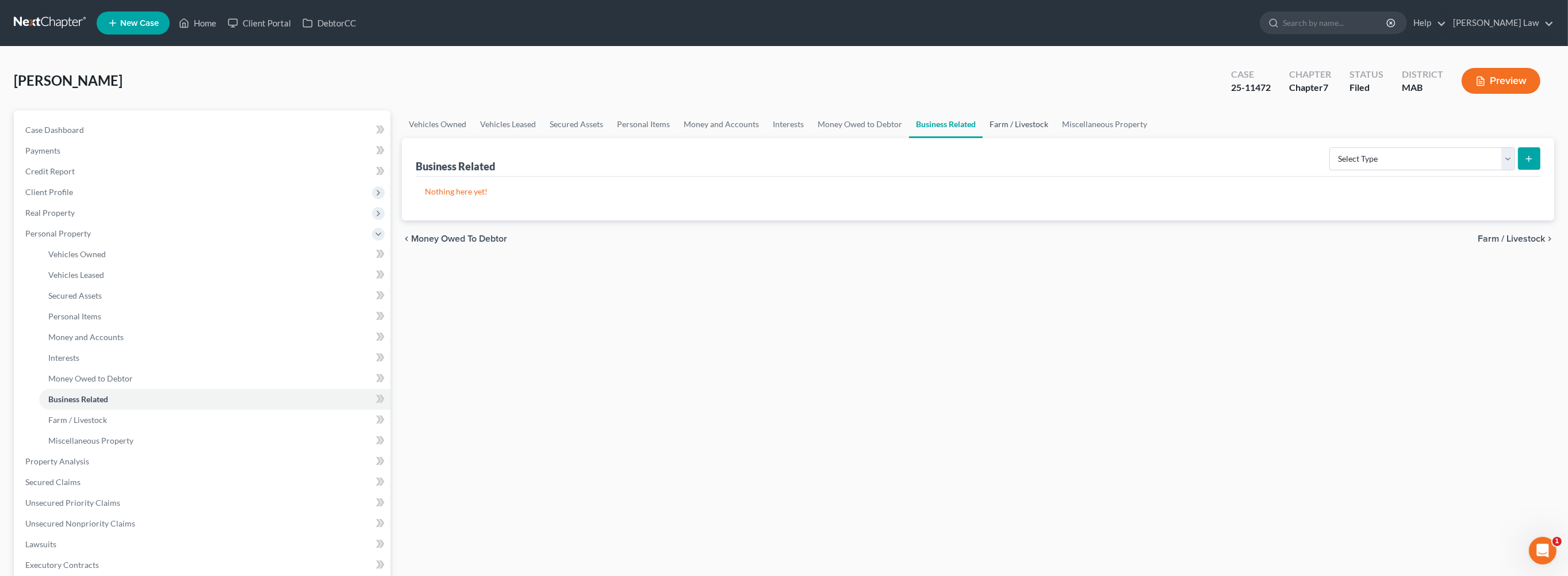
click at [1055, 138] on link "Farm / Livestock" at bounding box center [1019, 124] width 72 height 28
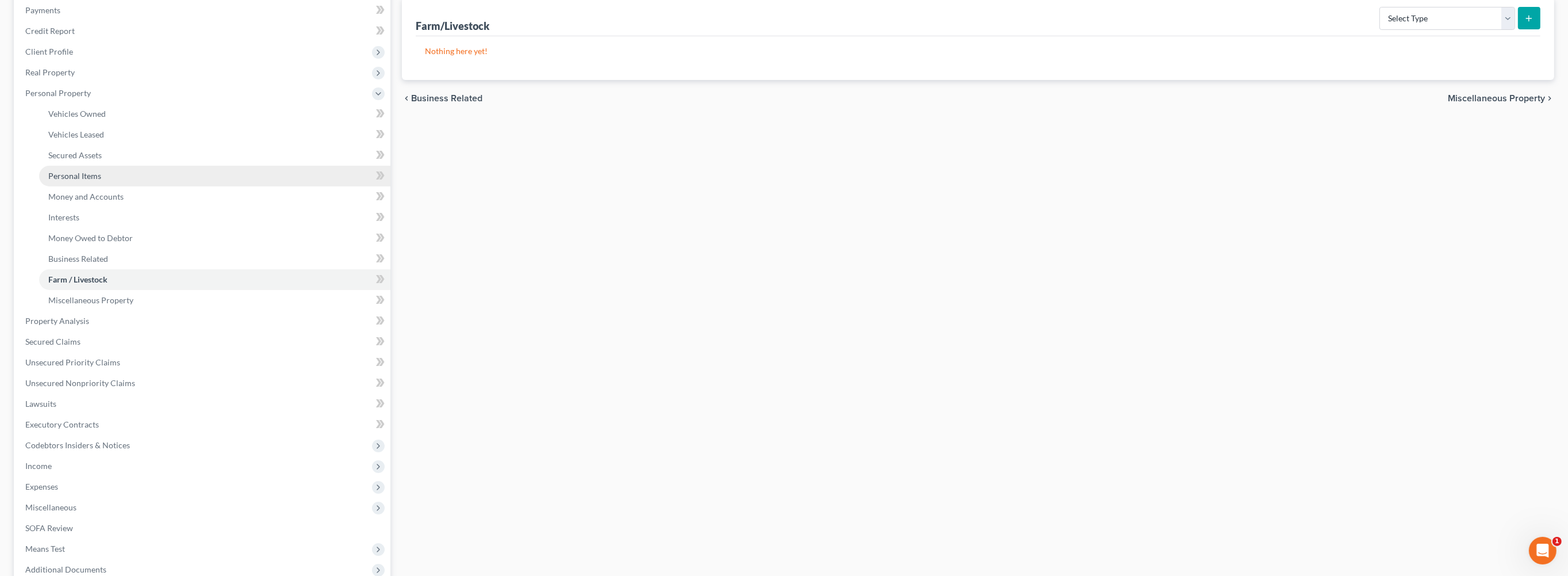
scroll to position [268, 0]
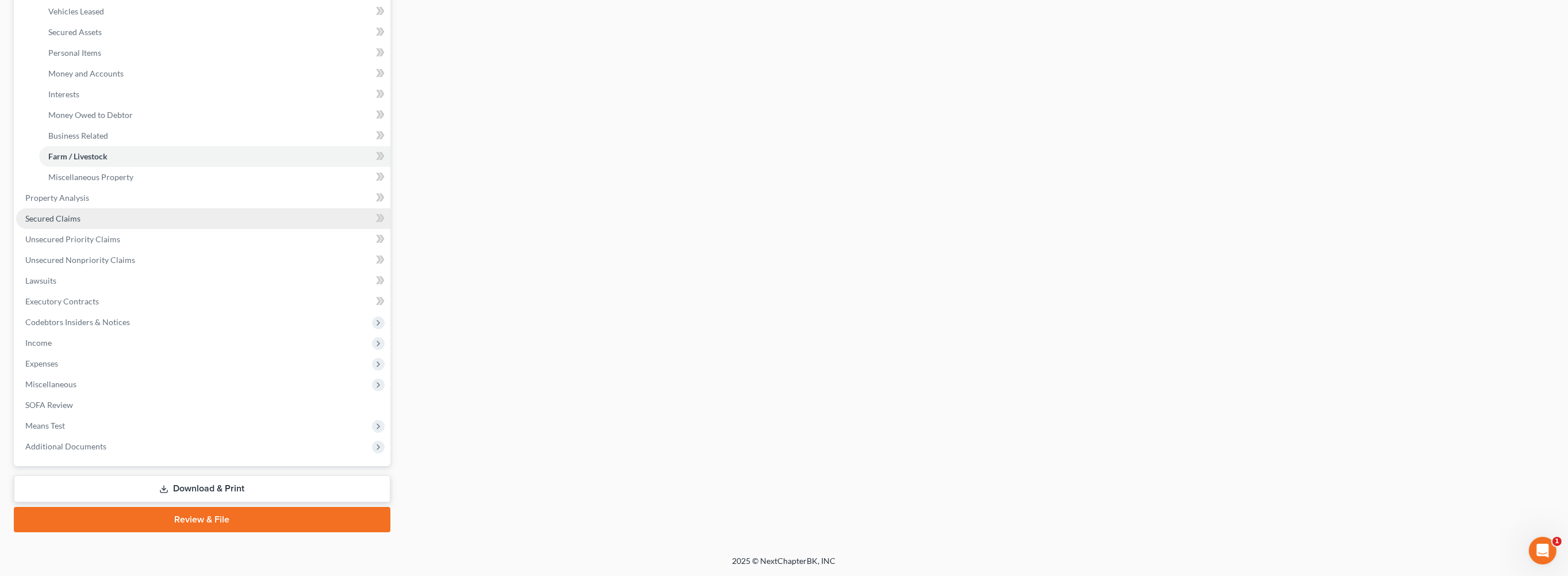
click at [62, 223] on span "Secured Claims" at bounding box center [53, 218] width 55 height 10
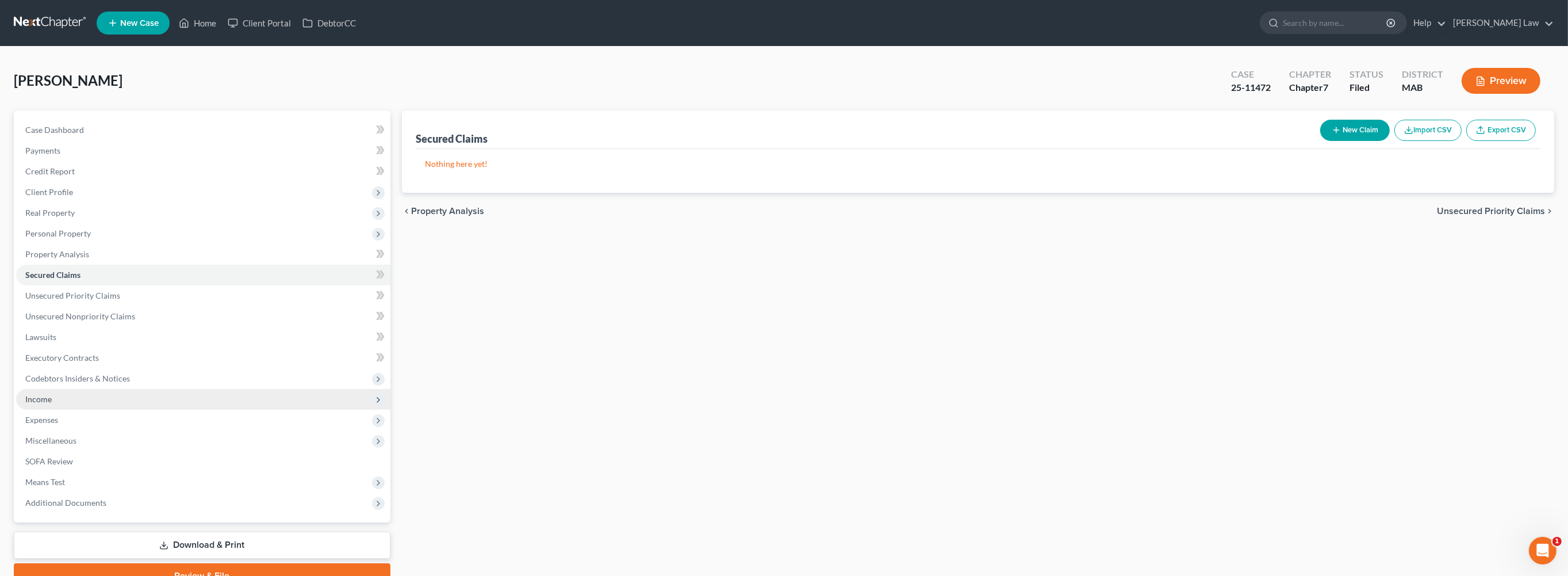
click at [52, 404] on span "Income" at bounding box center [38, 399] width 26 height 10
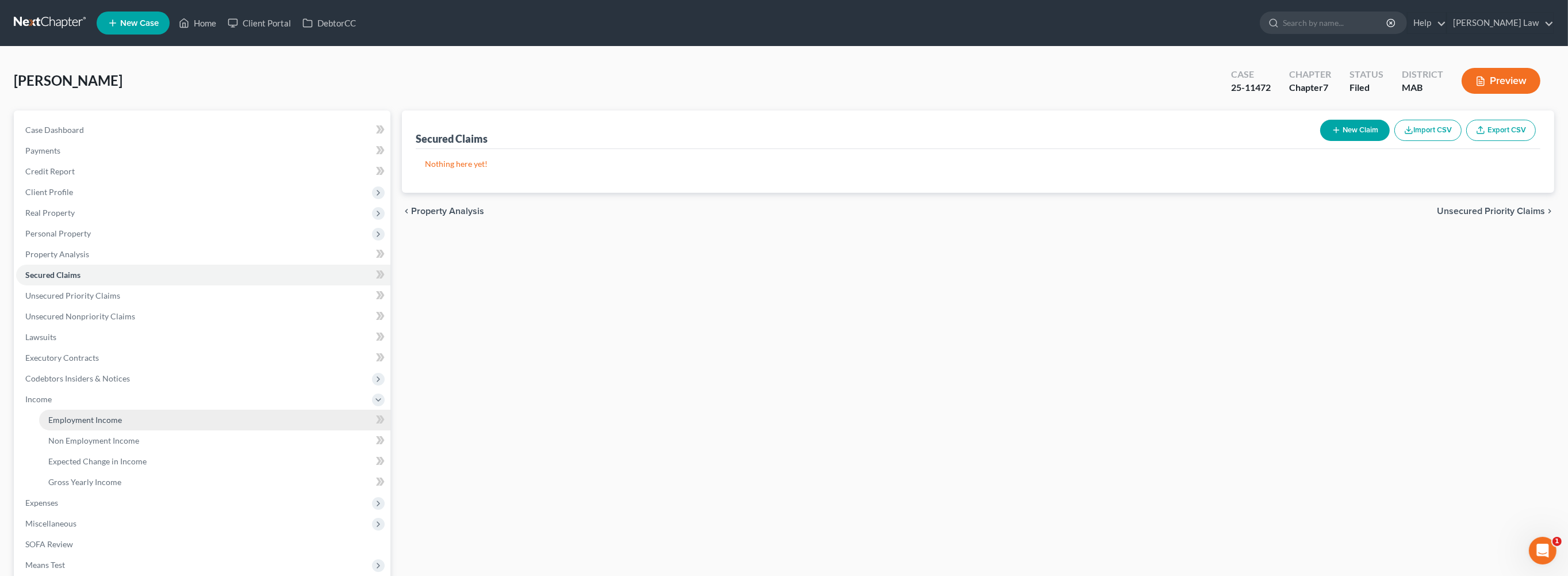
click at [107, 424] on span "Employment Income" at bounding box center [85, 419] width 74 height 10
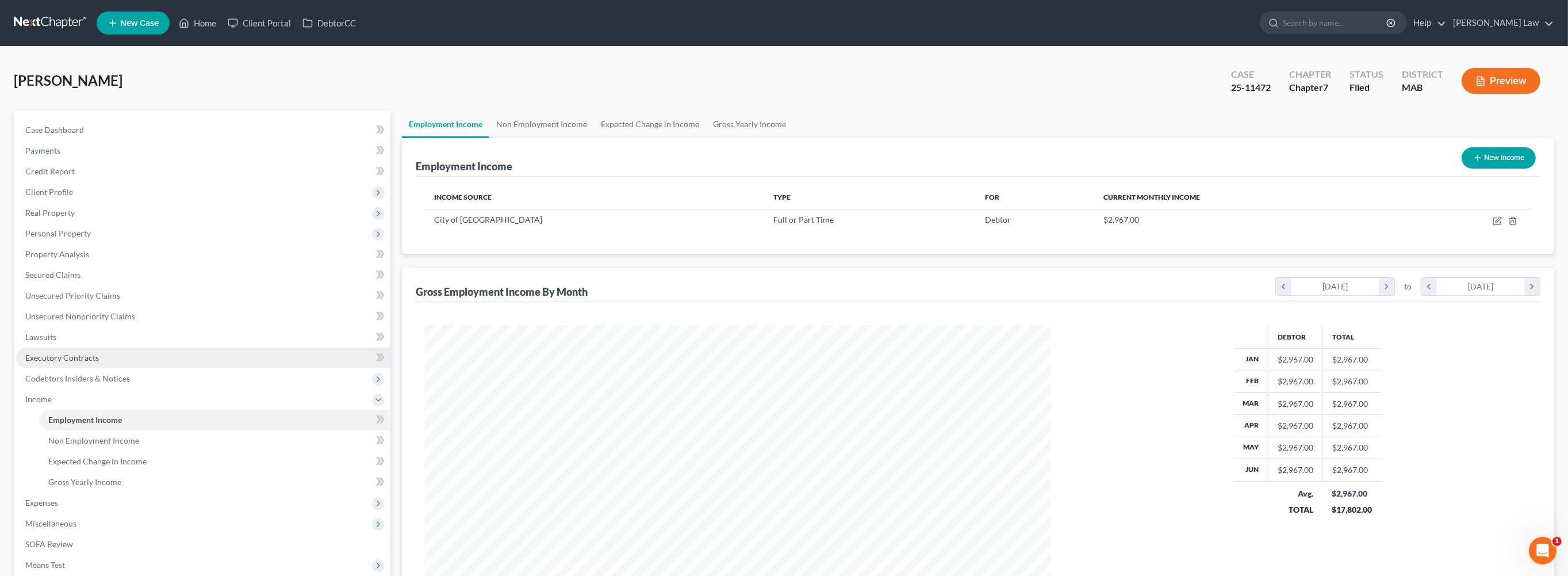
scroll to position [313, 649]
click at [534, 138] on link "Non Employment Income" at bounding box center [542, 124] width 104 height 28
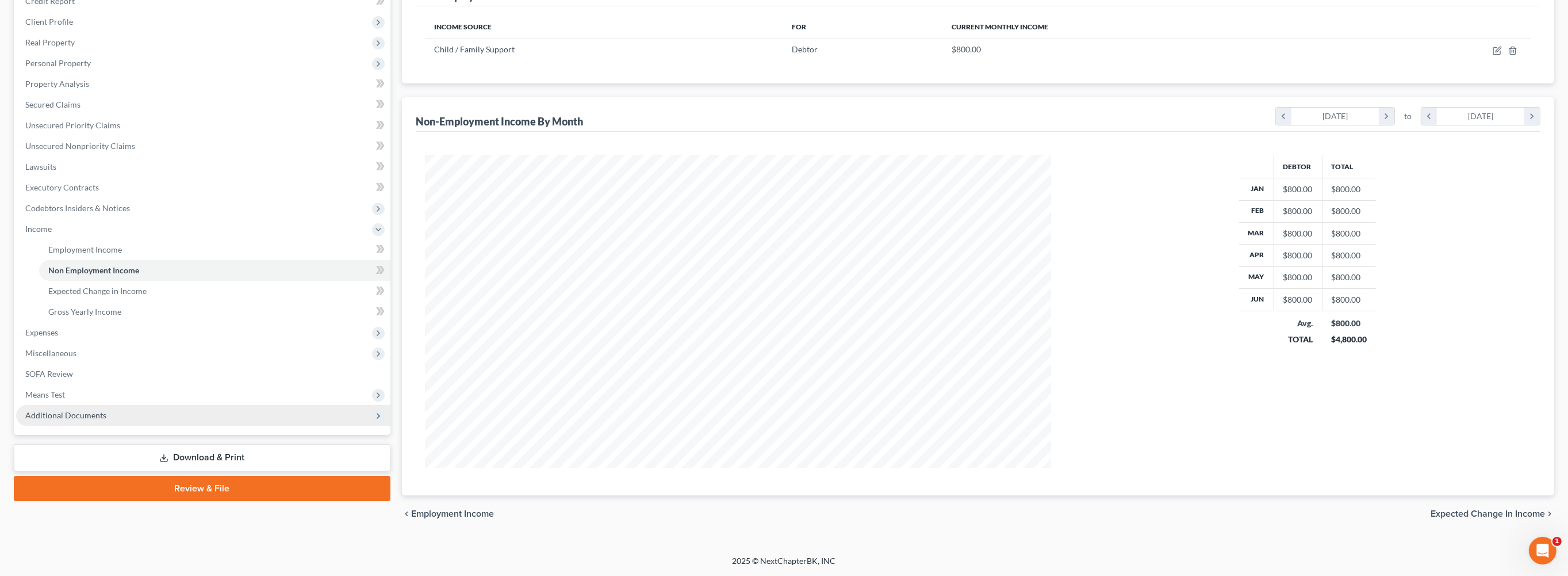
scroll to position [270, 0]
click at [48, 337] on span "Expenses" at bounding box center [41, 332] width 33 height 10
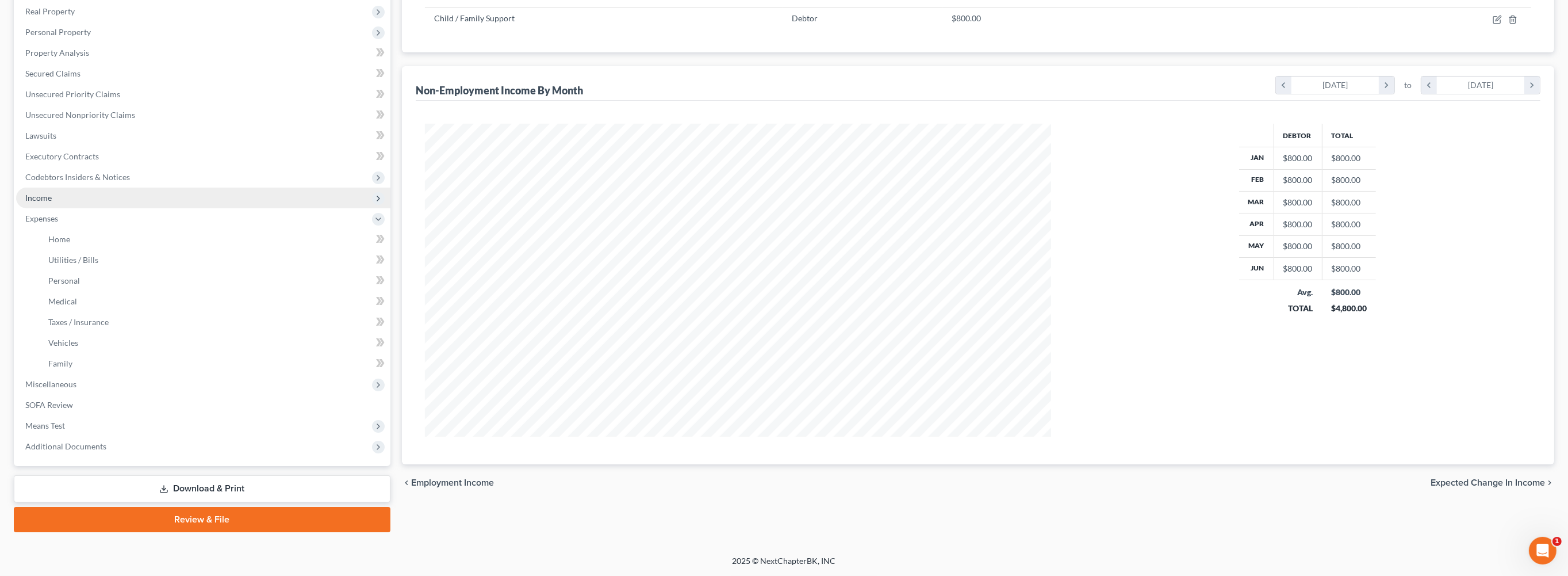
click at [68, 208] on span "Income" at bounding box center [203, 198] width 375 height 21
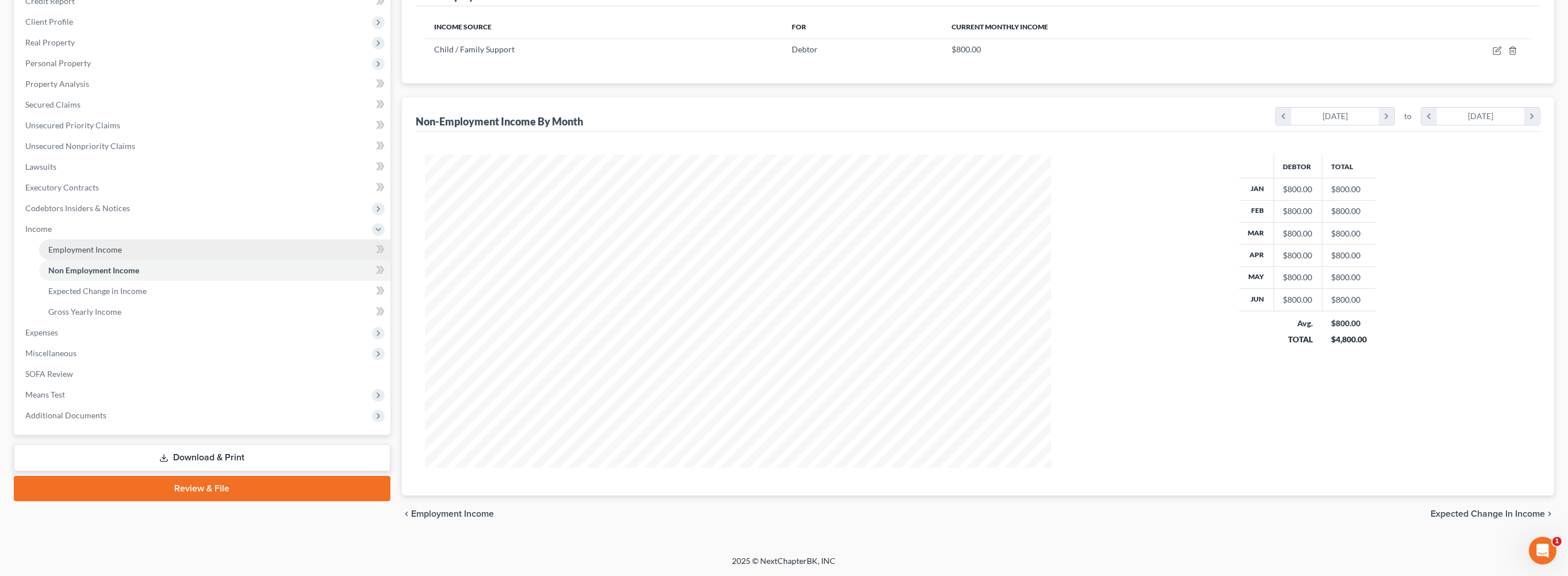
click at [103, 250] on span "Employment Income" at bounding box center [85, 249] width 74 height 10
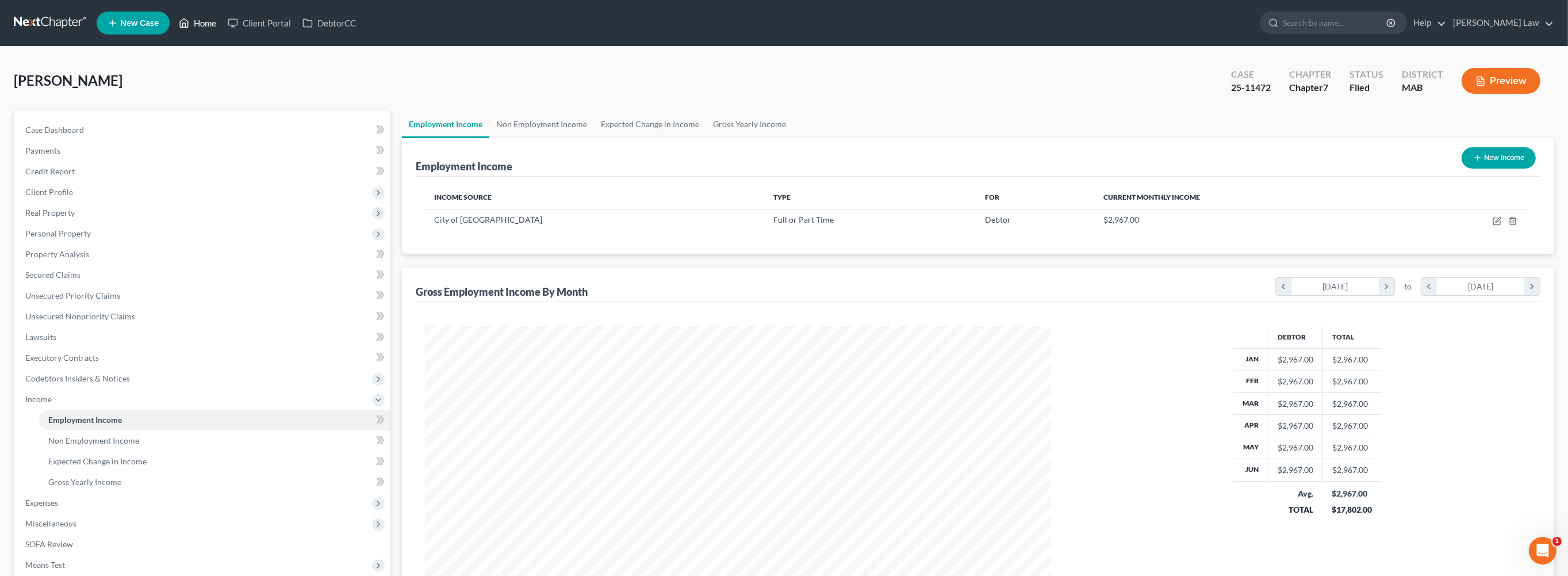
click at [222, 30] on link "Home" at bounding box center [197, 23] width 49 height 21
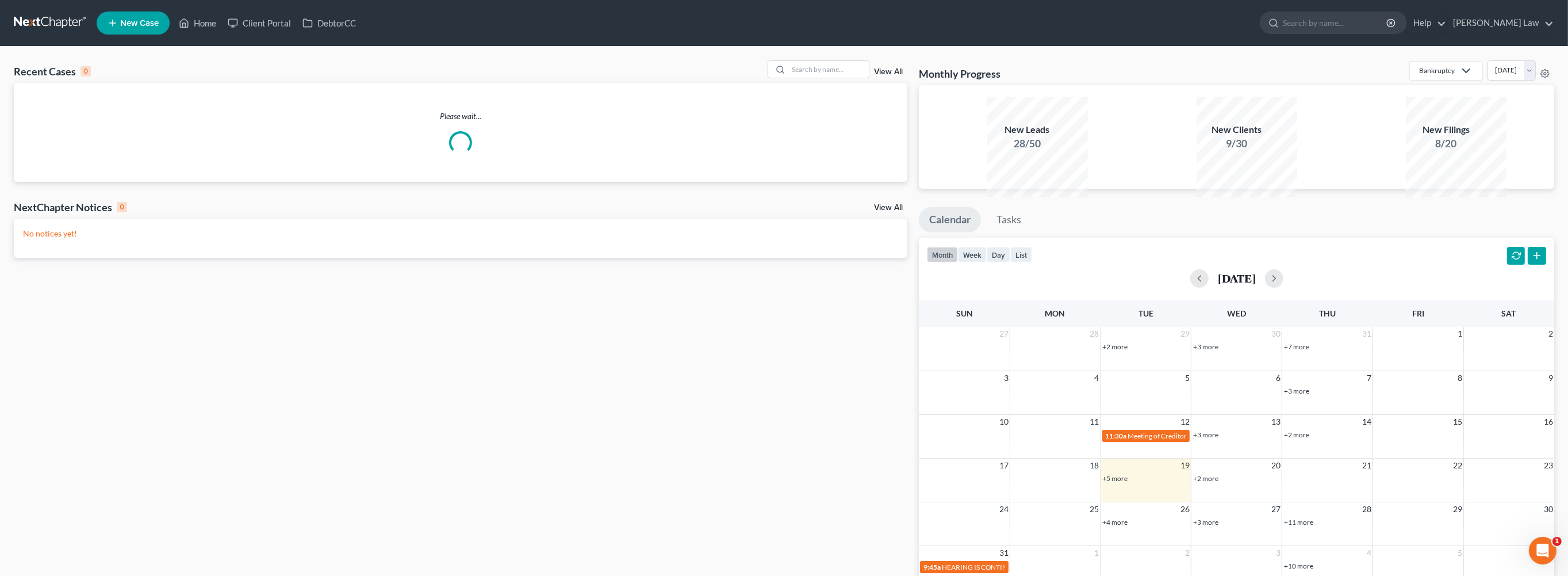
drag, startPoint x: 831, startPoint y: 111, endPoint x: 823, endPoint y: 104, distance: 10.6
click at [831, 111] on div "Please wait..." at bounding box center [460, 132] width 894 height 99
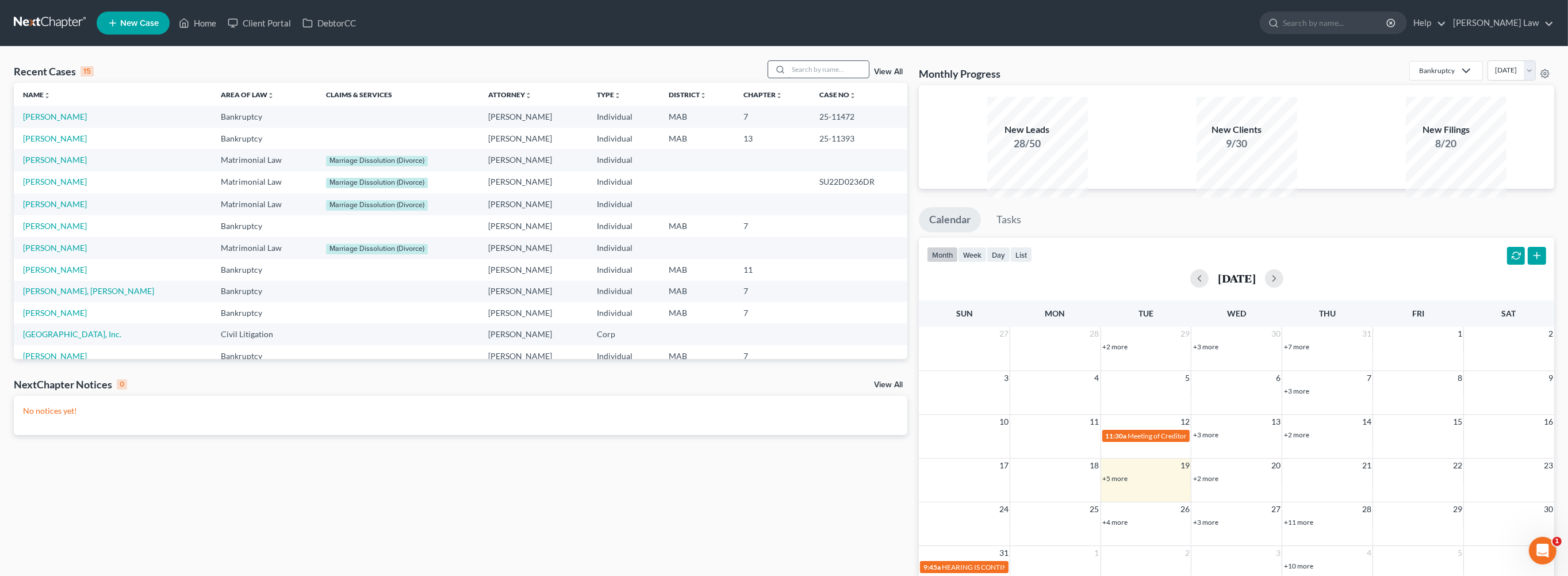
click at [798, 77] on input "search" at bounding box center [828, 70] width 81 height 17
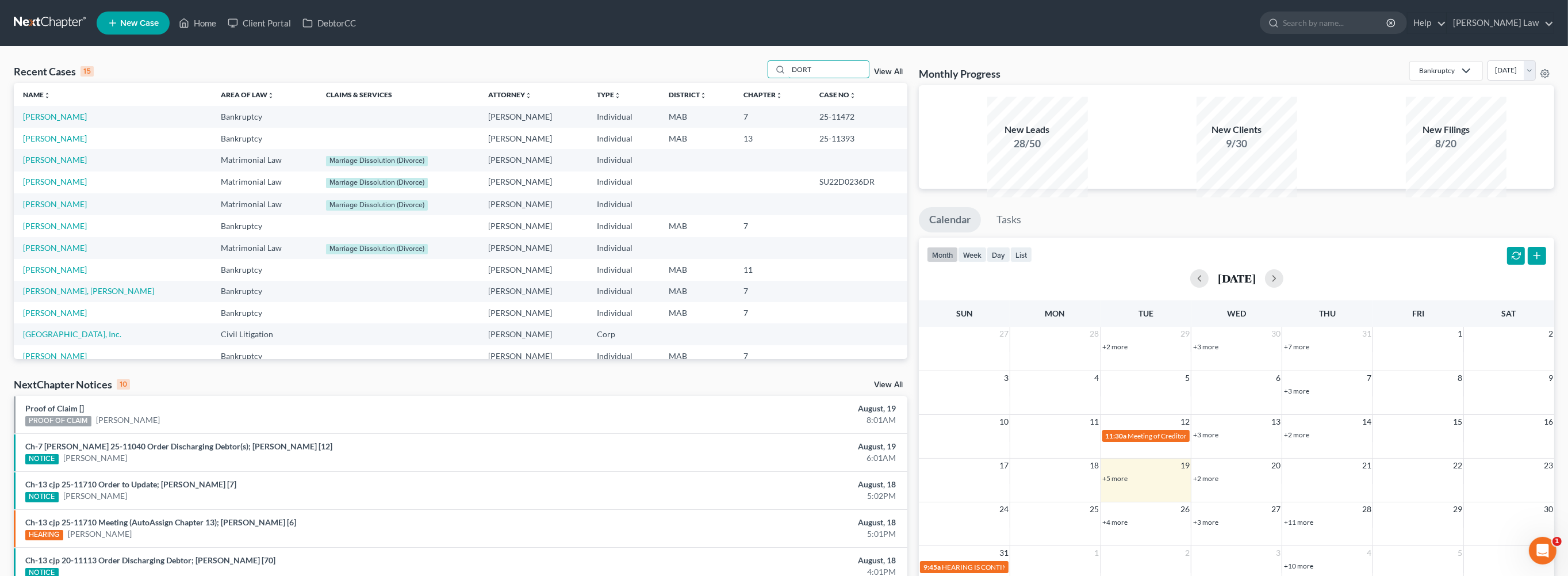
type input "DORT"
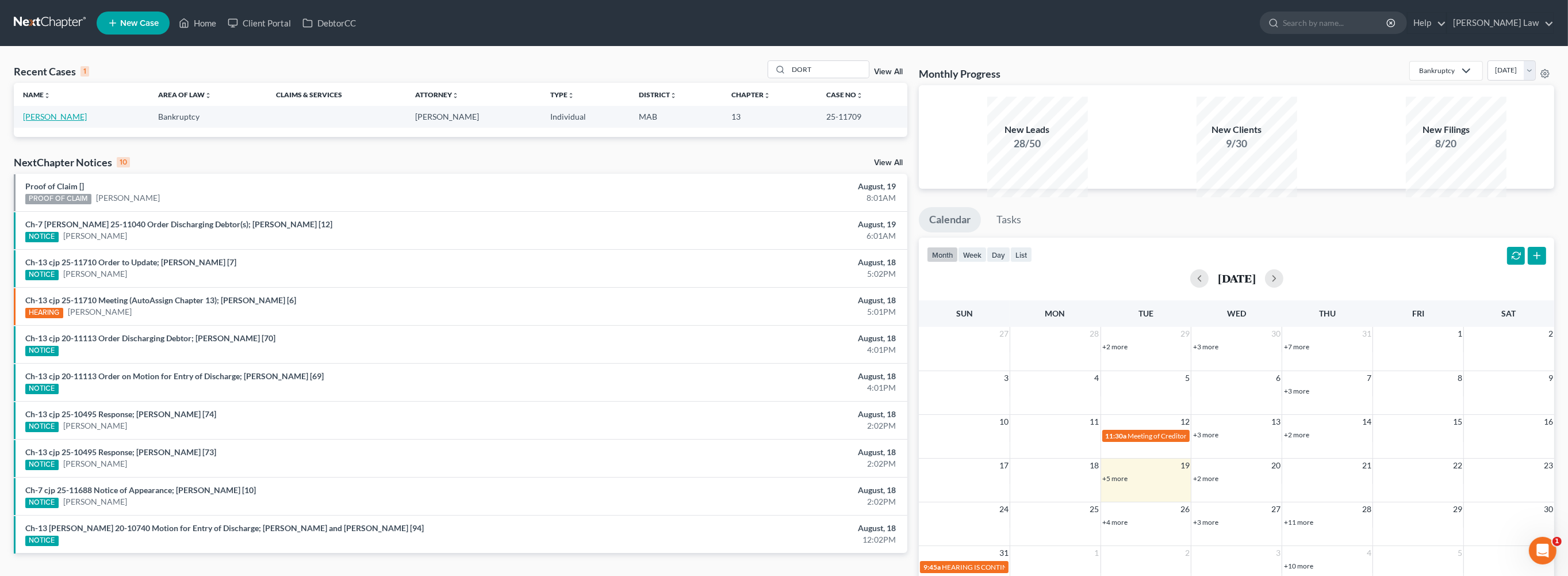
click at [67, 121] on link "[PERSON_NAME]" at bounding box center [55, 116] width 64 height 10
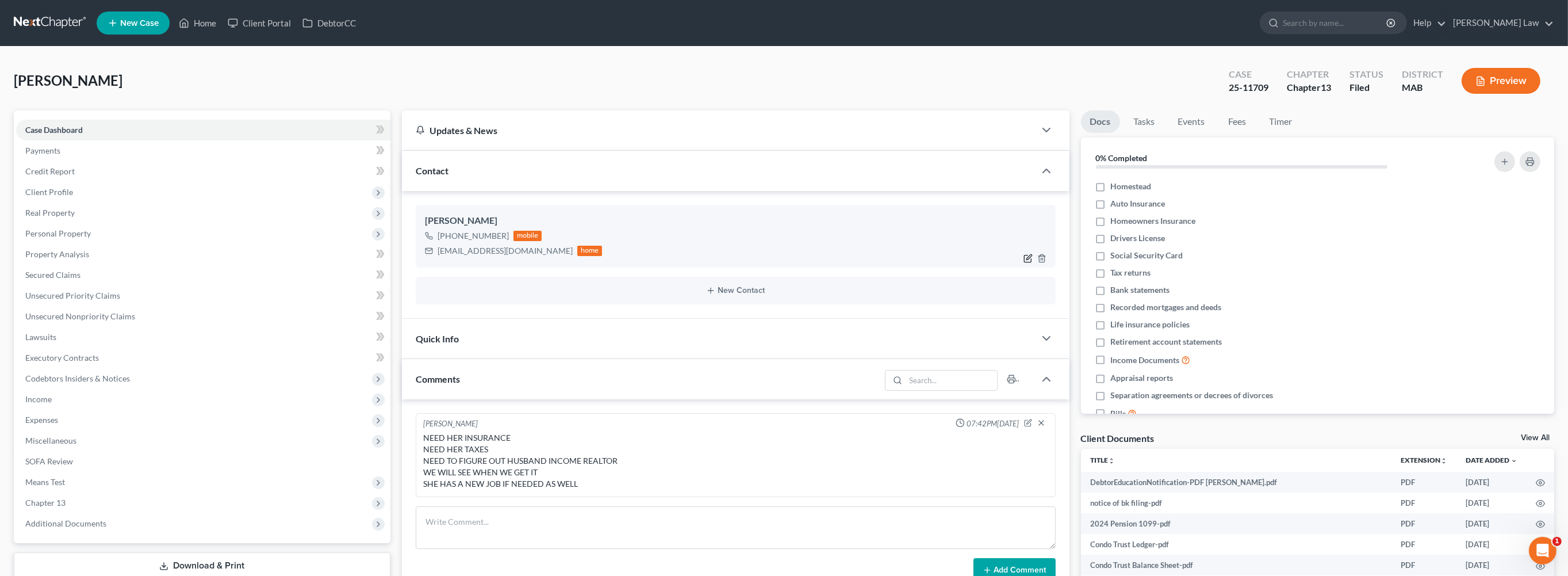
click at [1026, 259] on icon "button" at bounding box center [1029, 257] width 5 height 5
select select "0"
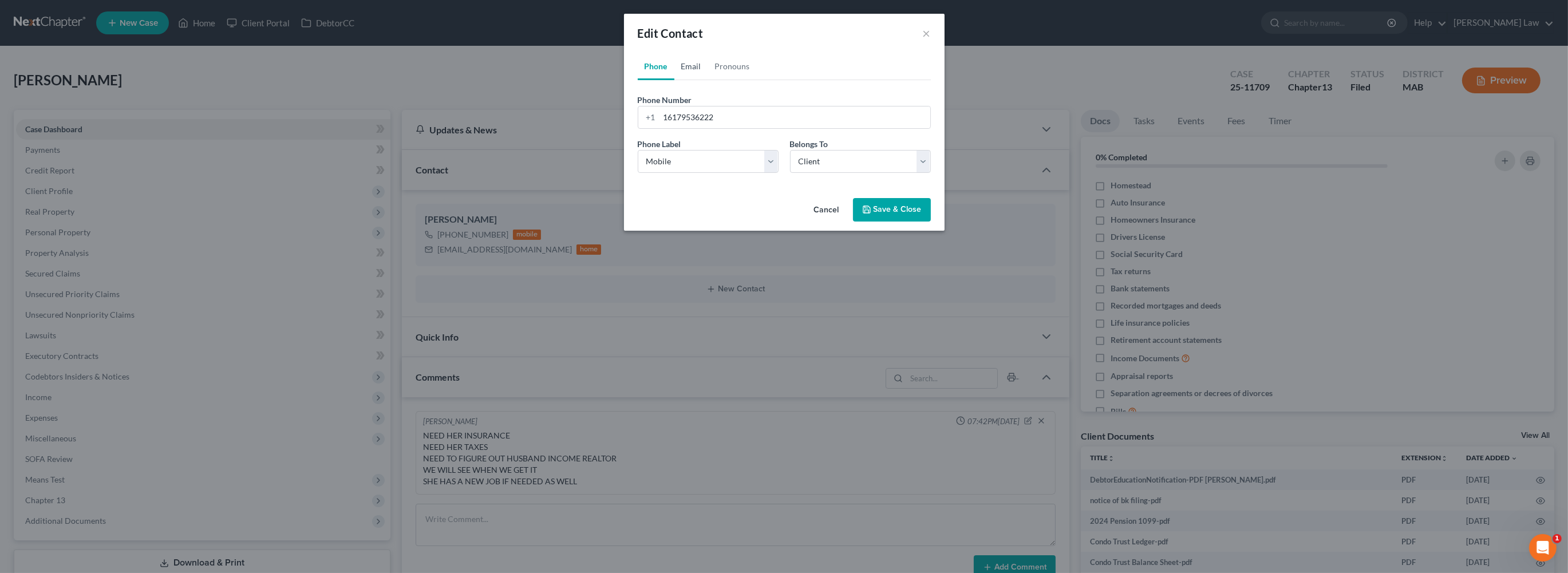
click at [674, 80] on link "Email" at bounding box center [691, 66] width 34 height 28
drag, startPoint x: 734, startPoint y: 150, endPoint x: 597, endPoint y: 152, distance: 137.0
click at [624, 152] on div "Phone Email Pronouns Phone Number * [PHONE_NUMBER] Ext. Phone Label * Select Mo…" at bounding box center [784, 123] width 320 height 141
click at [931, 222] on button "Save & Close" at bounding box center [892, 210] width 78 height 24
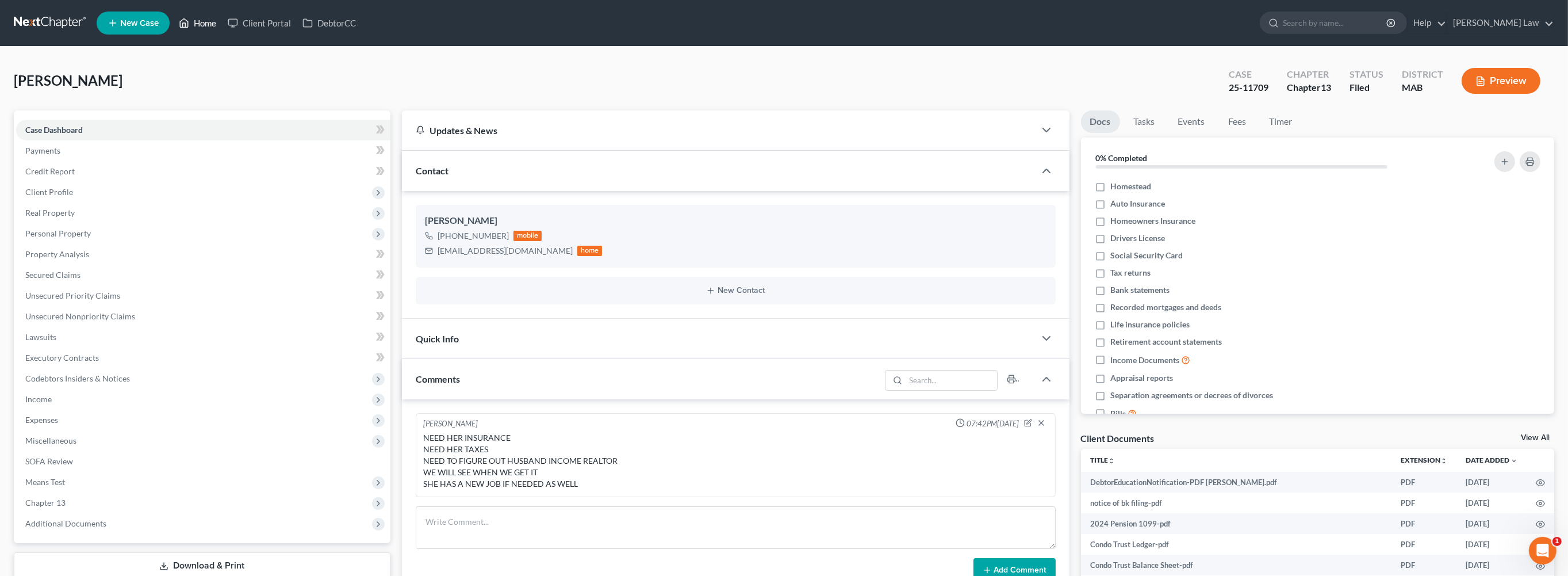
click at [222, 24] on link "Home" at bounding box center [197, 23] width 49 height 21
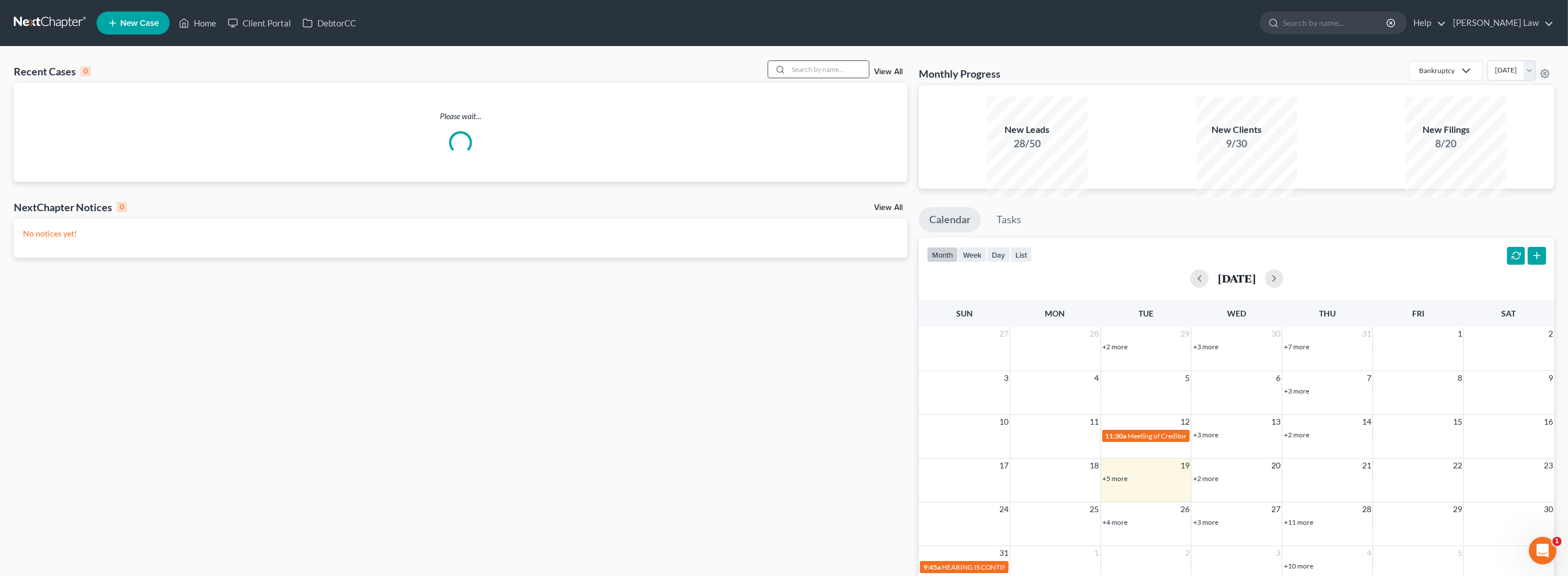
click at [840, 77] on input "search" at bounding box center [828, 70] width 81 height 17
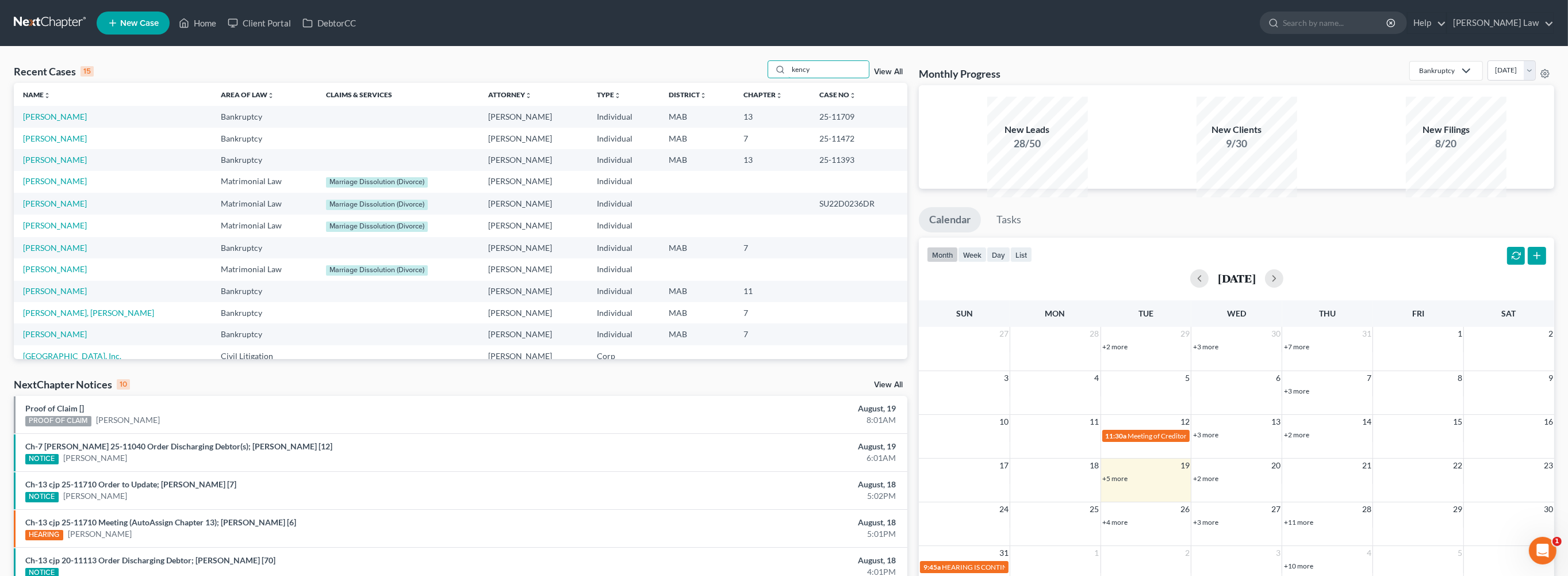
type input "kency"
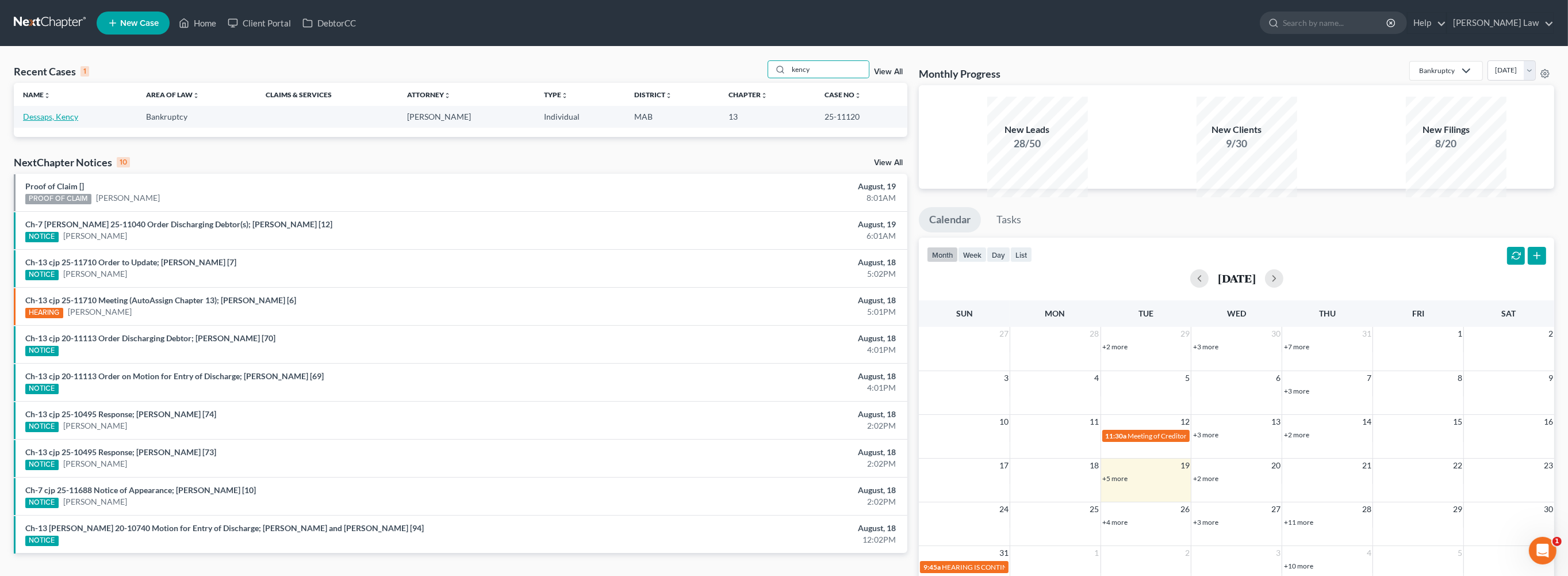
click at [78, 121] on link "Dessaps, Kency" at bounding box center [51, 116] width 55 height 10
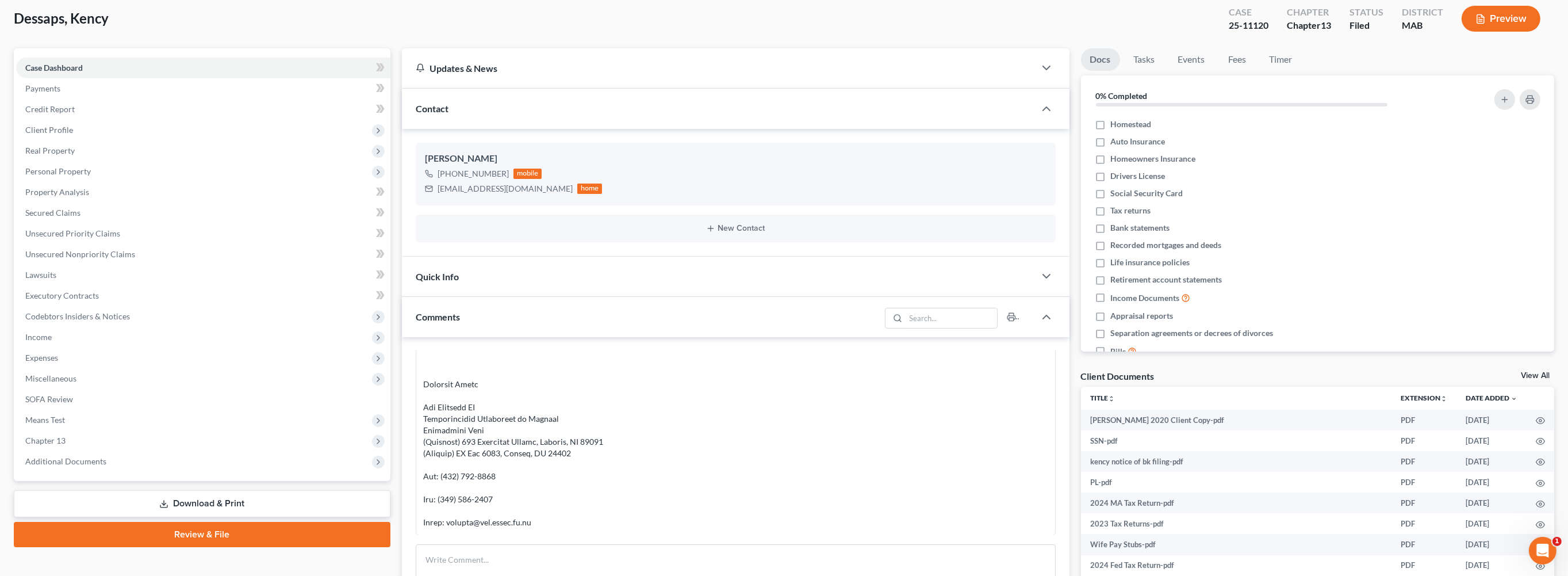
scroll to position [79, 0]
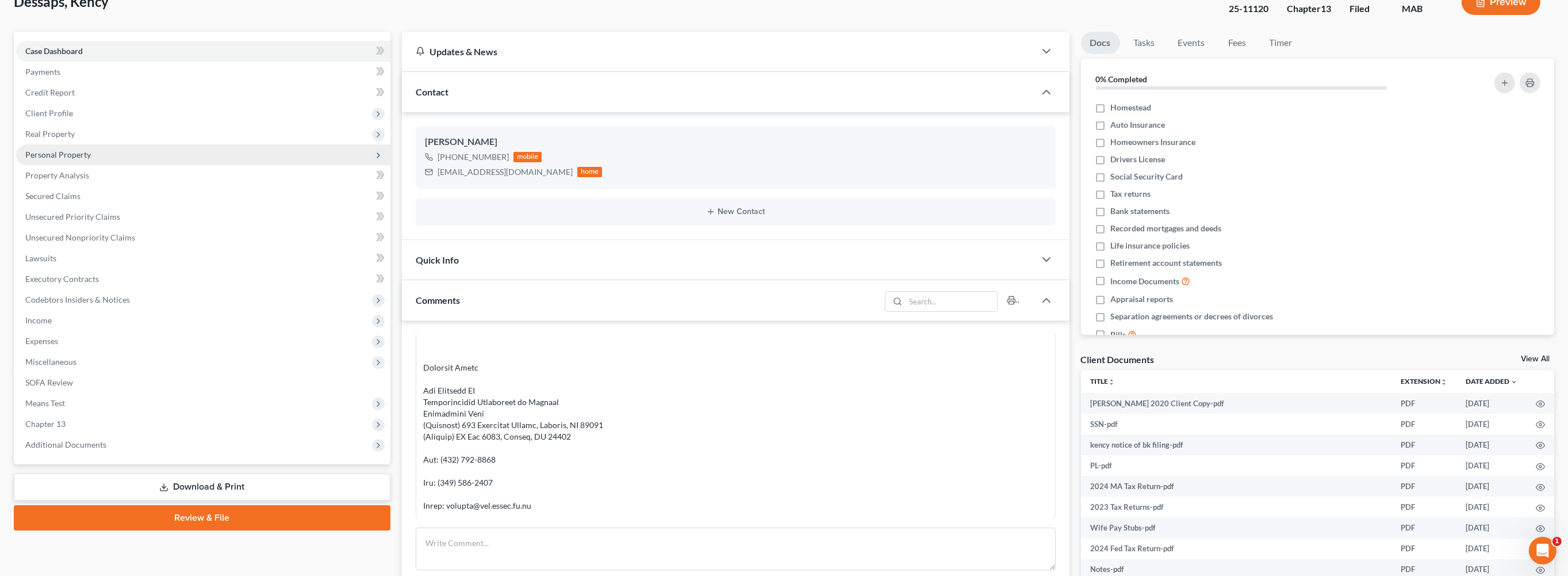
click at [62, 159] on span "Personal Property" at bounding box center [58, 154] width 66 height 10
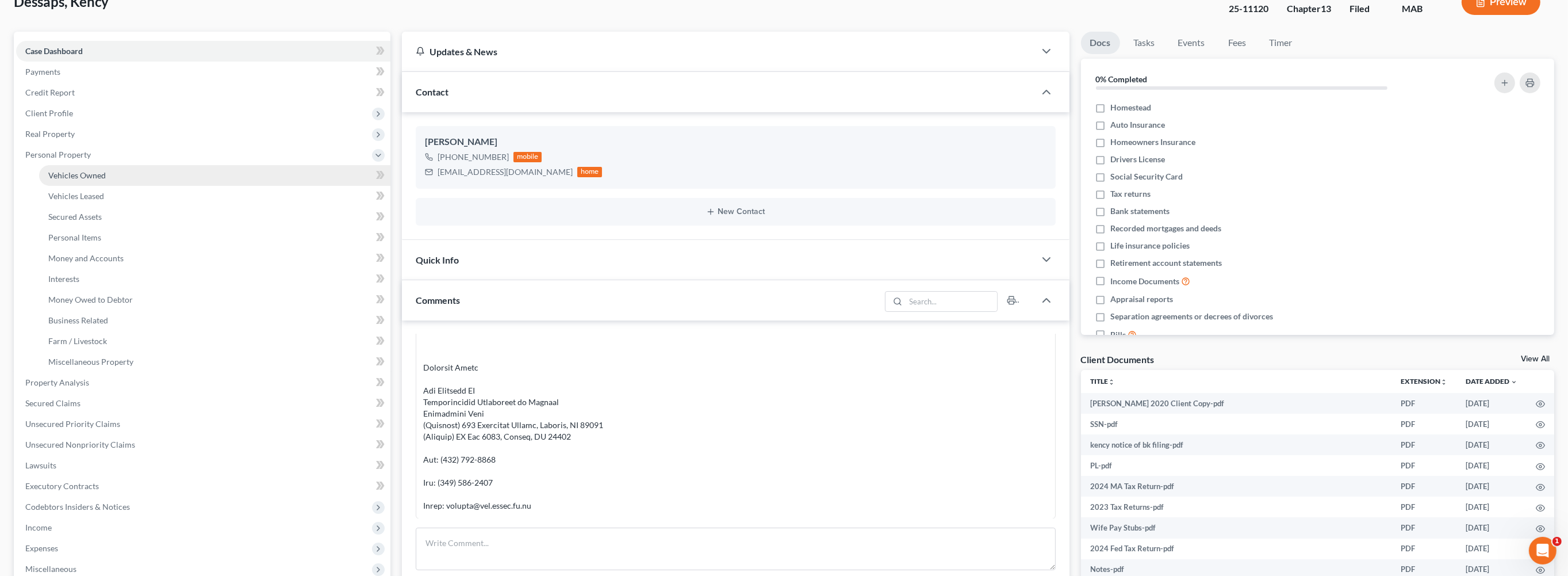
click at [88, 180] on span "Vehicles Owned" at bounding box center [77, 175] width 57 height 10
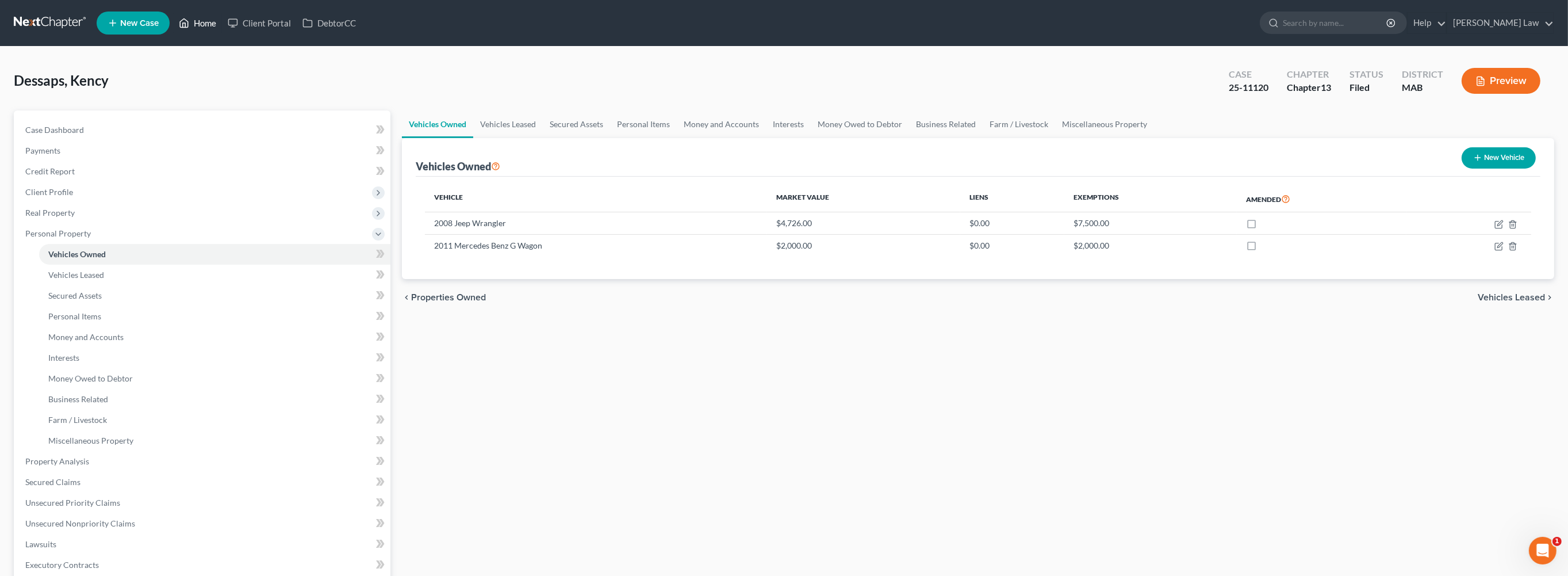
click at [222, 29] on link "Home" at bounding box center [197, 23] width 49 height 21
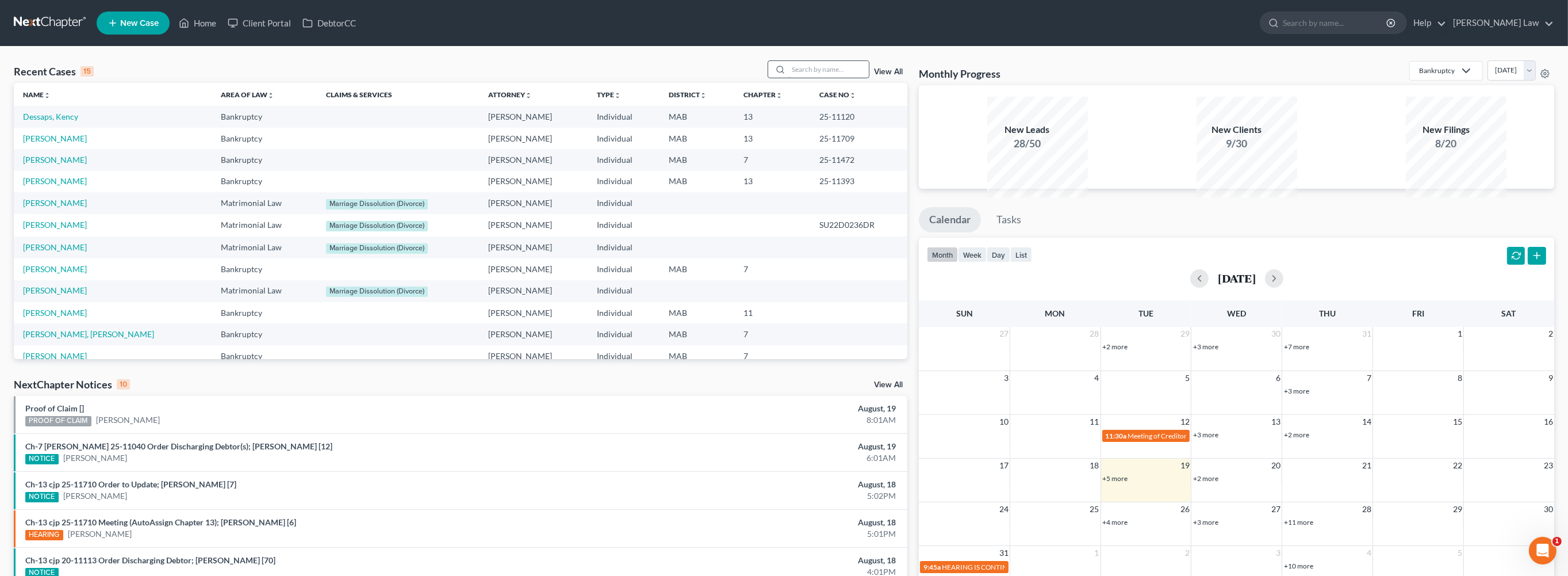
drag, startPoint x: 798, startPoint y: 89, endPoint x: 812, endPoint y: 89, distance: 14.0
click at [798, 77] on input "search" at bounding box center [828, 70] width 81 height 17
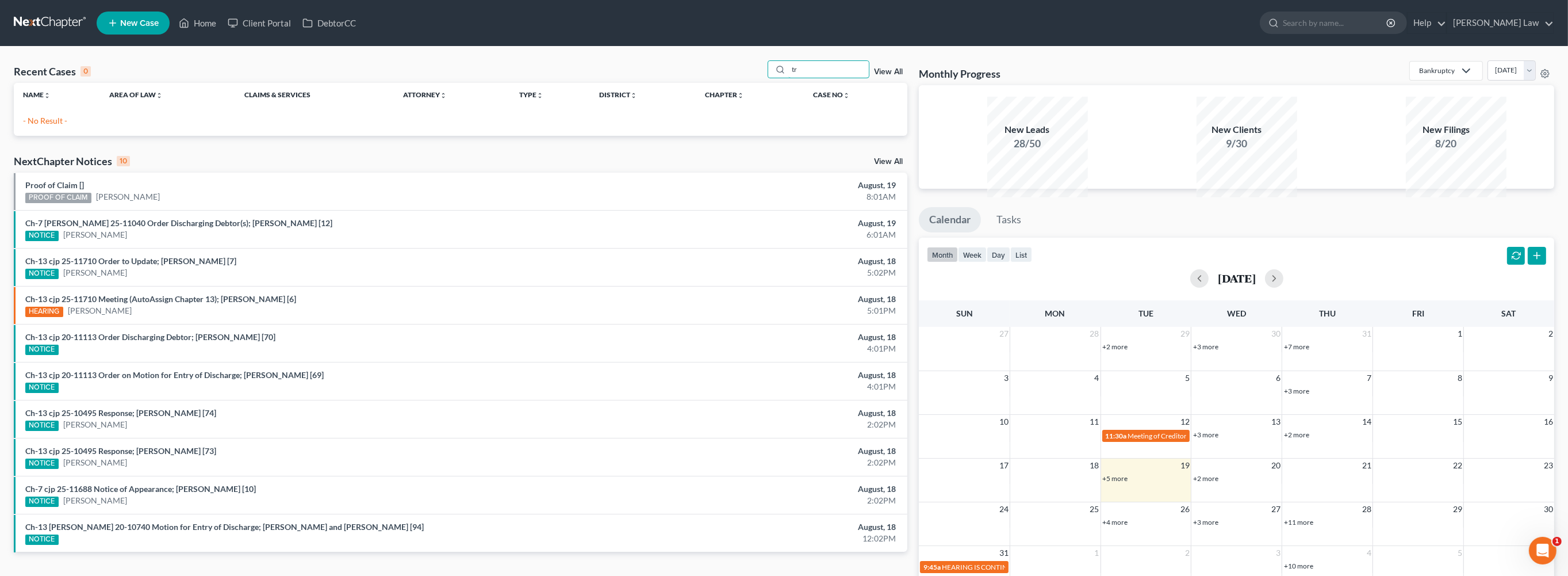
type input "t"
drag, startPoint x: 813, startPoint y: 88, endPoint x: 725, endPoint y: 85, distance: 88.1
click at [737, 83] on div "Recent Cases 0 tremb View All" at bounding box center [460, 72] width 894 height 23
type input "torshizi"
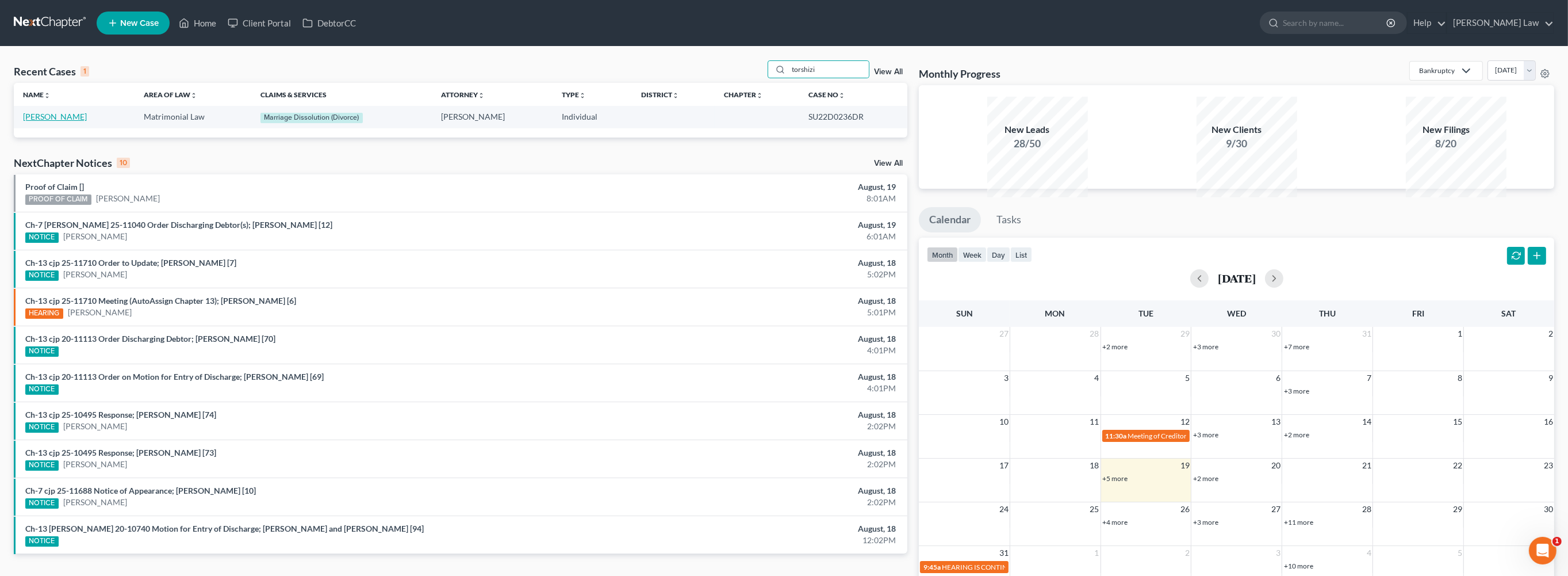
click at [37, 121] on link "[PERSON_NAME]" at bounding box center [55, 116] width 64 height 10
select select "0"
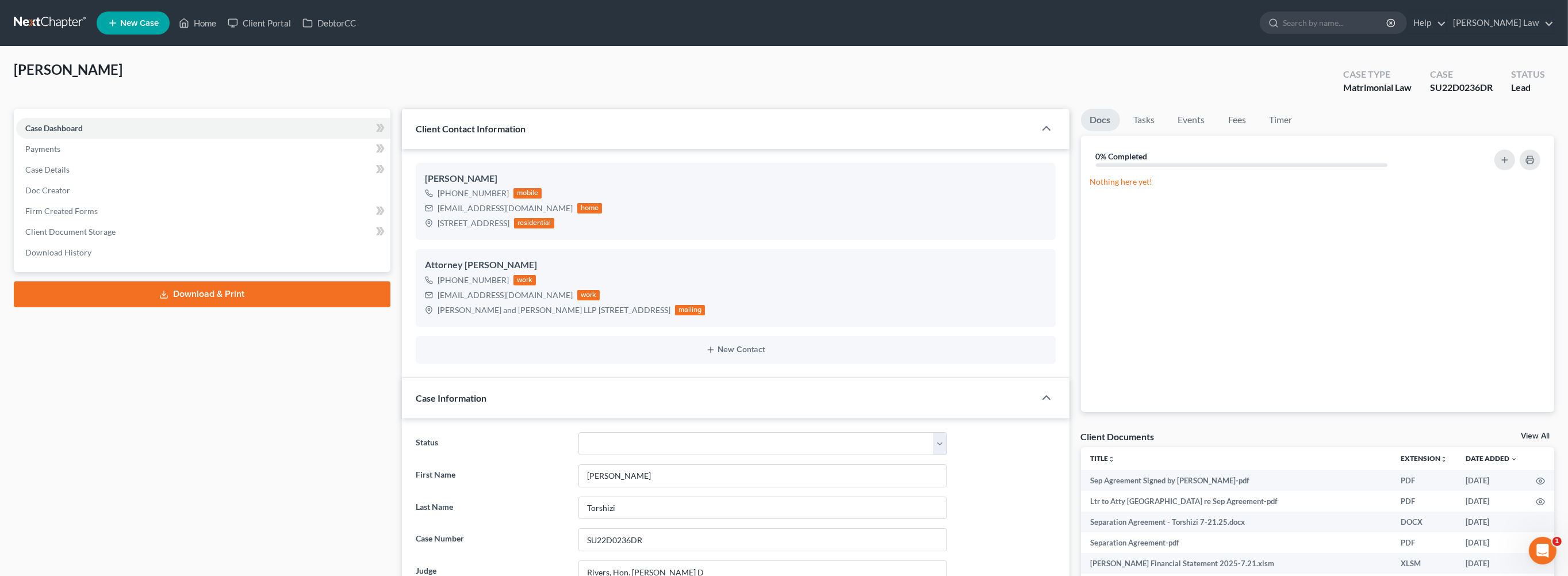
scroll to position [1989, 0]
click at [98, 215] on span "Firm Created Forms" at bounding box center [61, 210] width 72 height 10
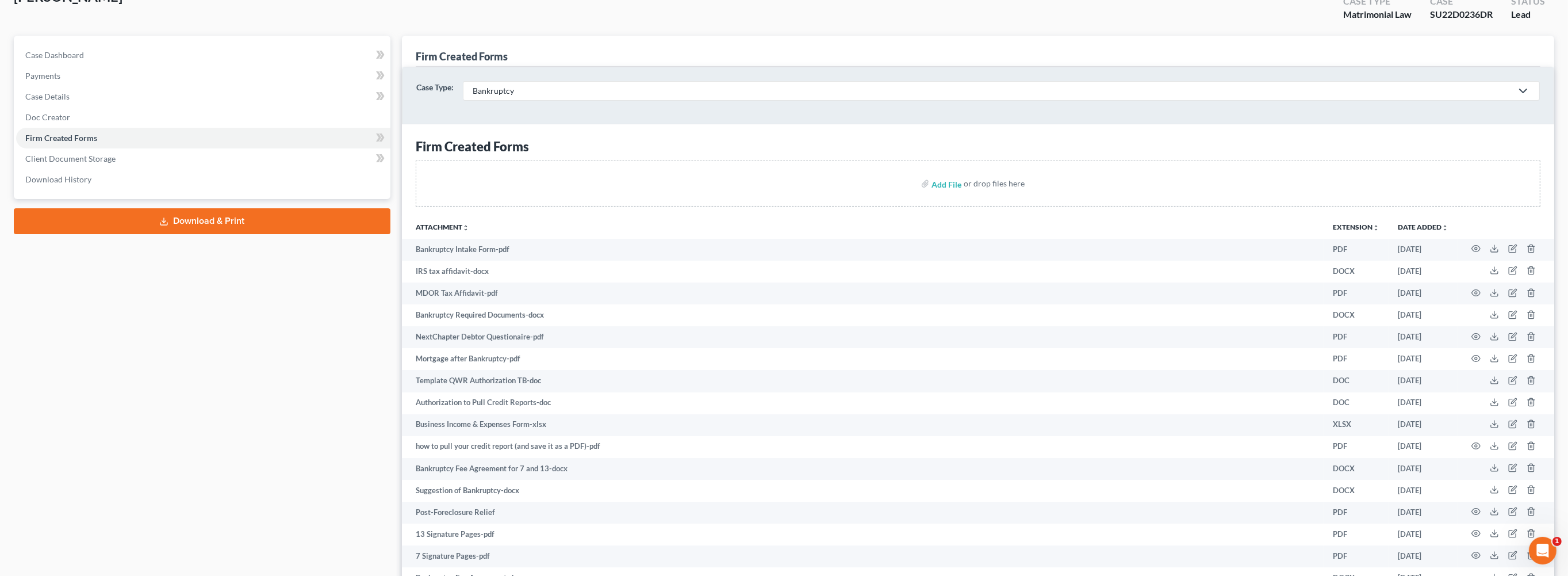
scroll to position [9, 0]
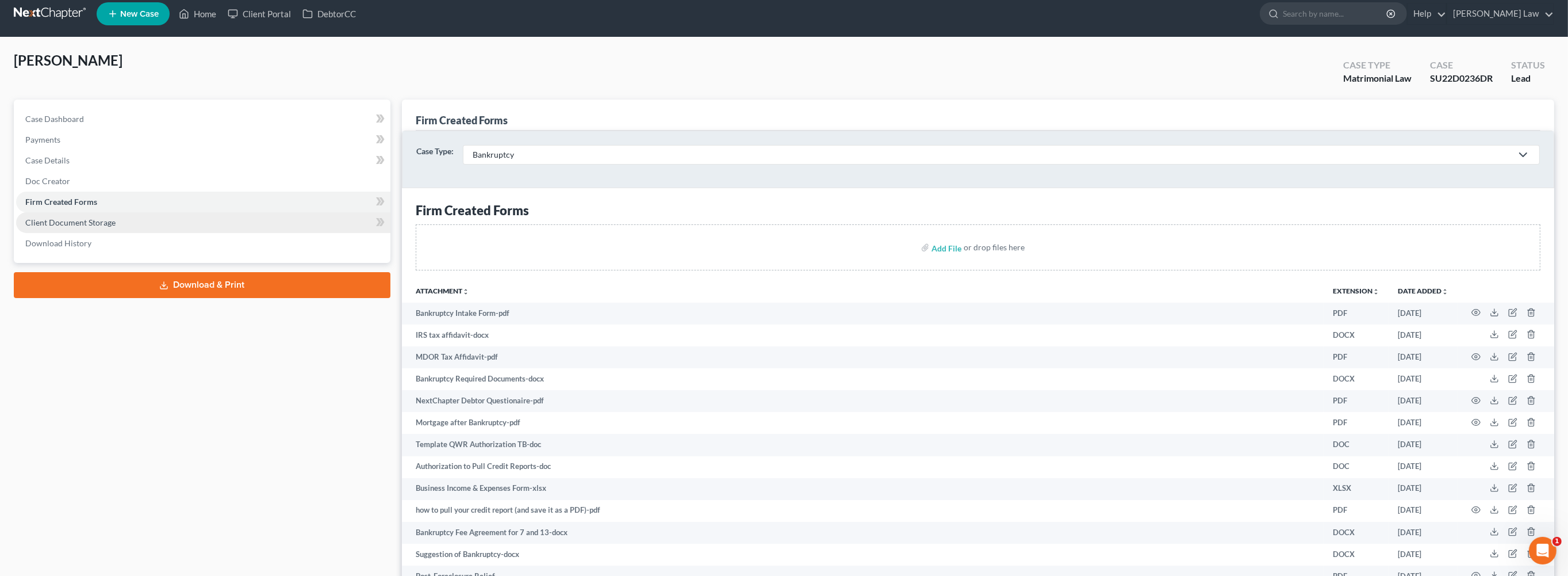
click at [59, 227] on span "Client Document Storage" at bounding box center [70, 222] width 90 height 10
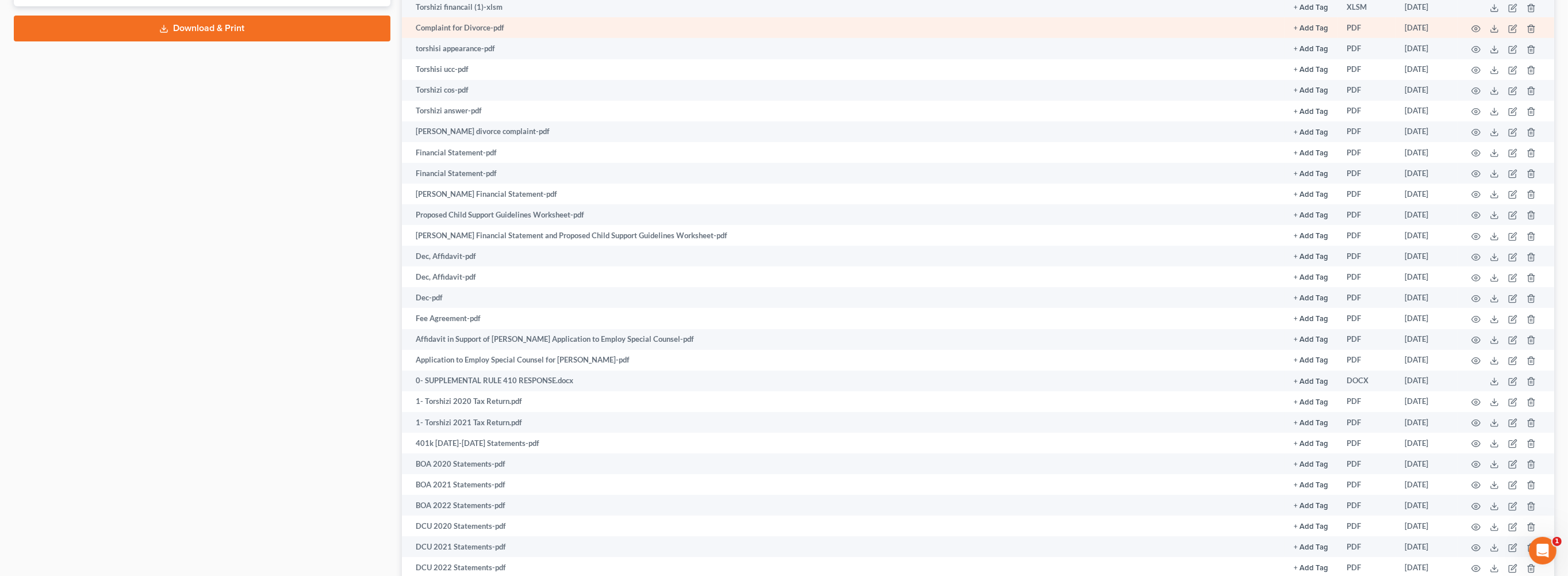
scroll to position [266, 0]
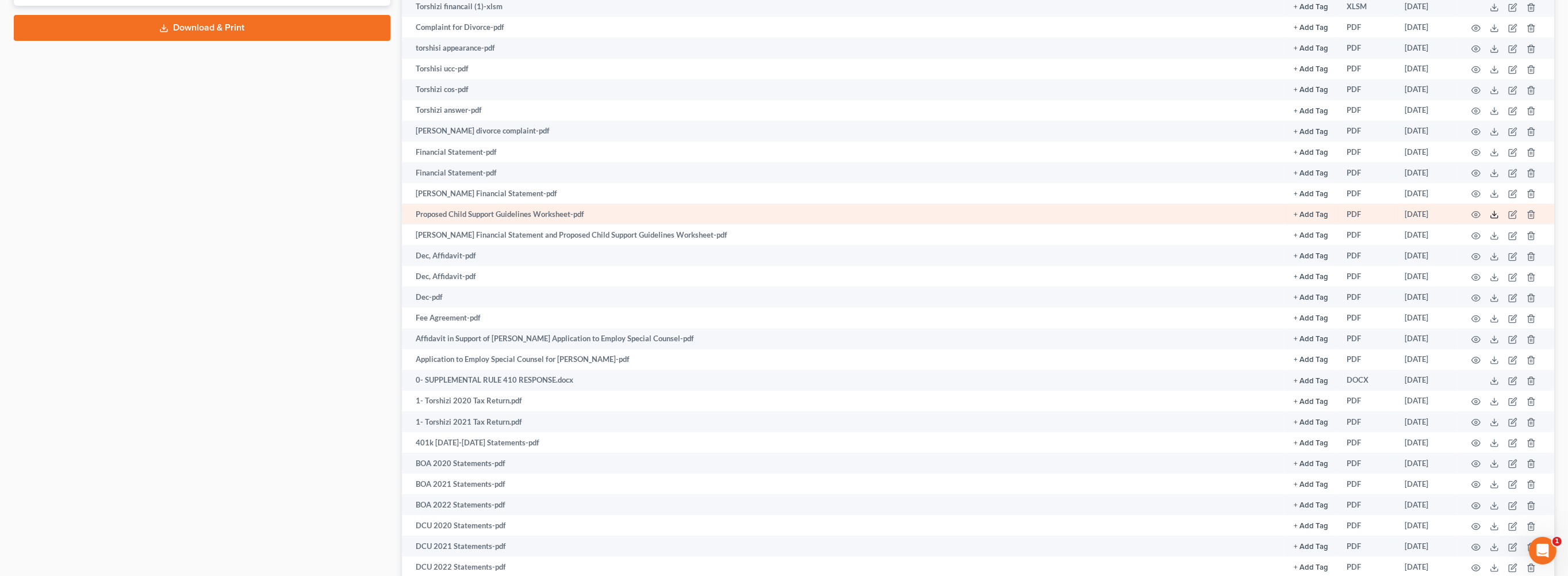
click at [1490, 219] on icon at bounding box center [1494, 214] width 9 height 9
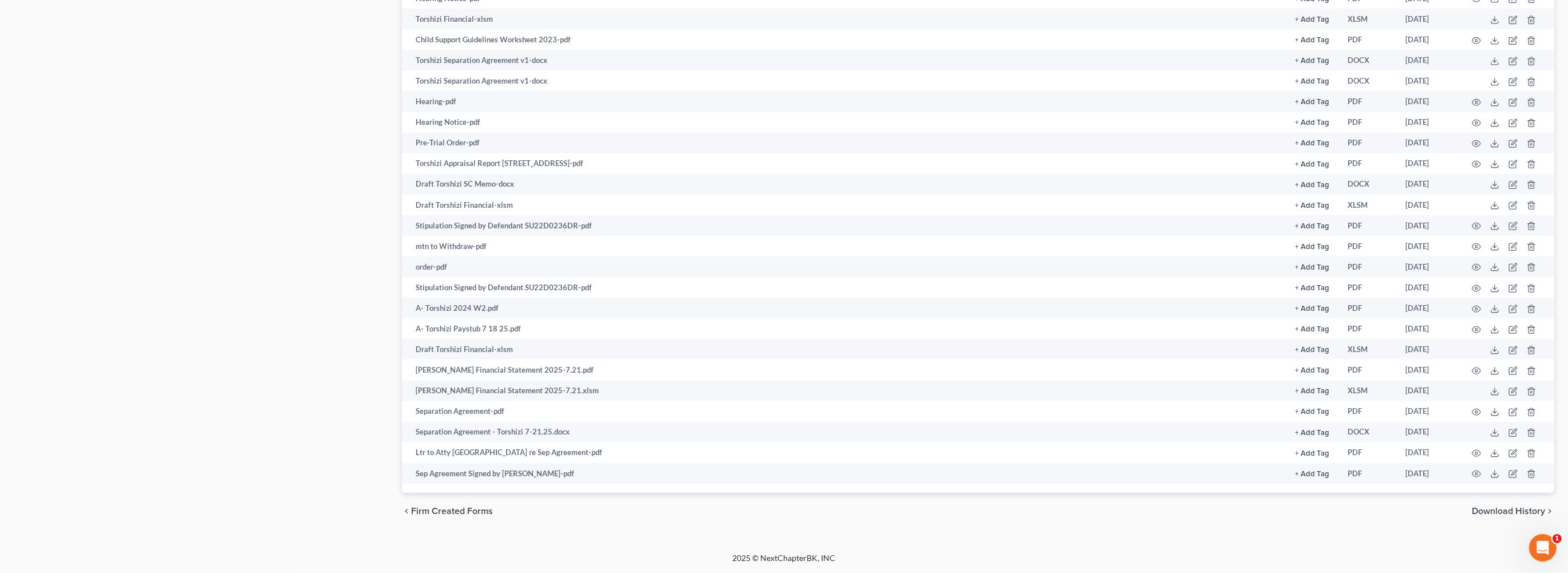
scroll to position [2048, 0]
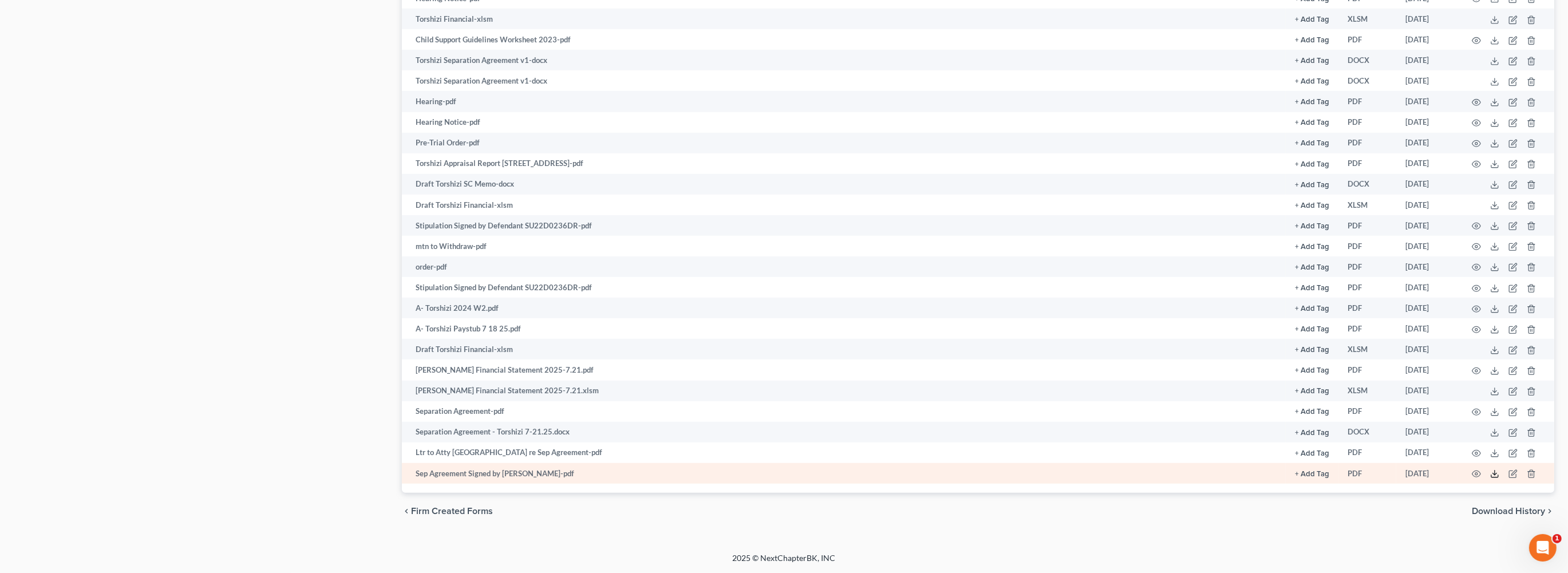
click at [1494, 470] on line at bounding box center [1494, 472] width 0 height 4
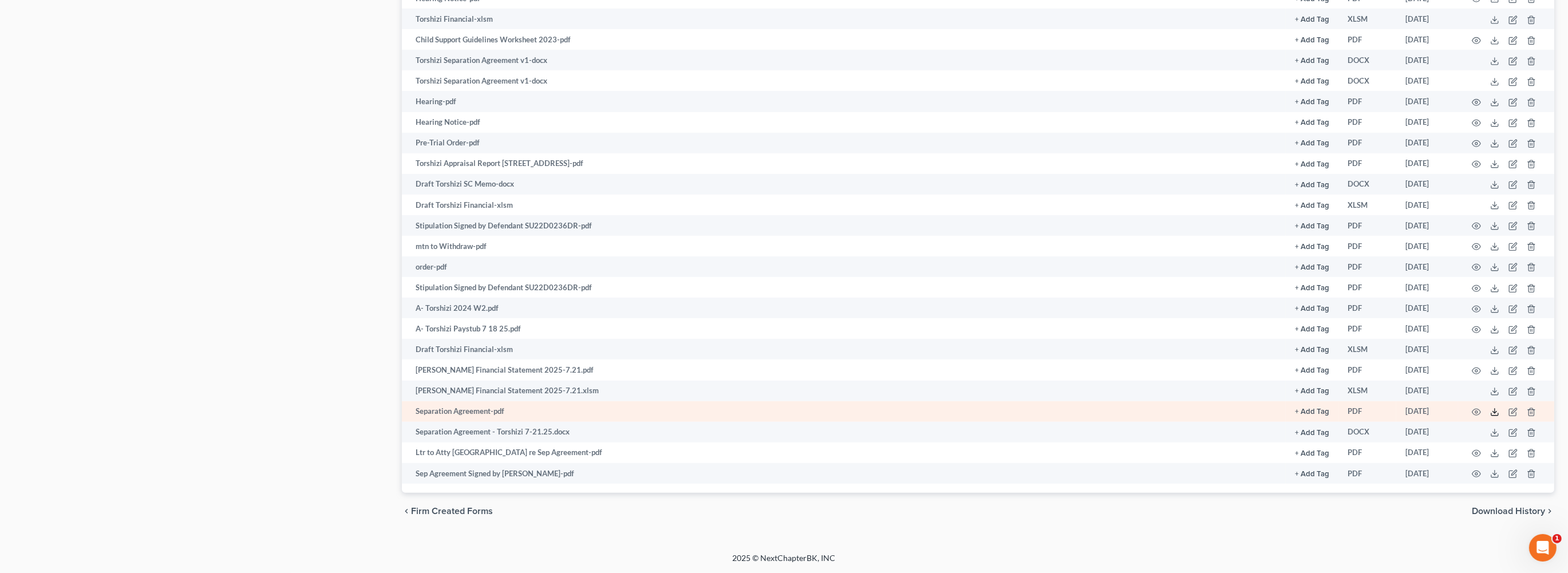
click at [1490, 407] on icon at bounding box center [1494, 412] width 9 height 9
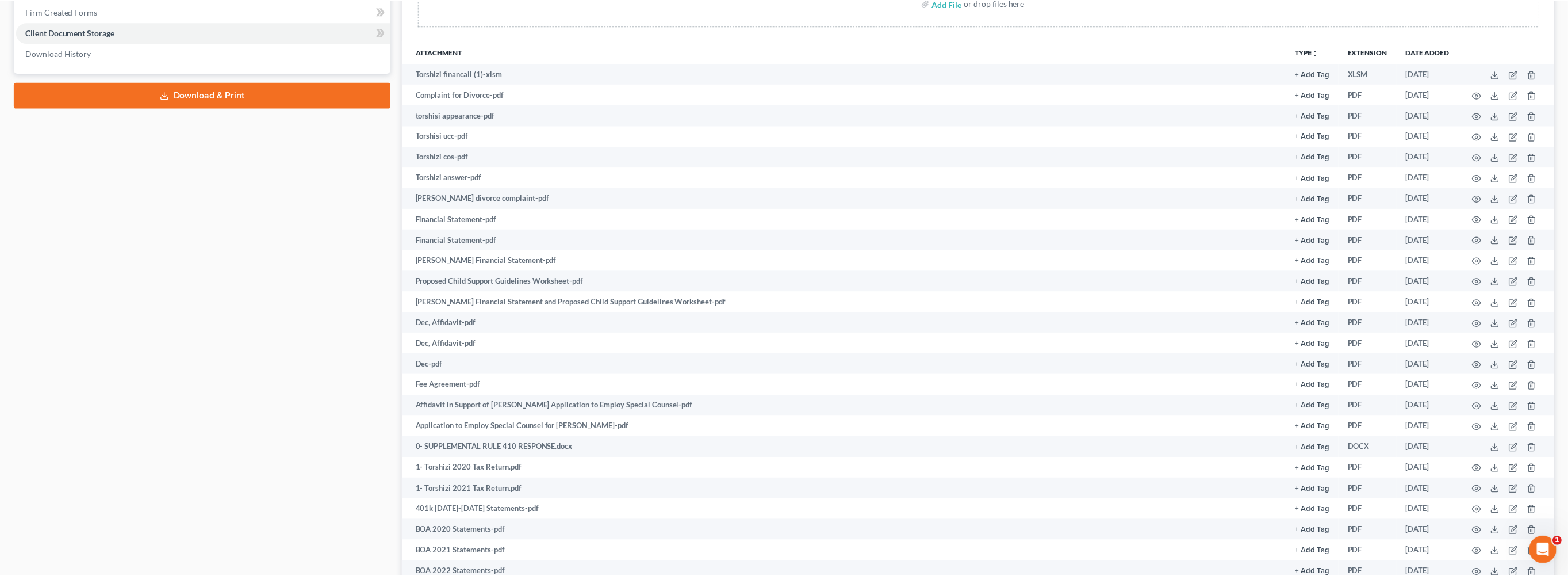
scroll to position [0, 0]
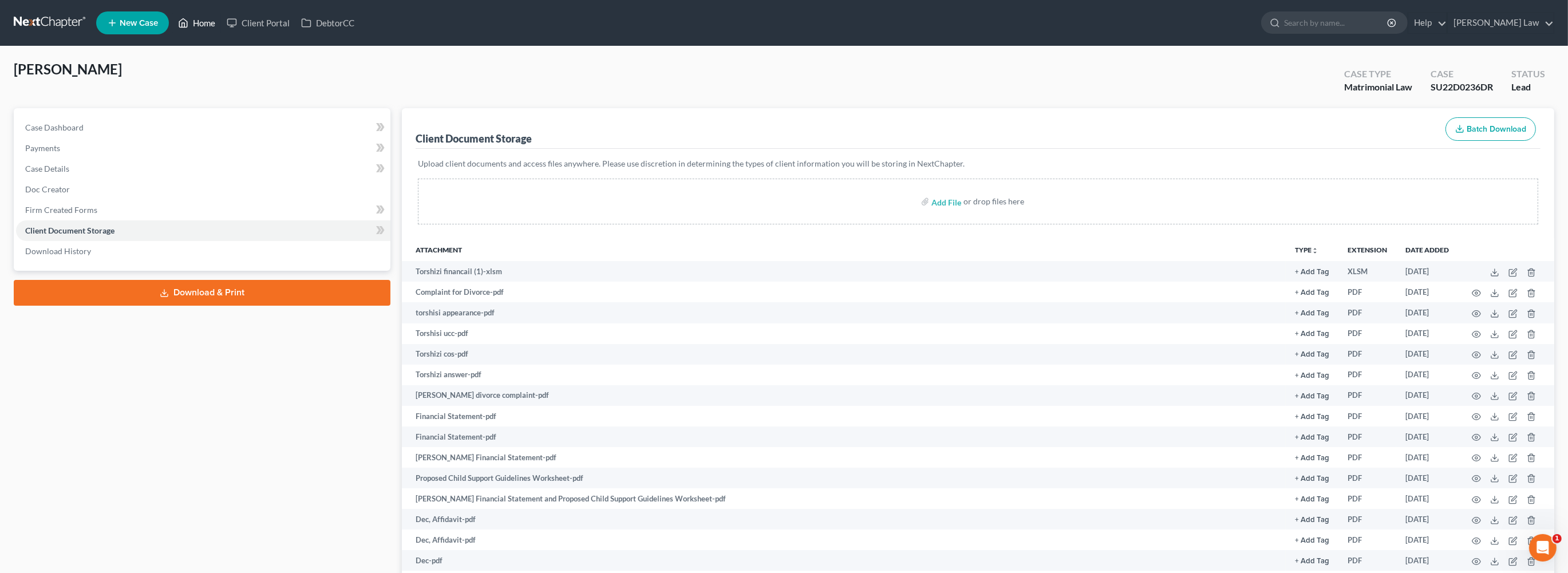
click at [221, 26] on link "Home" at bounding box center [196, 23] width 49 height 21
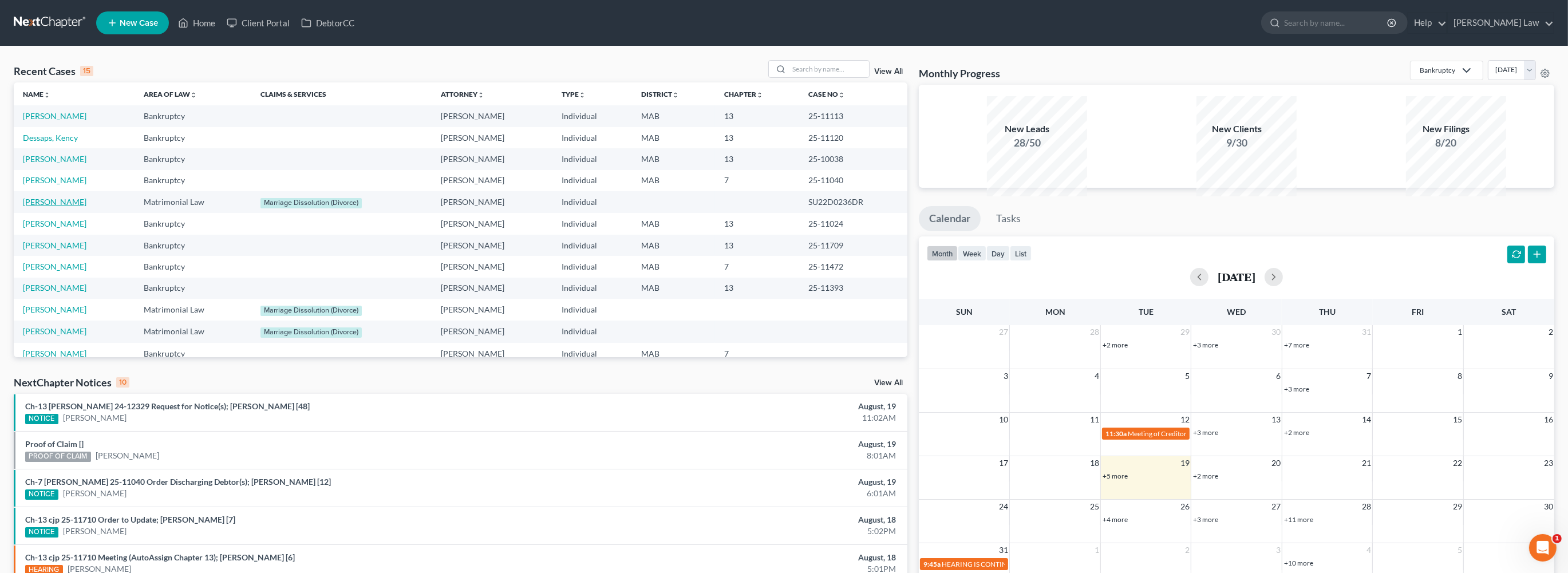
click at [51, 207] on link "[PERSON_NAME]" at bounding box center [55, 201] width 64 height 10
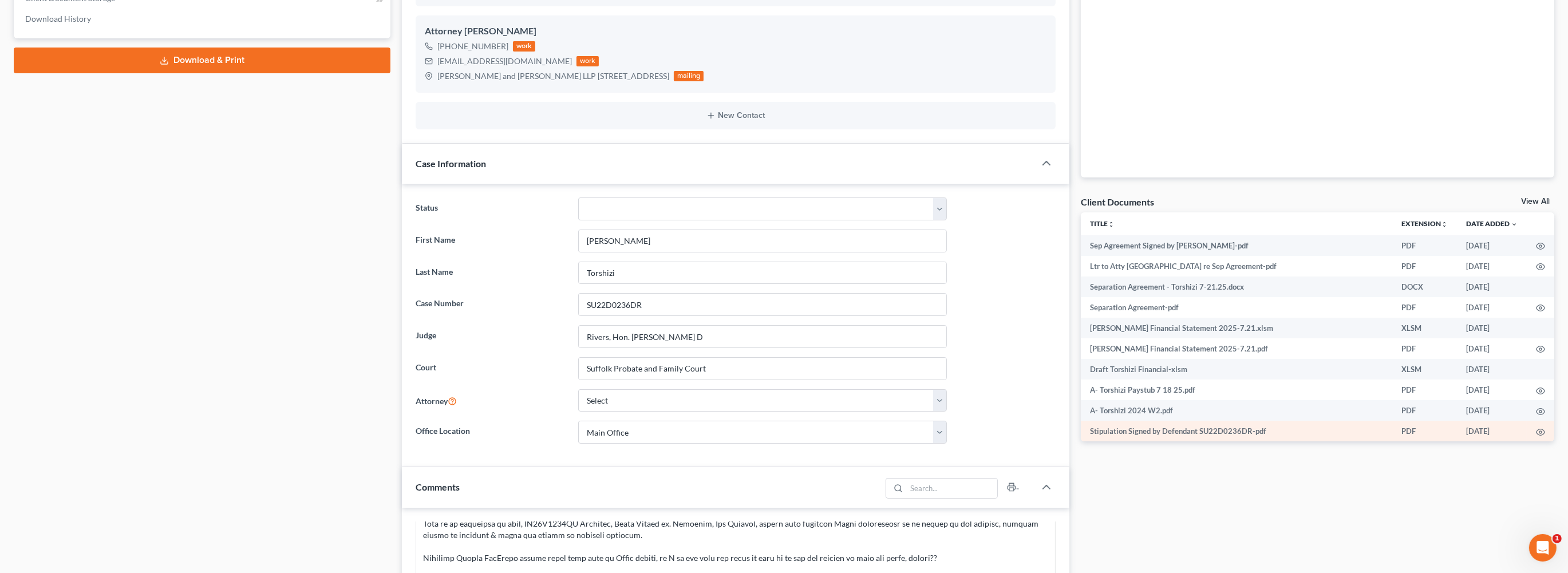
scroll to position [366, 0]
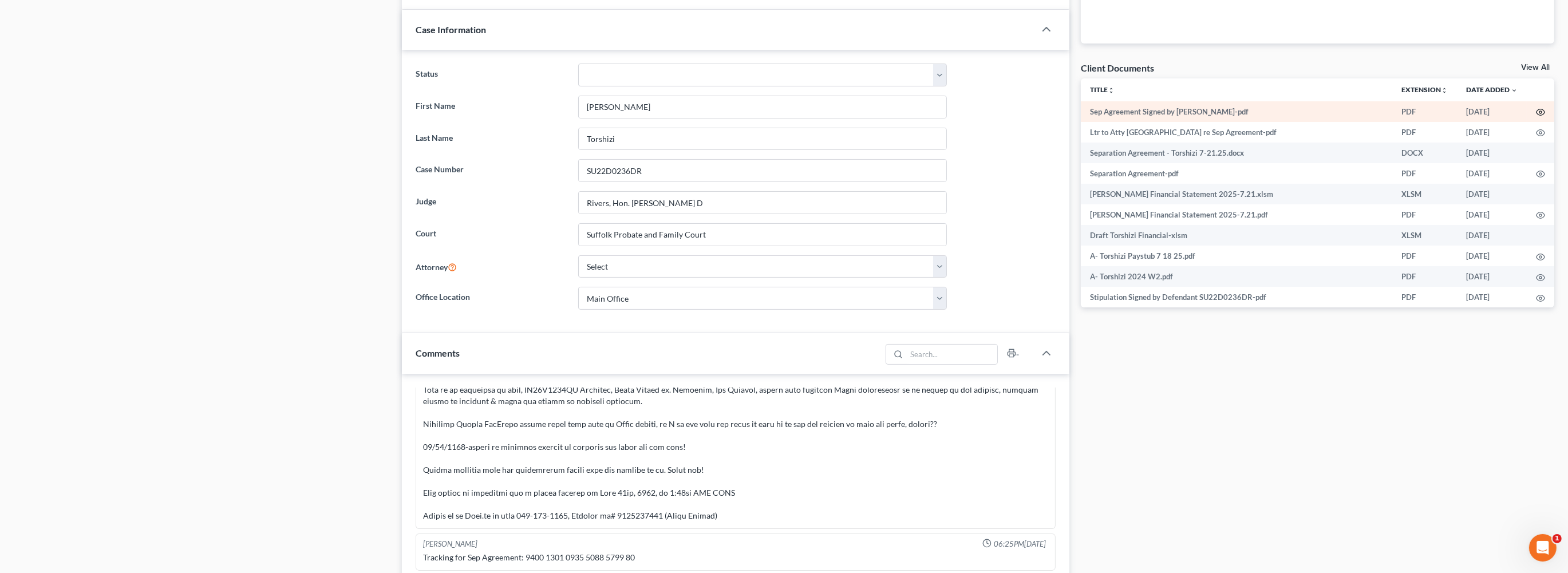
click at [1539, 114] on circle "button" at bounding box center [1540, 112] width 3 height 3
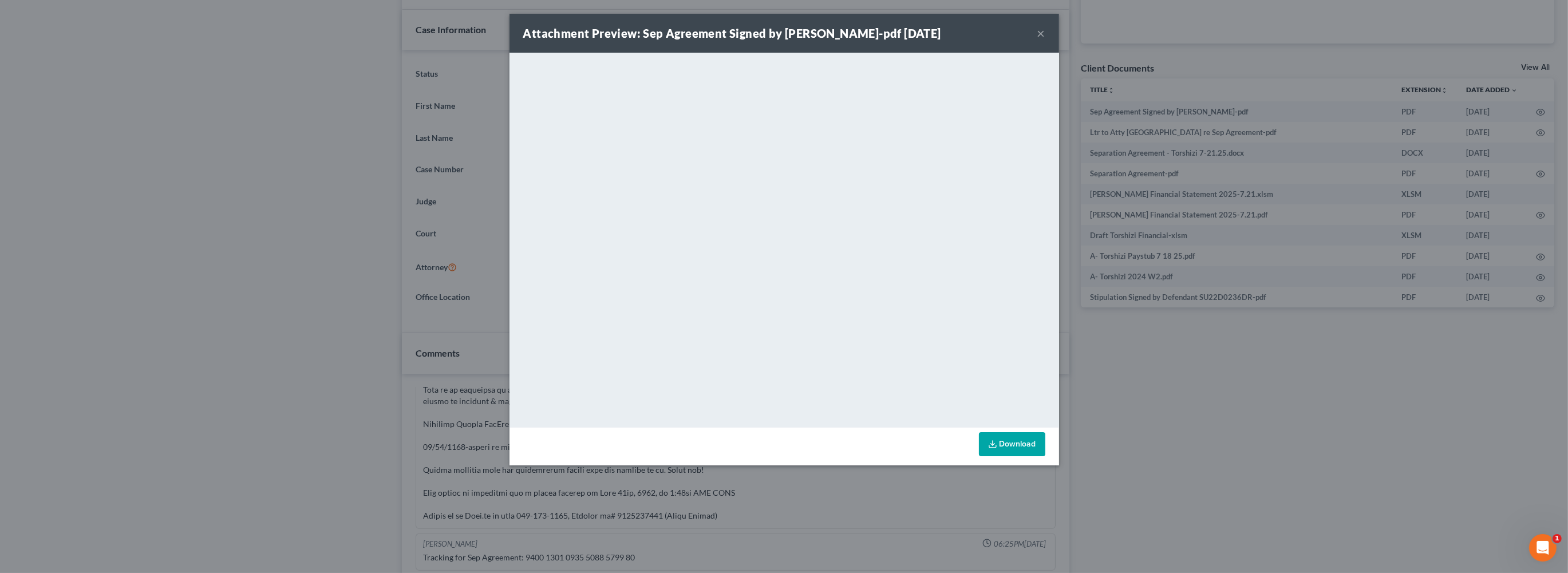
click at [1045, 40] on button "×" at bounding box center [1041, 33] width 8 height 13
